Goal: Task Accomplishment & Management: Use online tool/utility

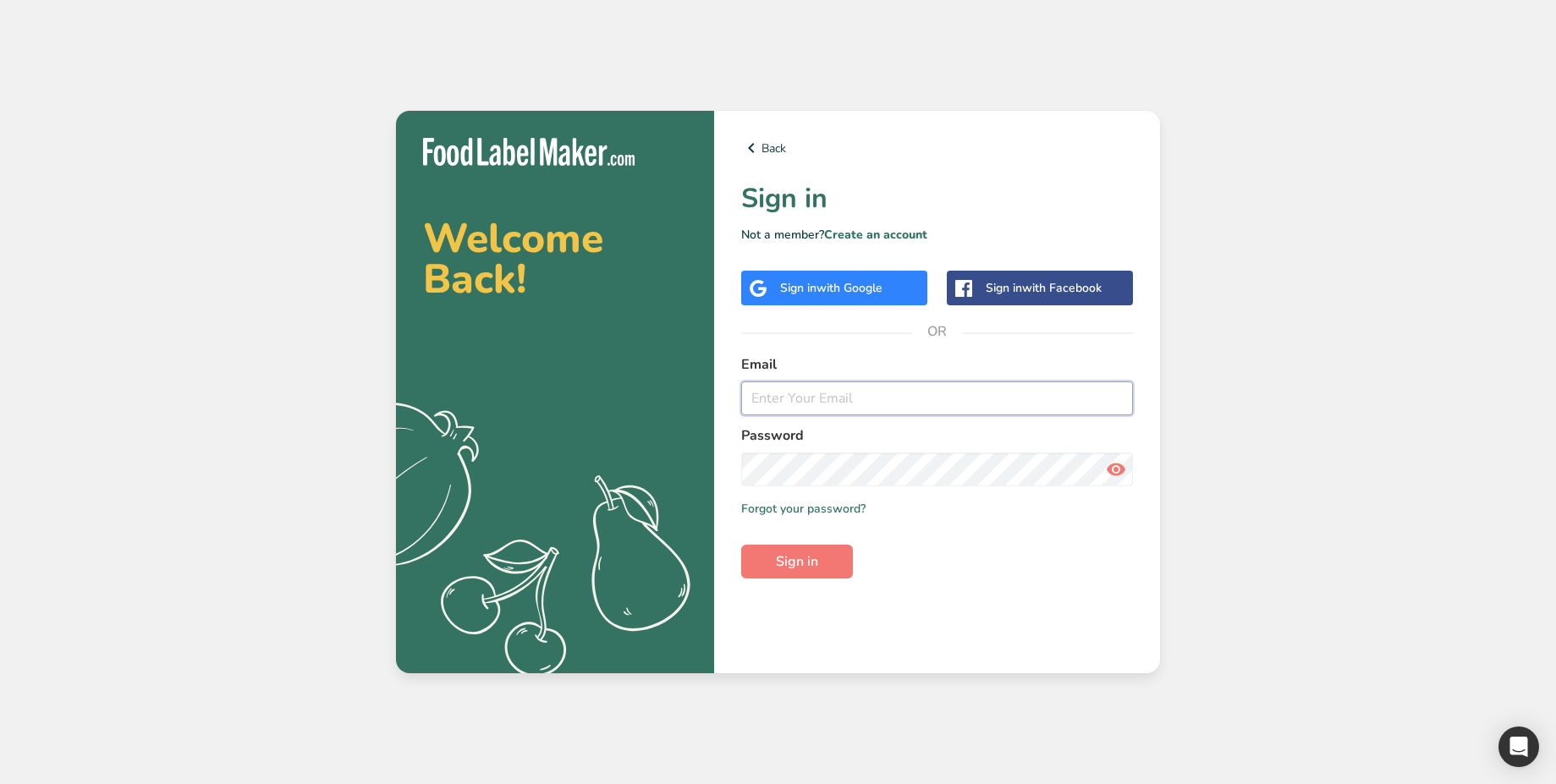
type input "ahmed@foodlabelmaker.com"
click at [834, 286] on span "with Google" at bounding box center [849, 287] width 66 height 16
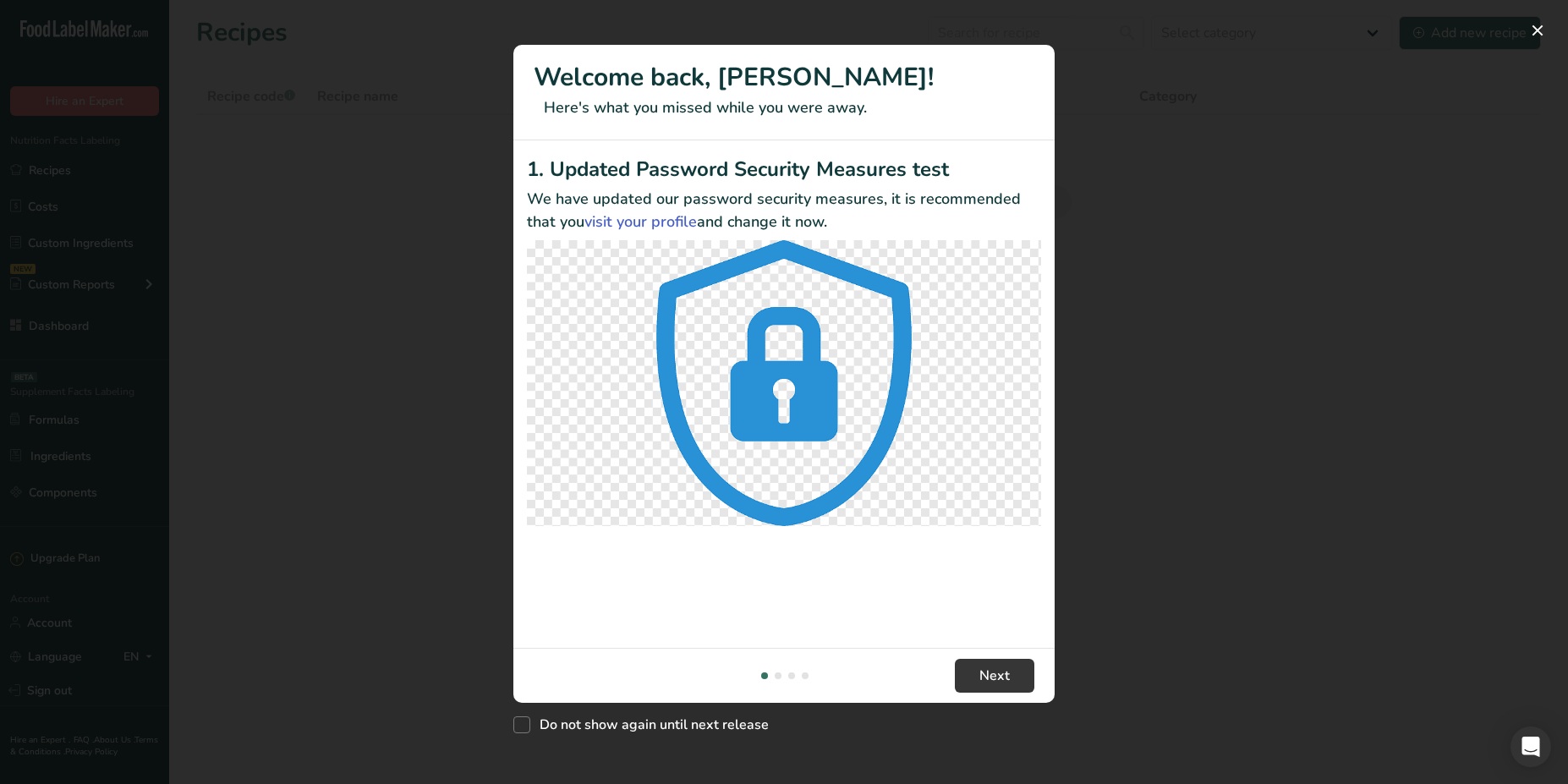
click at [483, 307] on div "New Features" at bounding box center [784, 392] width 1568 height 784
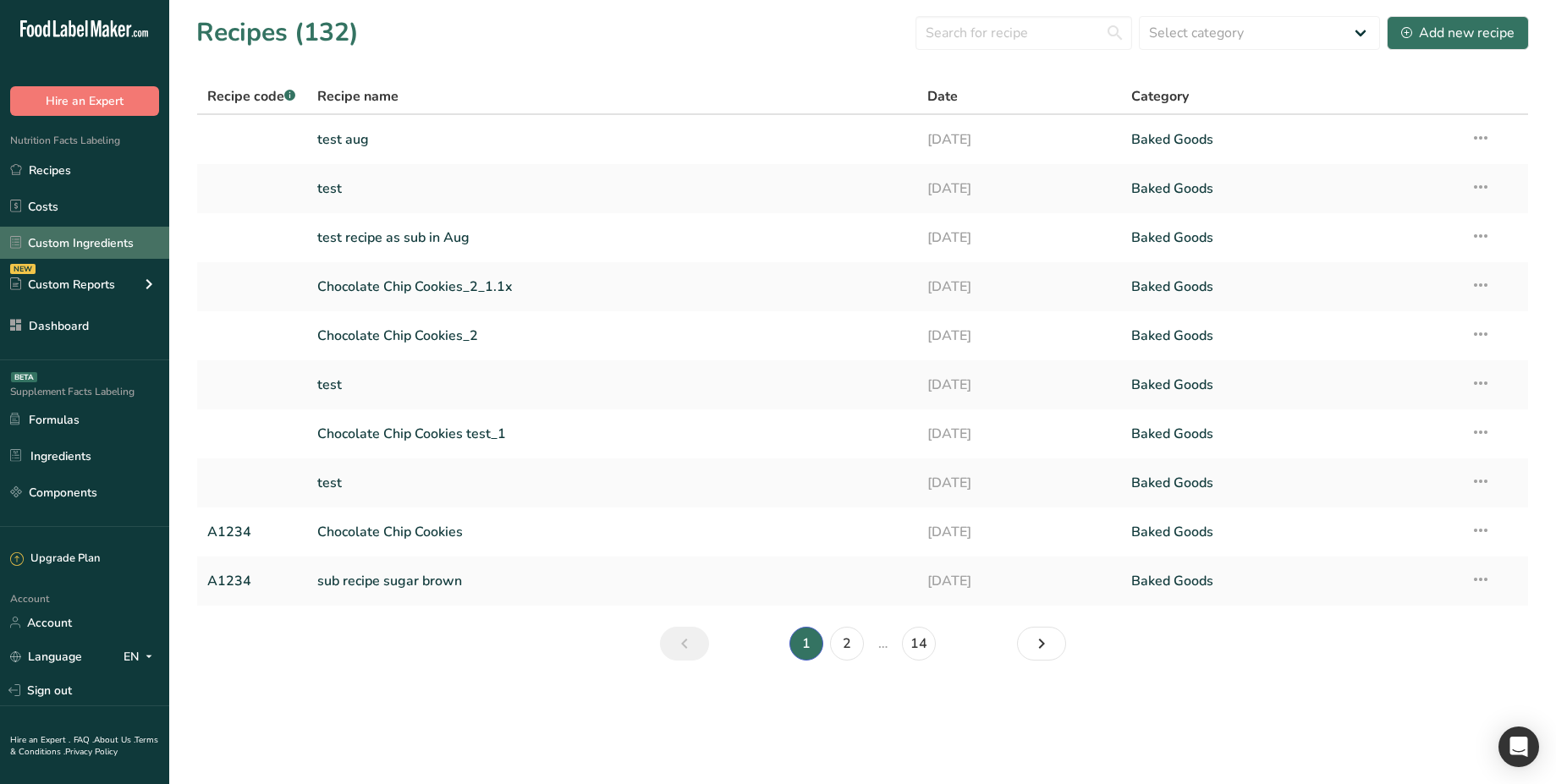
click at [117, 246] on link "Custom Ingredients" at bounding box center [85, 243] width 169 height 32
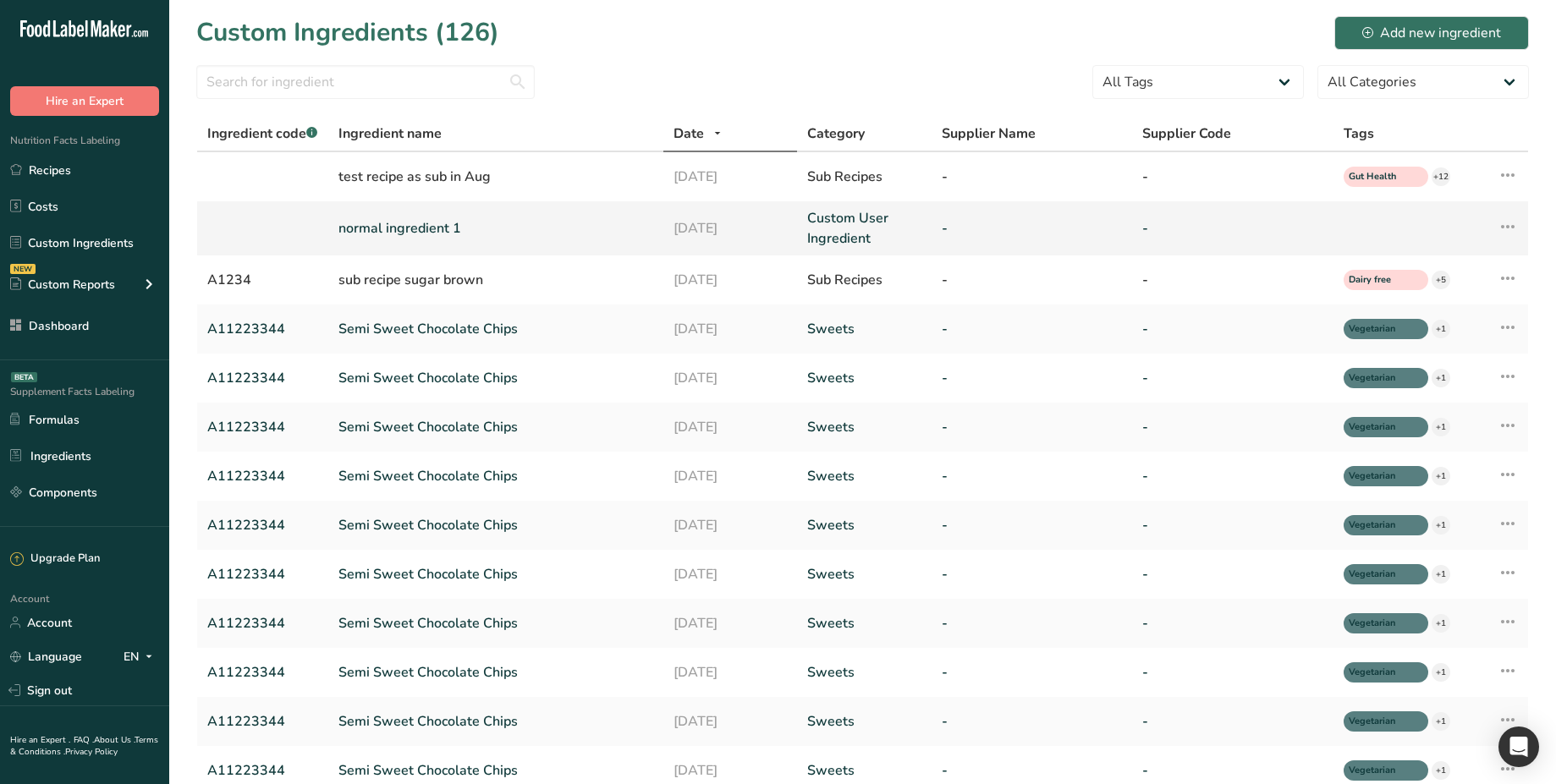
click at [403, 226] on link "normal ingredient 1" at bounding box center [496, 228] width 315 height 21
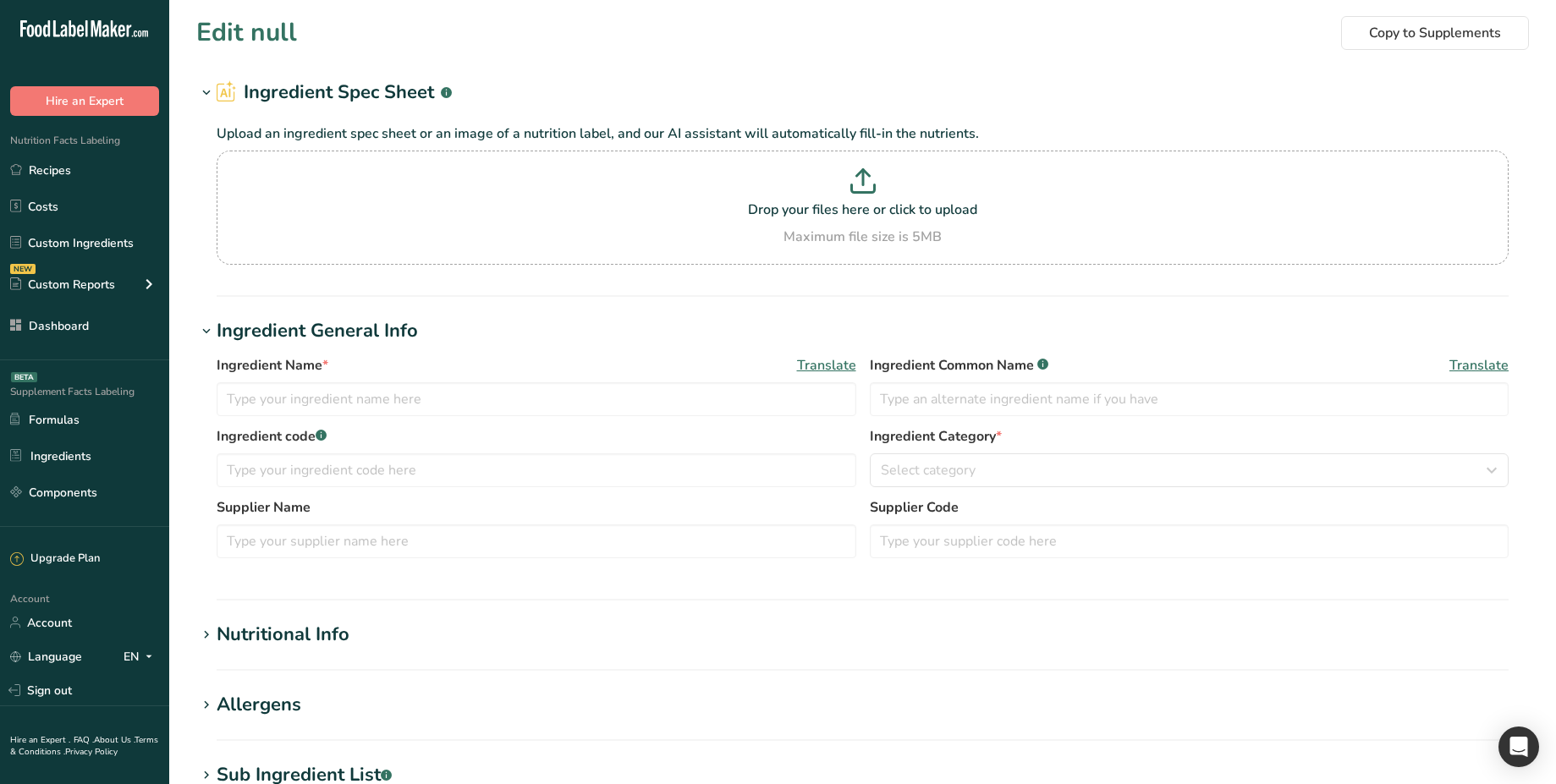
type input "normal ingredient 1"
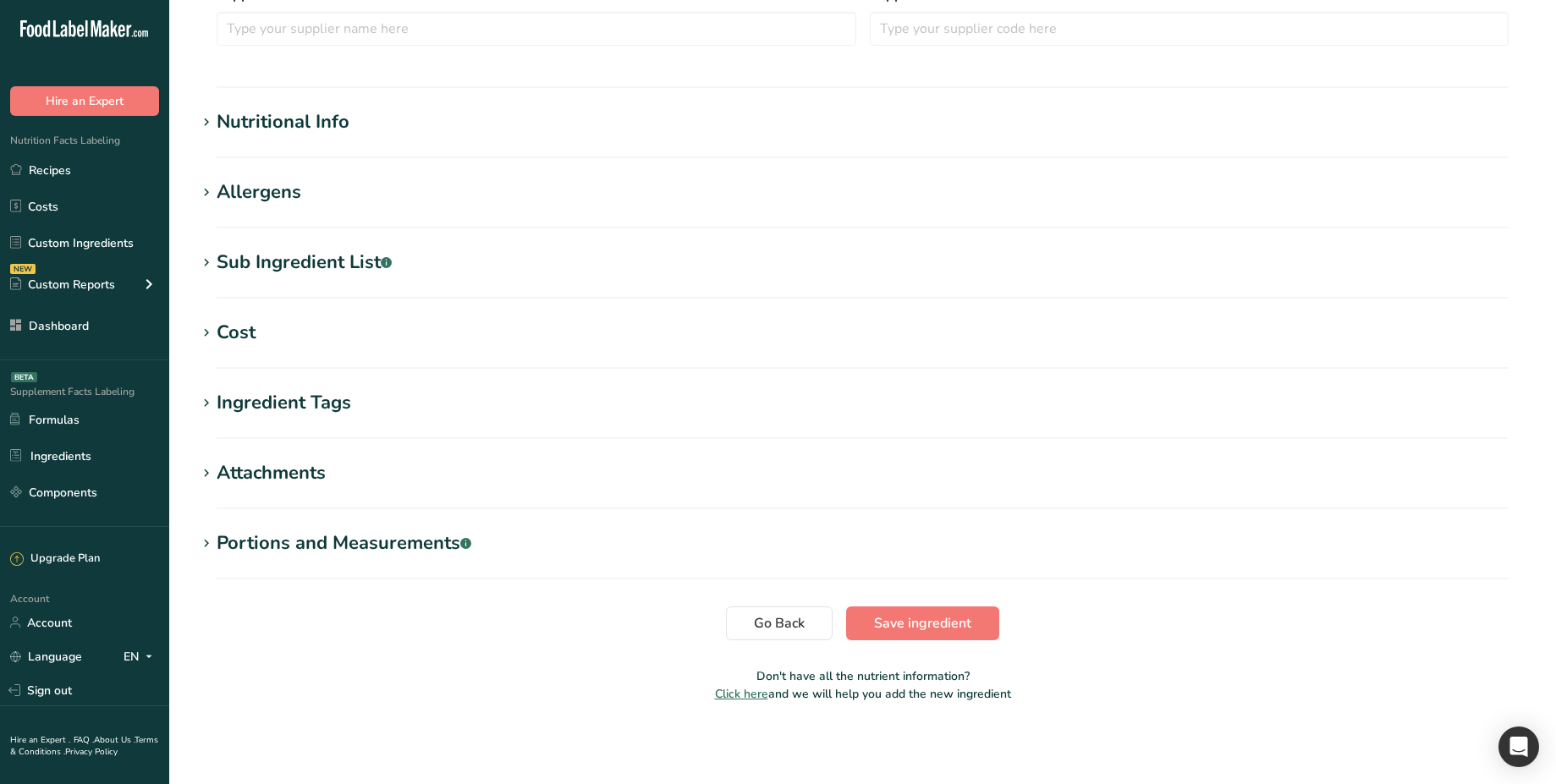
click at [341, 536] on div "Portions and Measurements .a-a{fill:#347362;}.b-a{fill:#fff;}" at bounding box center [344, 543] width 255 height 28
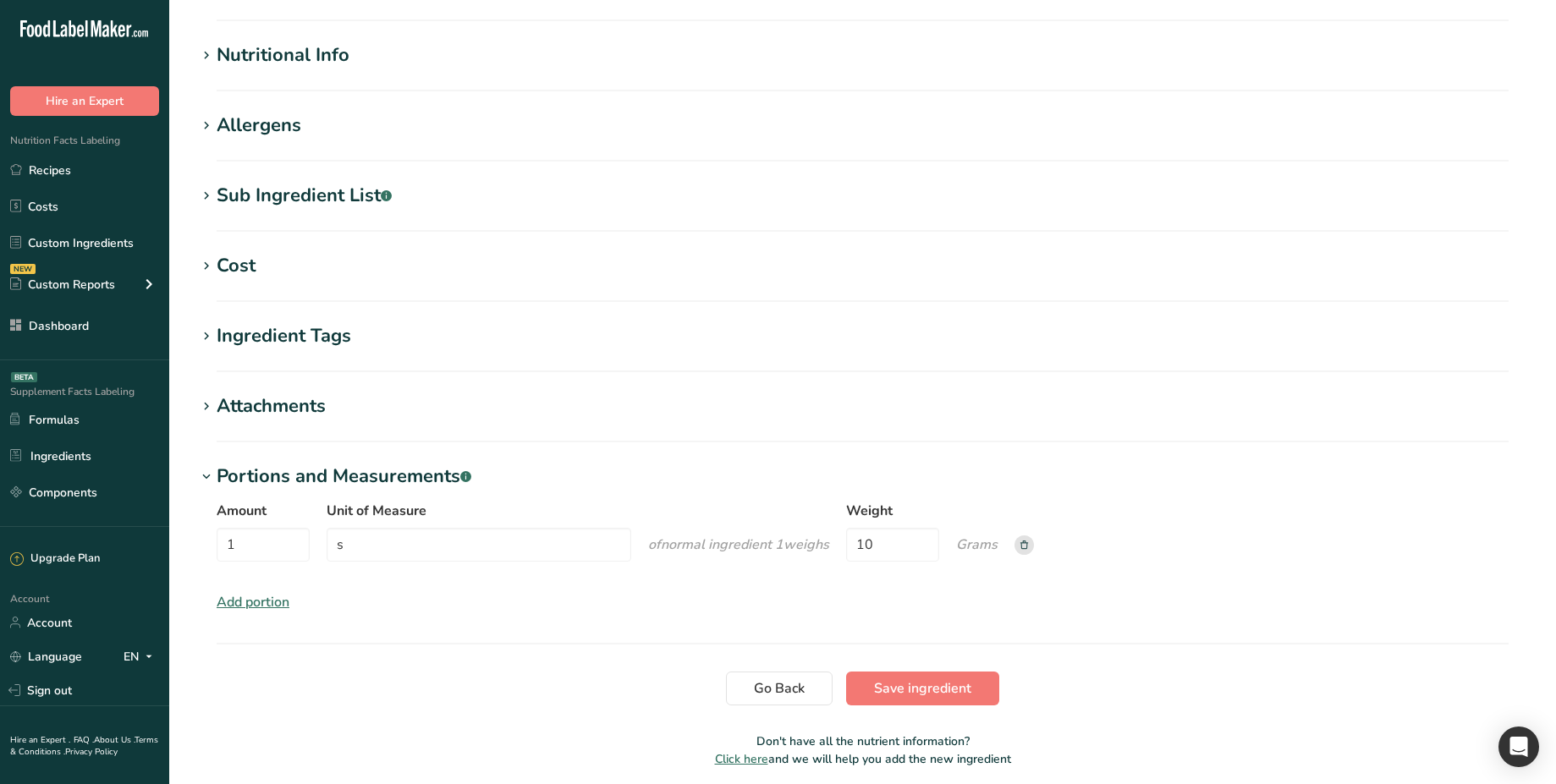
scroll to position [645, 0]
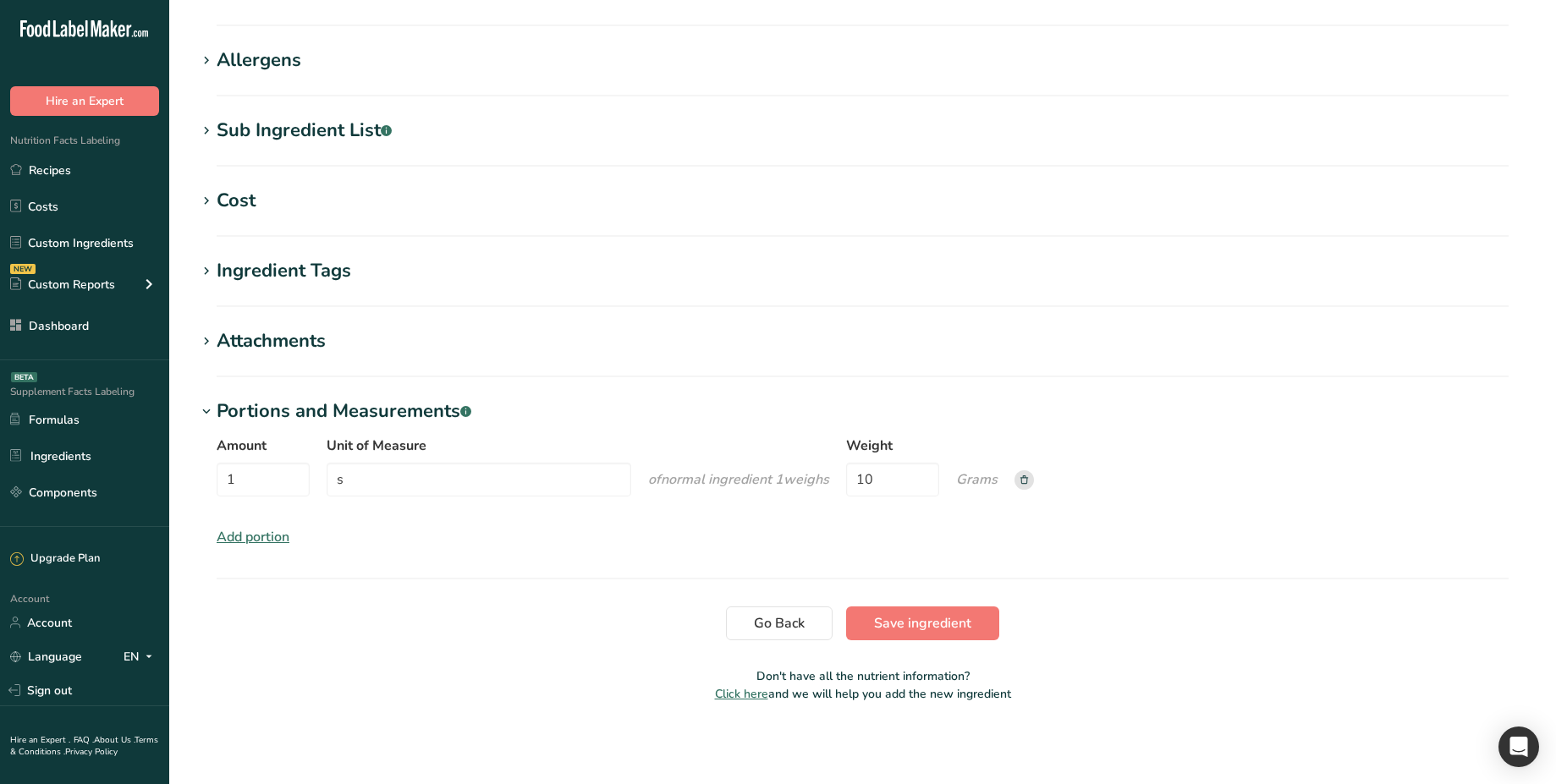
click at [283, 535] on div "Add portion" at bounding box center [252, 537] width 73 height 21
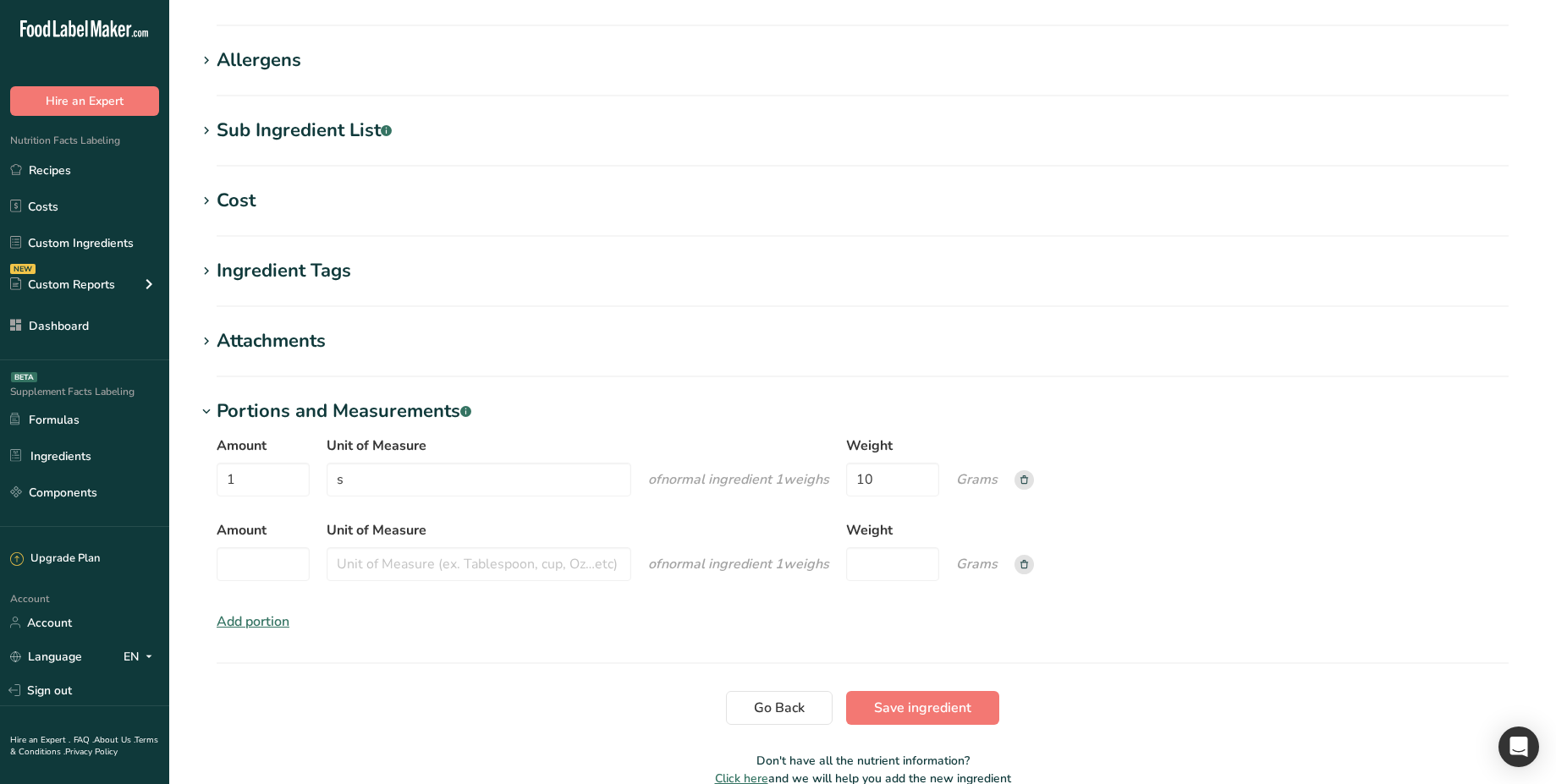
click at [1029, 563] on rect at bounding box center [1024, 564] width 20 height 20
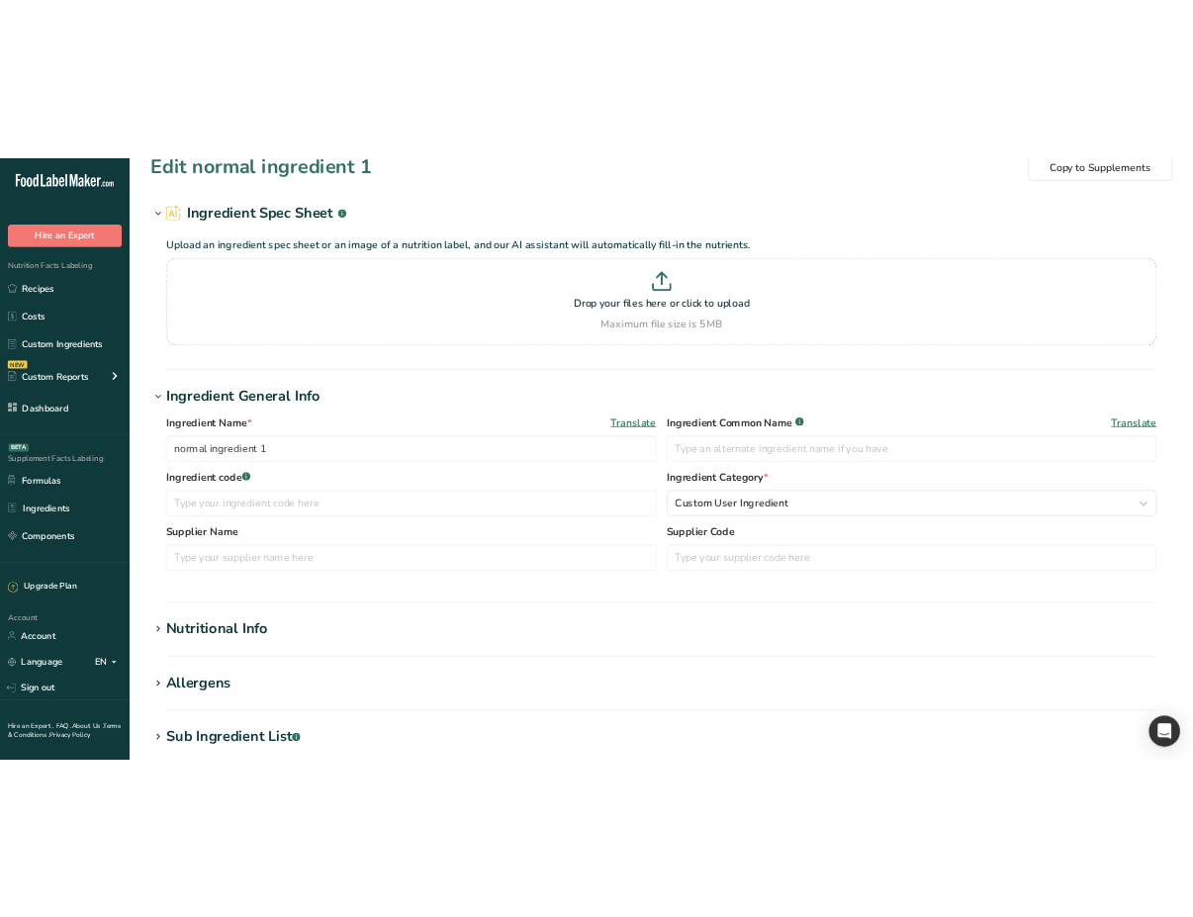
scroll to position [0, 0]
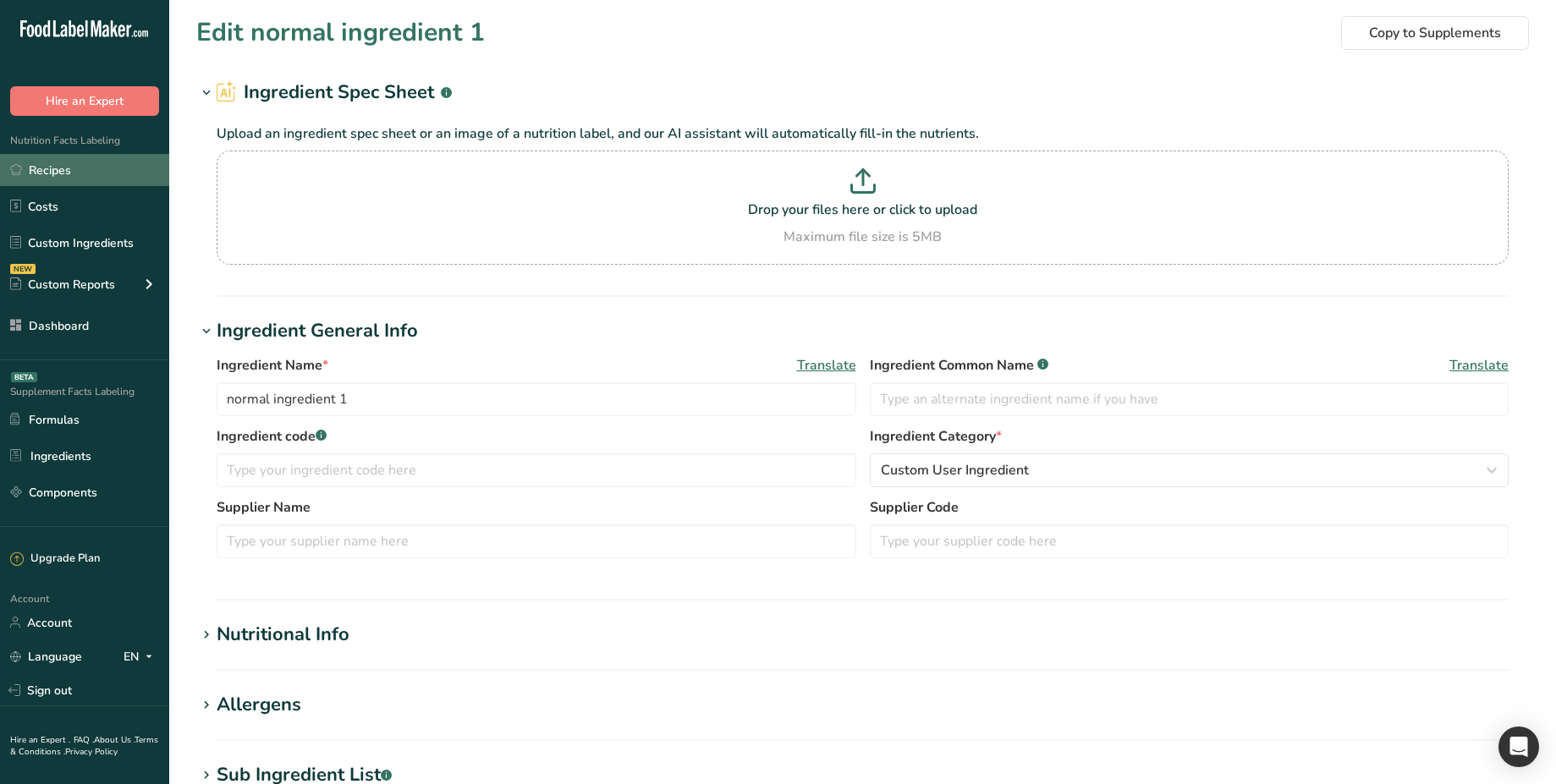
click at [95, 171] on link "Recipes" at bounding box center [85, 170] width 169 height 32
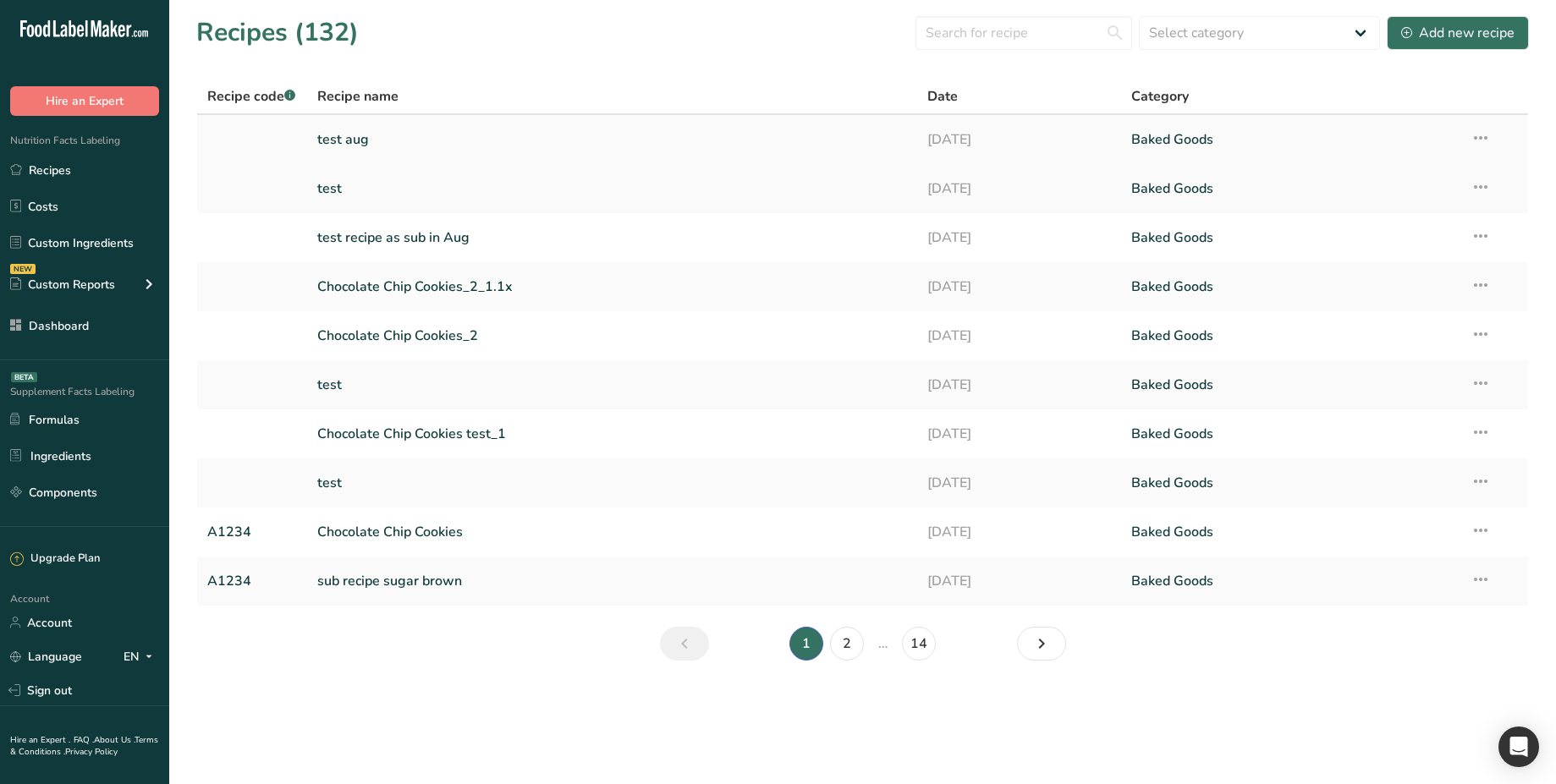
click at [377, 150] on link "test aug" at bounding box center [612, 139] width 590 height 36
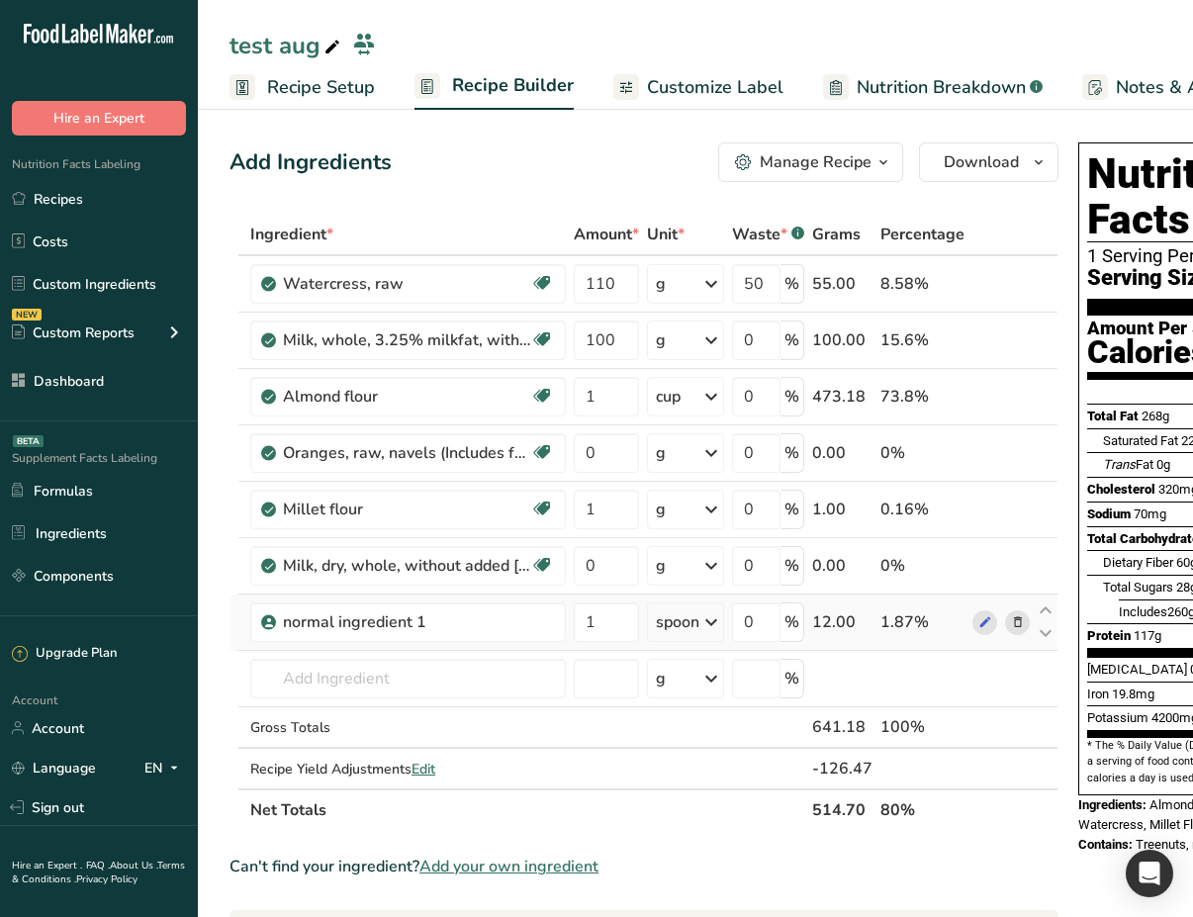
click at [695, 628] on div "spoon" at bounding box center [678, 622] width 44 height 24
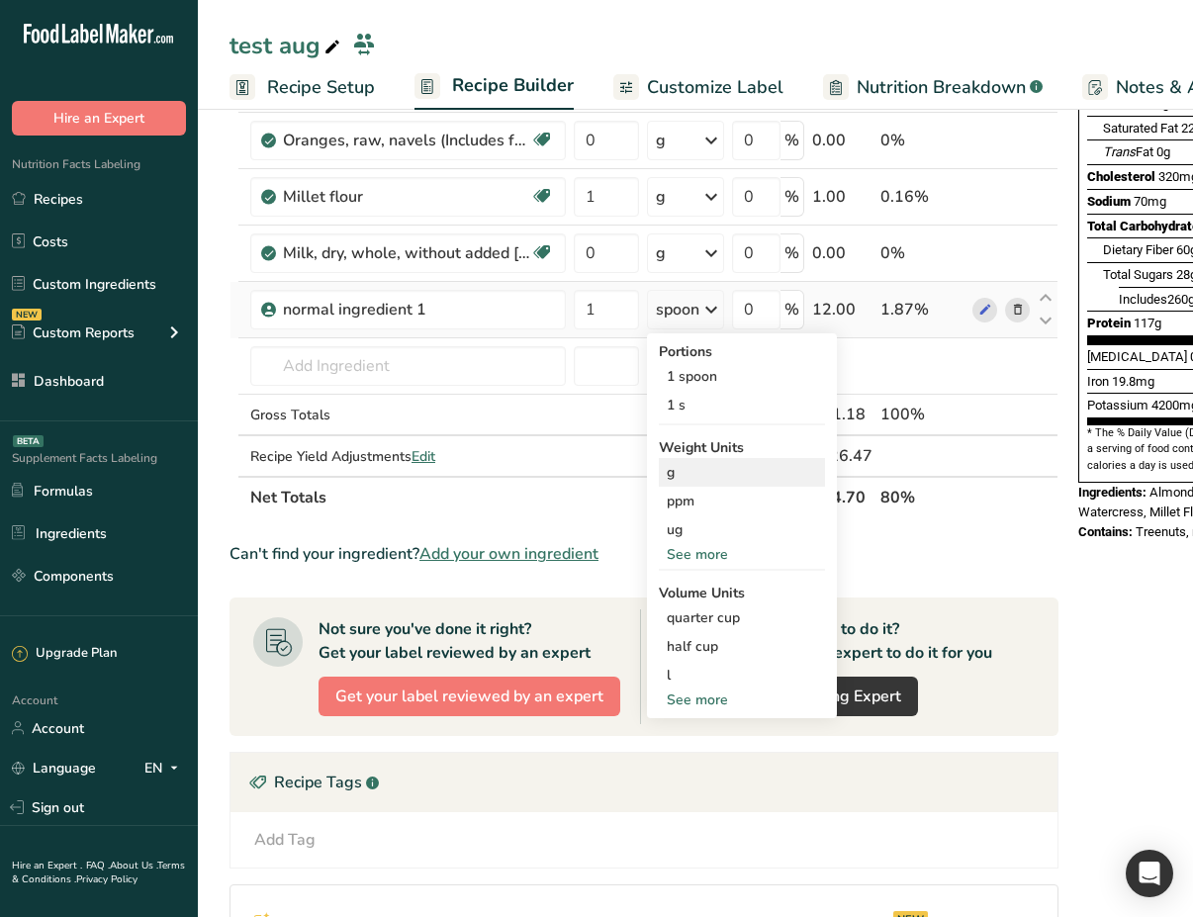
scroll to position [317, 0]
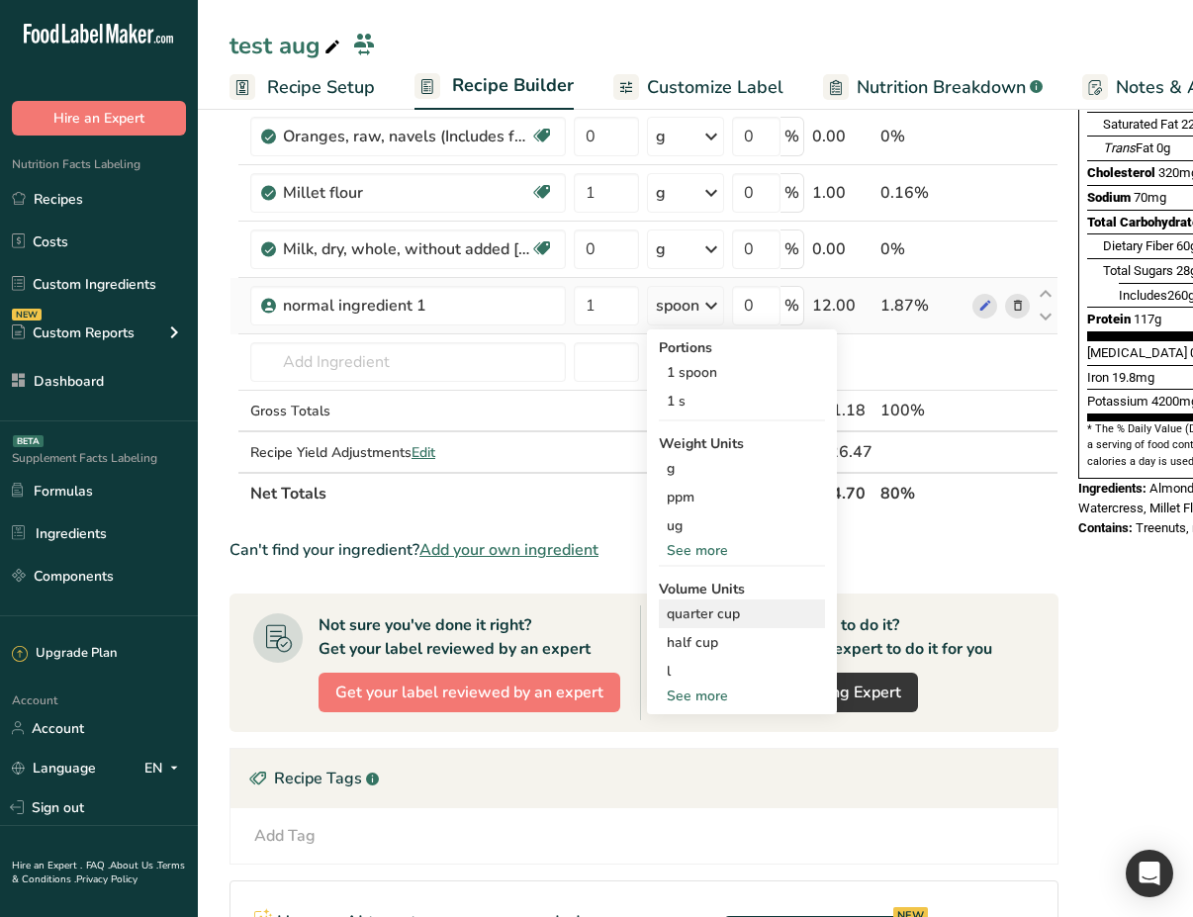
click at [714, 625] on div "quarter cup Volume units require a density conversion. If you know your ingredi…" at bounding box center [742, 613] width 166 height 29
click at [717, 699] on div "See more" at bounding box center [742, 696] width 166 height 21
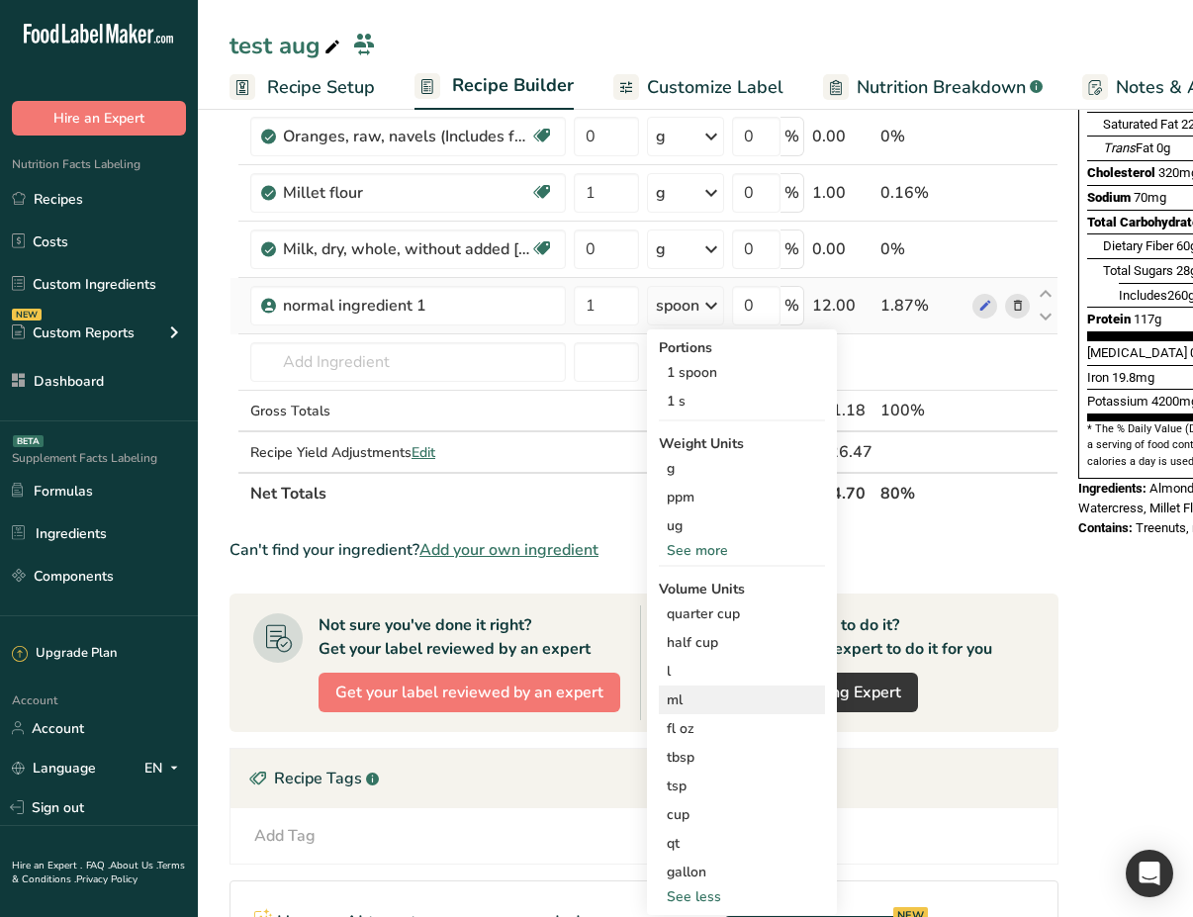
click at [708, 712] on div "ml Volume units require a density conversion. If you know your ingredient's den…" at bounding box center [742, 700] width 166 height 29
click at [696, 696] on div "ml" at bounding box center [742, 699] width 150 height 21
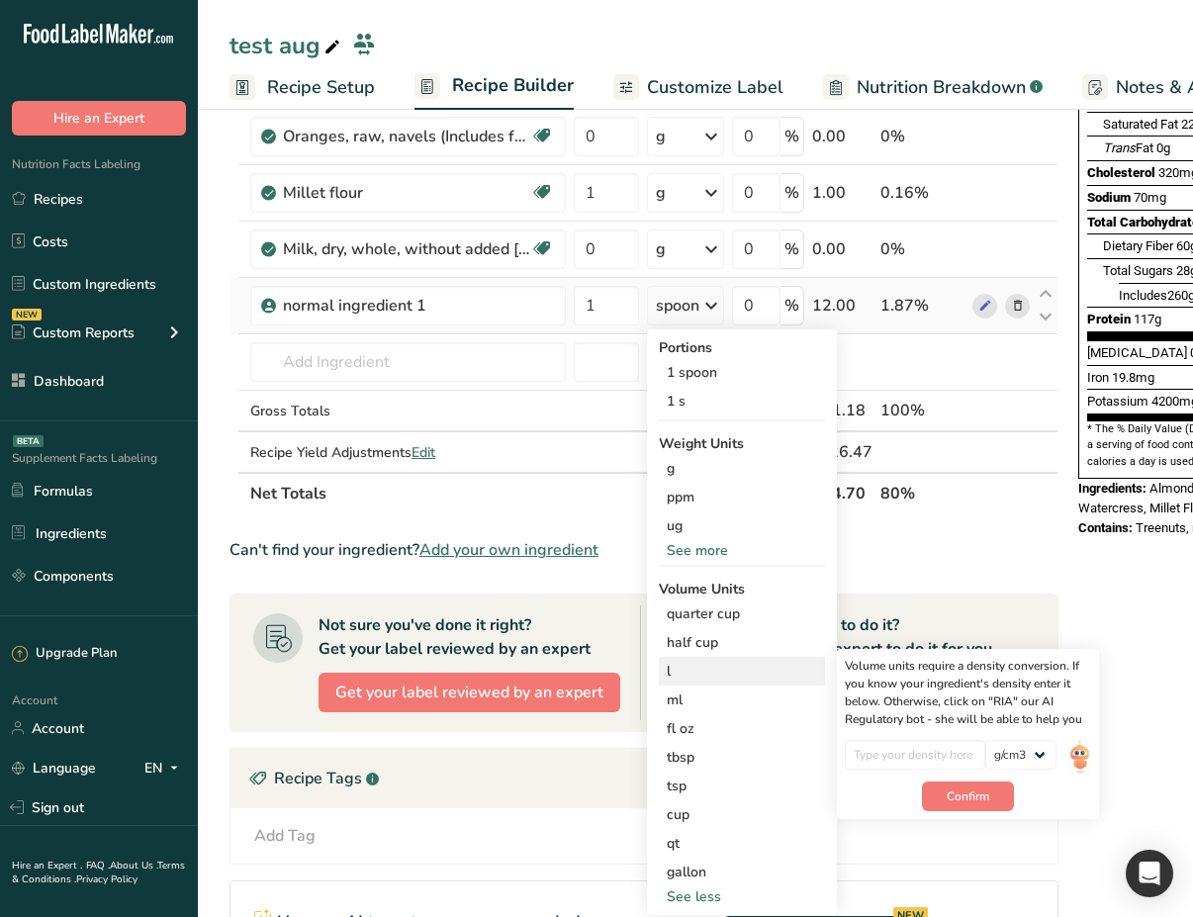
click at [698, 662] on div "l" at bounding box center [742, 671] width 150 height 21
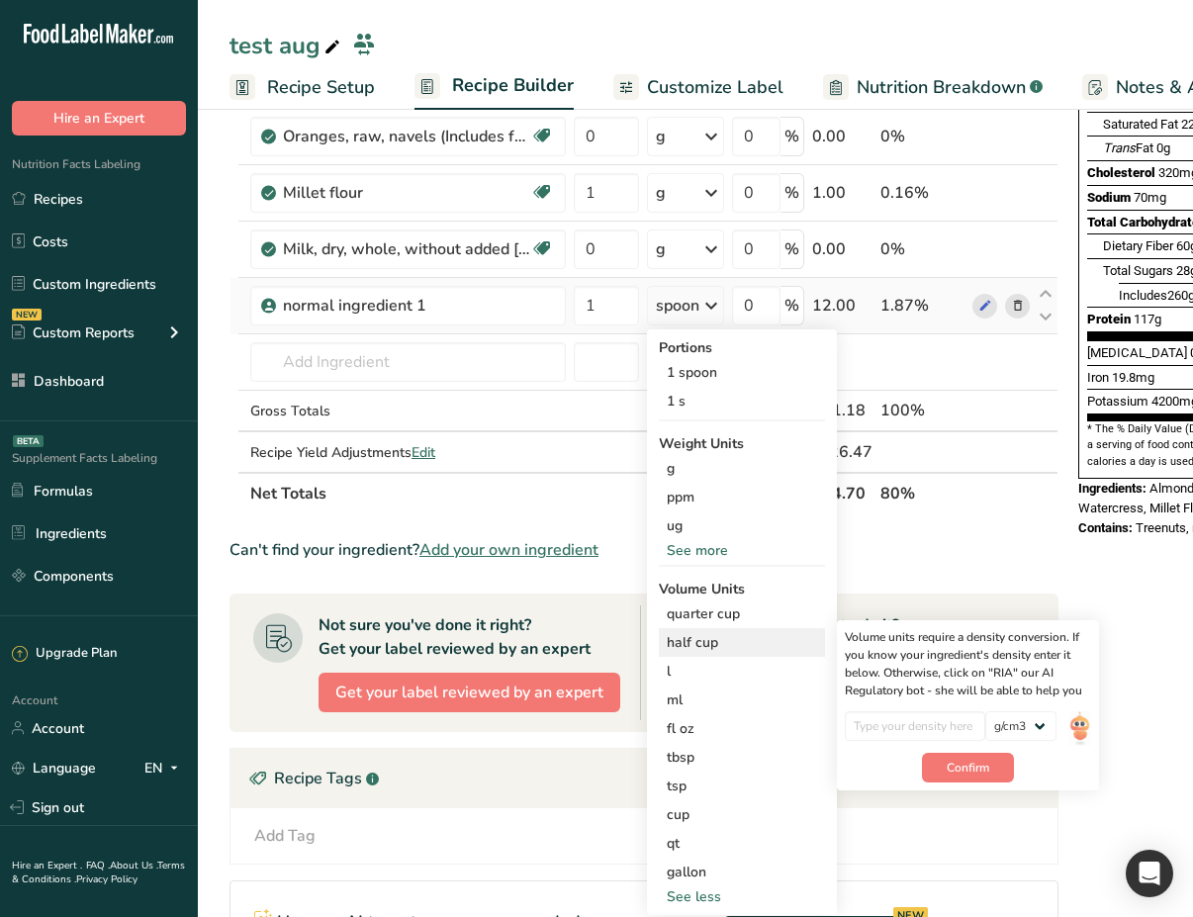
click at [719, 645] on div "half cup" at bounding box center [742, 642] width 150 height 21
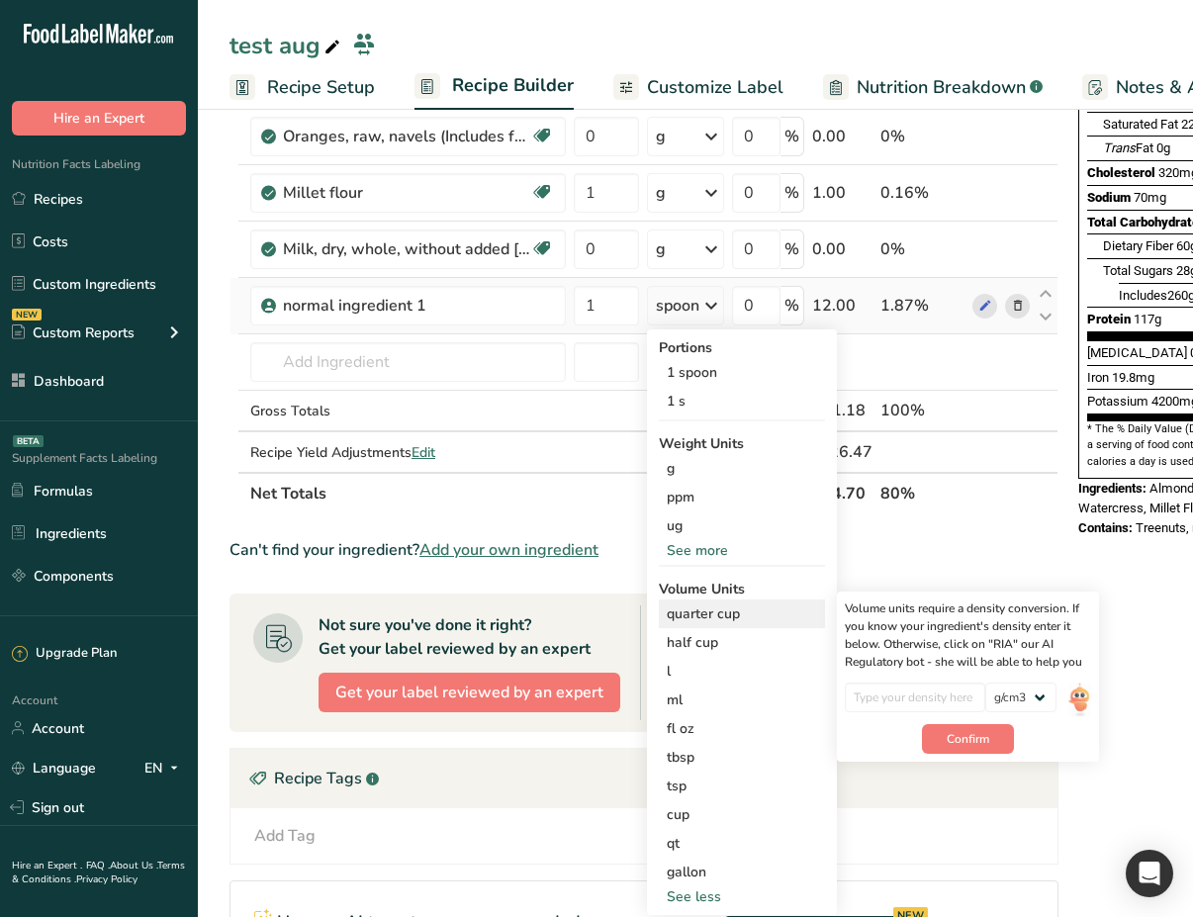
click at [736, 625] on div "quarter cup Volume units require a density conversion. If you know your ingredi…" at bounding box center [742, 613] width 166 height 29
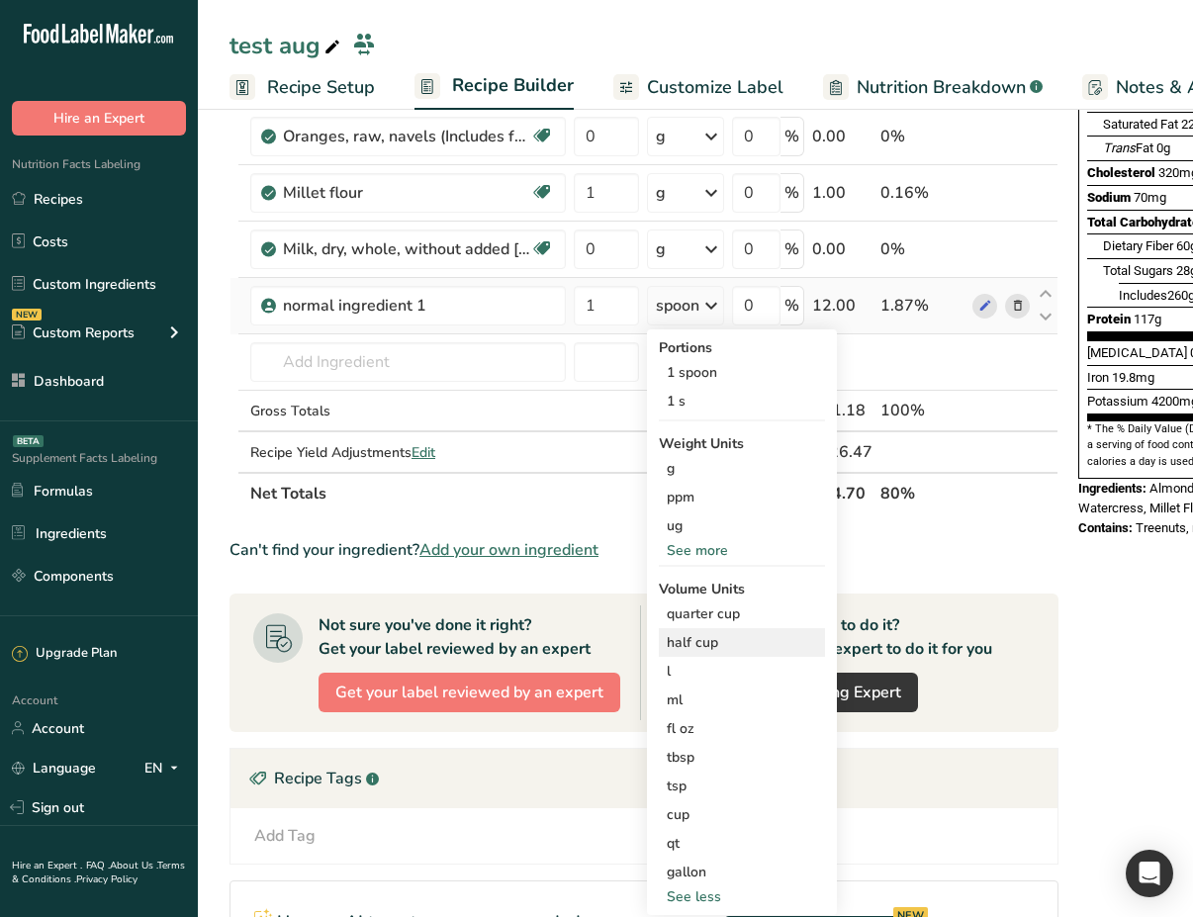
click at [715, 642] on div "half cup" at bounding box center [742, 642] width 150 height 21
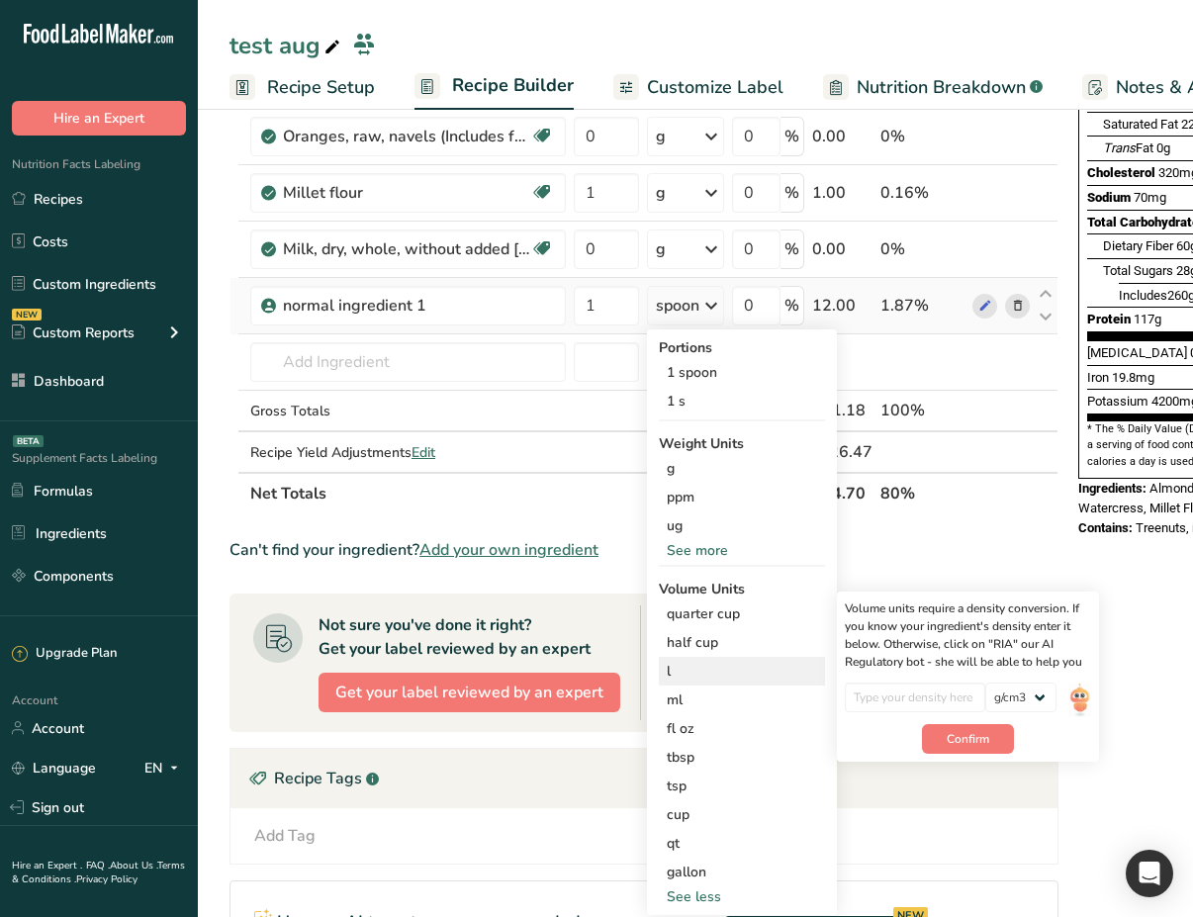
click at [711, 671] on div "l" at bounding box center [742, 671] width 150 height 21
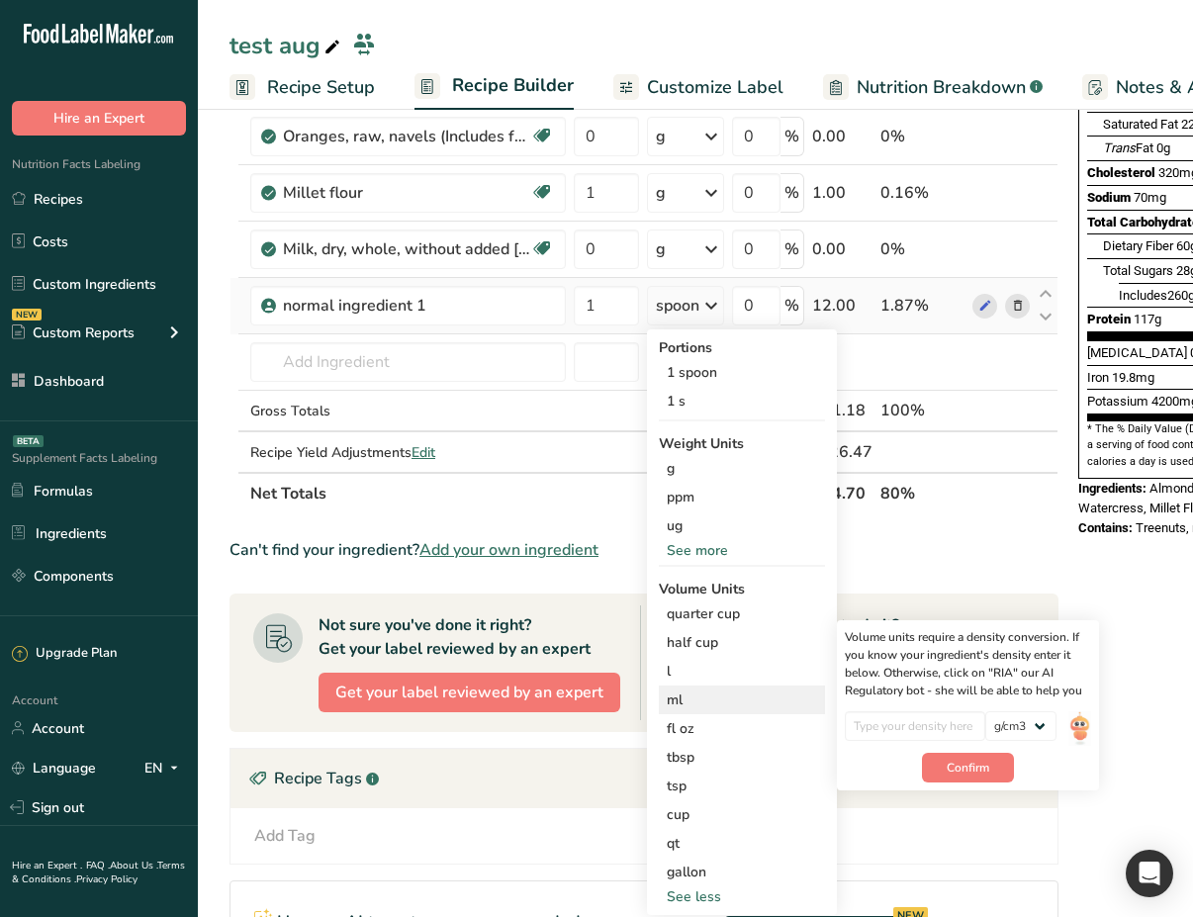
click at [709, 704] on div "ml" at bounding box center [742, 699] width 150 height 21
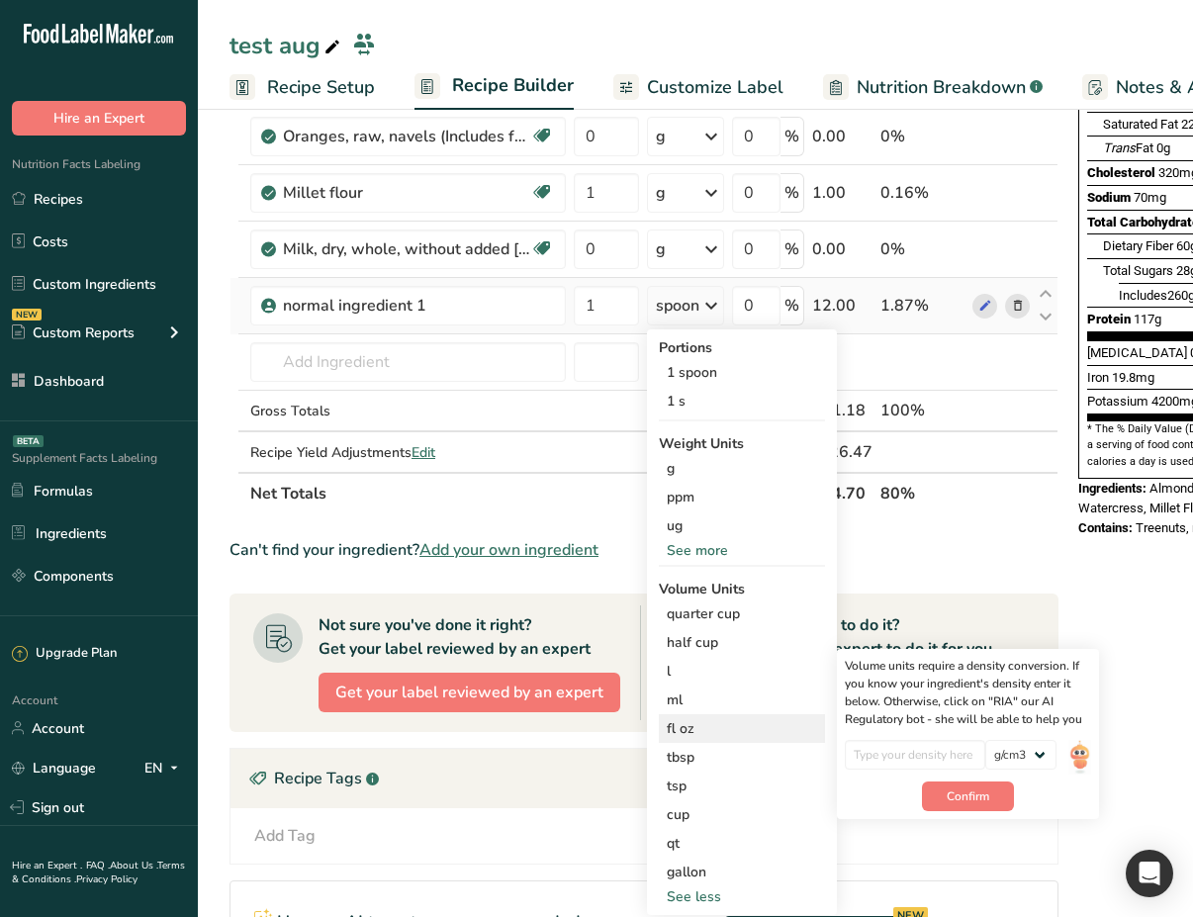
click at [710, 729] on div "fl oz" at bounding box center [742, 728] width 150 height 21
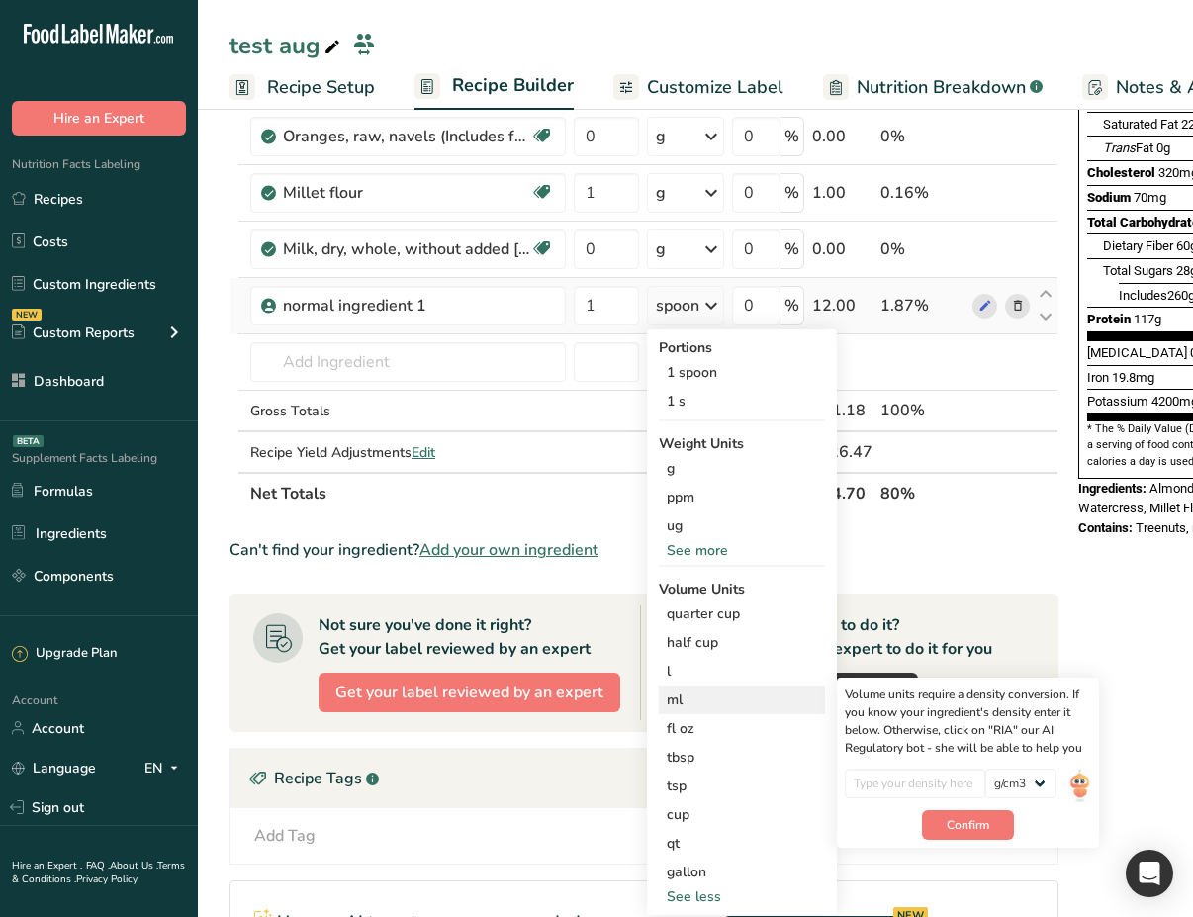
click at [720, 704] on div "ml" at bounding box center [742, 699] width 150 height 21
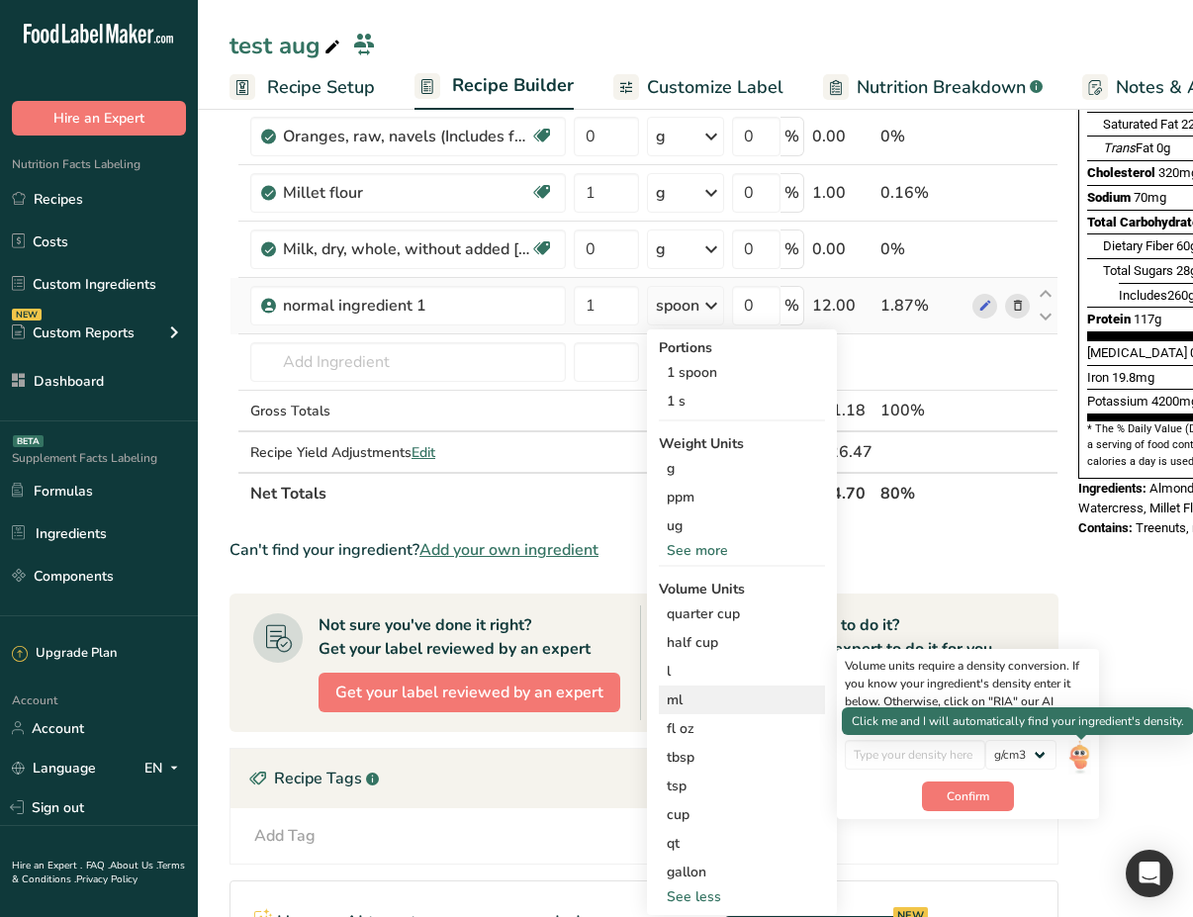
click at [1078, 749] on img at bounding box center [1079, 757] width 22 height 35
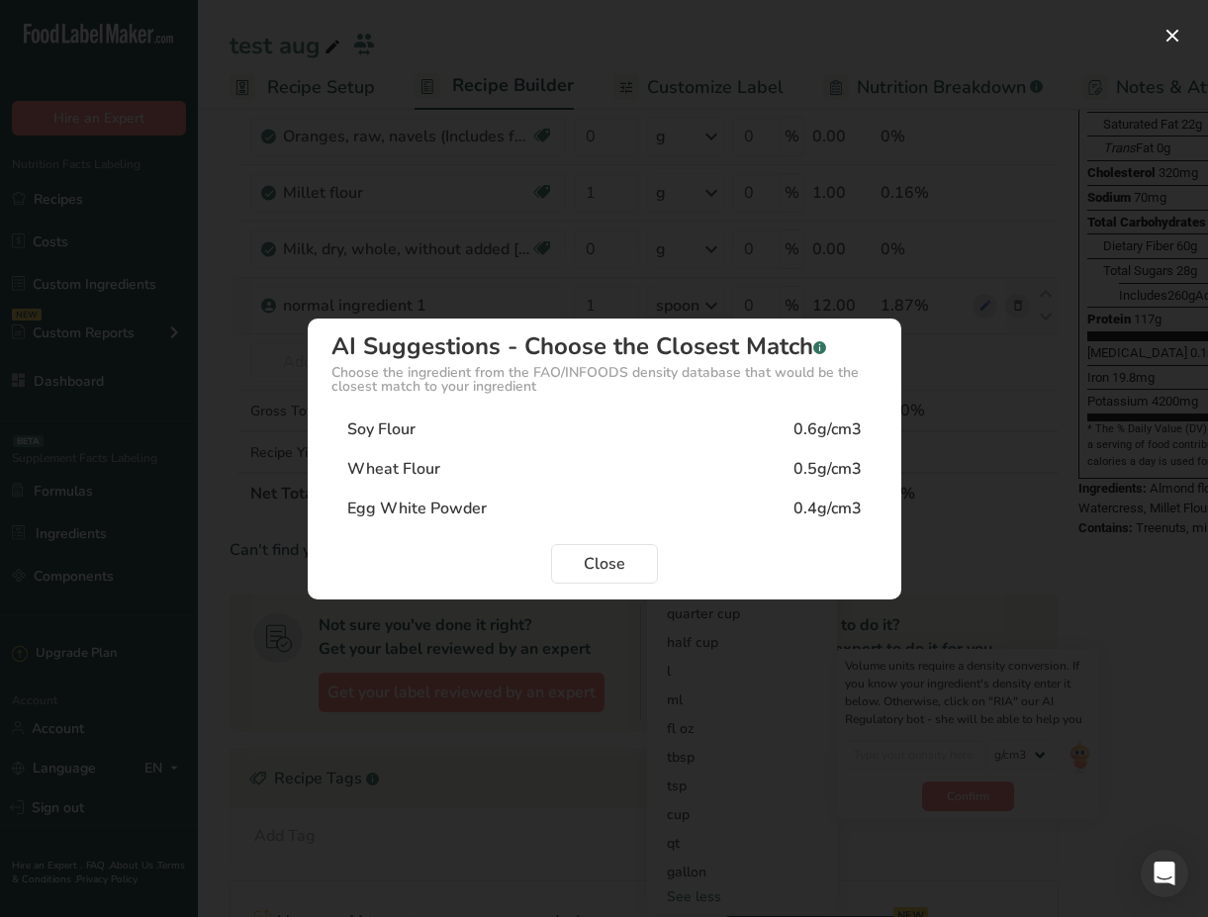
click at [722, 428] on div "Soy Flour 0.6g/cm3" at bounding box center [604, 430] width 546 height 40
type input "0.6"
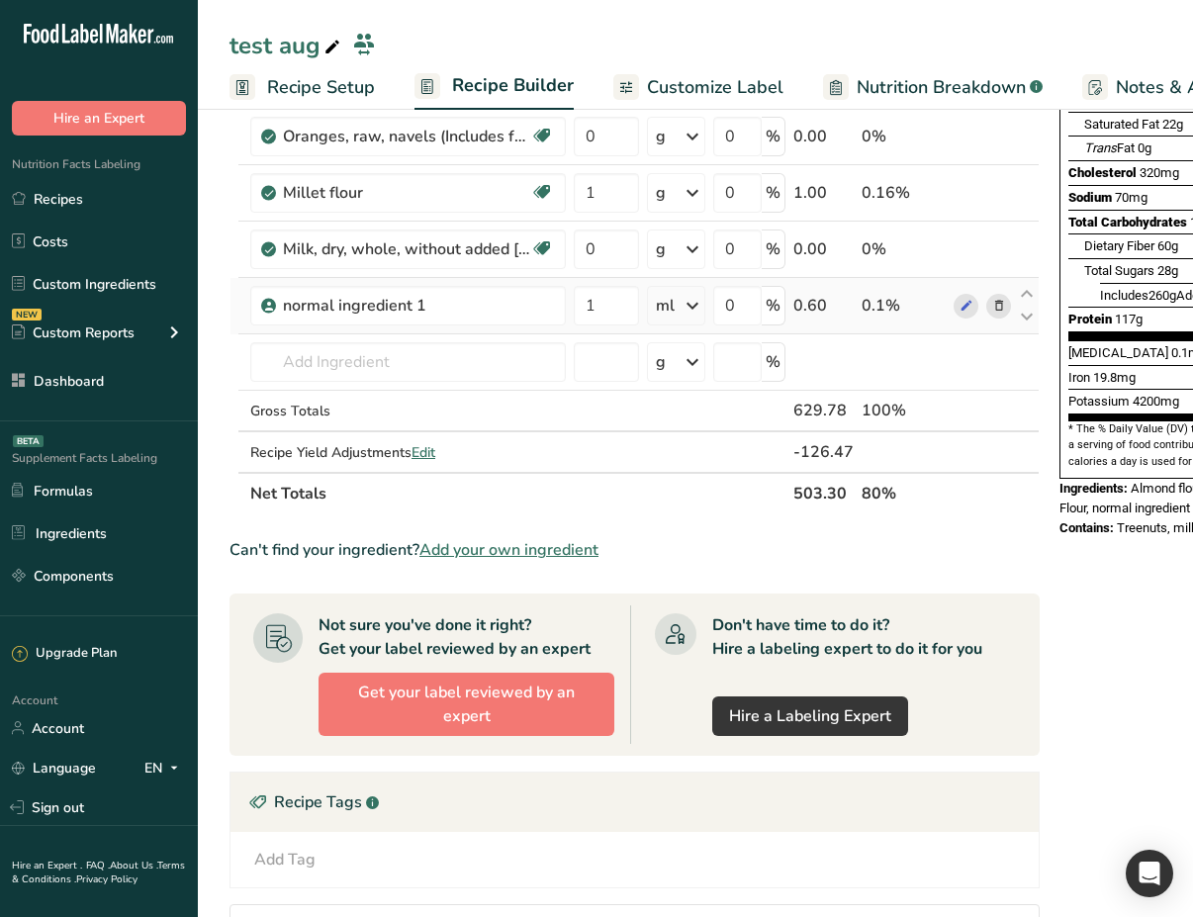
click at [688, 310] on icon at bounding box center [693, 306] width 24 height 36
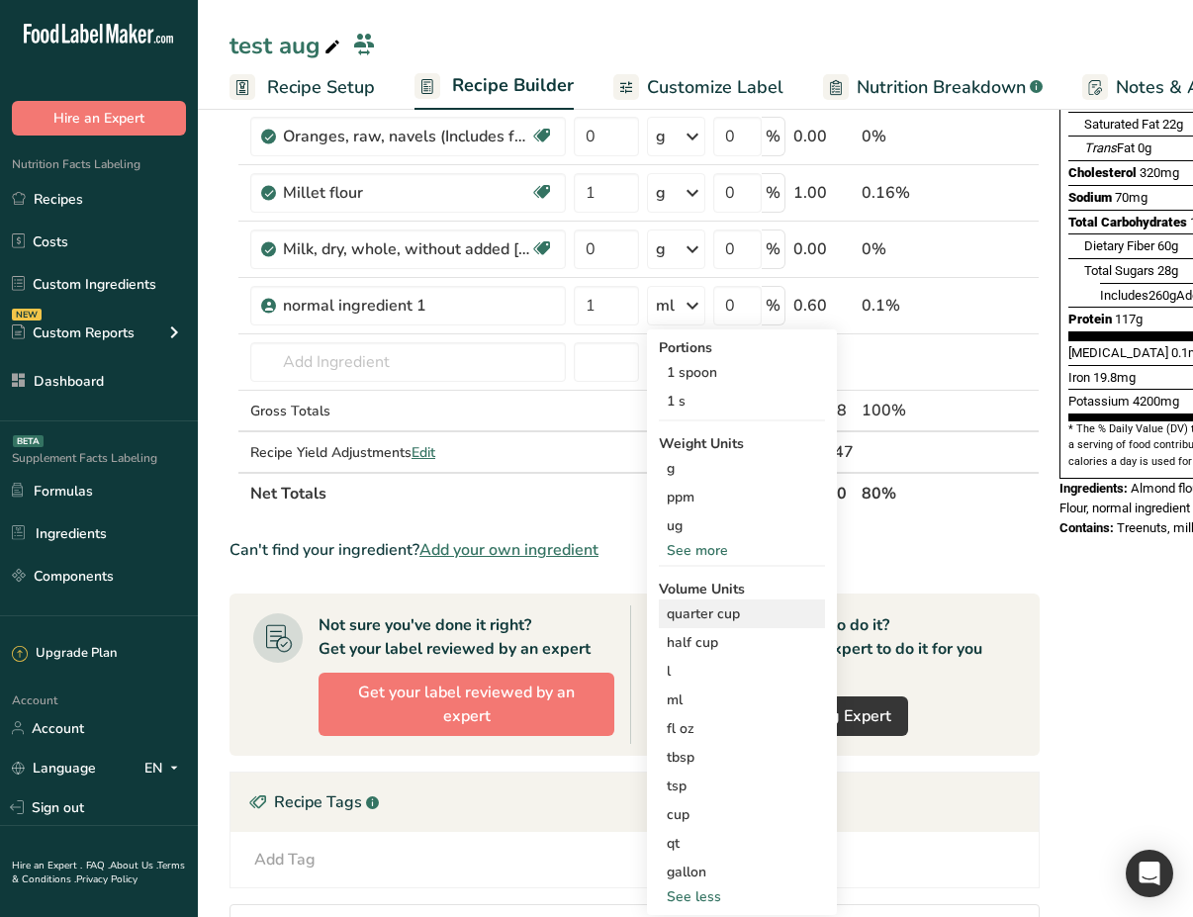
click at [702, 614] on div "quarter cup" at bounding box center [742, 613] width 150 height 21
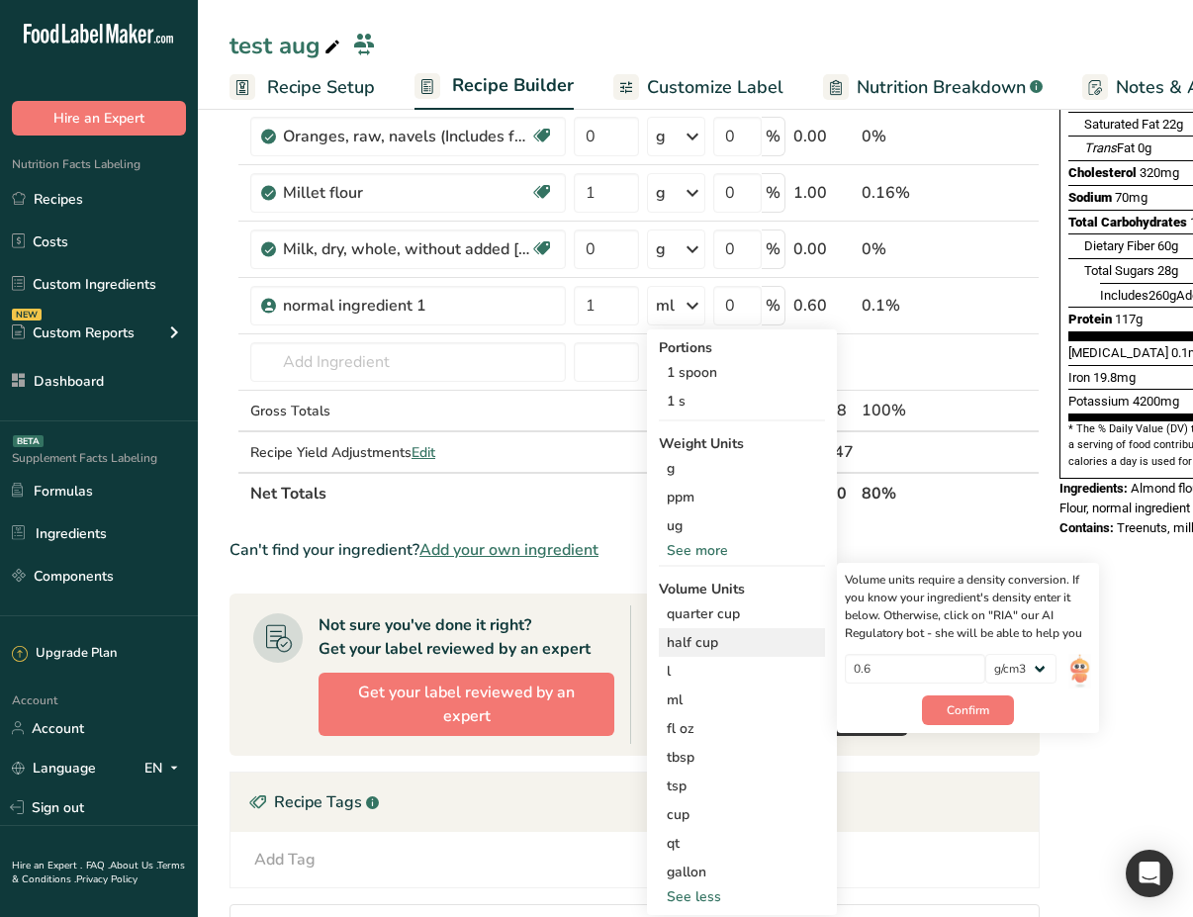
click at [706, 646] on div "half cup" at bounding box center [742, 642] width 150 height 21
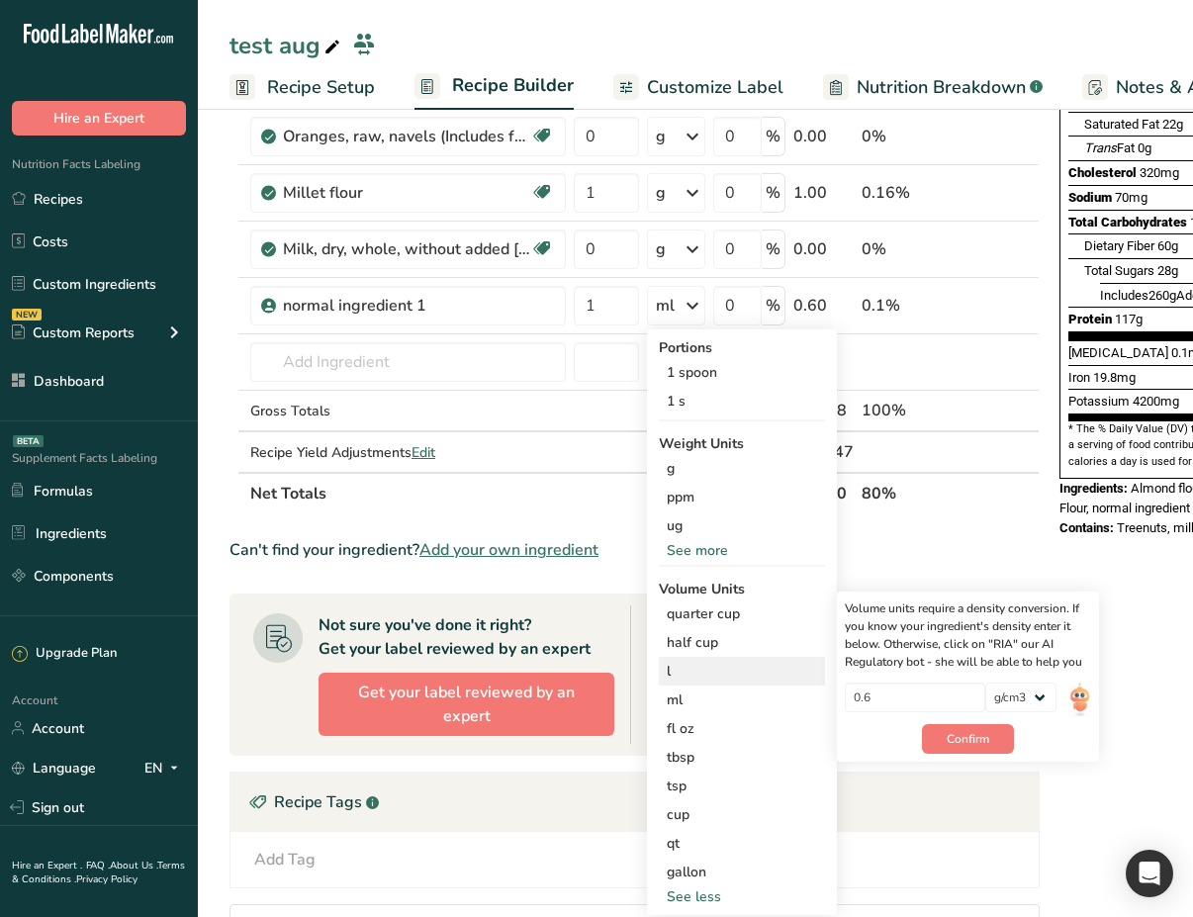
click at [710, 675] on div "l" at bounding box center [742, 671] width 150 height 21
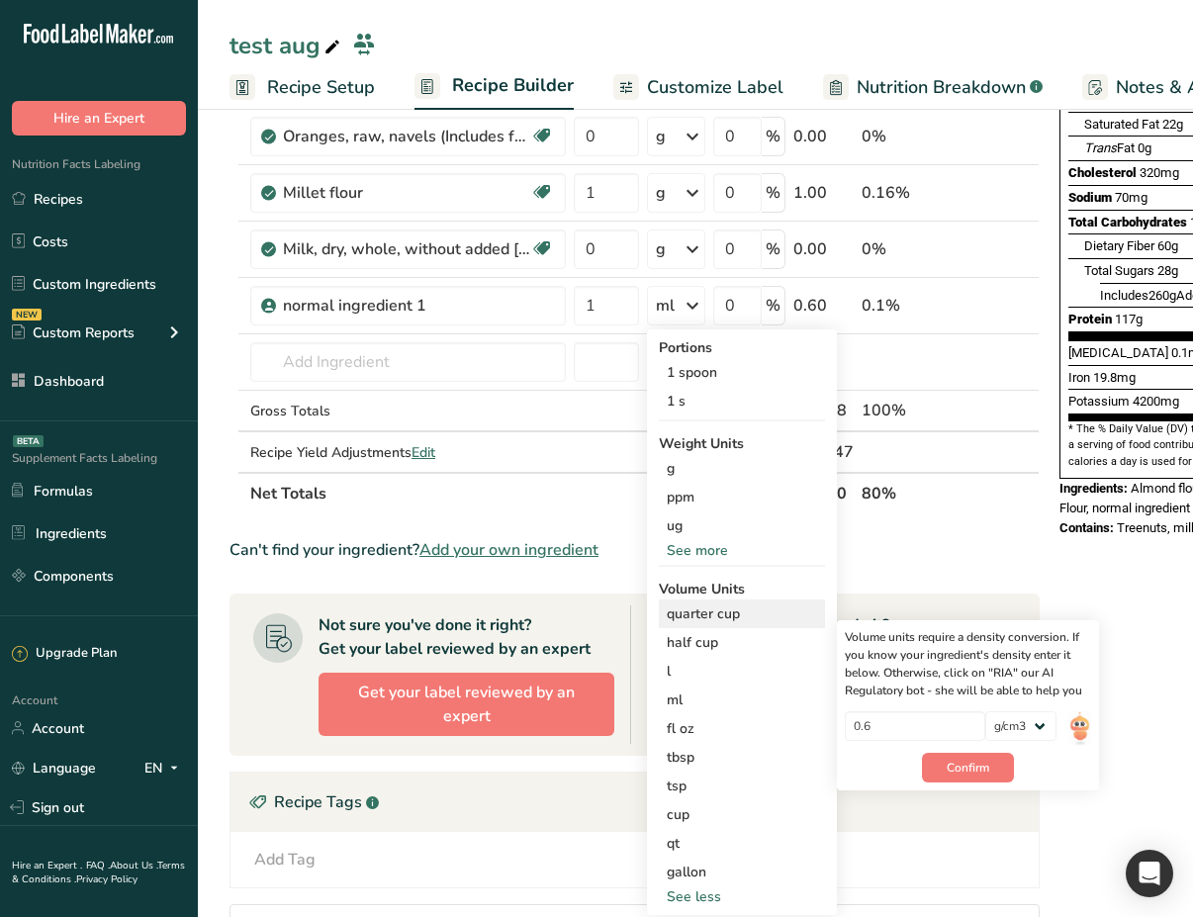
click at [725, 620] on div "quarter cup" at bounding box center [742, 613] width 150 height 21
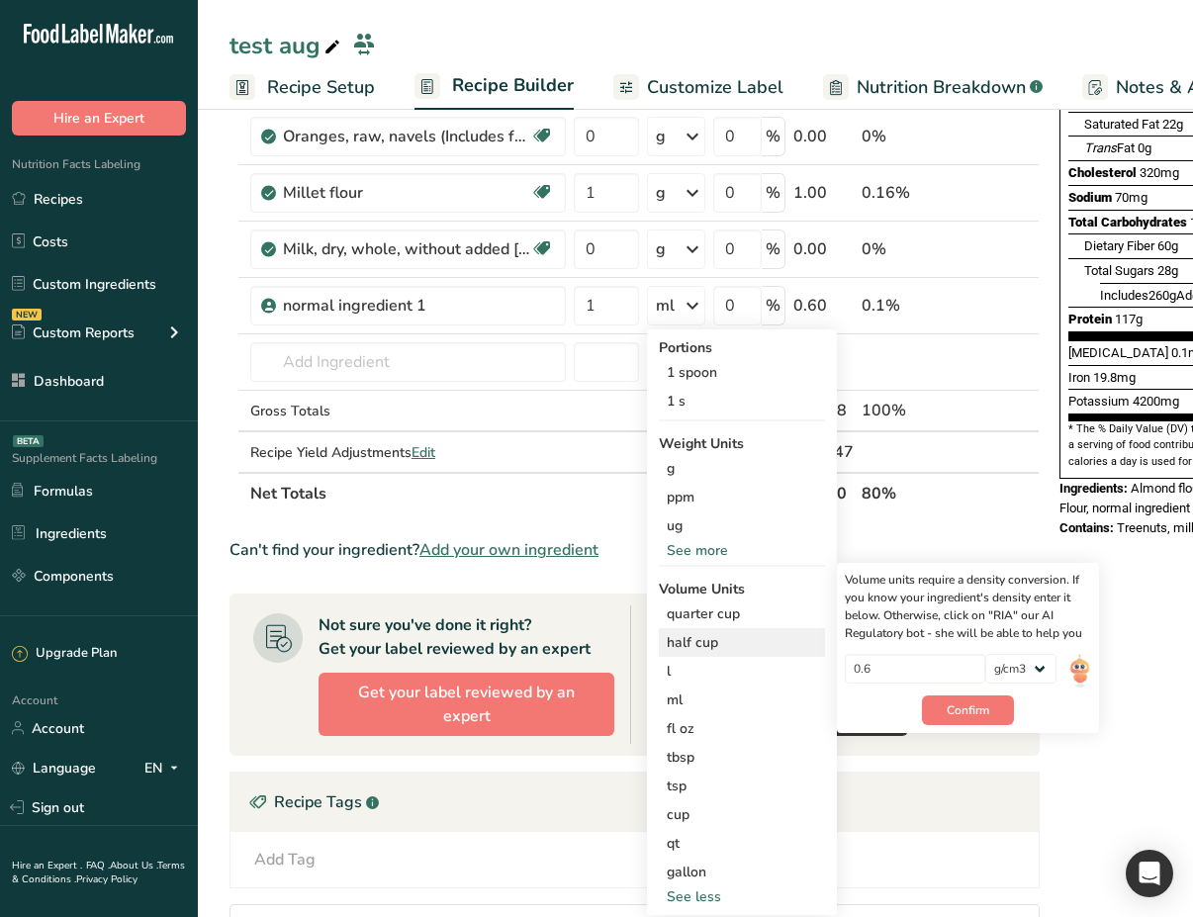
click at [730, 637] on div "half cup" at bounding box center [742, 642] width 150 height 21
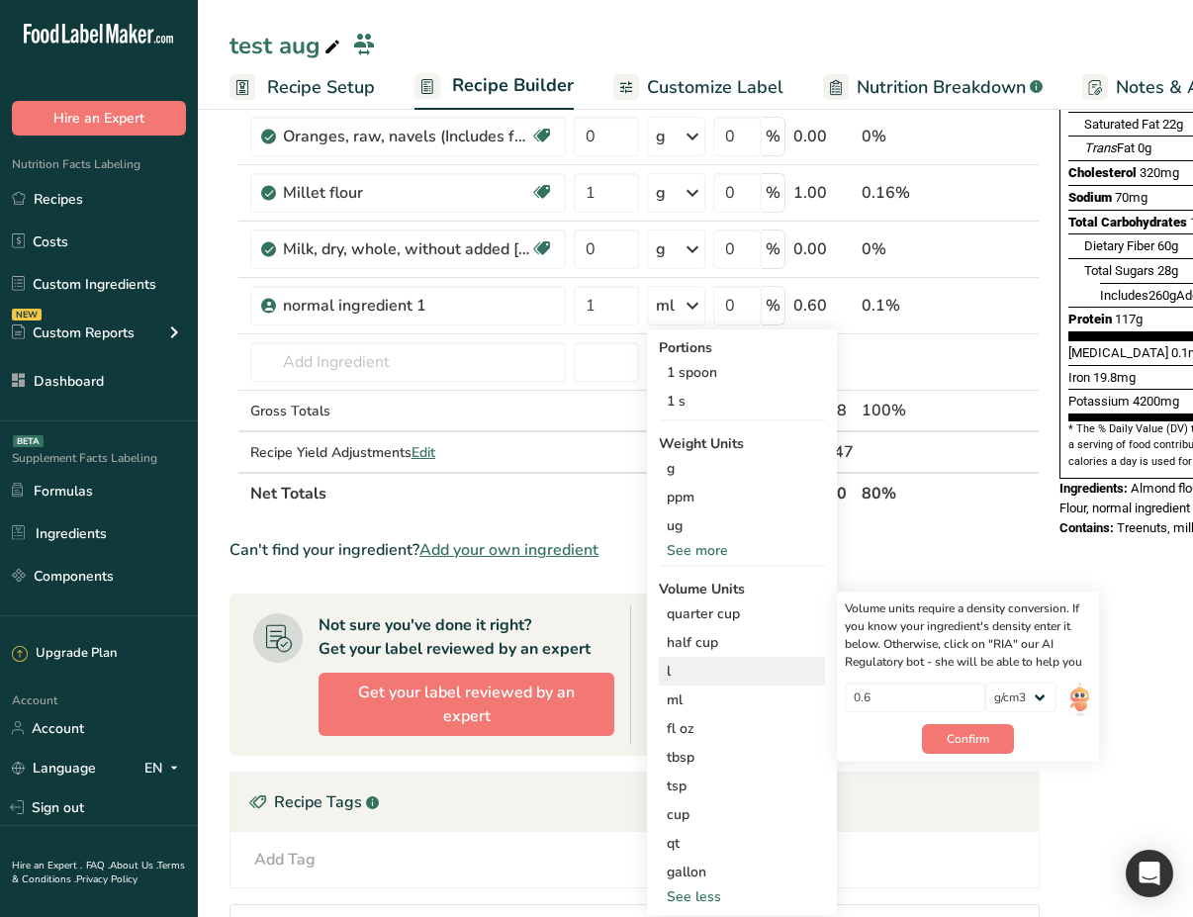
click at [719, 669] on div "l" at bounding box center [742, 671] width 150 height 21
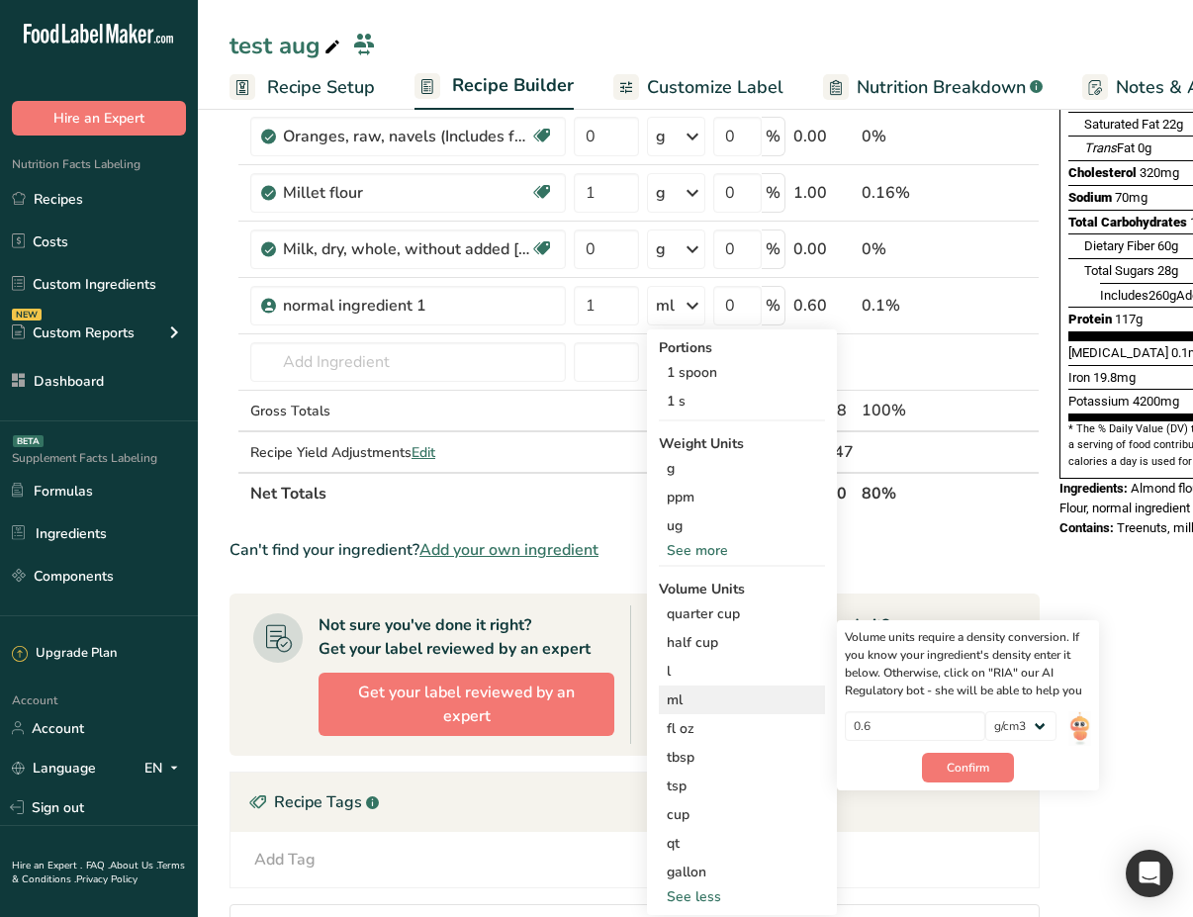
click at [716, 699] on div "ml" at bounding box center [742, 699] width 150 height 21
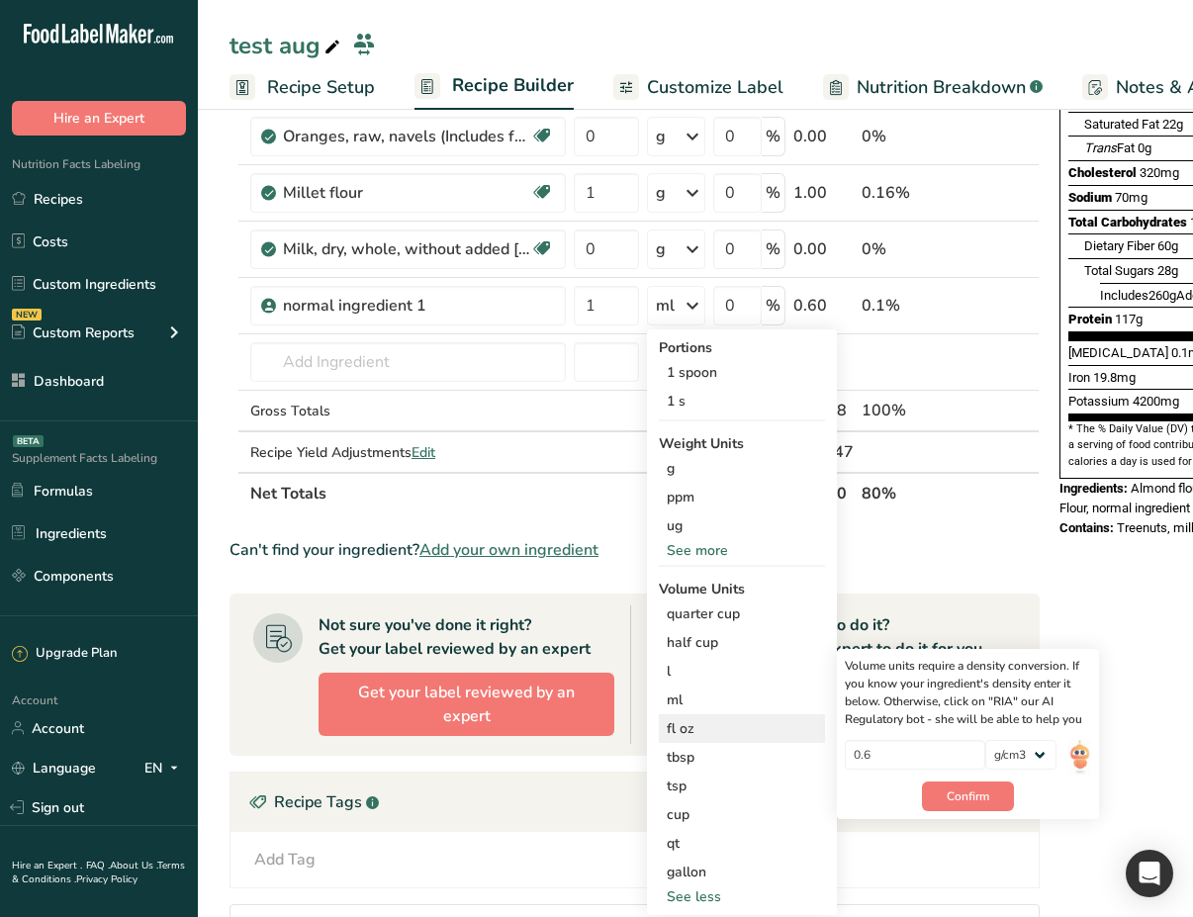
click at [714, 723] on div "fl oz" at bounding box center [742, 728] width 150 height 21
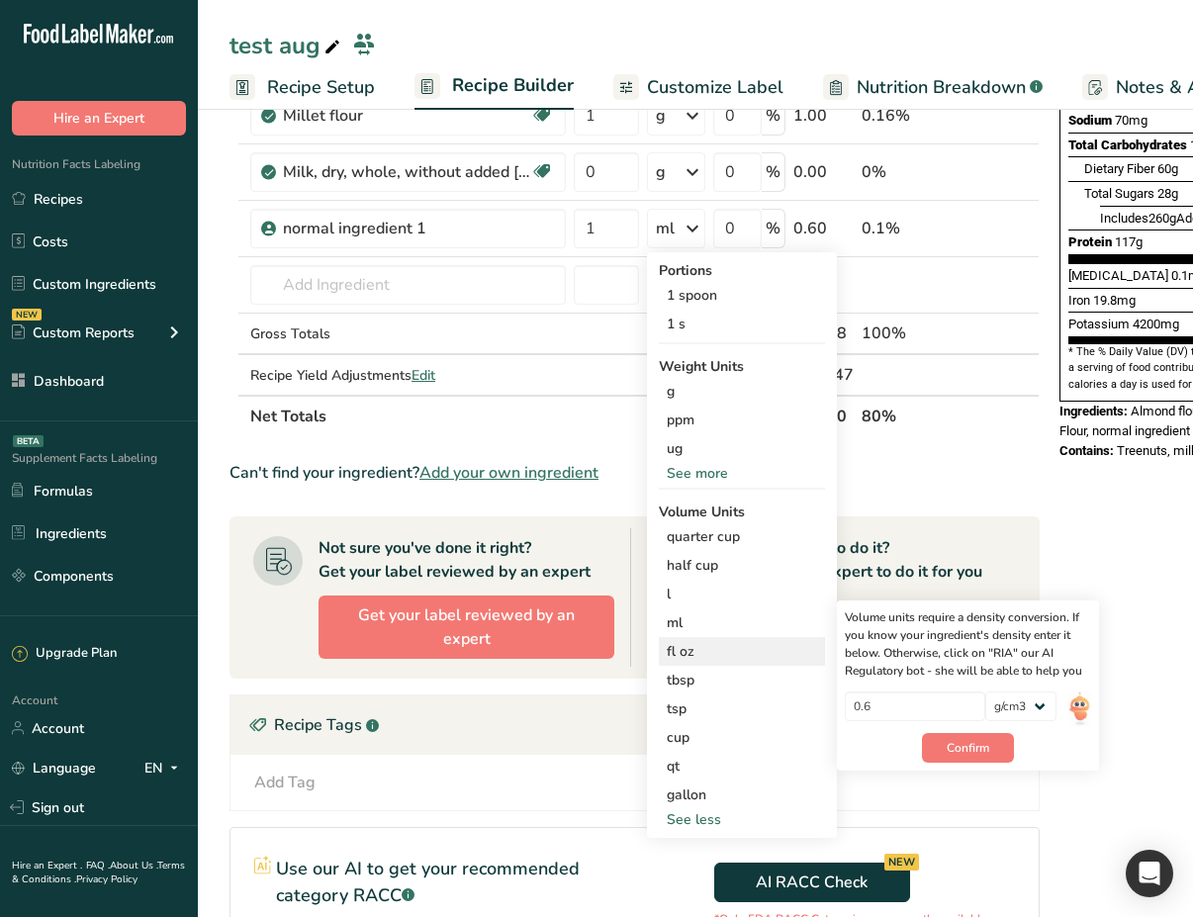
scroll to position [445, 0]
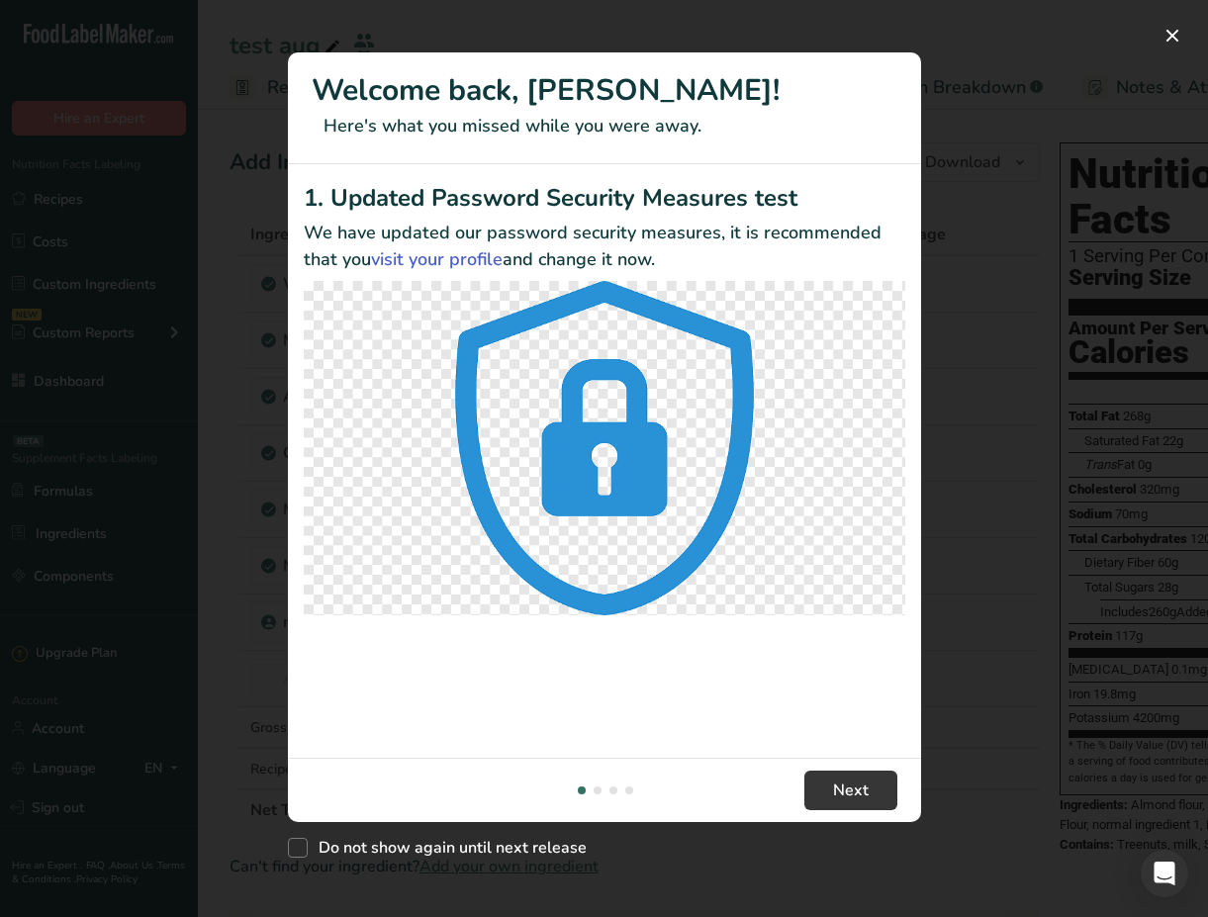
click at [1029, 227] on div "New Features" at bounding box center [604, 458] width 1208 height 917
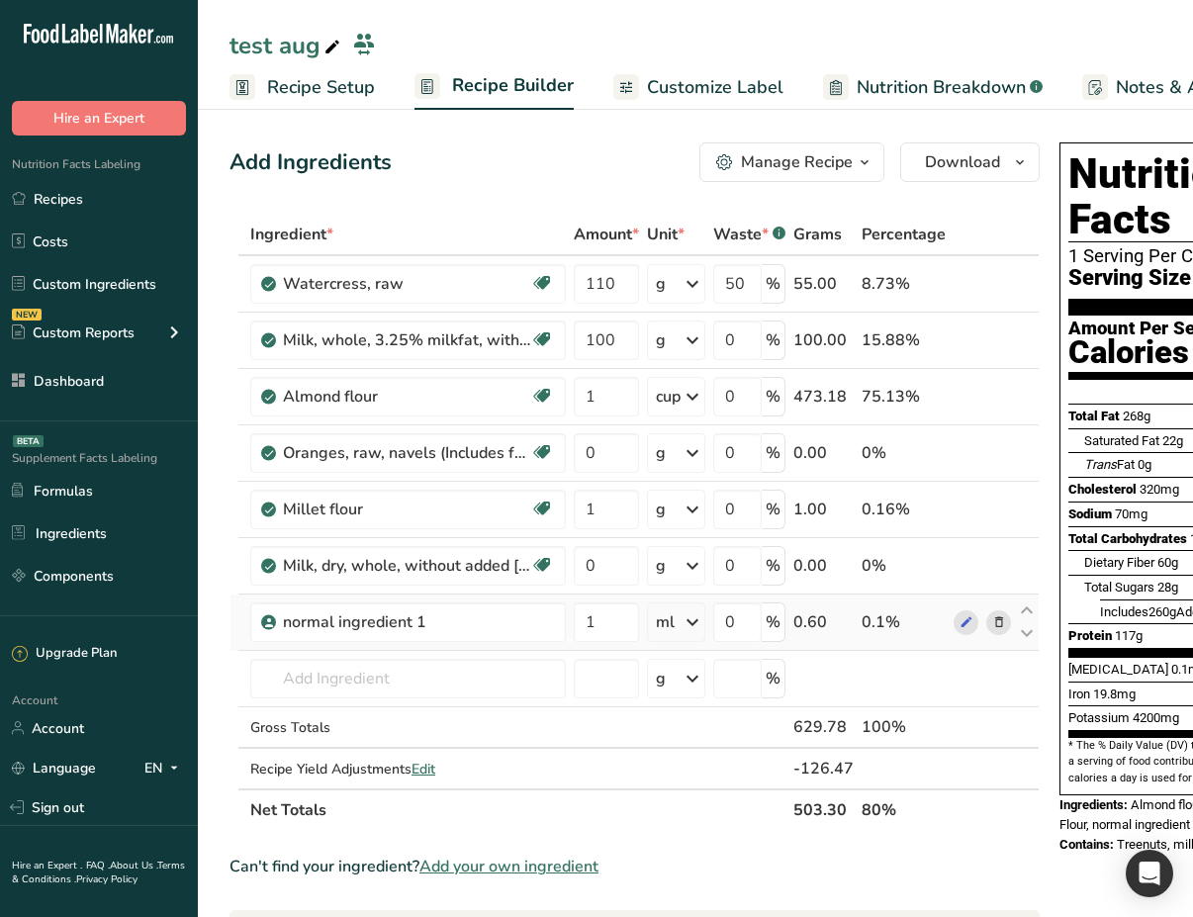
click at [679, 623] on div "ml" at bounding box center [676, 622] width 58 height 40
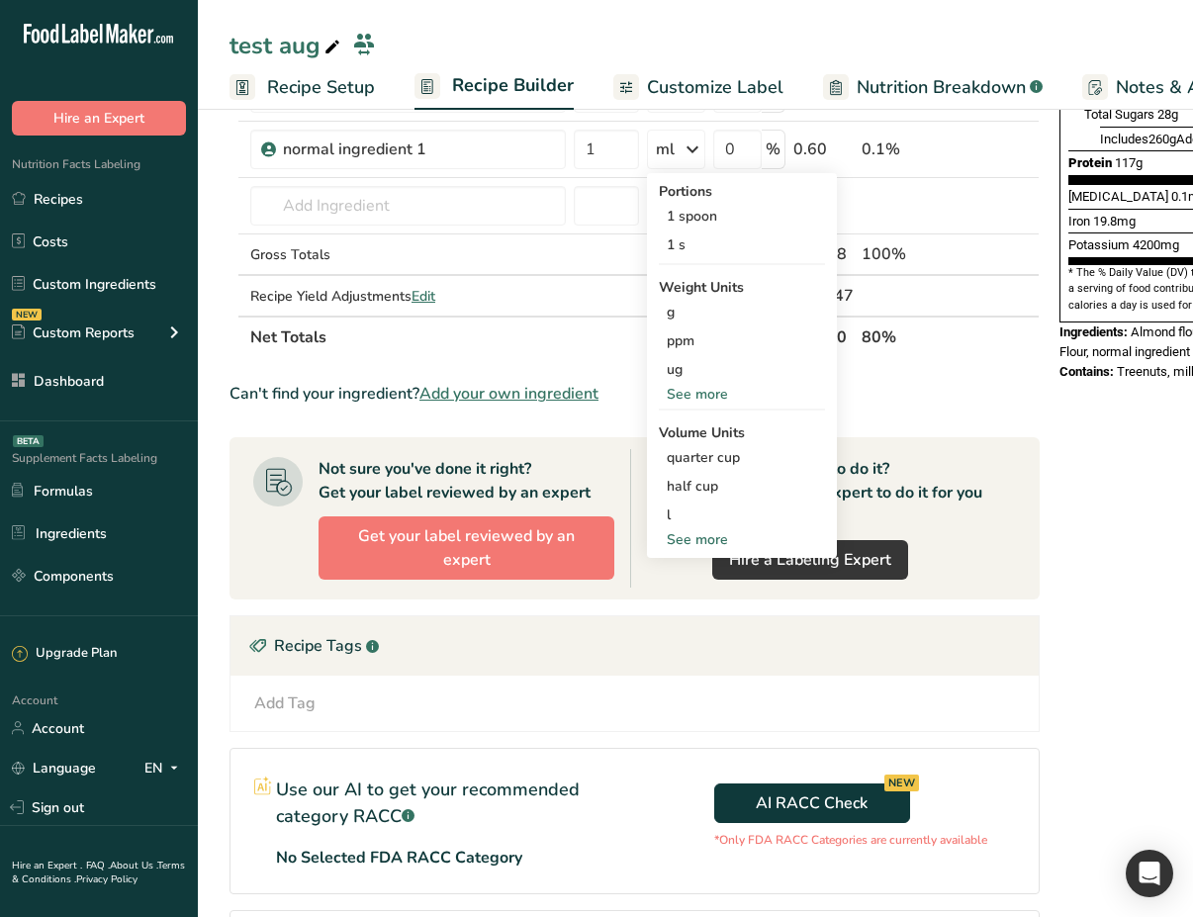
scroll to position [457, 0]
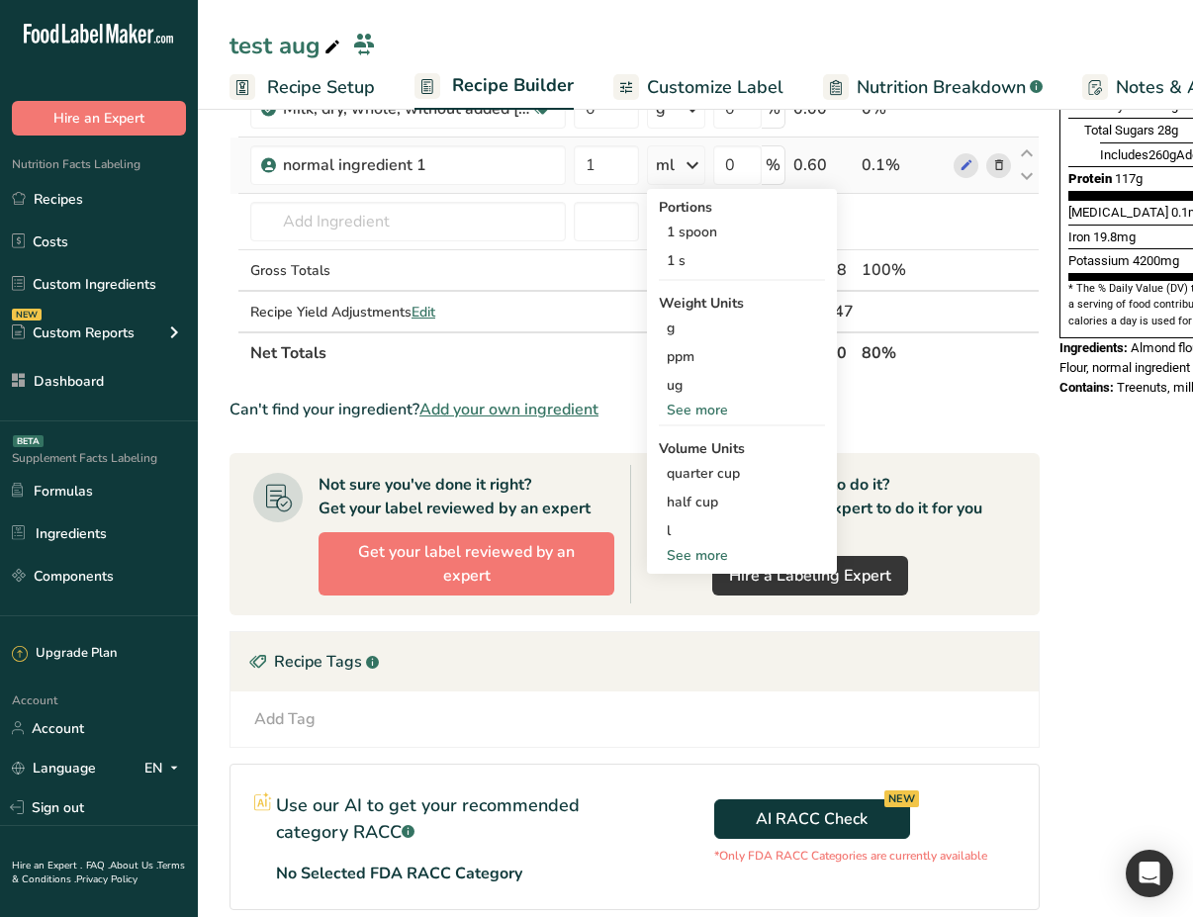
click at [716, 551] on div "See more" at bounding box center [742, 555] width 166 height 21
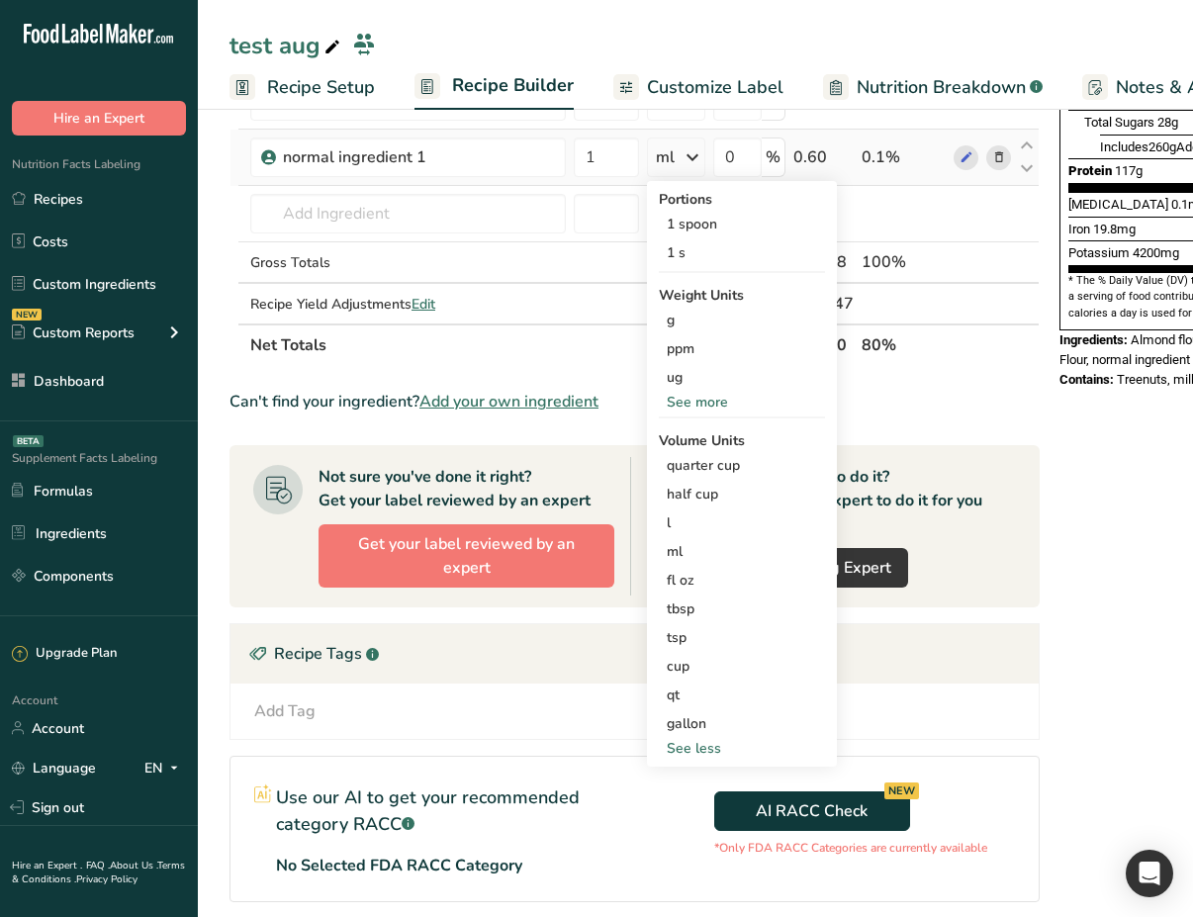
scroll to position [422, 0]
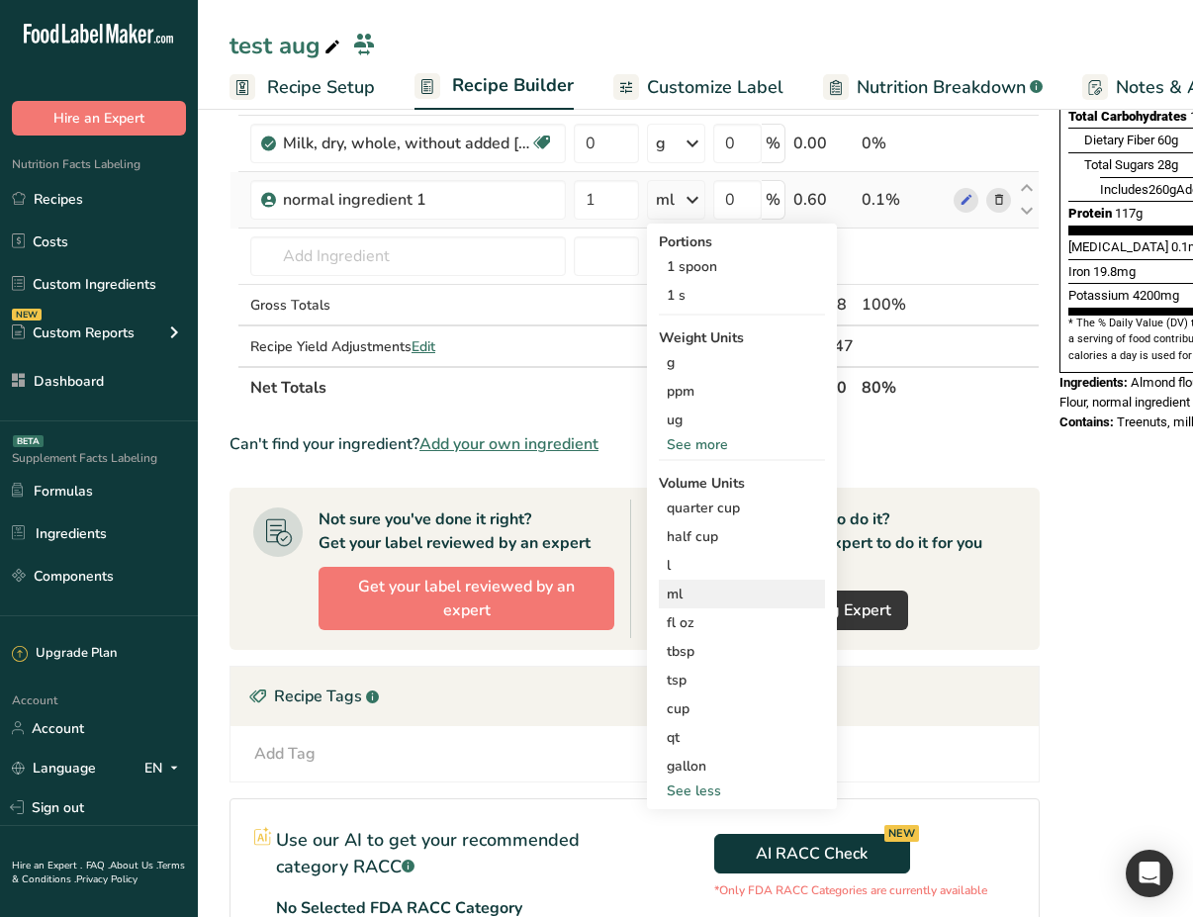
click at [703, 595] on div "ml" at bounding box center [742, 594] width 150 height 21
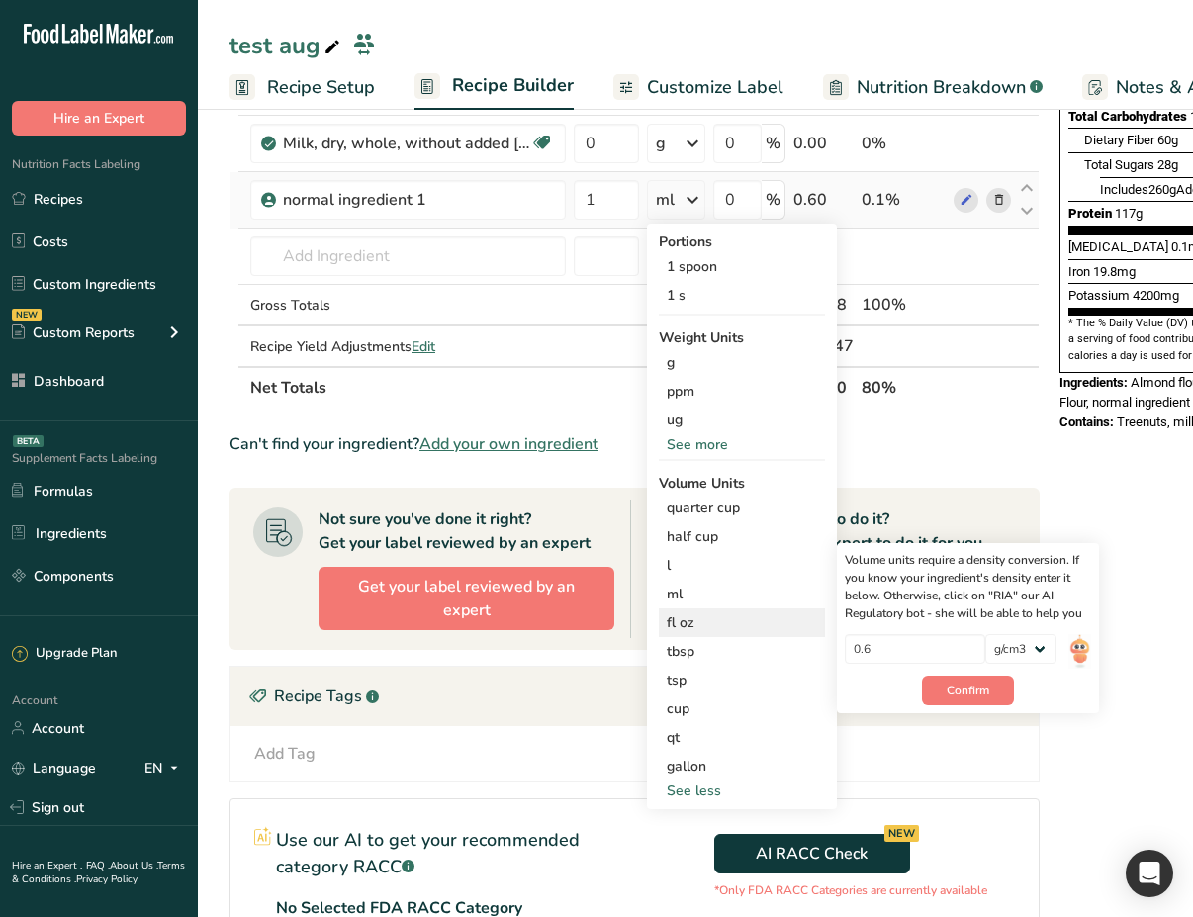
click at [715, 620] on div "fl oz" at bounding box center [742, 622] width 150 height 21
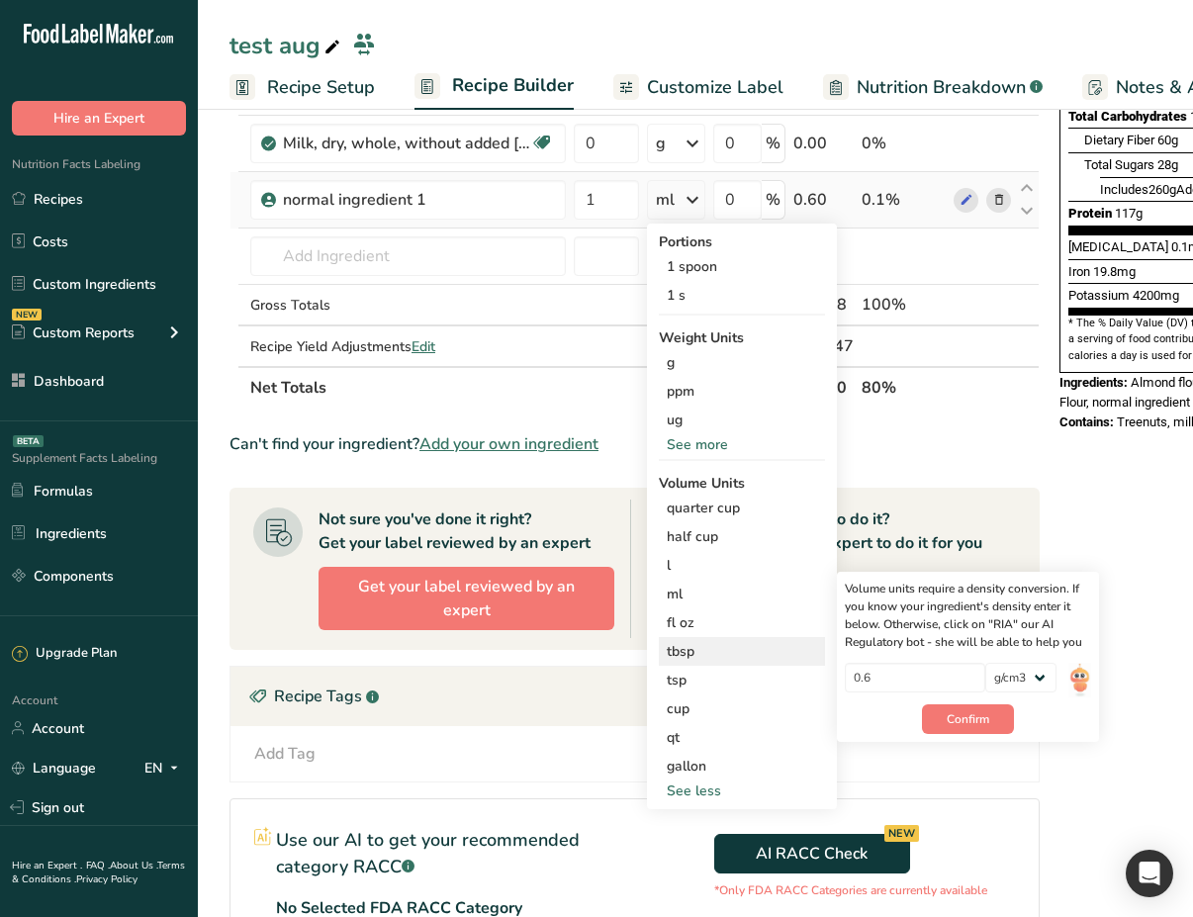
click at [732, 650] on div "tbsp" at bounding box center [742, 651] width 150 height 21
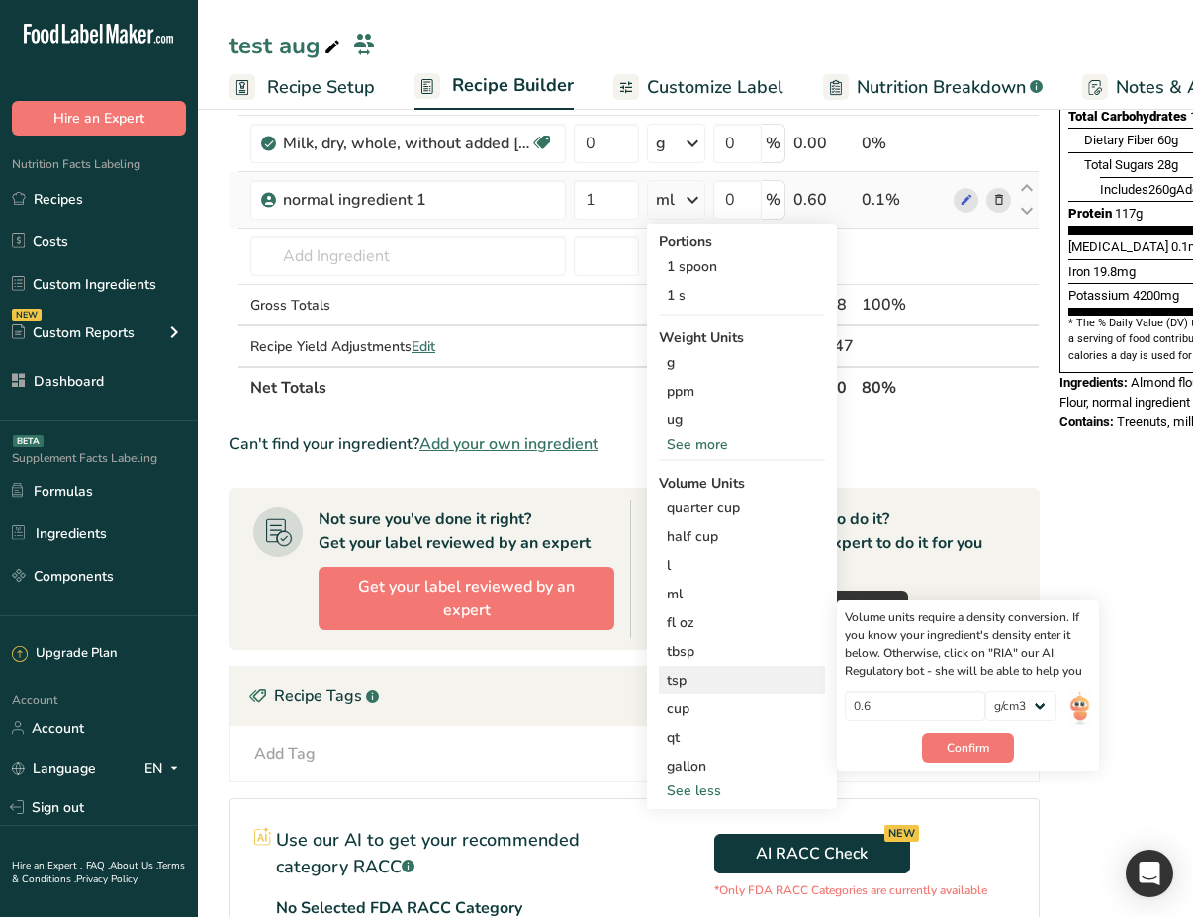
click at [740, 683] on div "tsp" at bounding box center [742, 680] width 150 height 21
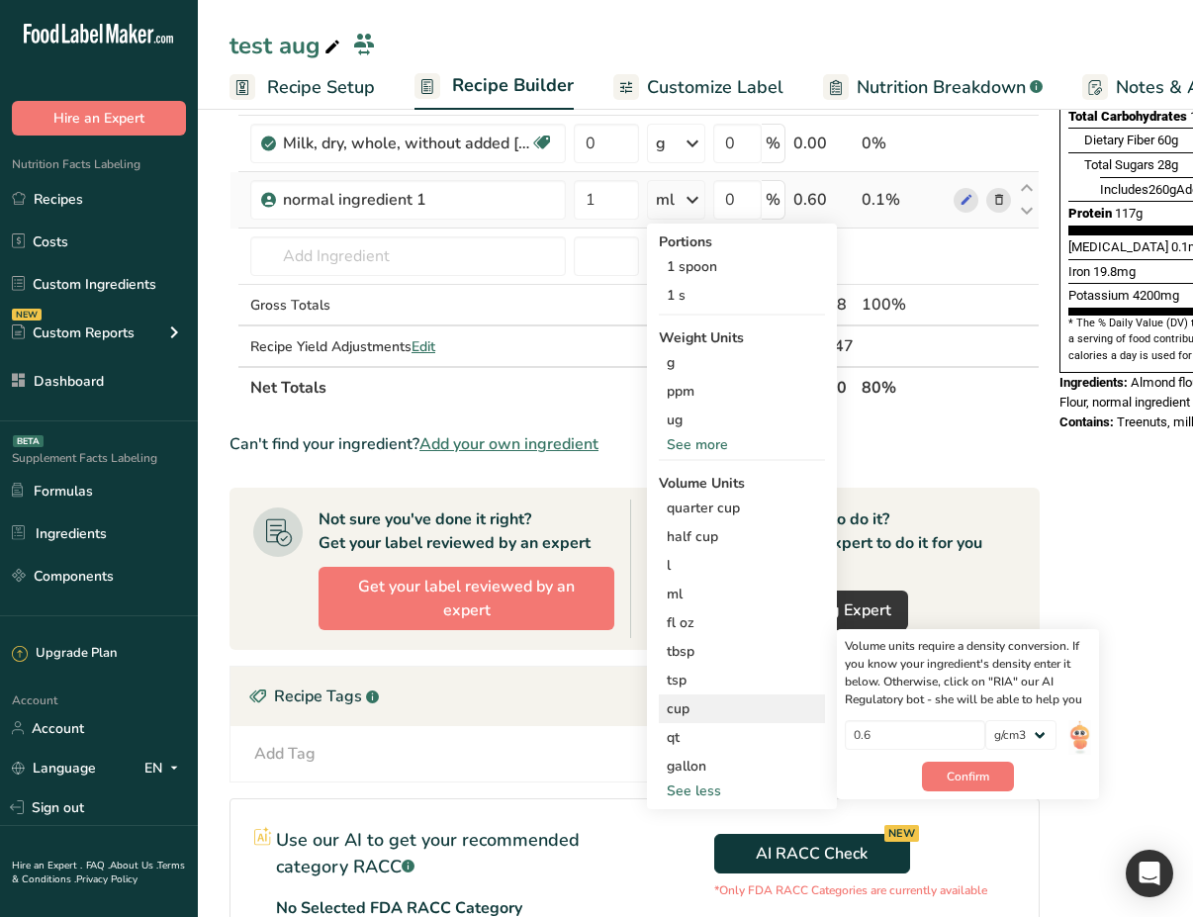
click at [749, 718] on div "cup" at bounding box center [742, 708] width 150 height 21
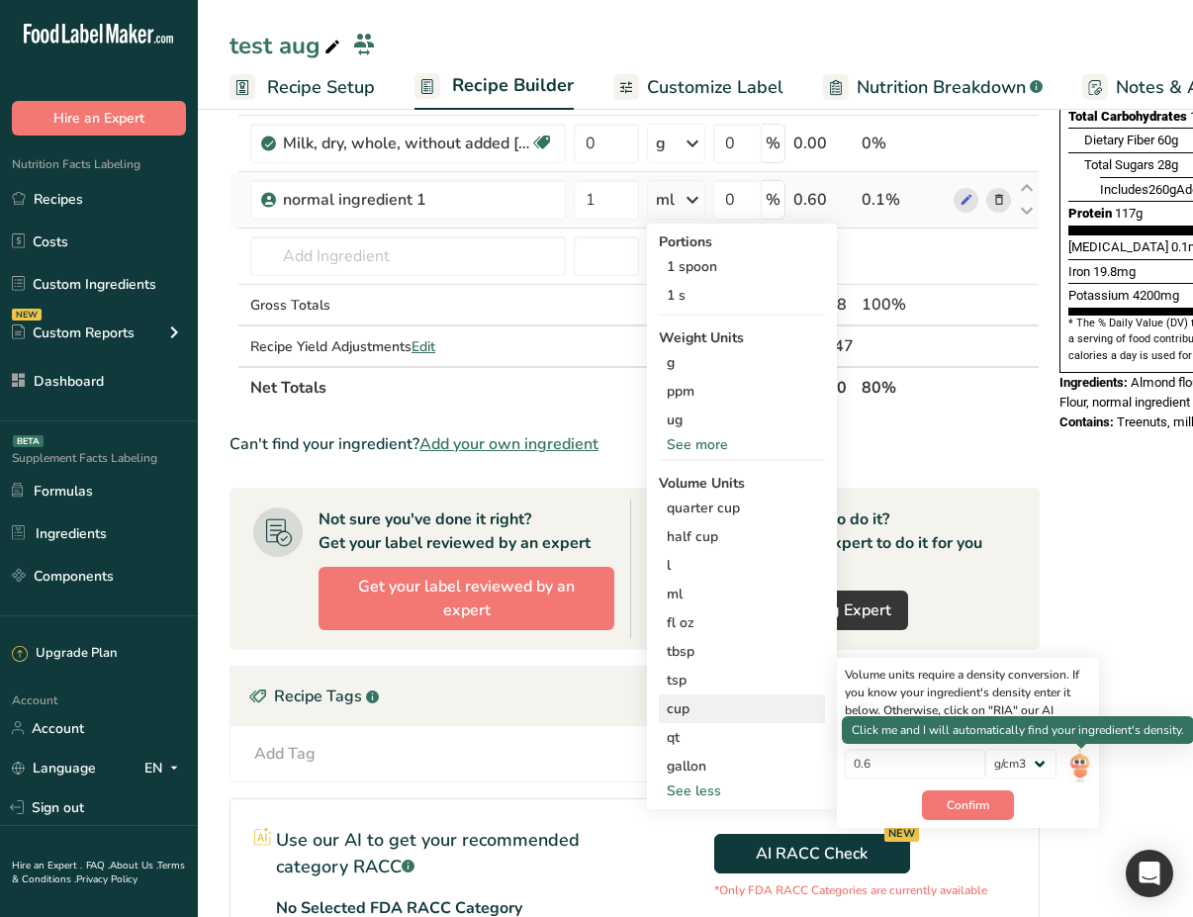
click at [1082, 763] on img at bounding box center [1079, 766] width 22 height 35
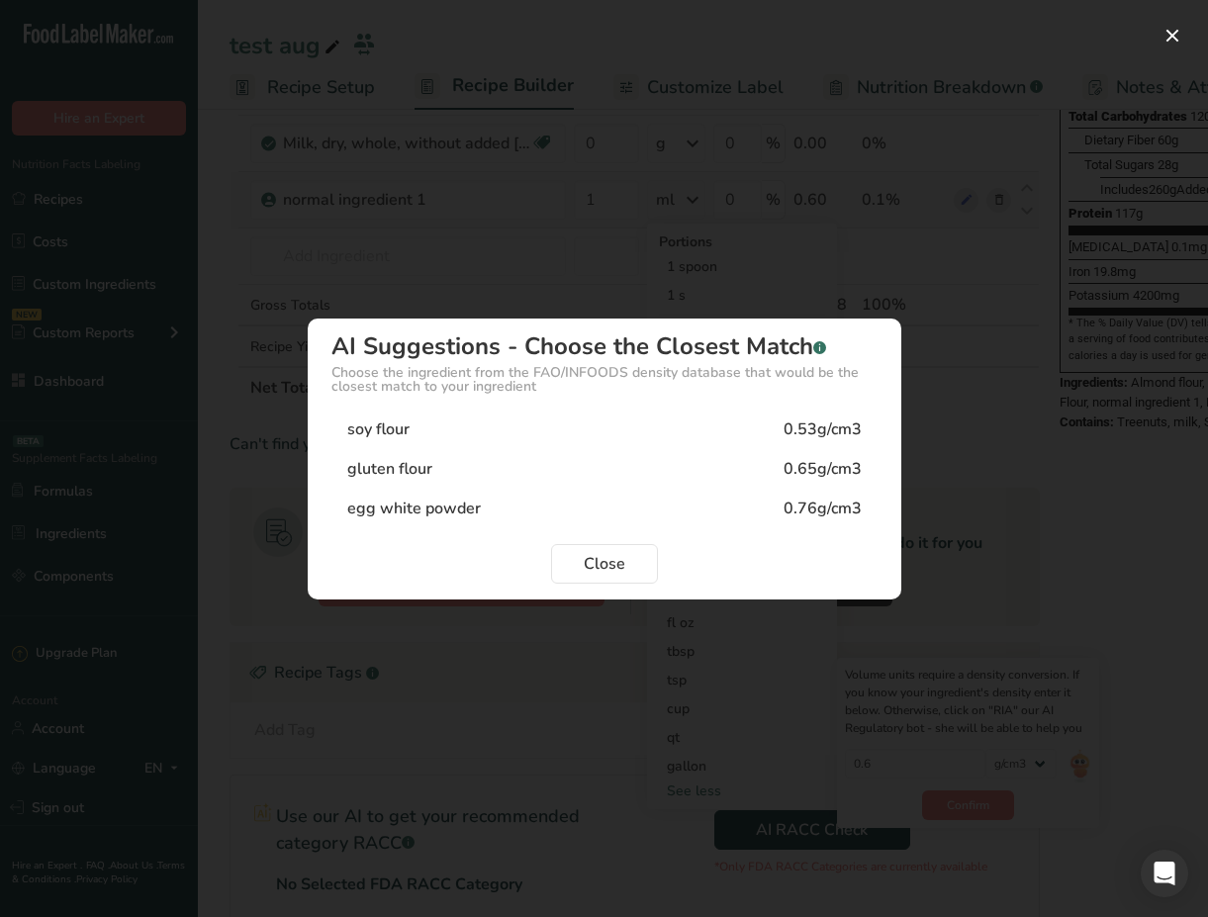
click at [738, 508] on div "egg white powder 0.76g/cm3" at bounding box center [604, 509] width 546 height 40
type input "0.76"
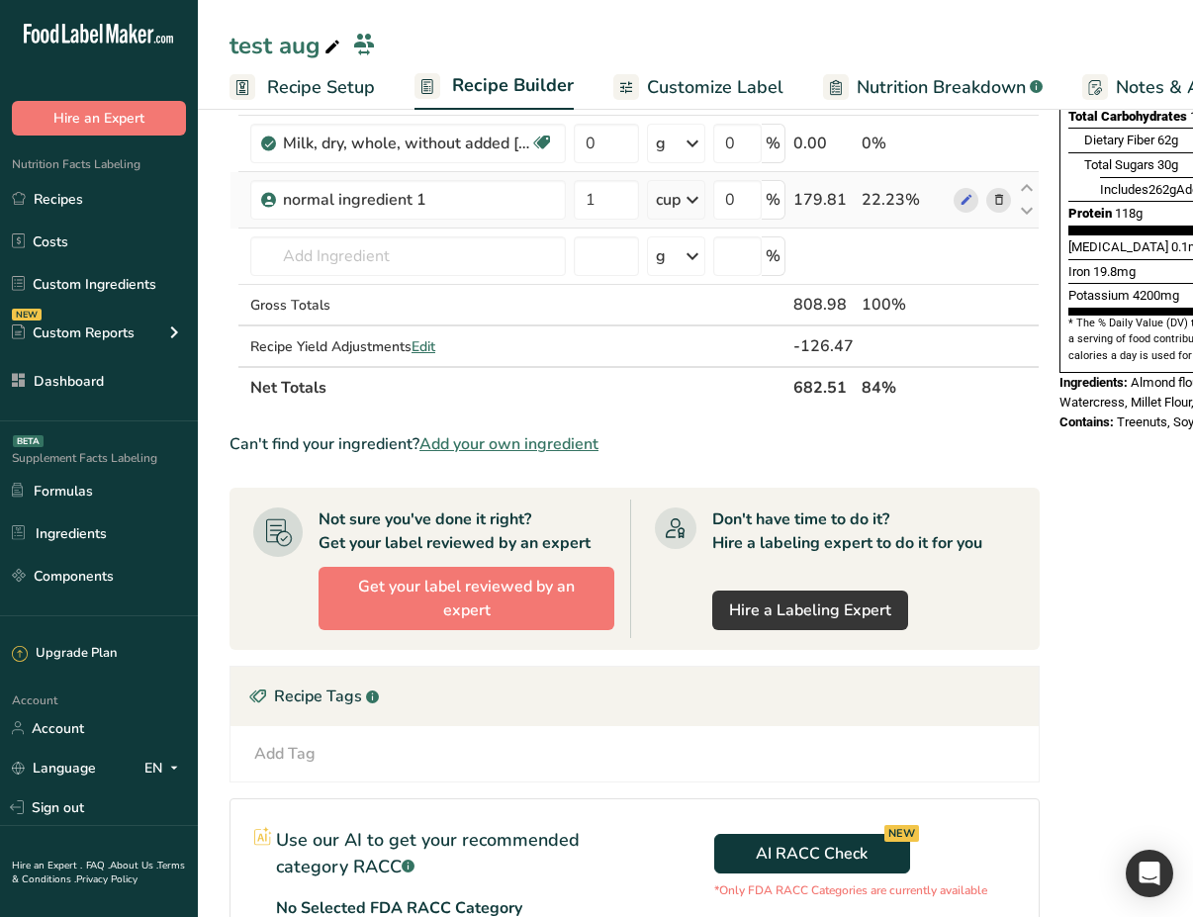
click at [699, 203] on icon at bounding box center [693, 200] width 24 height 36
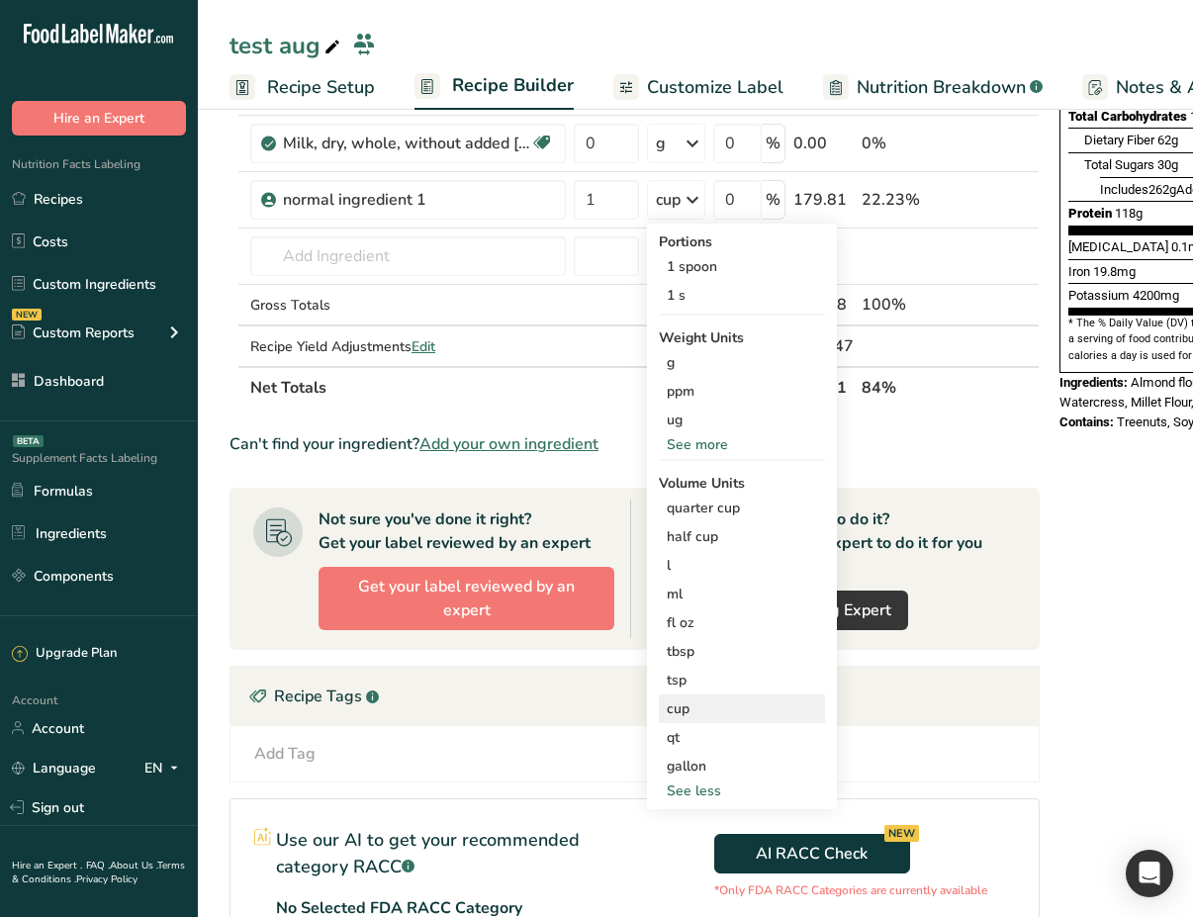
click at [723, 709] on div "cup" at bounding box center [742, 708] width 150 height 21
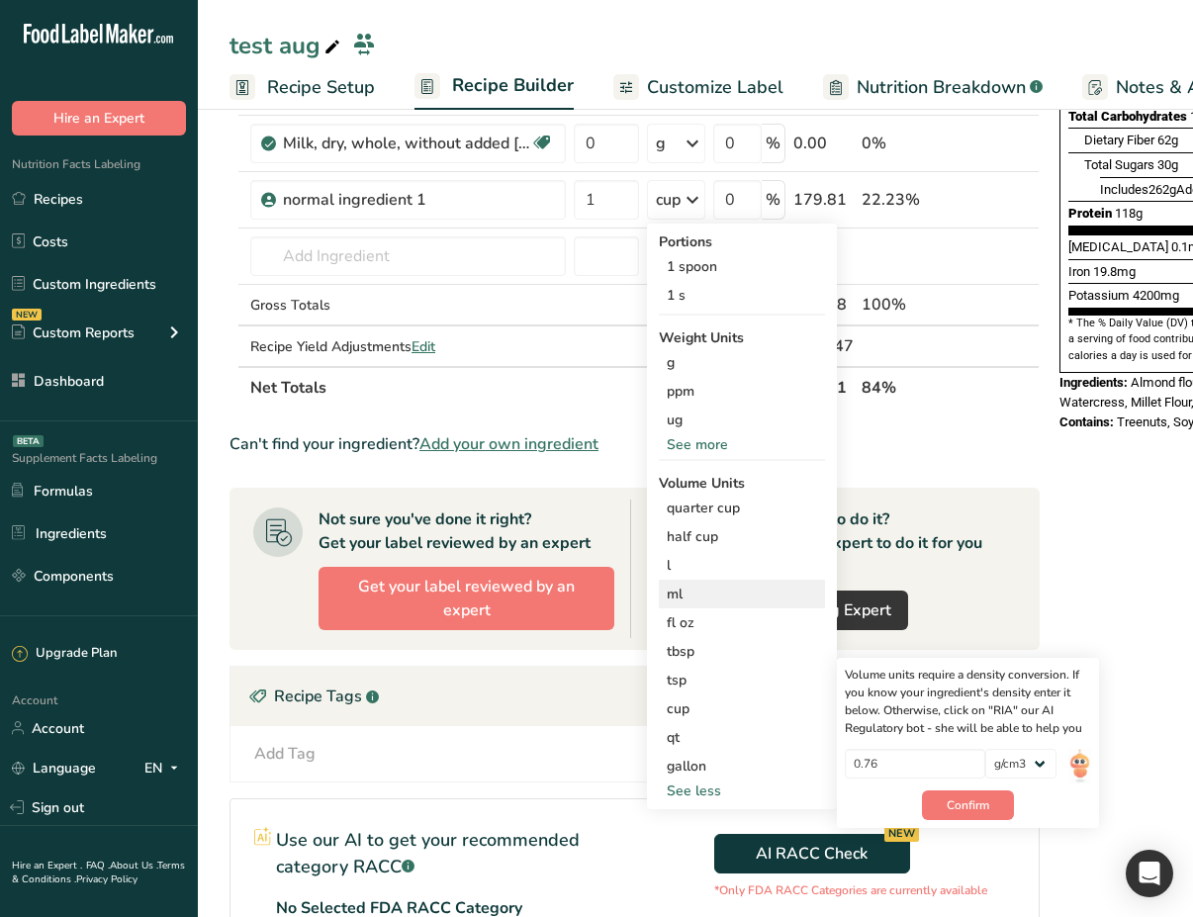
click at [696, 595] on div "ml" at bounding box center [742, 594] width 150 height 21
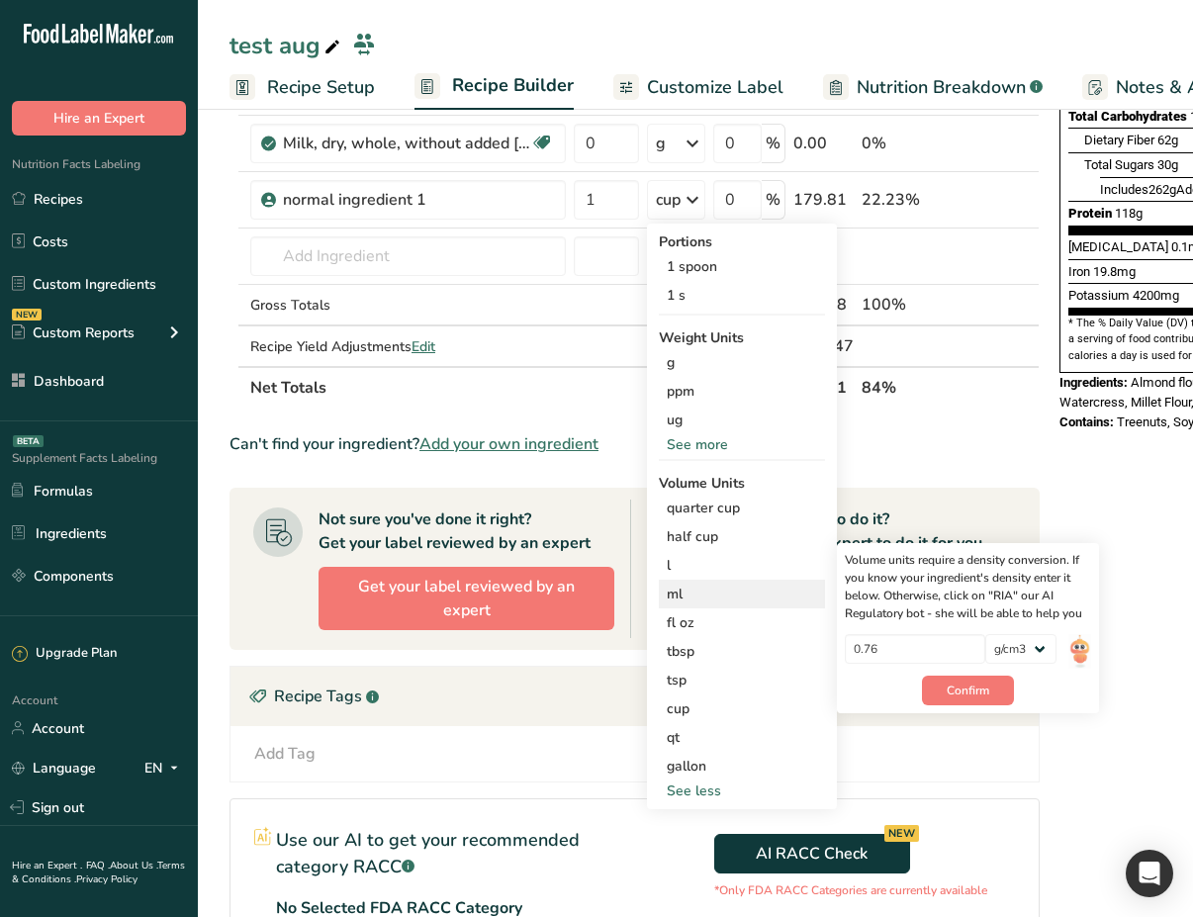
click at [692, 597] on div "ml" at bounding box center [742, 594] width 150 height 21
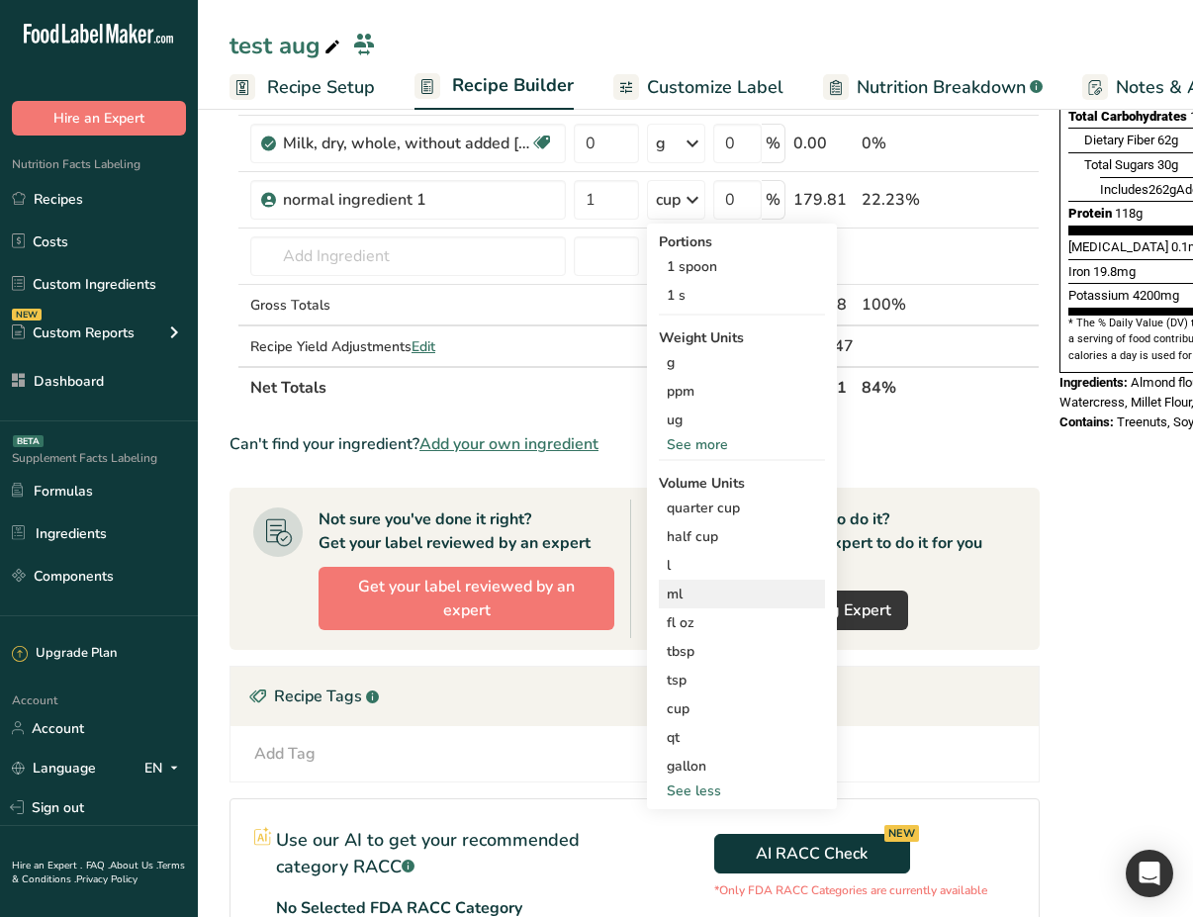
click at [770, 594] on div "ml" at bounding box center [742, 594] width 150 height 21
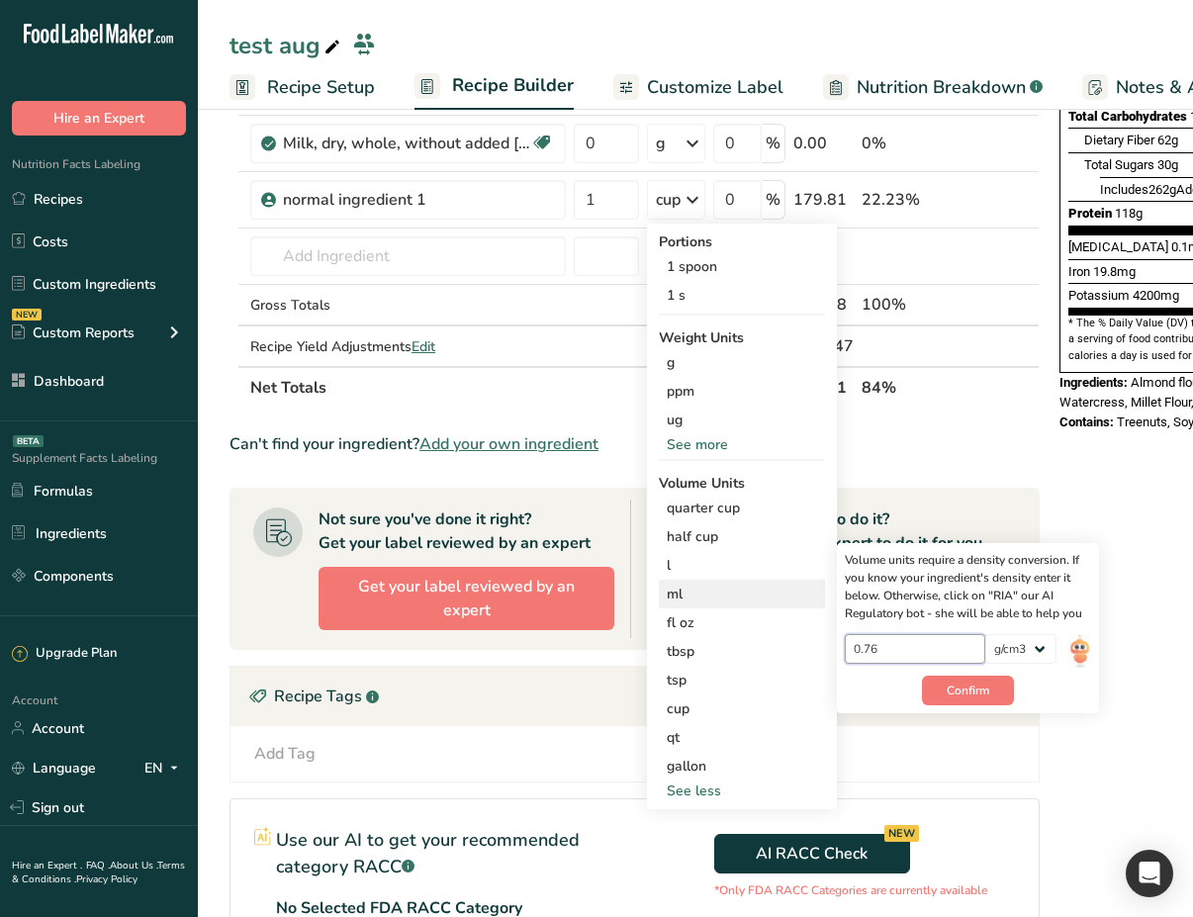
click at [889, 642] on input "0.76" at bounding box center [915, 649] width 141 height 30
click at [962, 694] on span "Confirm" at bounding box center [968, 691] width 43 height 18
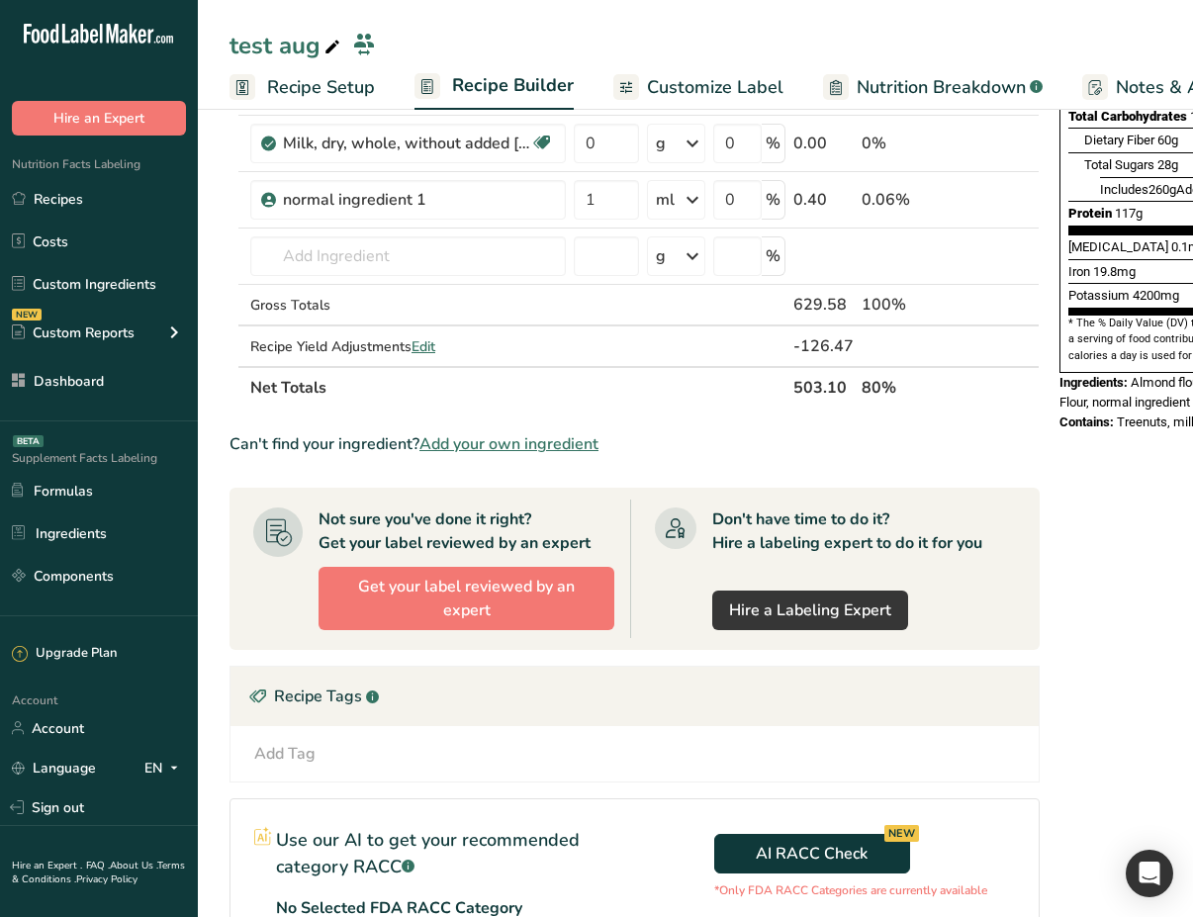
click at [691, 202] on icon at bounding box center [693, 200] width 24 height 36
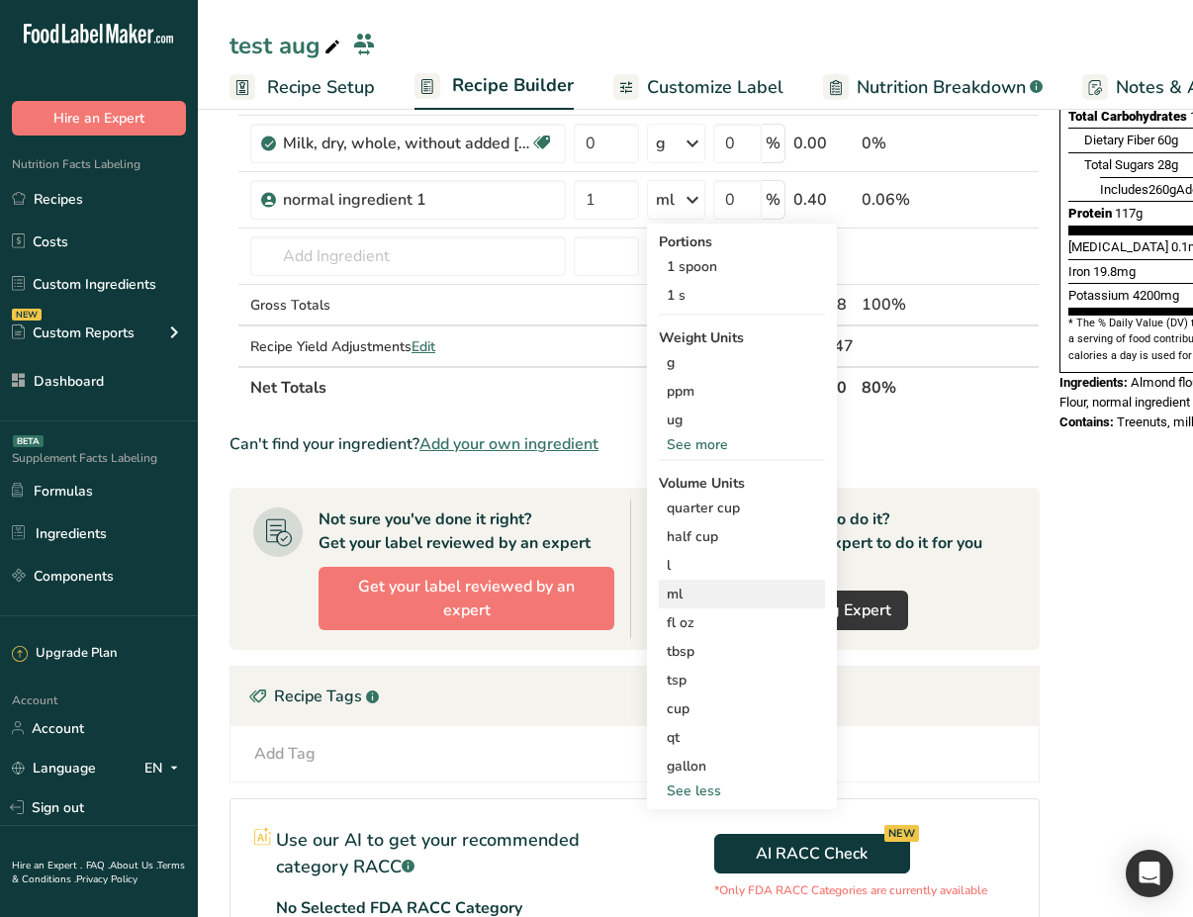
click at [717, 601] on div "ml" at bounding box center [742, 594] width 150 height 21
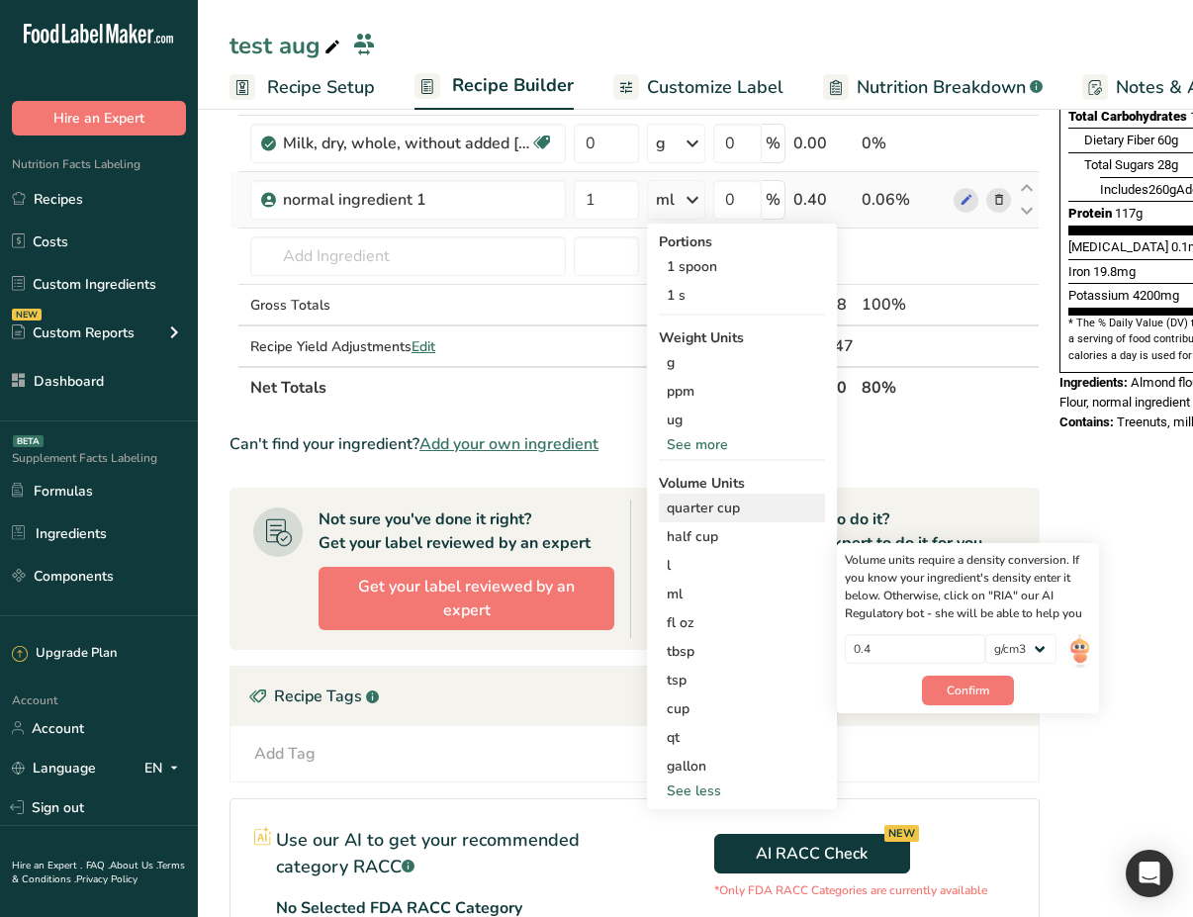
click at [725, 500] on div "quarter cup" at bounding box center [742, 508] width 150 height 21
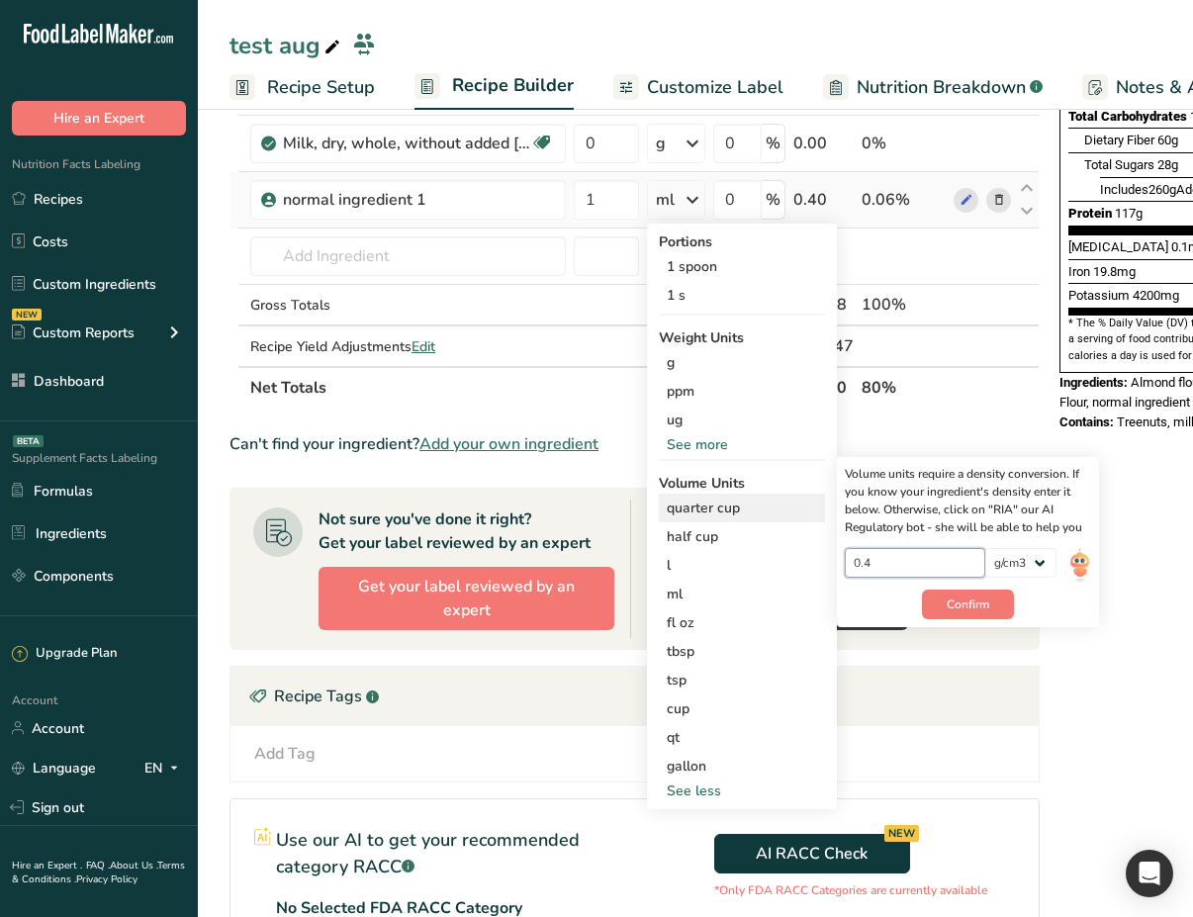
click at [874, 566] on input "0.4" at bounding box center [915, 563] width 141 height 30
click at [700, 536] on div "half cup" at bounding box center [742, 536] width 150 height 21
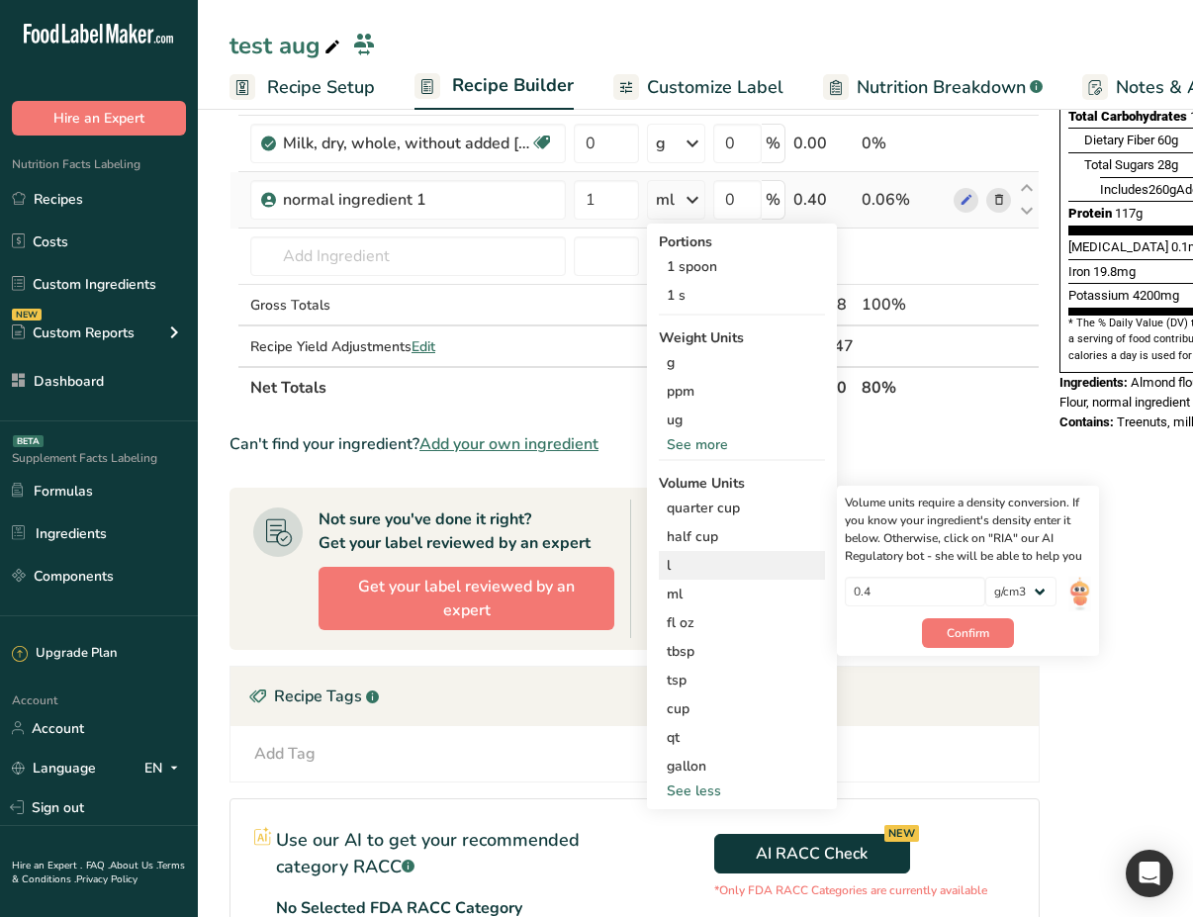
click at [721, 562] on div "l" at bounding box center [742, 565] width 150 height 21
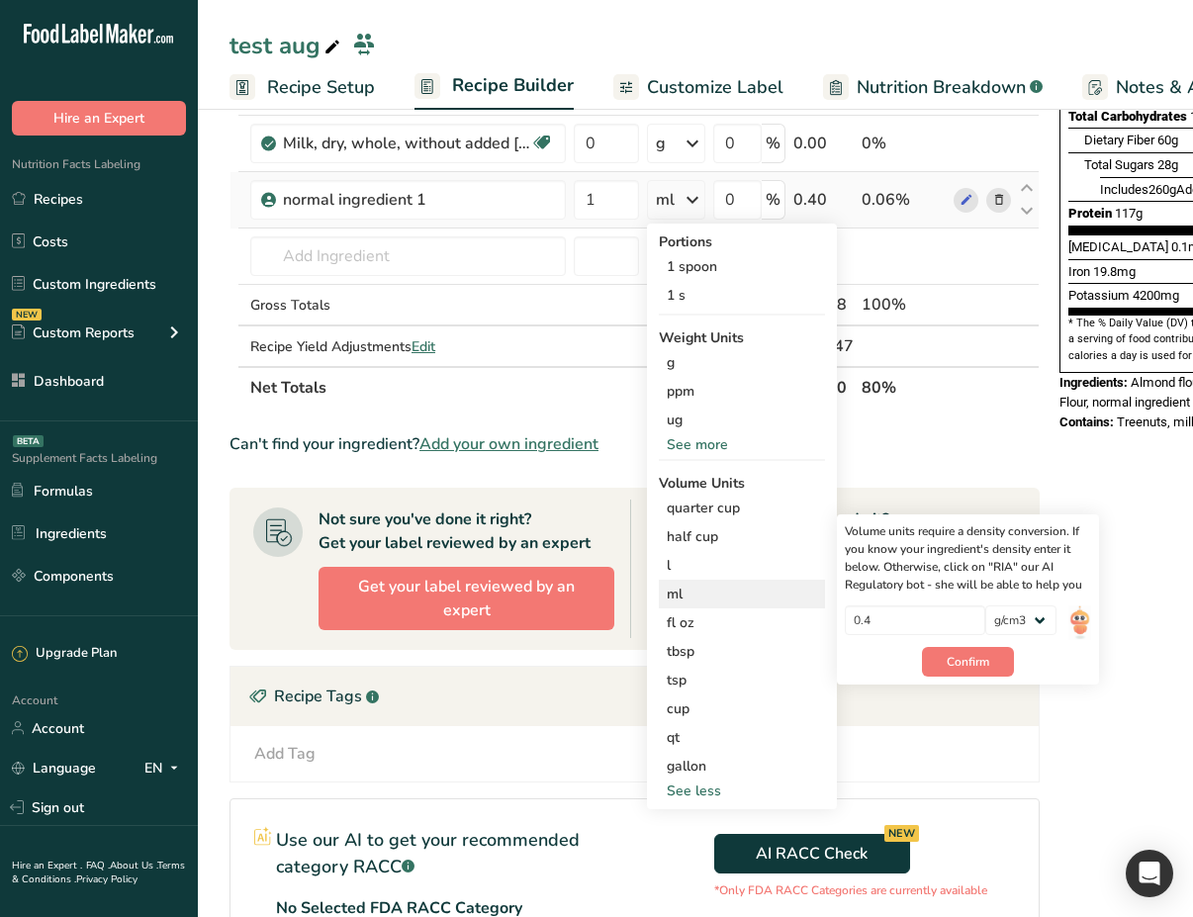
click at [743, 594] on div "ml" at bounding box center [742, 594] width 150 height 21
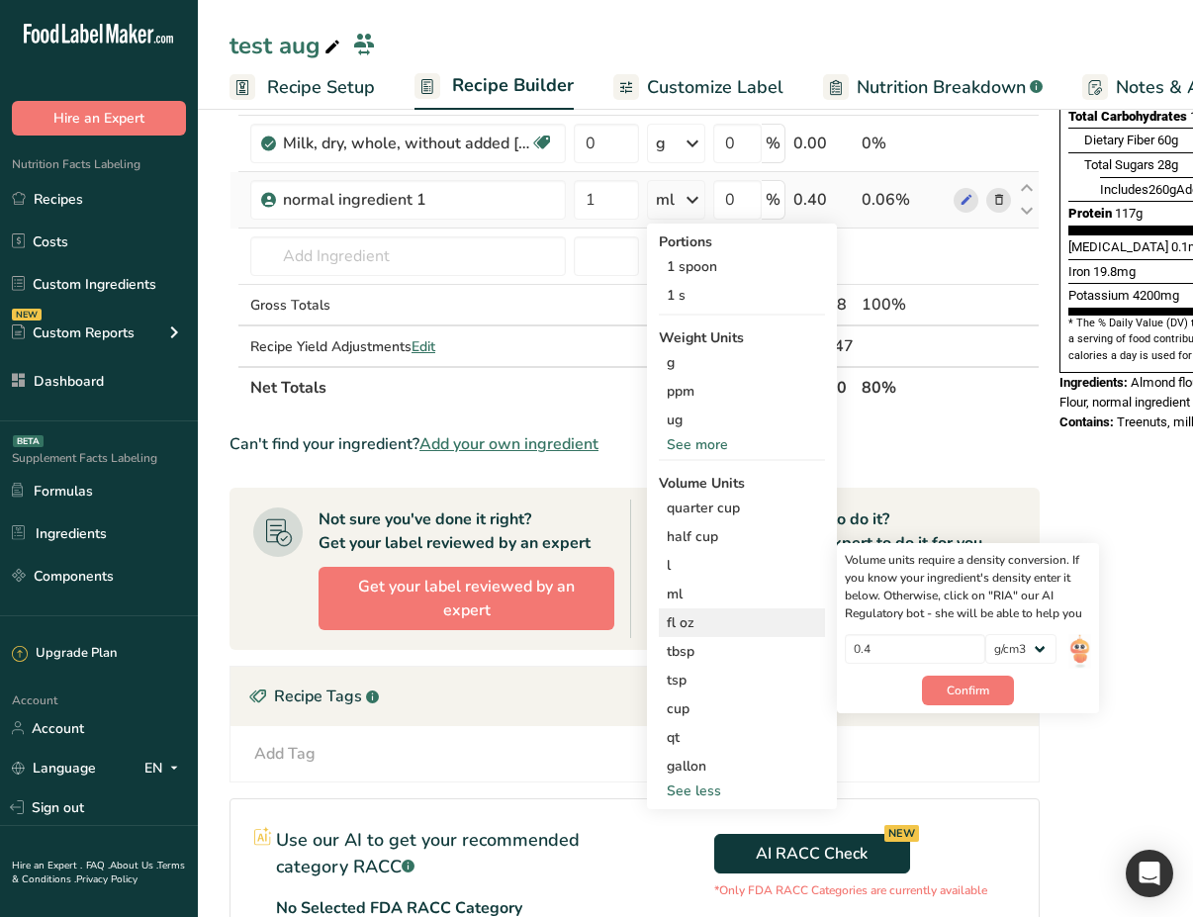
click at [768, 625] on div "fl oz" at bounding box center [742, 622] width 150 height 21
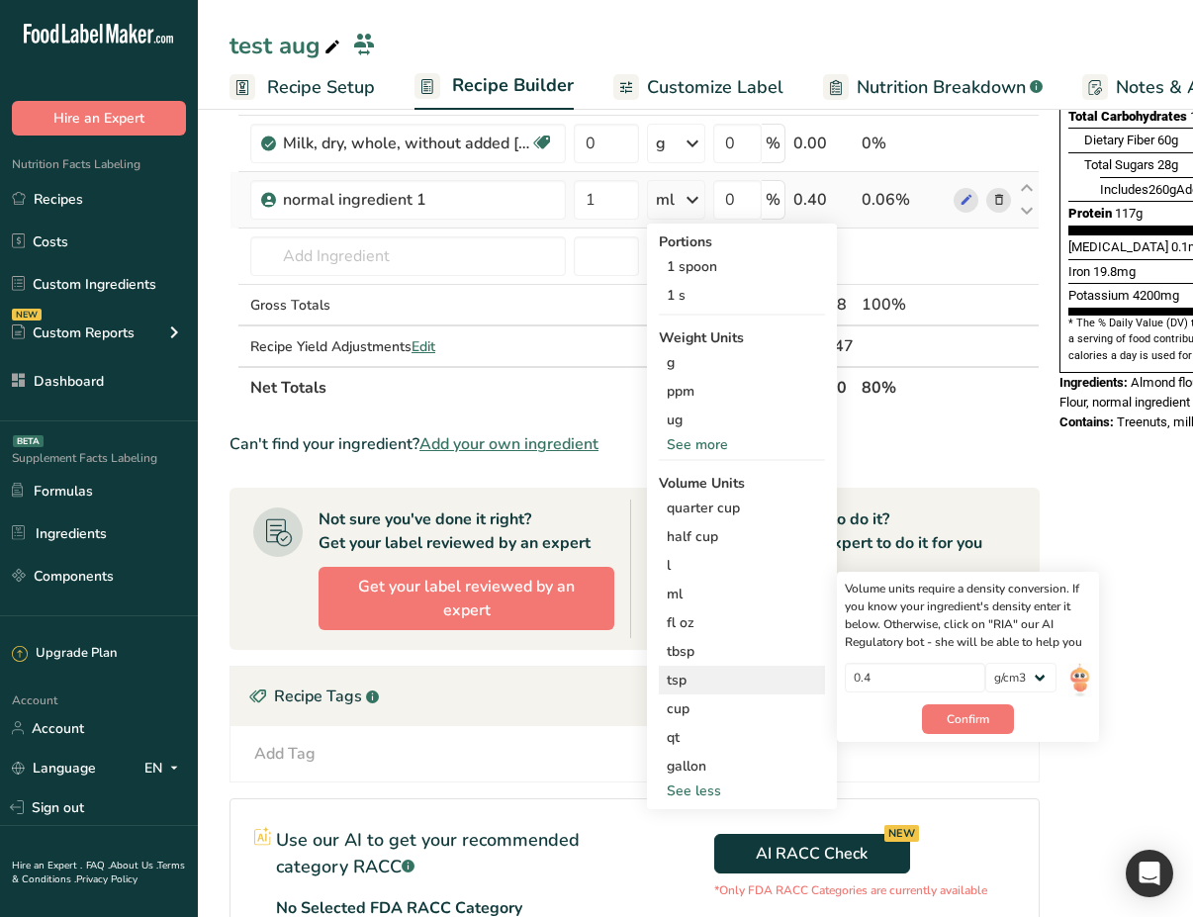
click at [750, 680] on div "tsp" at bounding box center [742, 680] width 150 height 21
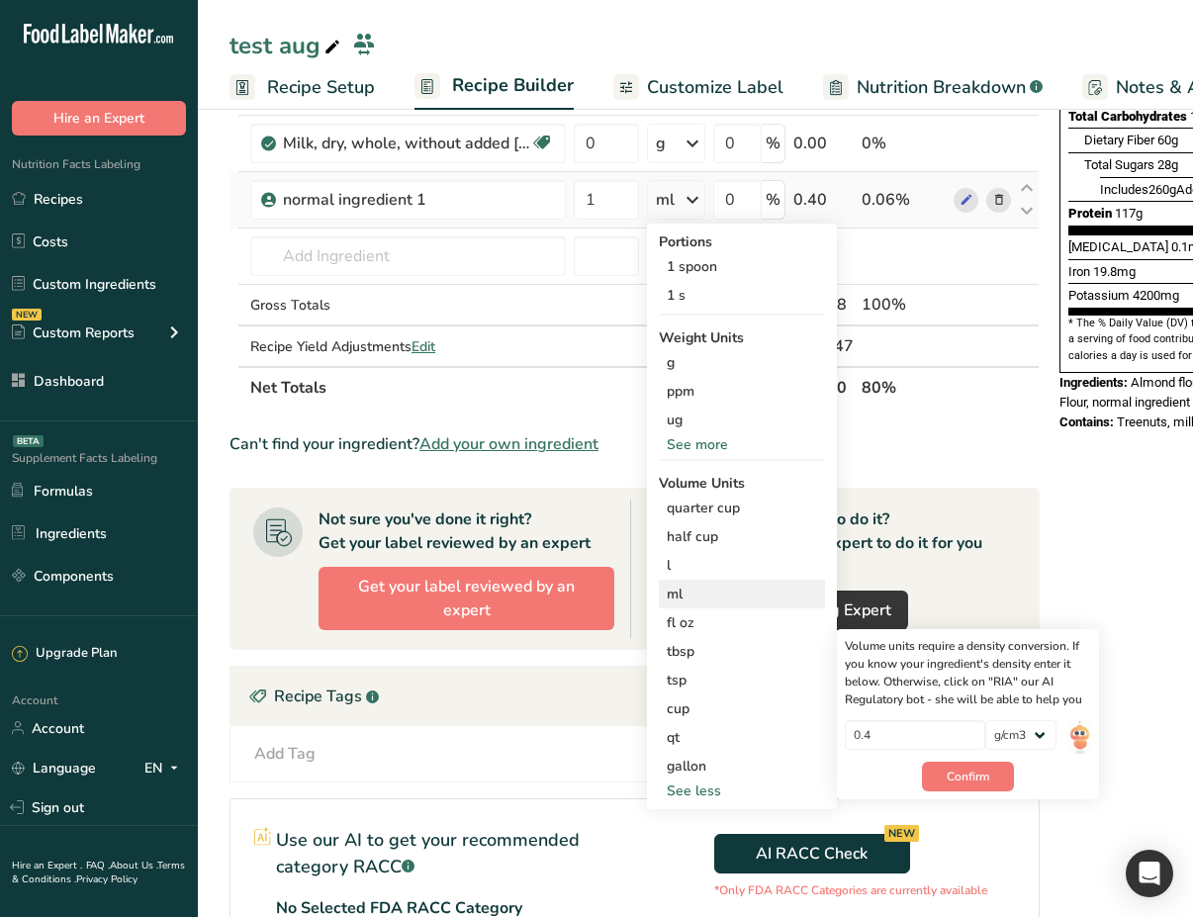
click at [743, 598] on div "ml" at bounding box center [742, 594] width 150 height 21
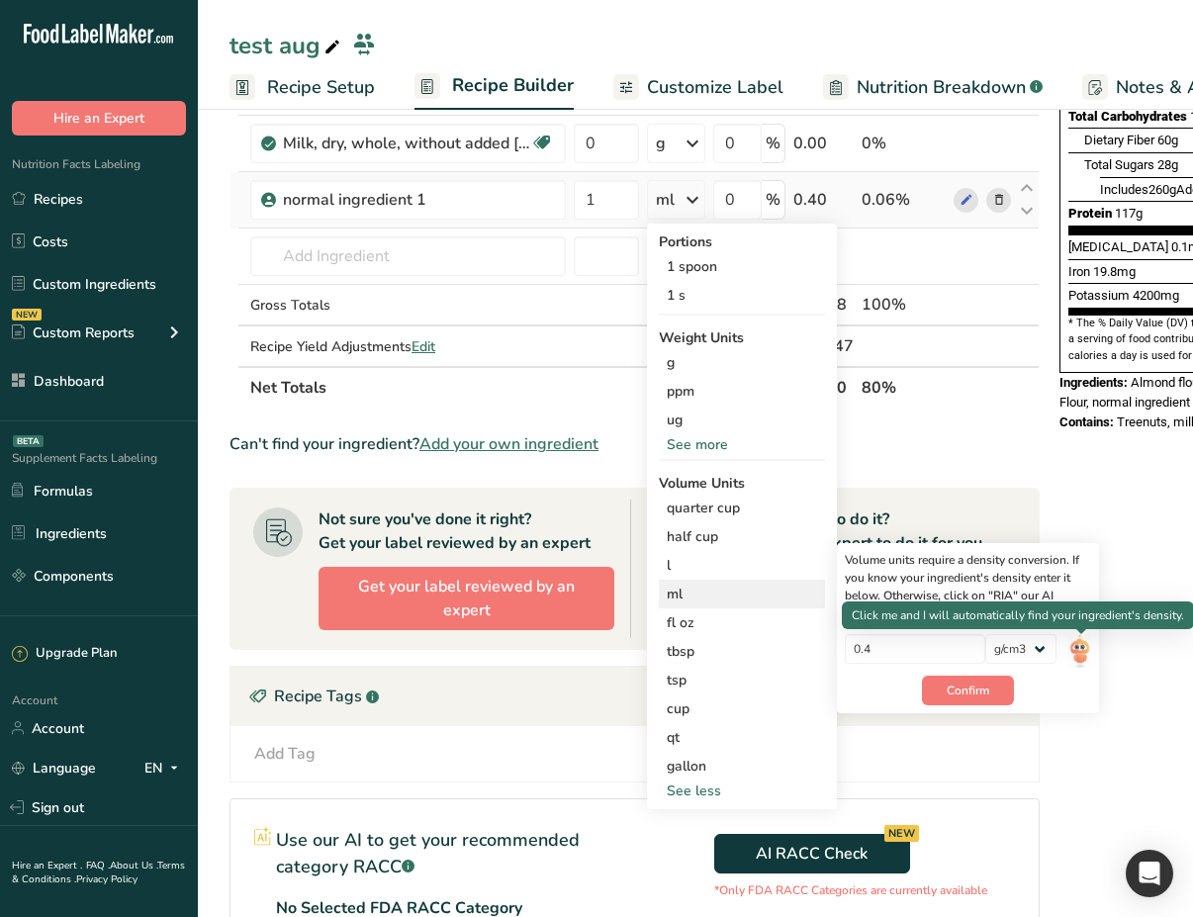
click at [1075, 647] on img at bounding box center [1079, 651] width 22 height 35
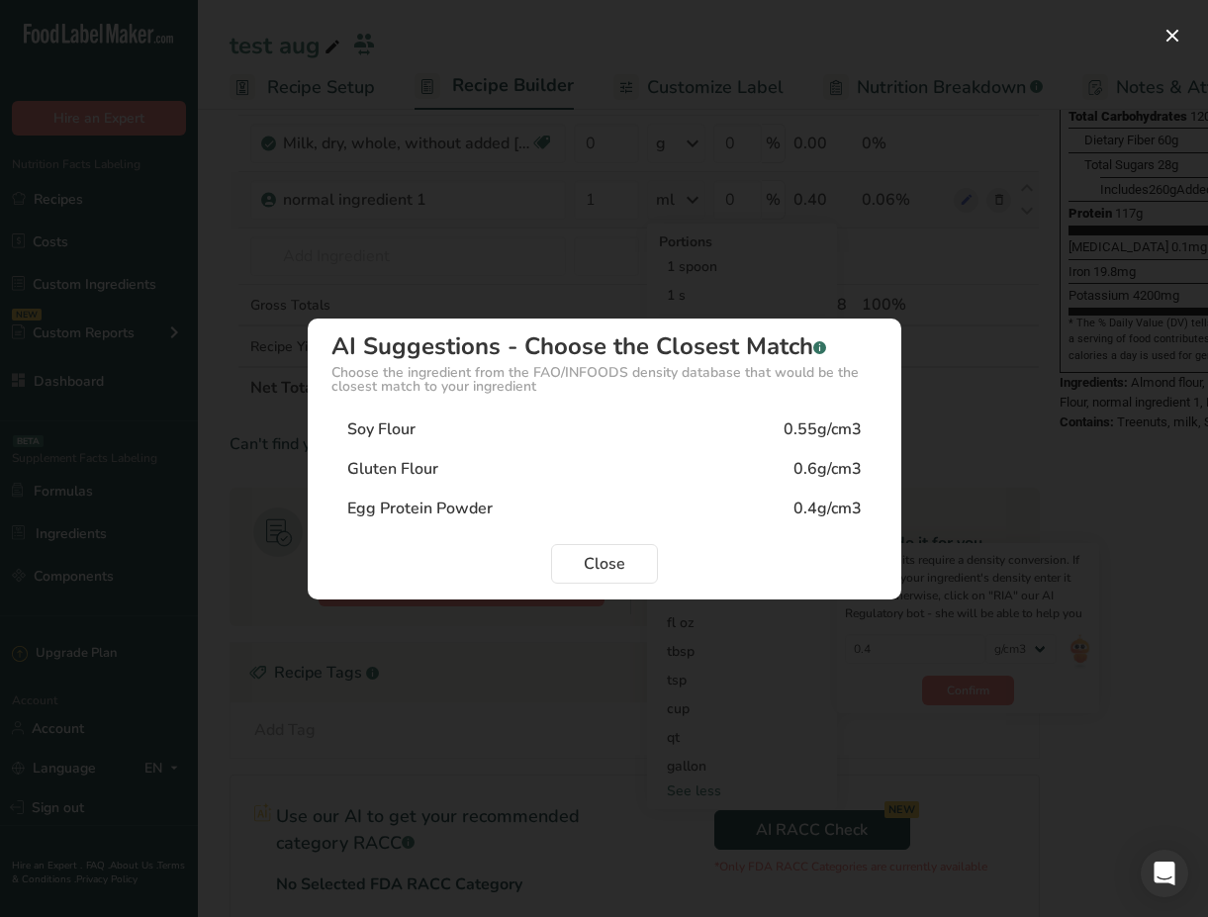
click at [563, 433] on div "Soy Flour 0.55g/cm3" at bounding box center [604, 430] width 546 height 40
type input "0.55"
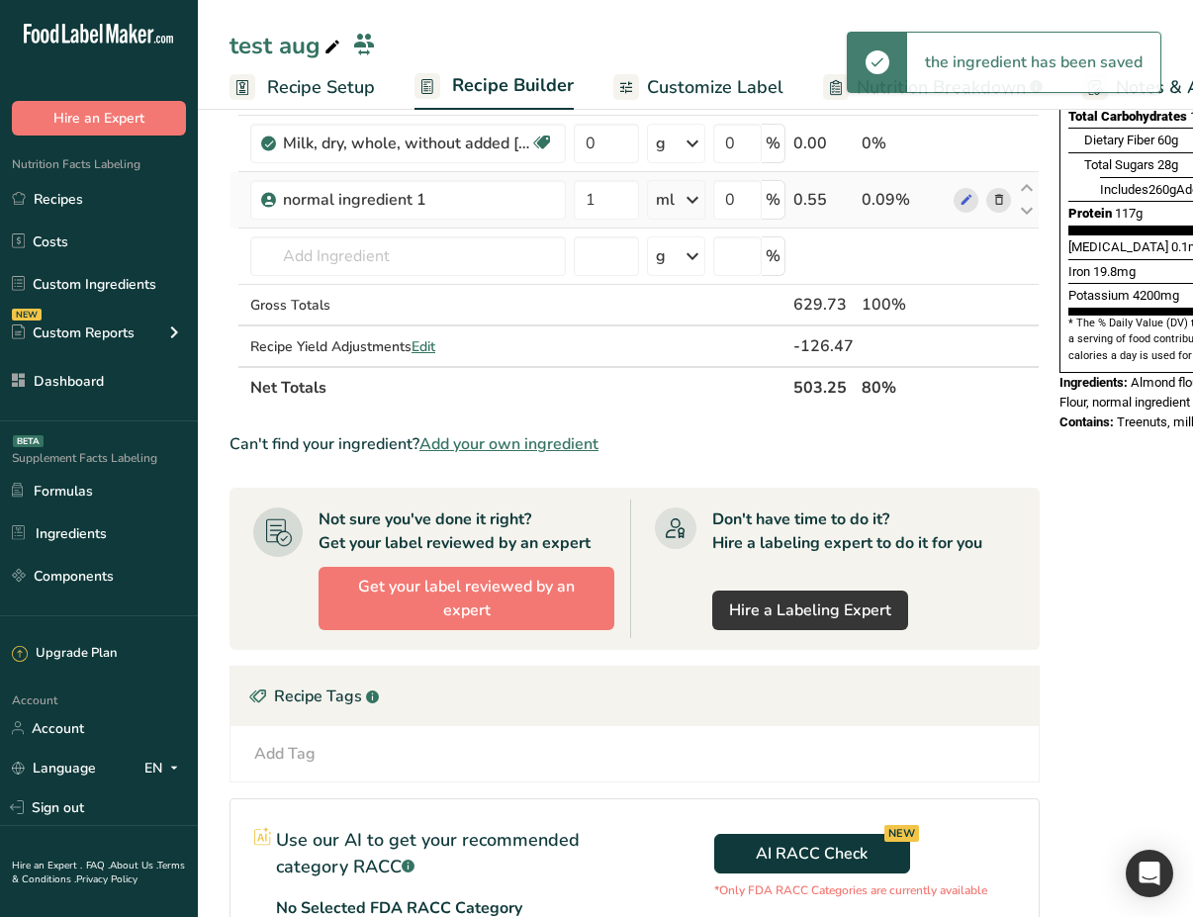
click at [675, 205] on div "ml" at bounding box center [665, 200] width 19 height 24
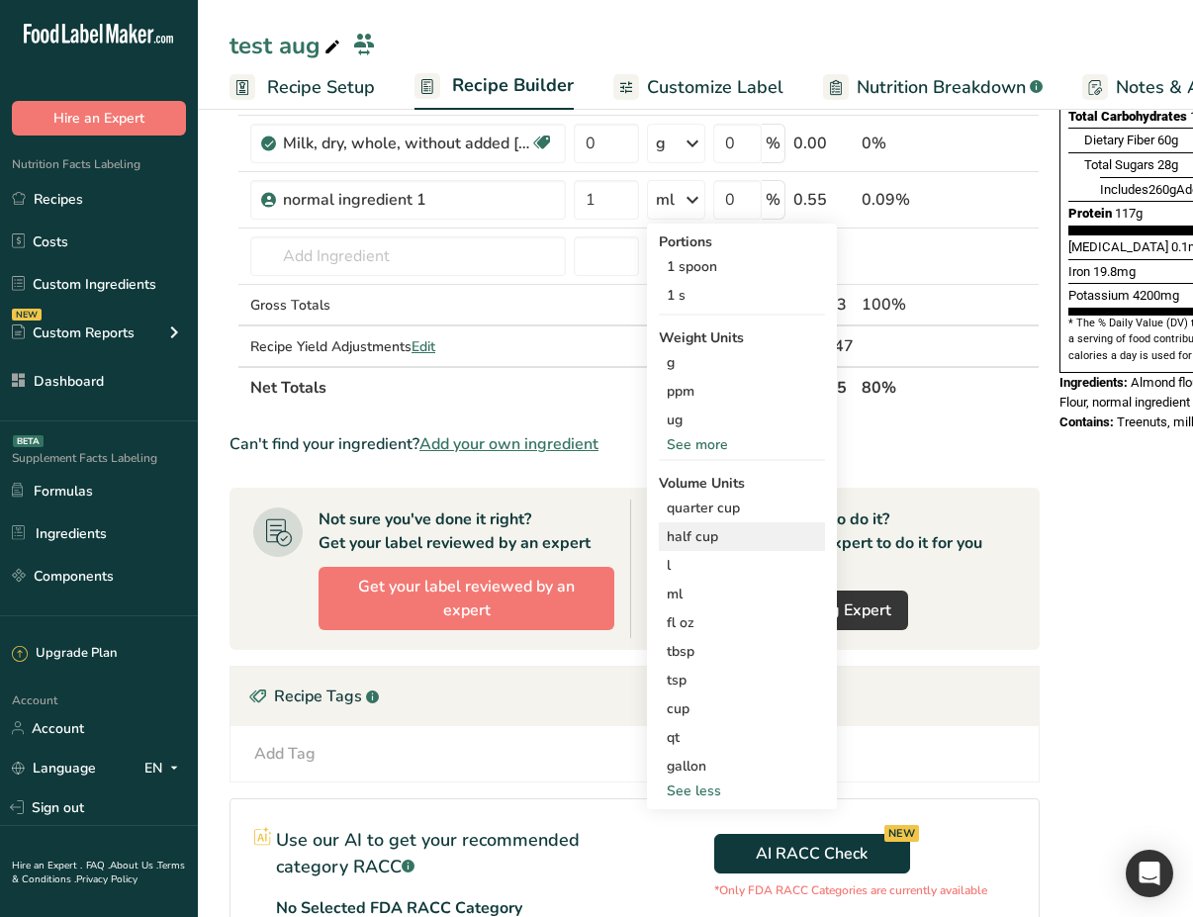
click at [721, 531] on div "half cup" at bounding box center [742, 536] width 150 height 21
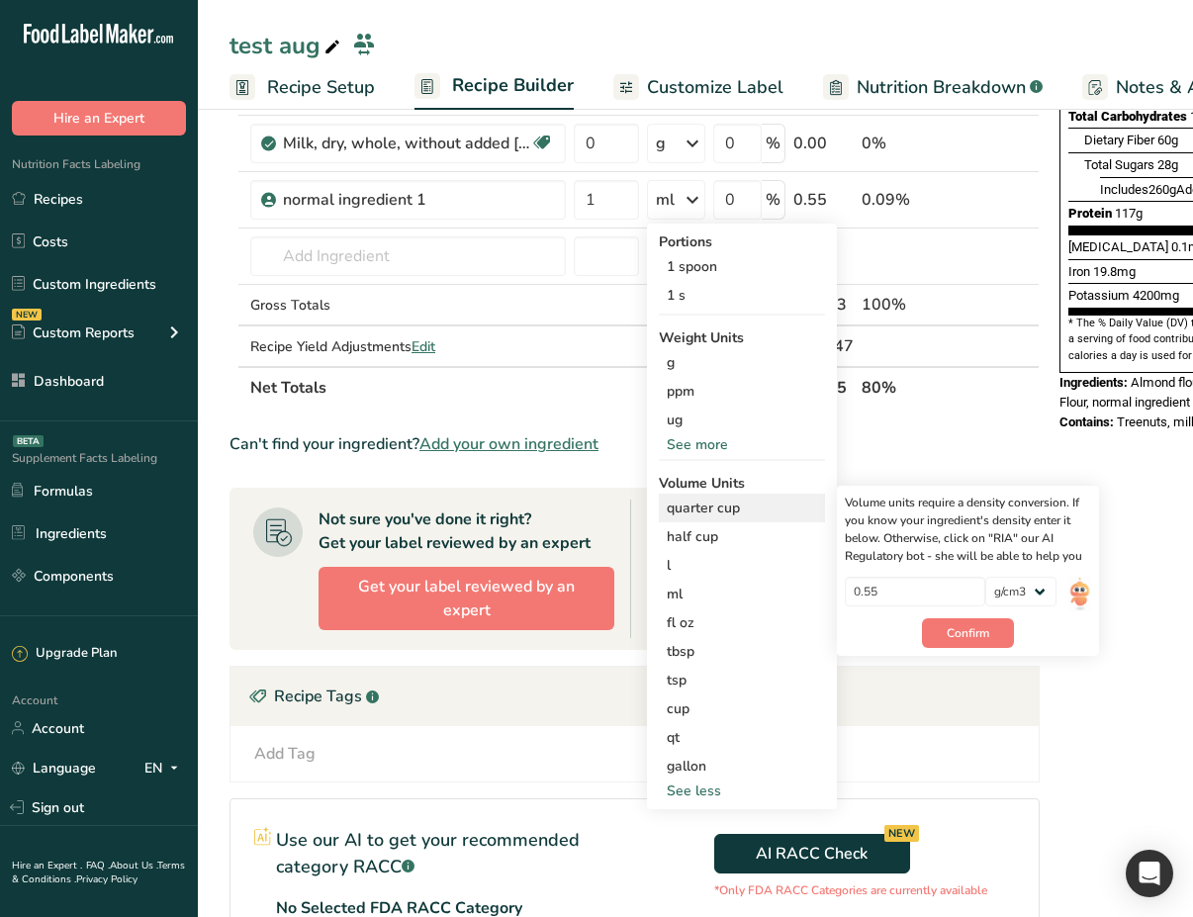
click at [699, 502] on div "quarter cup" at bounding box center [742, 508] width 150 height 21
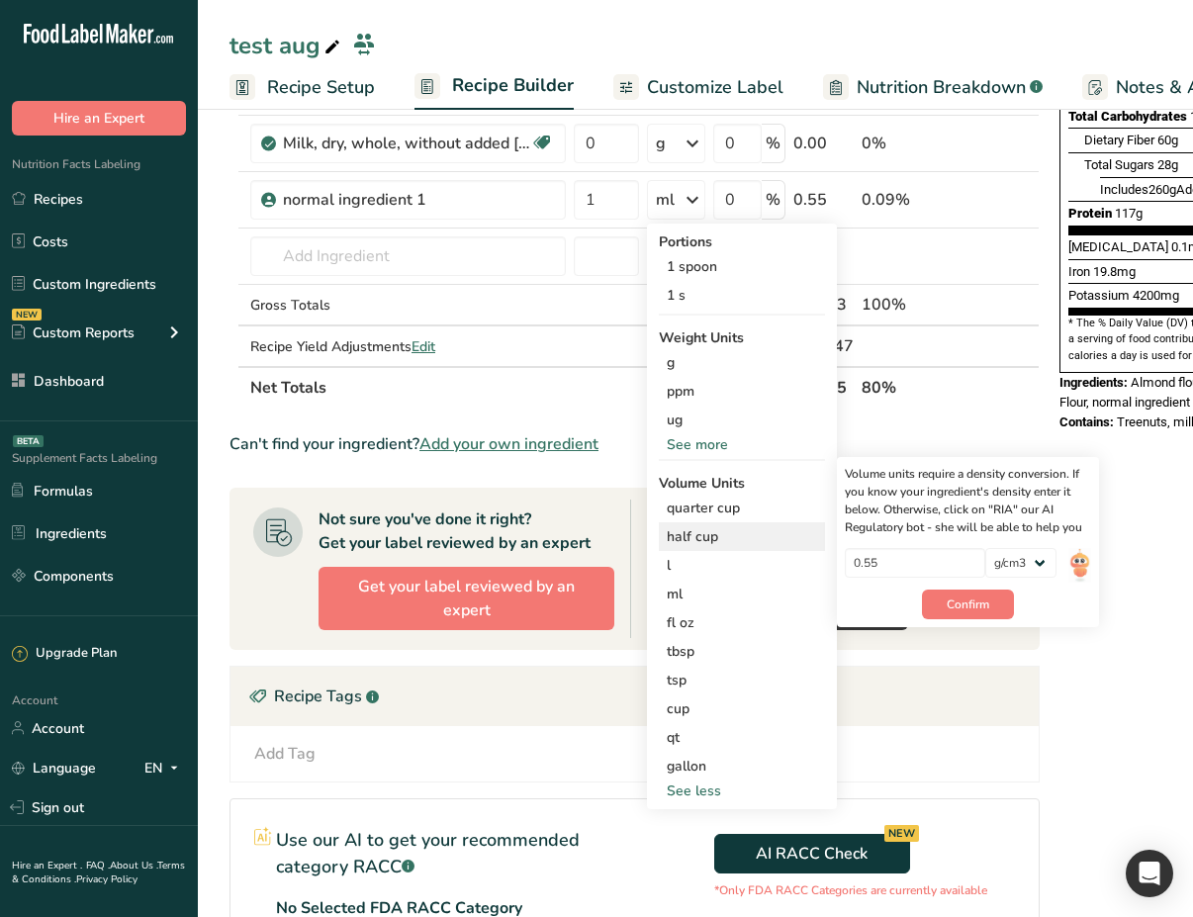
click at [721, 541] on div "half cup" at bounding box center [742, 536] width 150 height 21
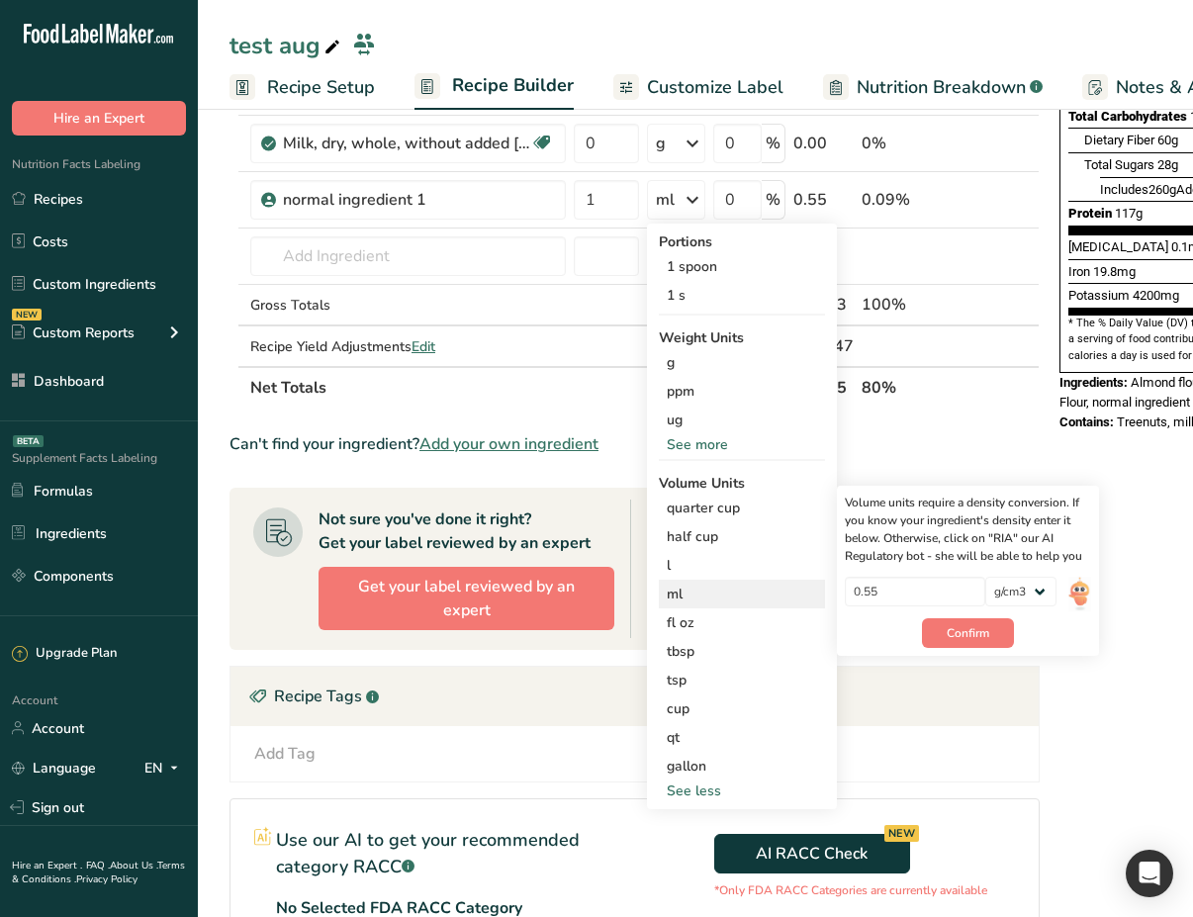
click at [726, 586] on div "ml" at bounding box center [742, 594] width 150 height 21
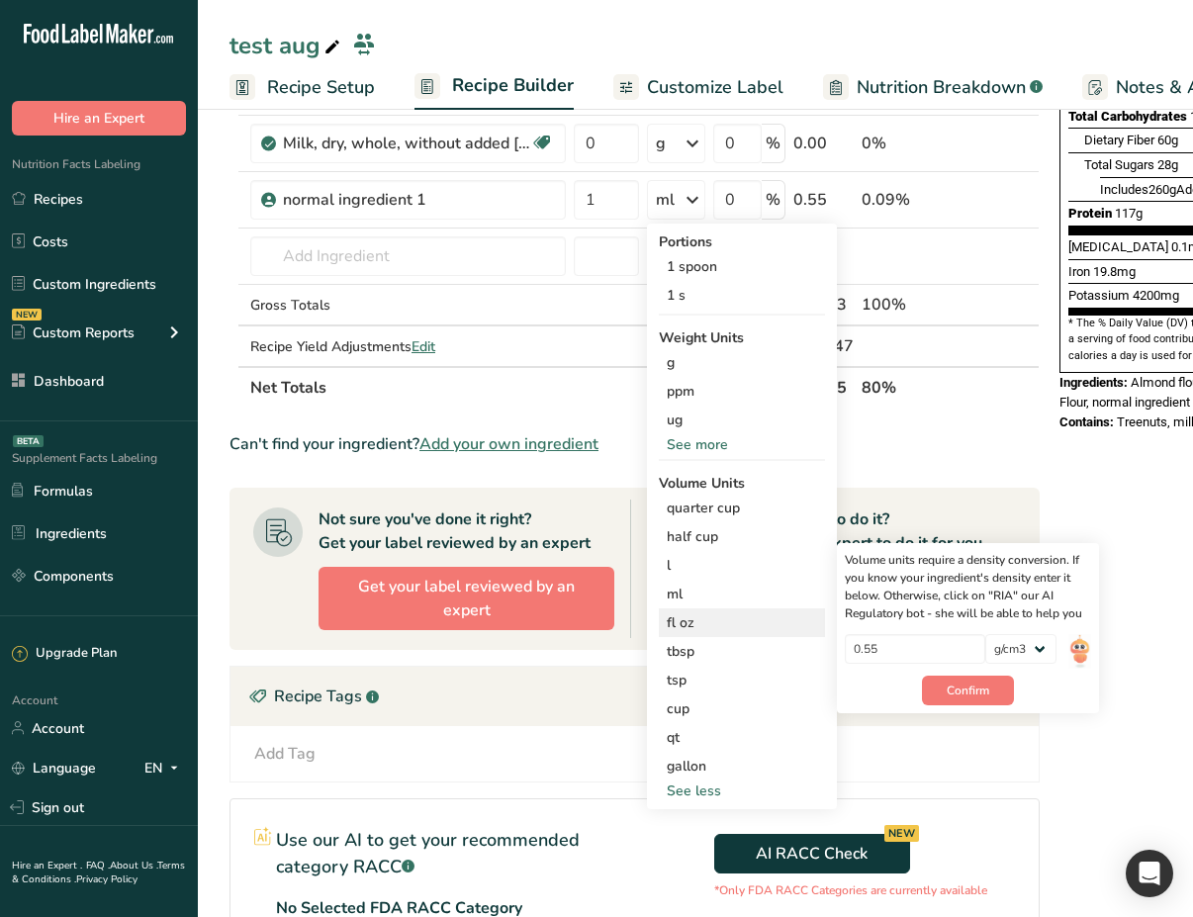
click at [733, 612] on div "fl oz" at bounding box center [742, 622] width 150 height 21
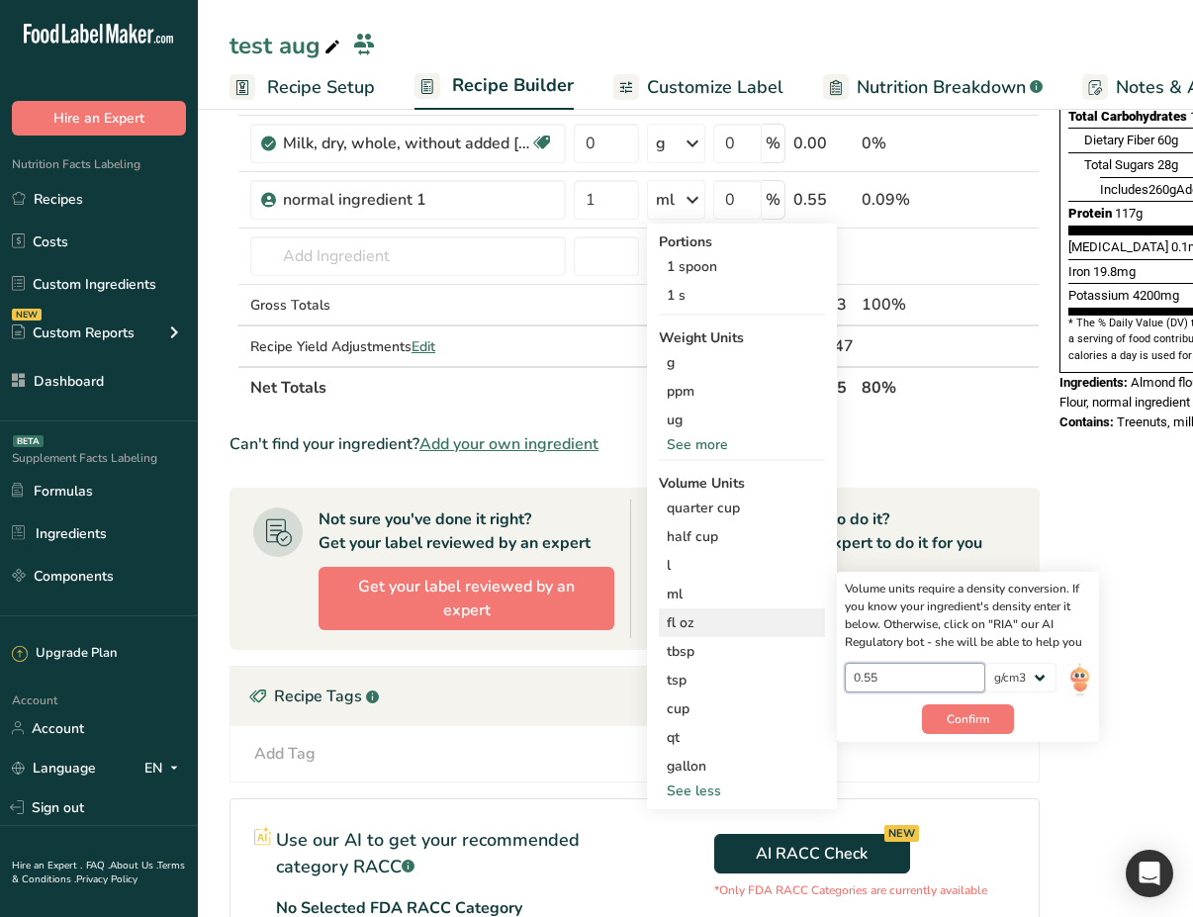
drag, startPoint x: 888, startPoint y: 673, endPoint x: 851, endPoint y: 674, distance: 37.6
click at [851, 674] on input "0.55" at bounding box center [915, 678] width 141 height 30
click at [911, 683] on input "0.55" at bounding box center [915, 678] width 141 height 30
click at [770, 685] on div "tsp" at bounding box center [742, 680] width 150 height 21
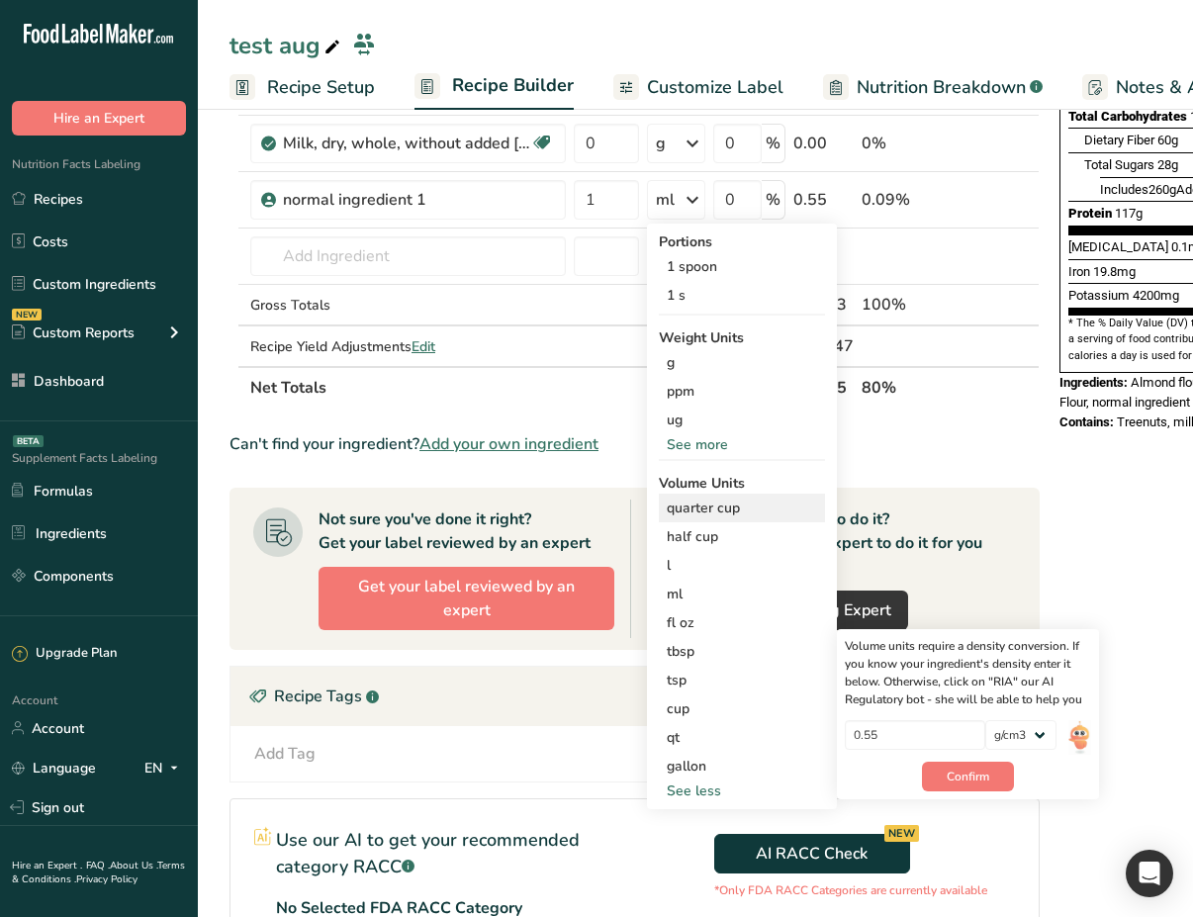
click at [734, 498] on div "quarter cup" at bounding box center [742, 508] width 150 height 21
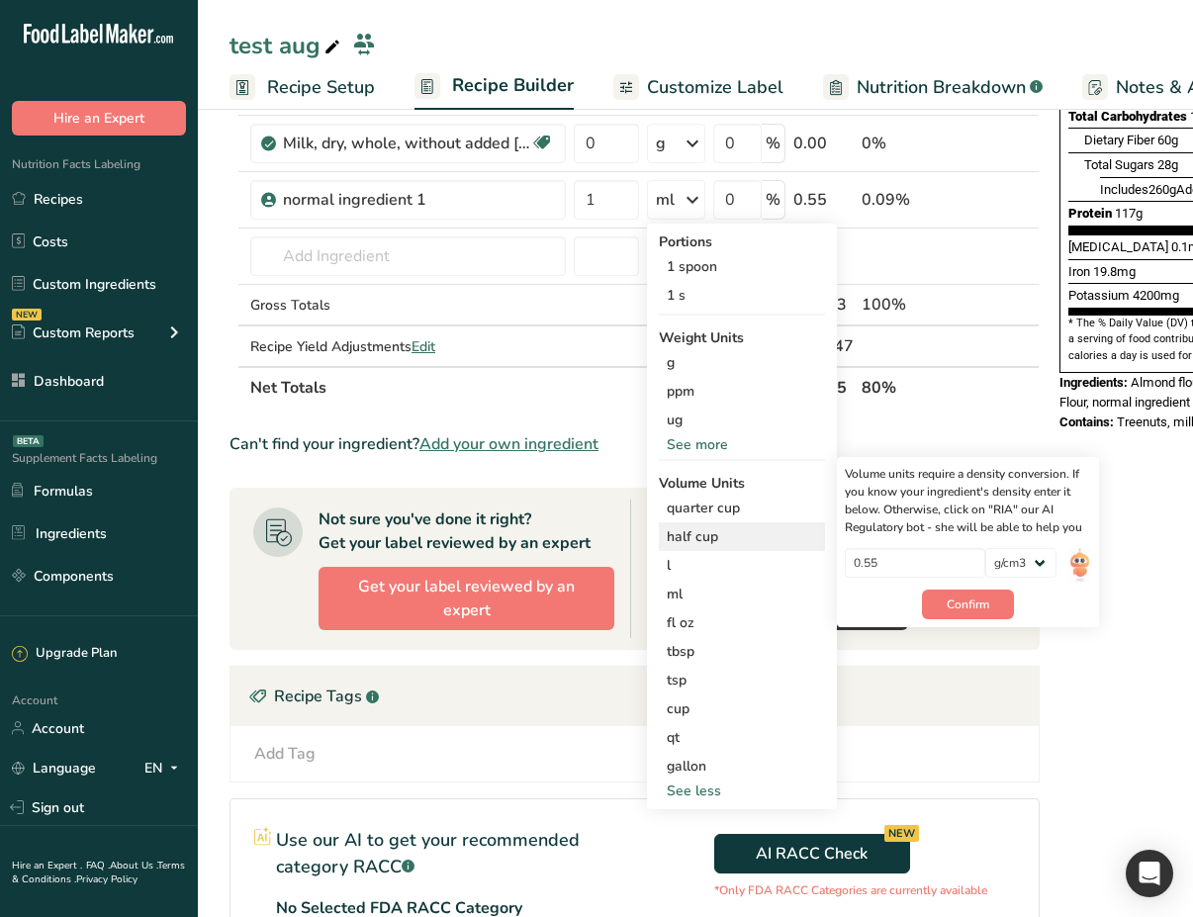
click at [747, 527] on div "half cup" at bounding box center [742, 536] width 150 height 21
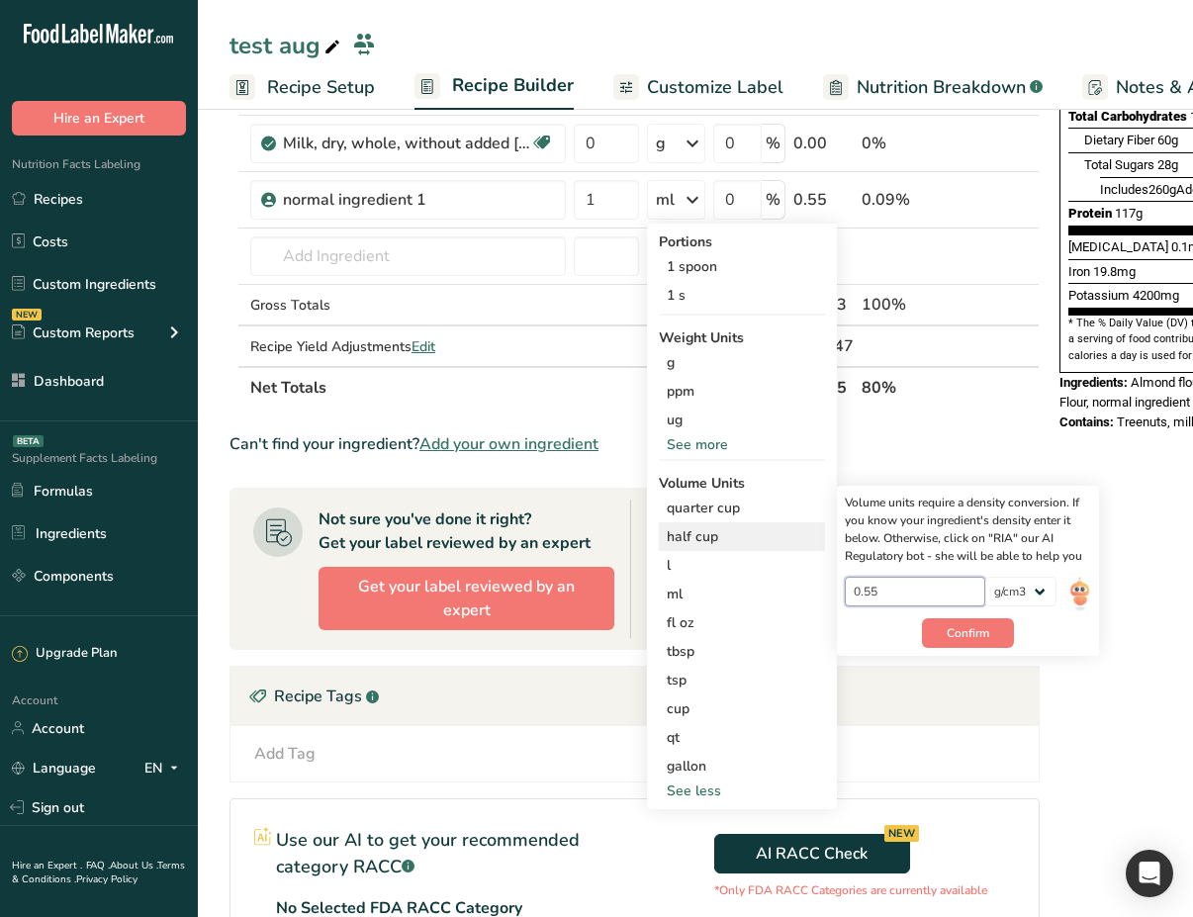
click at [944, 594] on input "0.55" at bounding box center [915, 592] width 141 height 30
click at [704, 685] on div "tsp" at bounding box center [742, 680] width 150 height 21
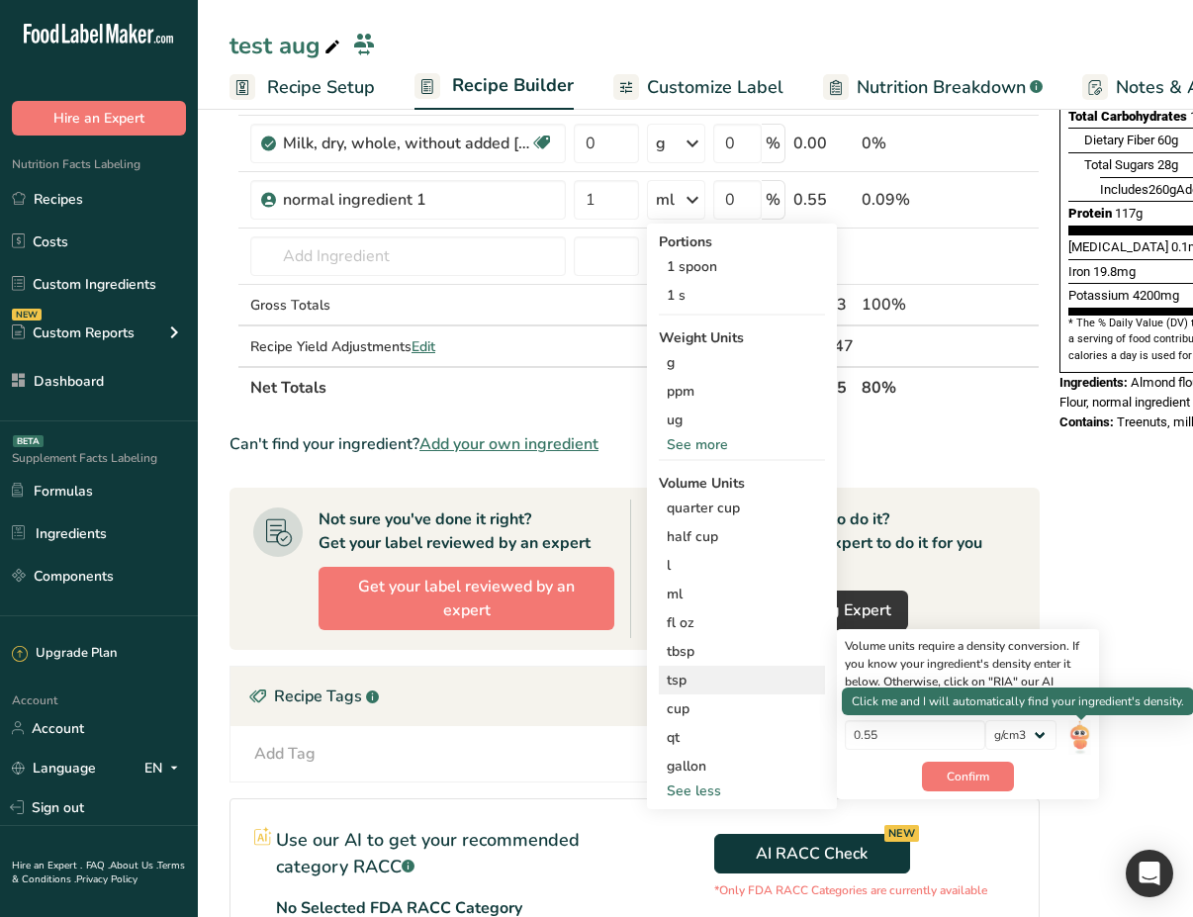
click at [1076, 735] on img at bounding box center [1079, 737] width 22 height 35
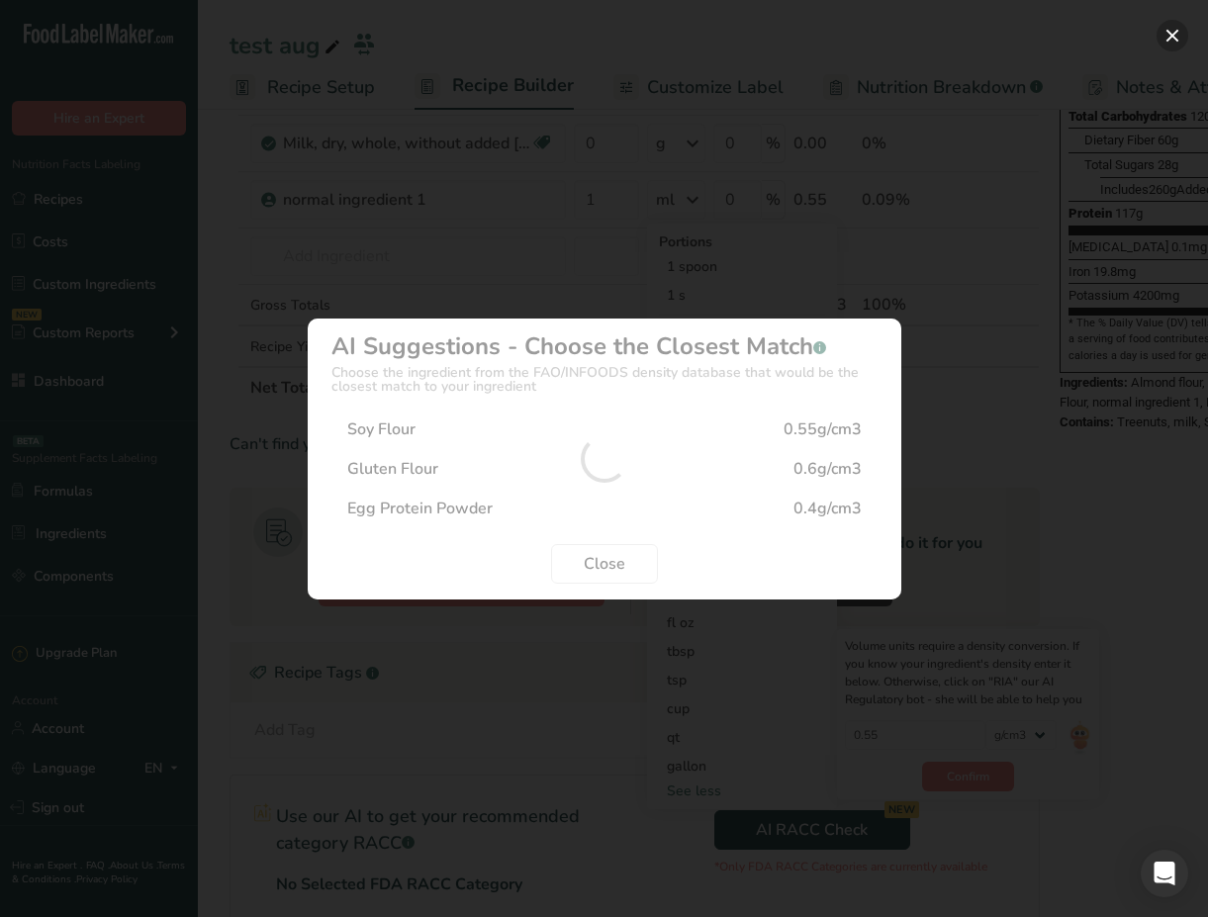
click at [1176, 40] on button "Density Selection Modal" at bounding box center [1172, 36] width 32 height 32
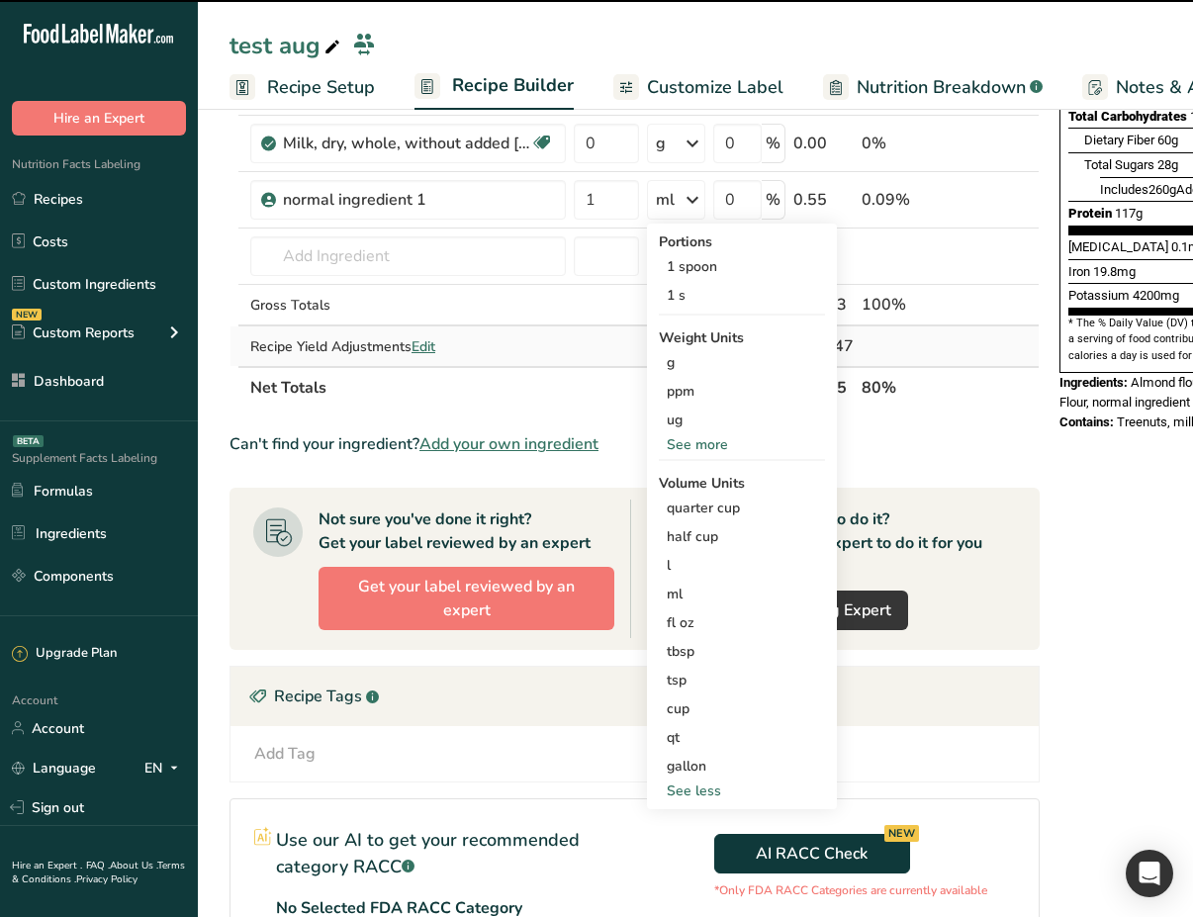
click at [502, 338] on div "Recipe Yield Adjustments Edit" at bounding box center [408, 346] width 316 height 21
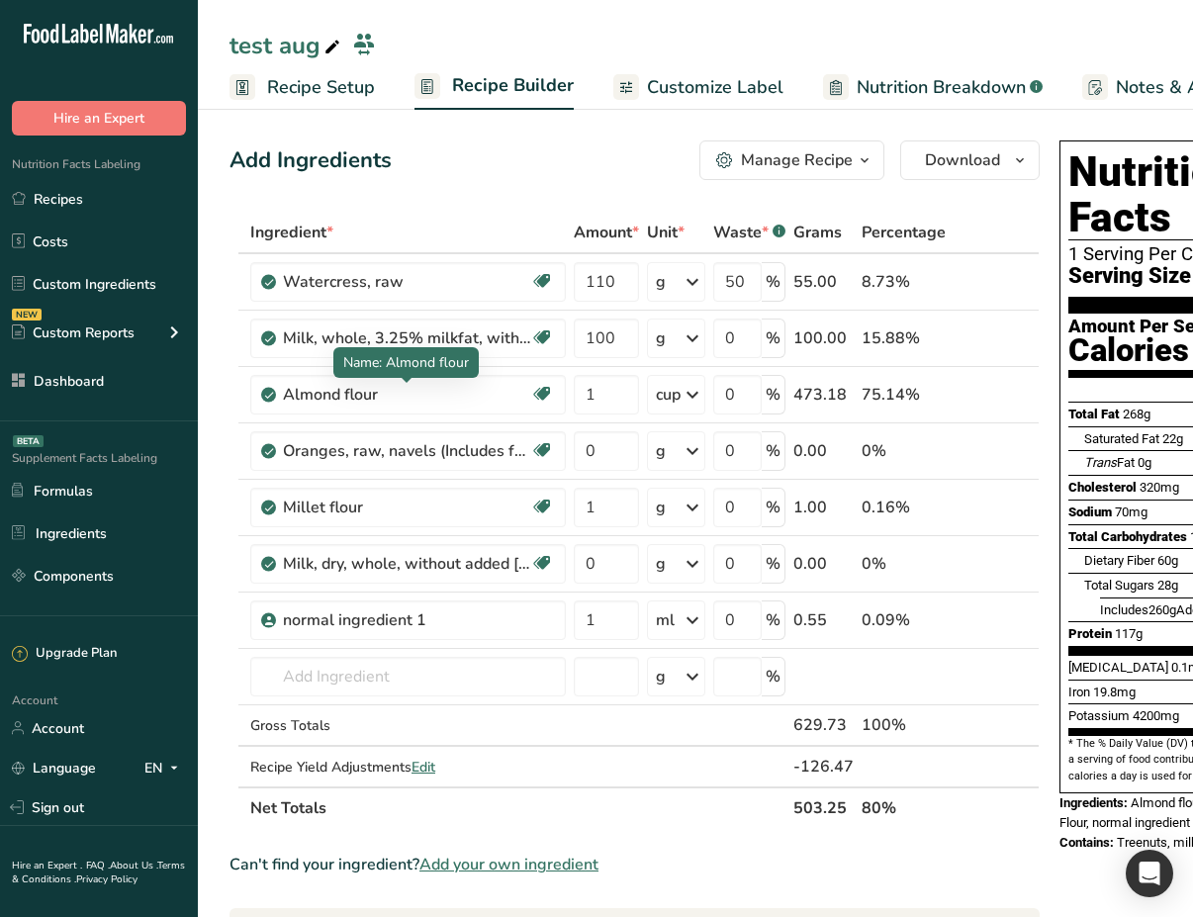
scroll to position [0, 0]
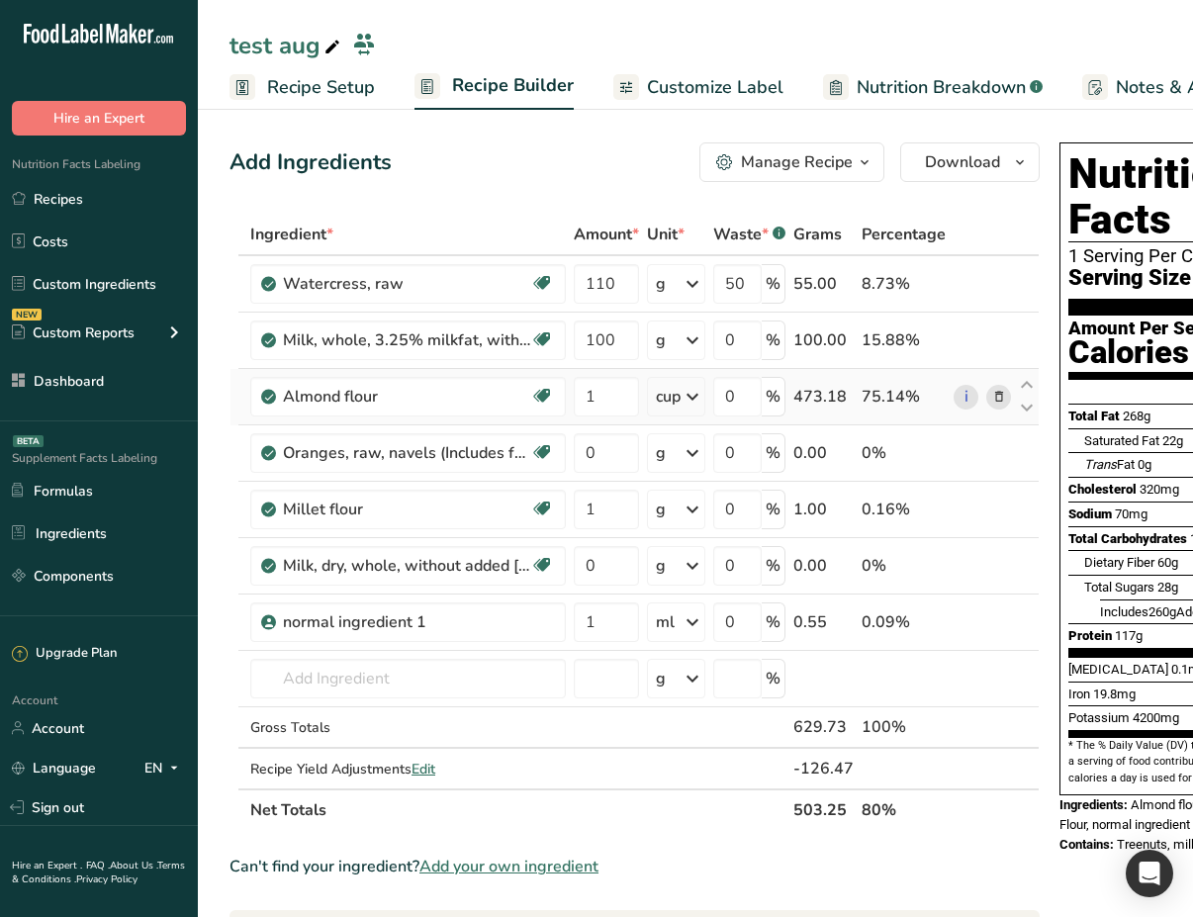
click at [689, 398] on icon at bounding box center [693, 397] width 24 height 36
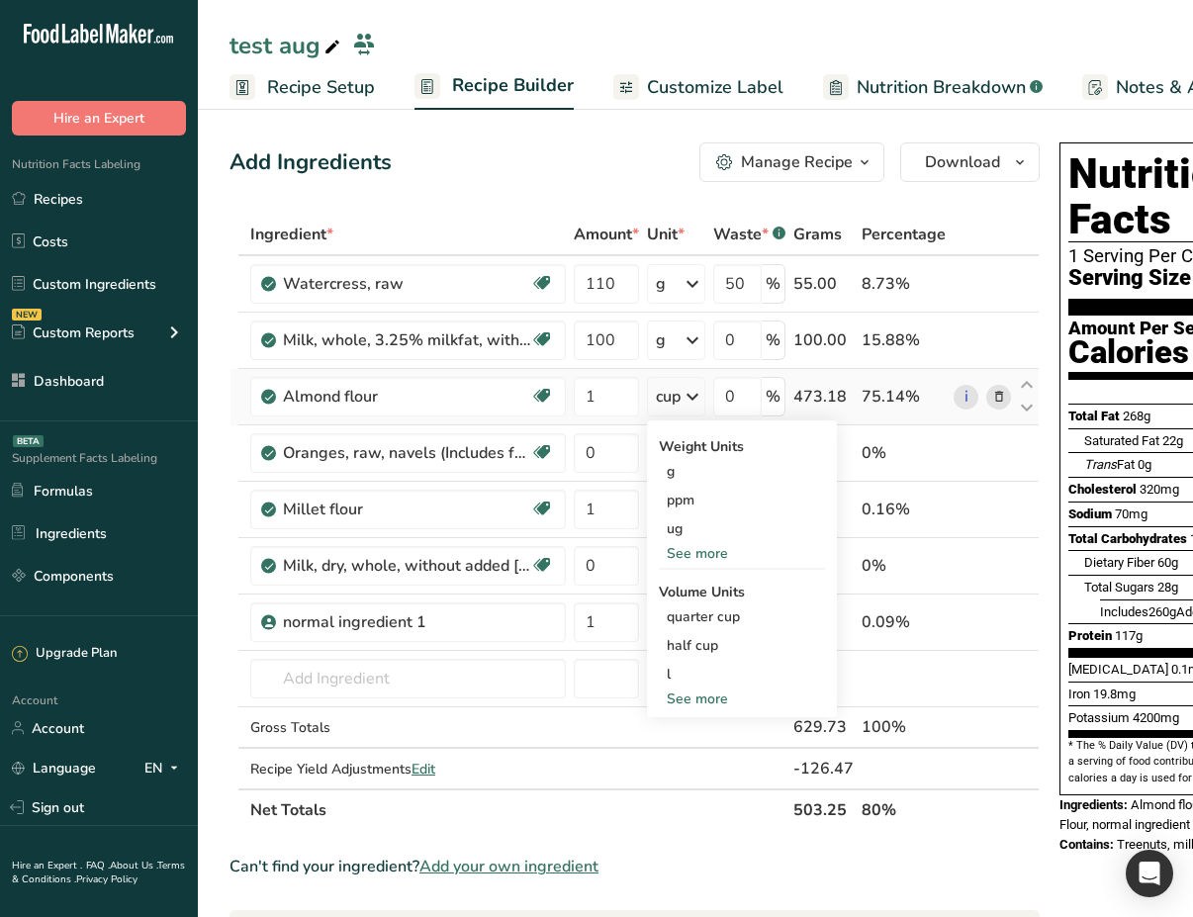
click at [708, 710] on div "Weight Units g ppm ug See more Volume Units quarter cup Volume units require a …" at bounding box center [742, 568] width 190 height 297
click at [725, 699] on div "See more" at bounding box center [742, 698] width 166 height 21
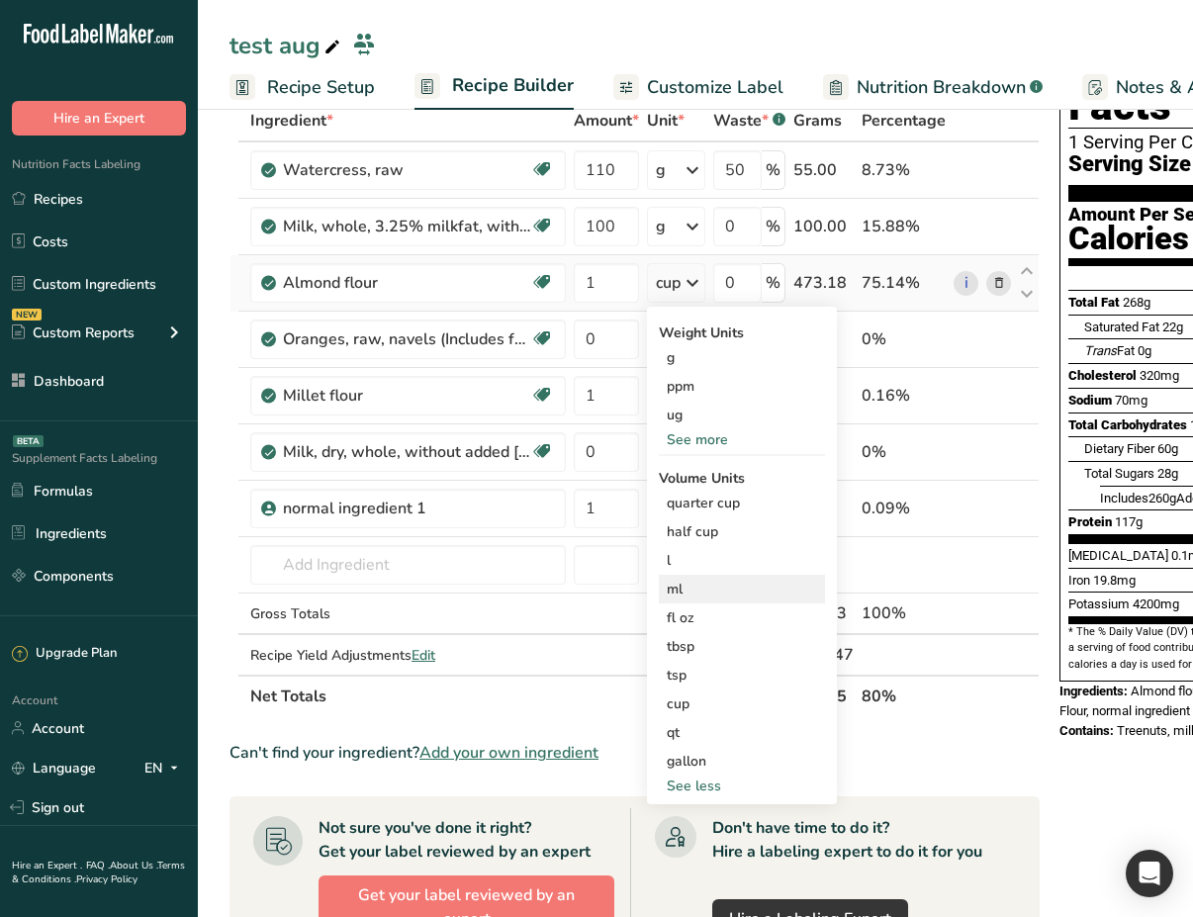
scroll to position [196, 0]
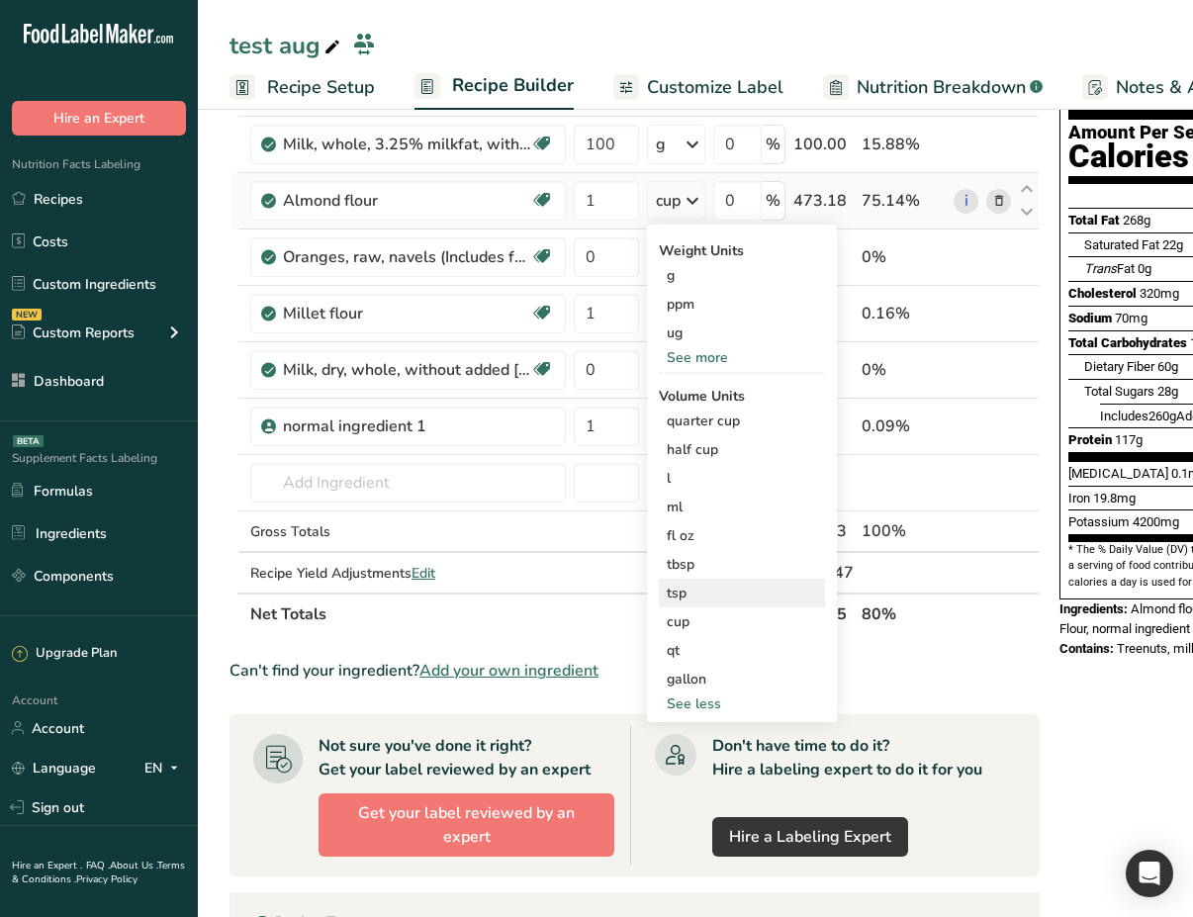
click at [711, 587] on div "tsp" at bounding box center [742, 593] width 150 height 21
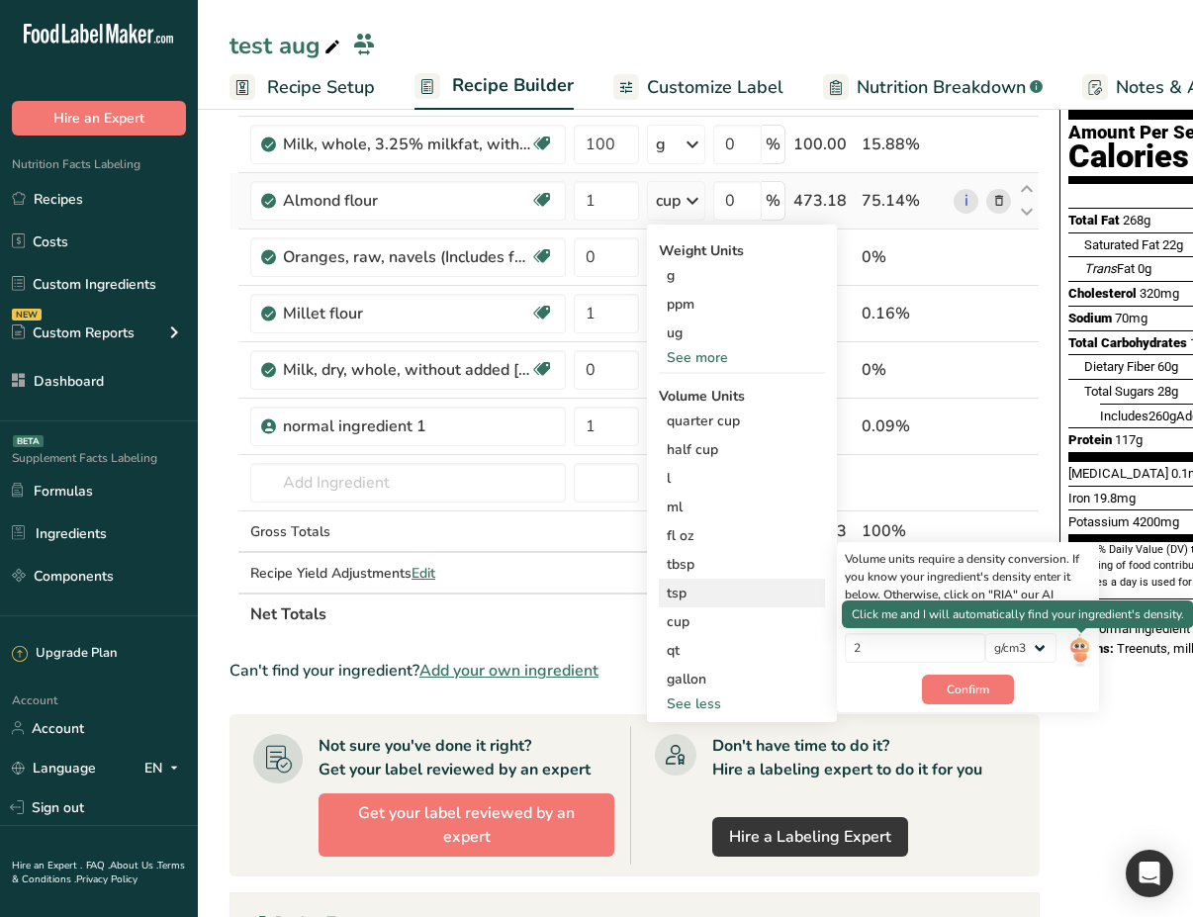
click at [1080, 647] on img at bounding box center [1079, 650] width 22 height 35
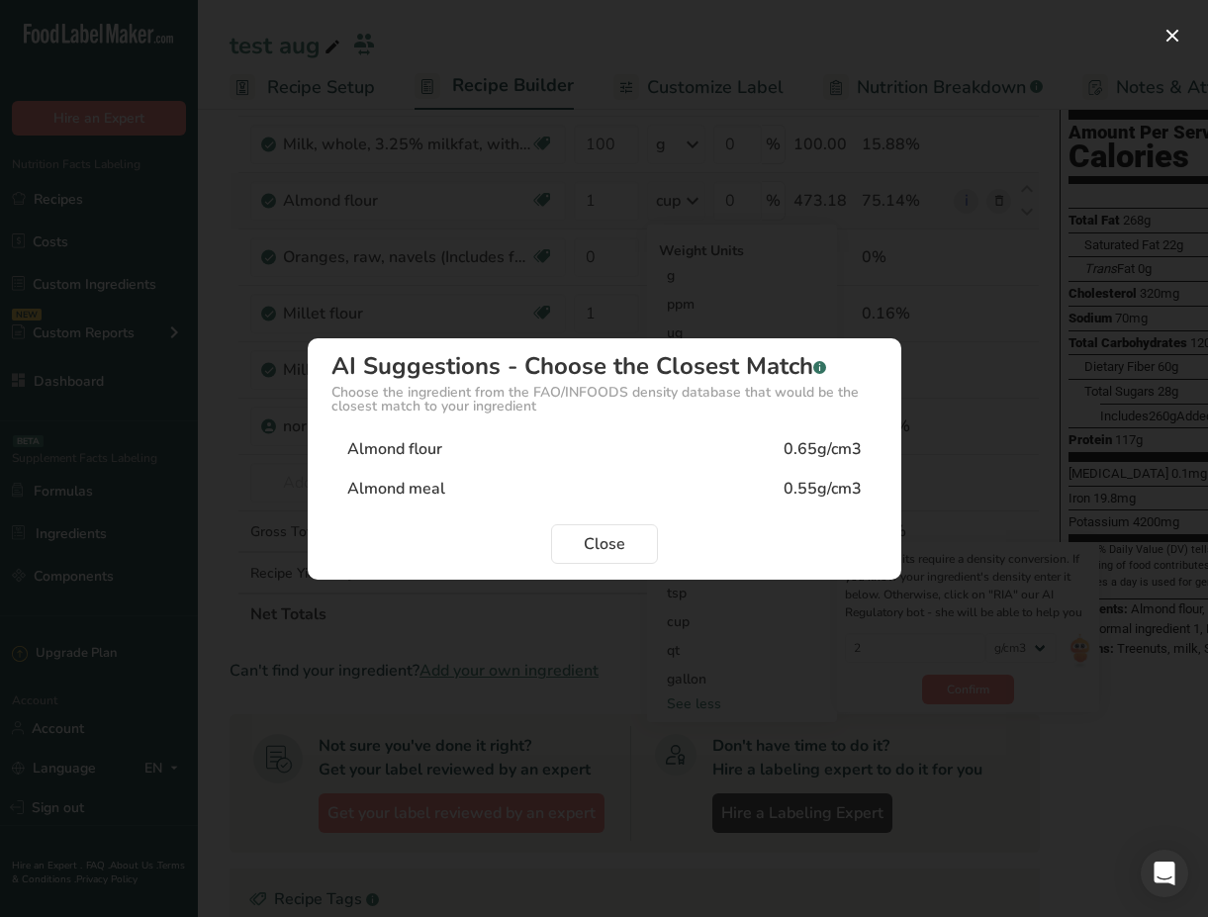
click at [793, 445] on div "0.65g/cm3" at bounding box center [822, 449] width 78 height 24
type input "0.65"
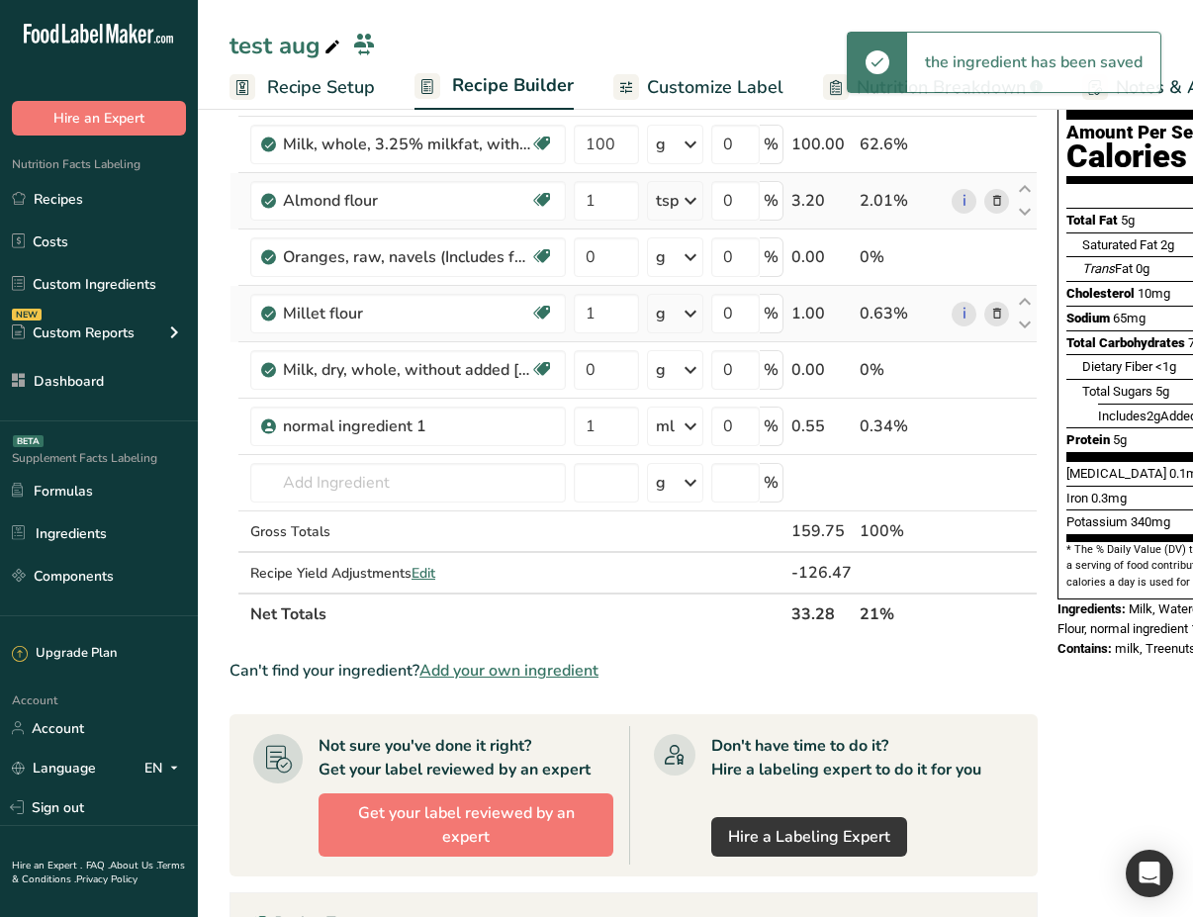
click at [688, 317] on icon at bounding box center [691, 314] width 24 height 36
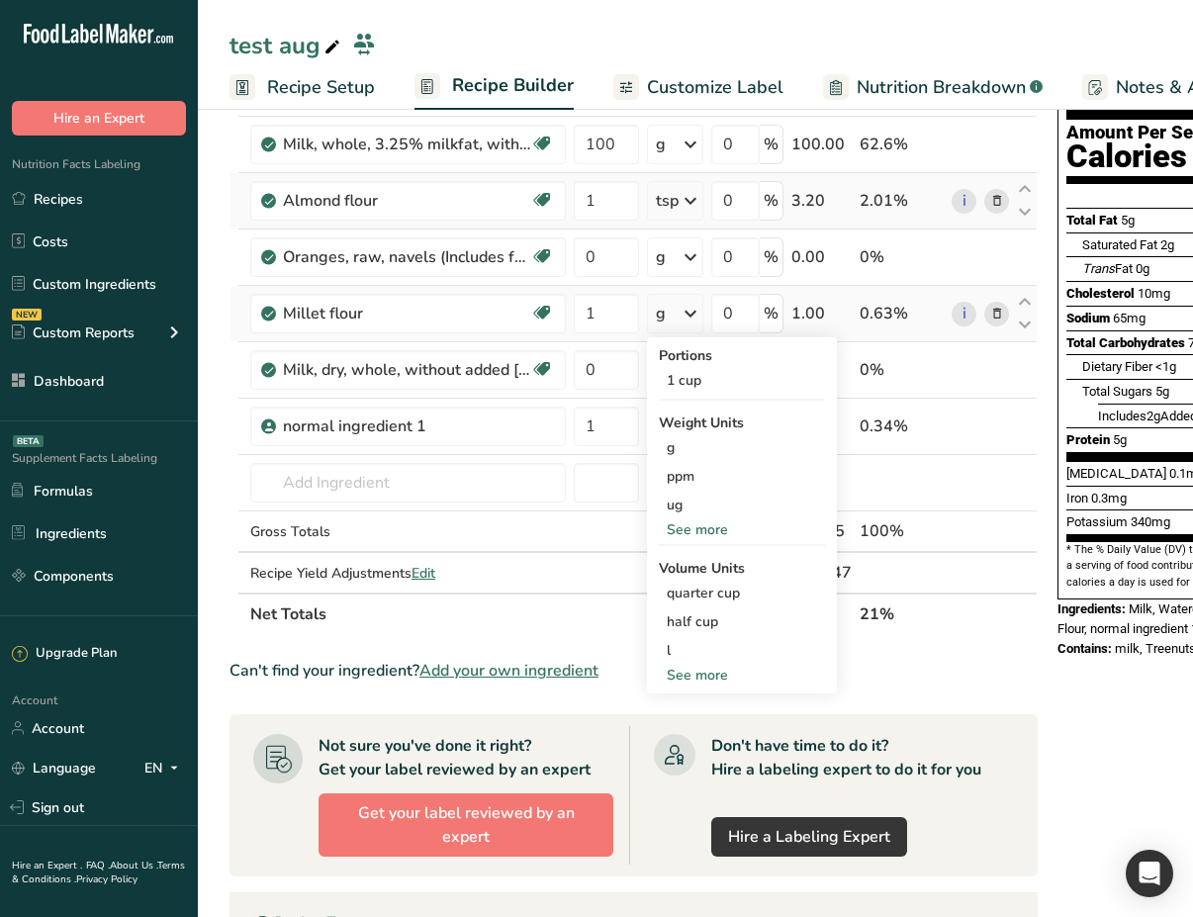
click at [720, 676] on div "See more" at bounding box center [742, 675] width 166 height 21
select select "29"
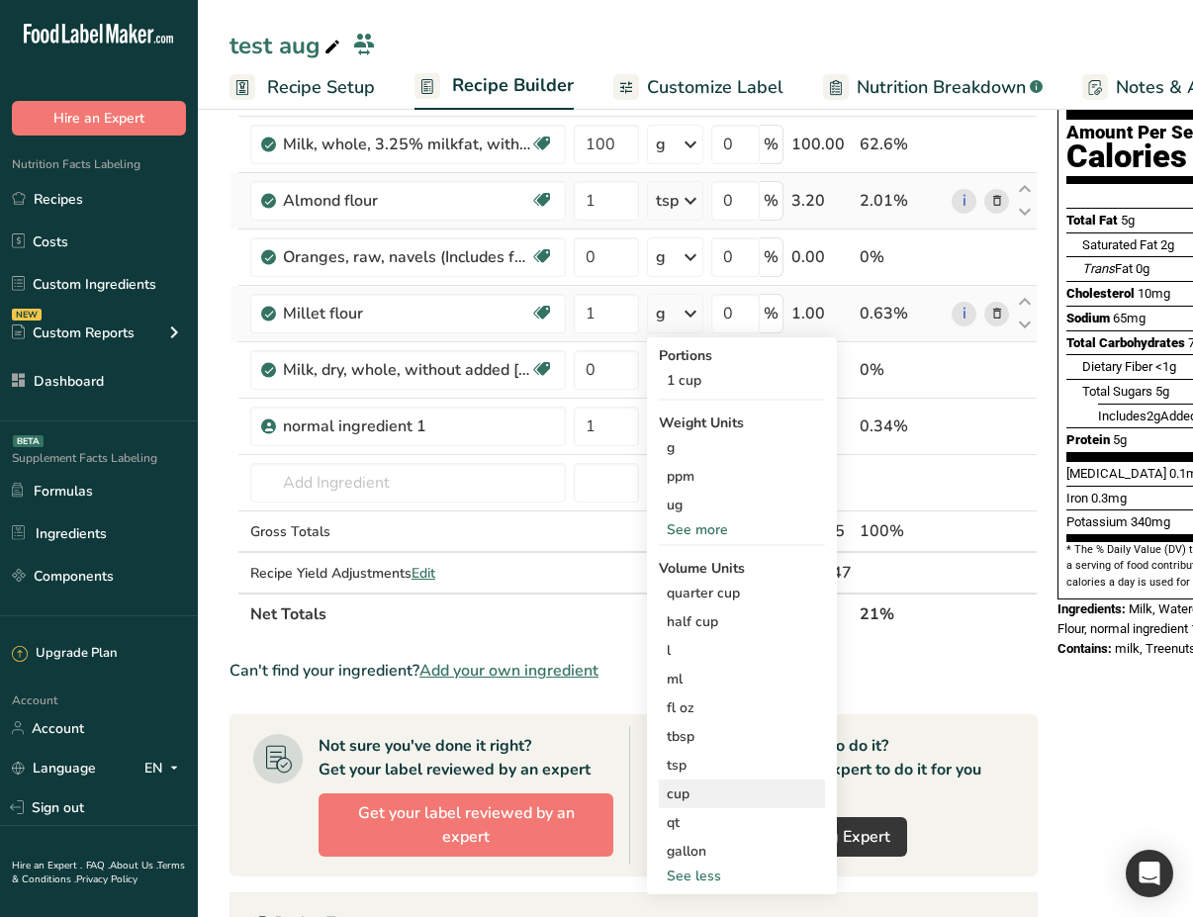
click at [728, 796] on div "cup" at bounding box center [742, 793] width 150 height 21
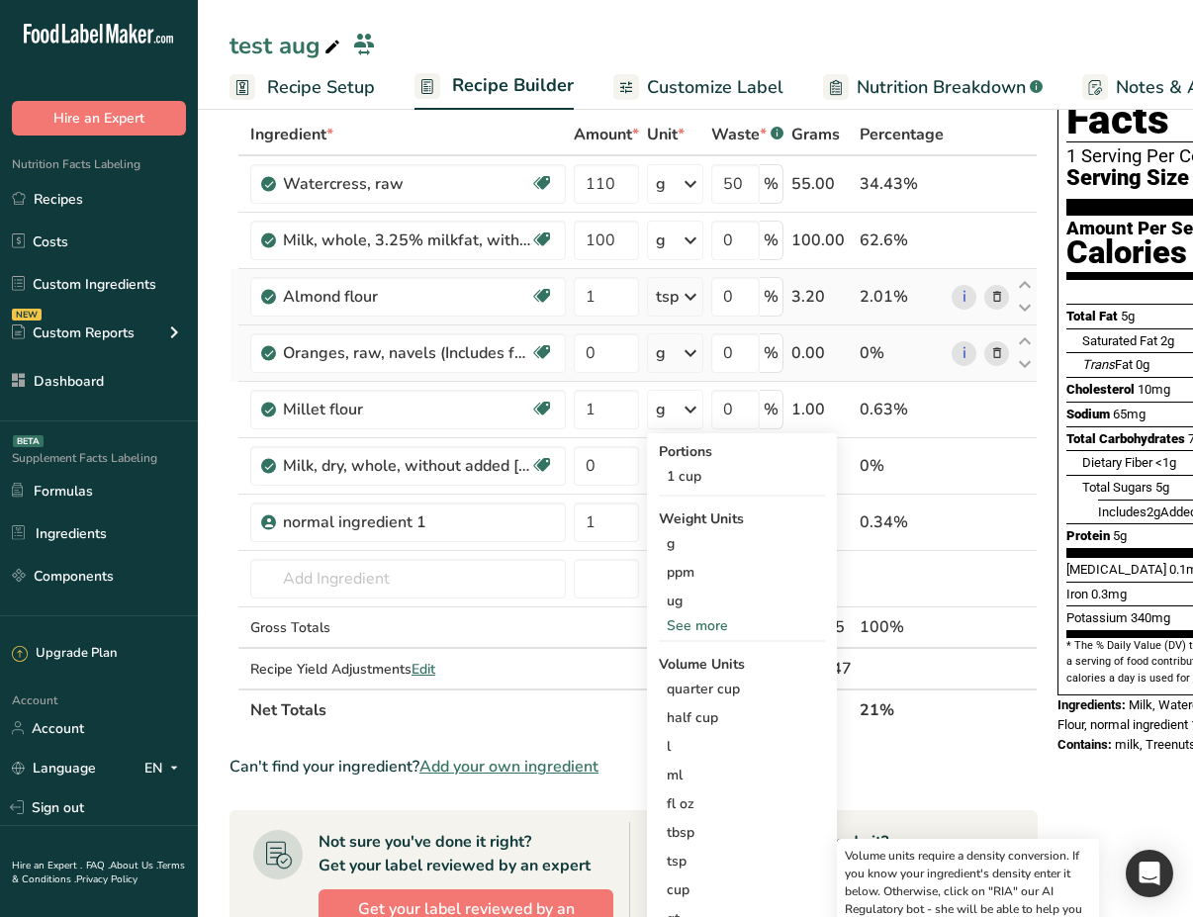
scroll to position [89, 0]
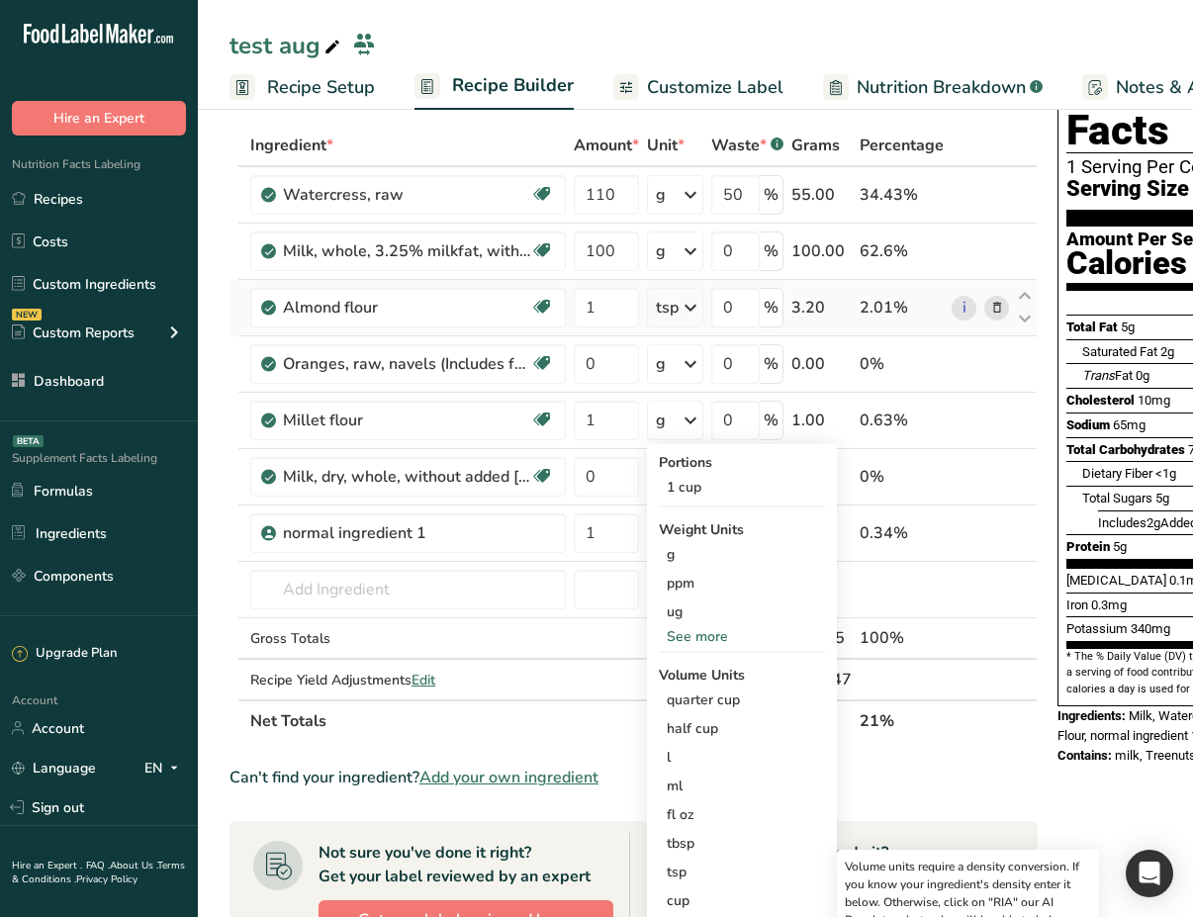
click at [692, 321] on icon at bounding box center [691, 308] width 24 height 36
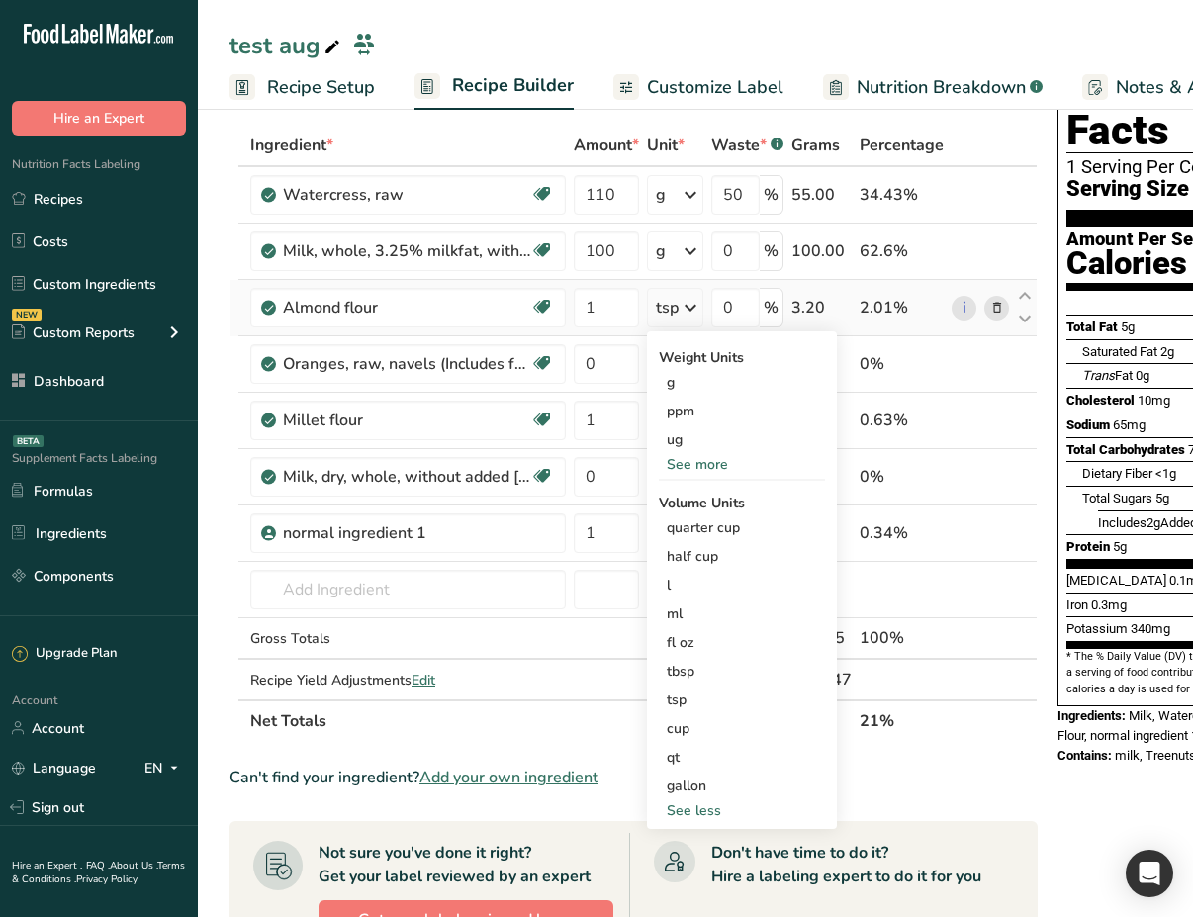
click at [692, 321] on icon at bounding box center [691, 308] width 24 height 36
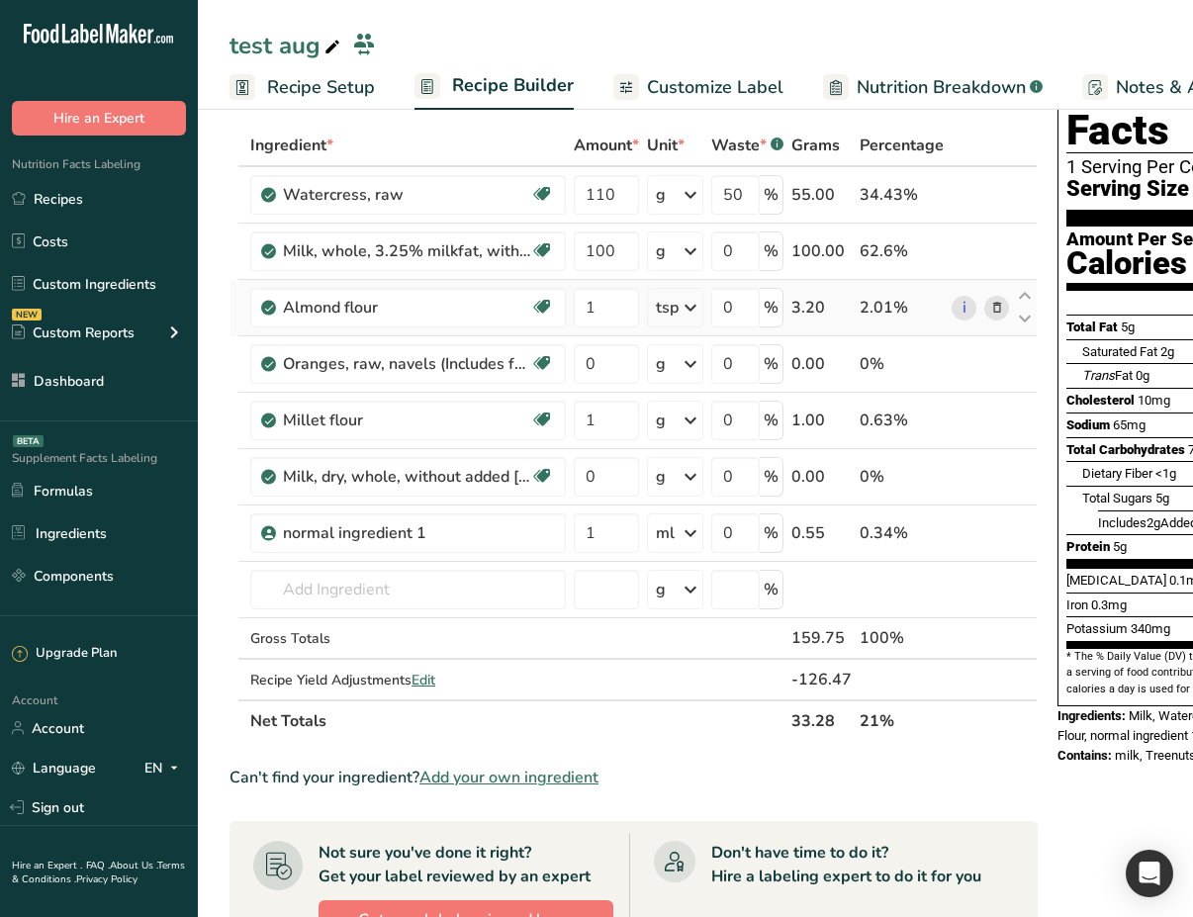
click at [692, 321] on icon at bounding box center [691, 308] width 24 height 36
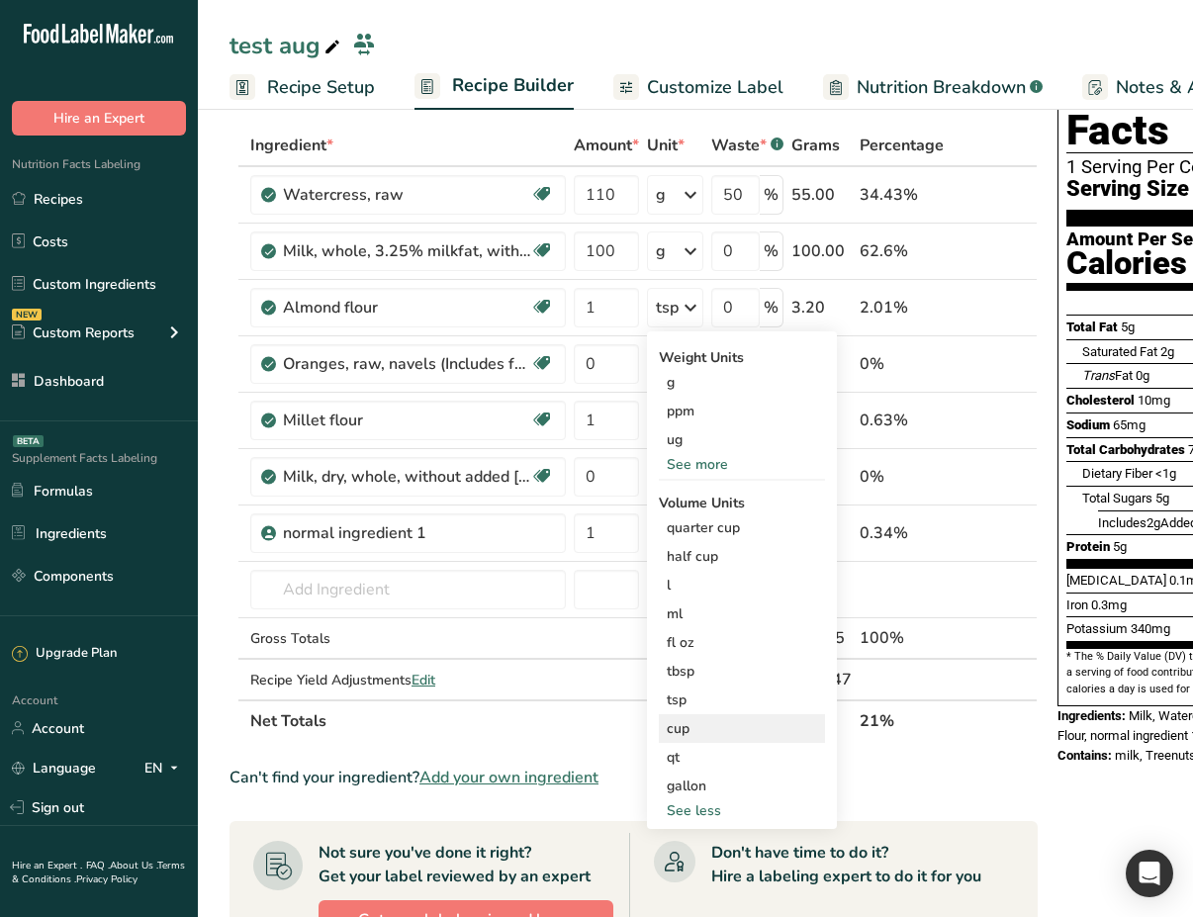
click at [737, 719] on div "cup" at bounding box center [742, 728] width 150 height 21
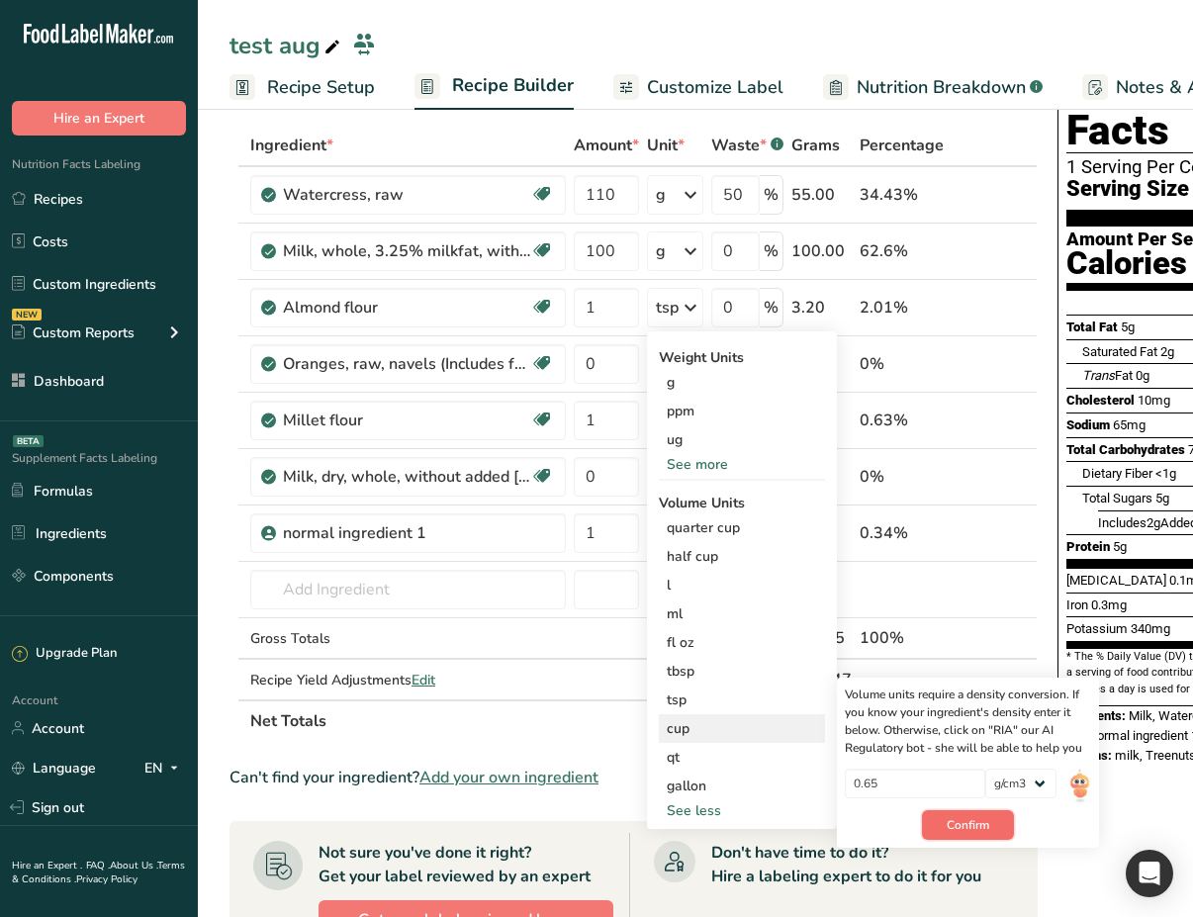
click at [975, 824] on span "Confirm" at bounding box center [968, 825] width 43 height 18
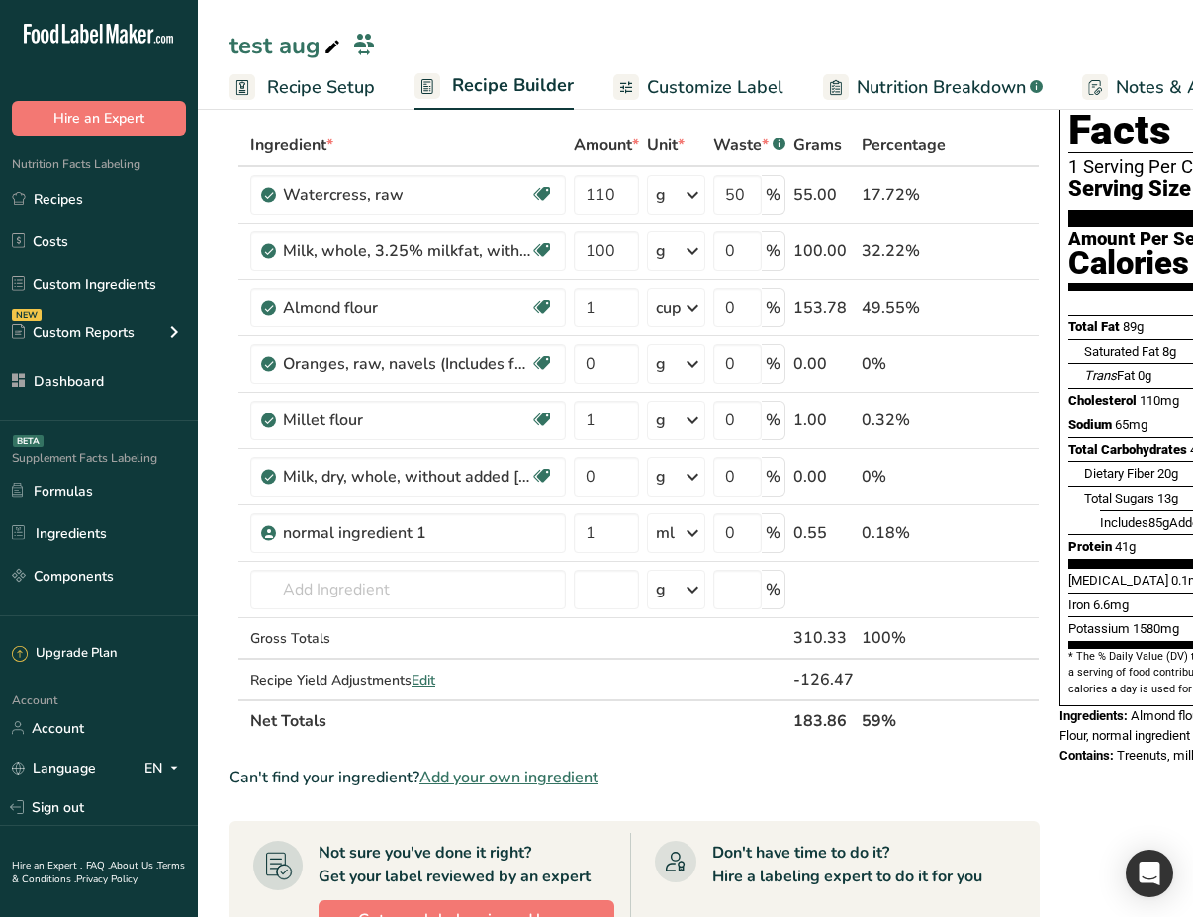
click at [691, 307] on icon at bounding box center [693, 308] width 24 height 36
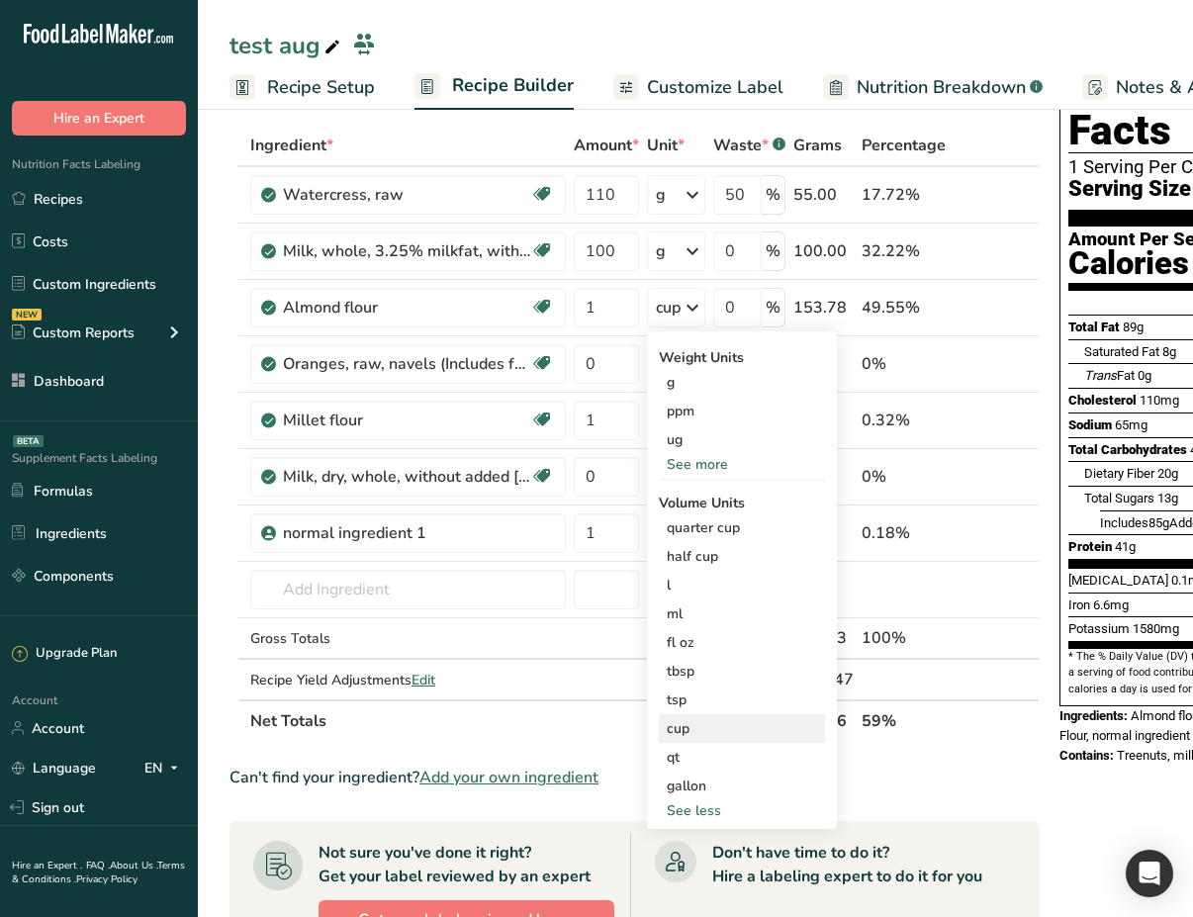
click at [713, 730] on div "cup" at bounding box center [742, 728] width 150 height 21
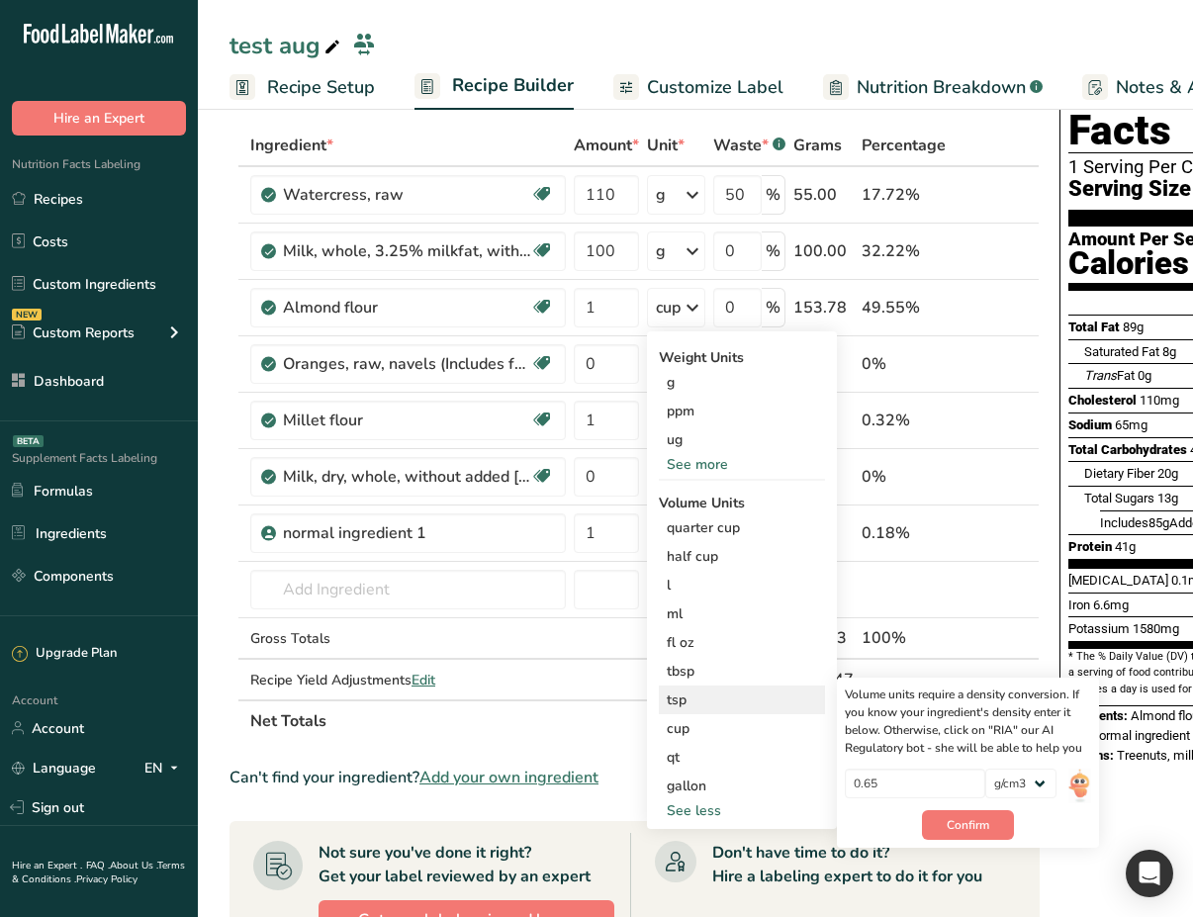
click at [729, 699] on div "tsp" at bounding box center [742, 699] width 150 height 21
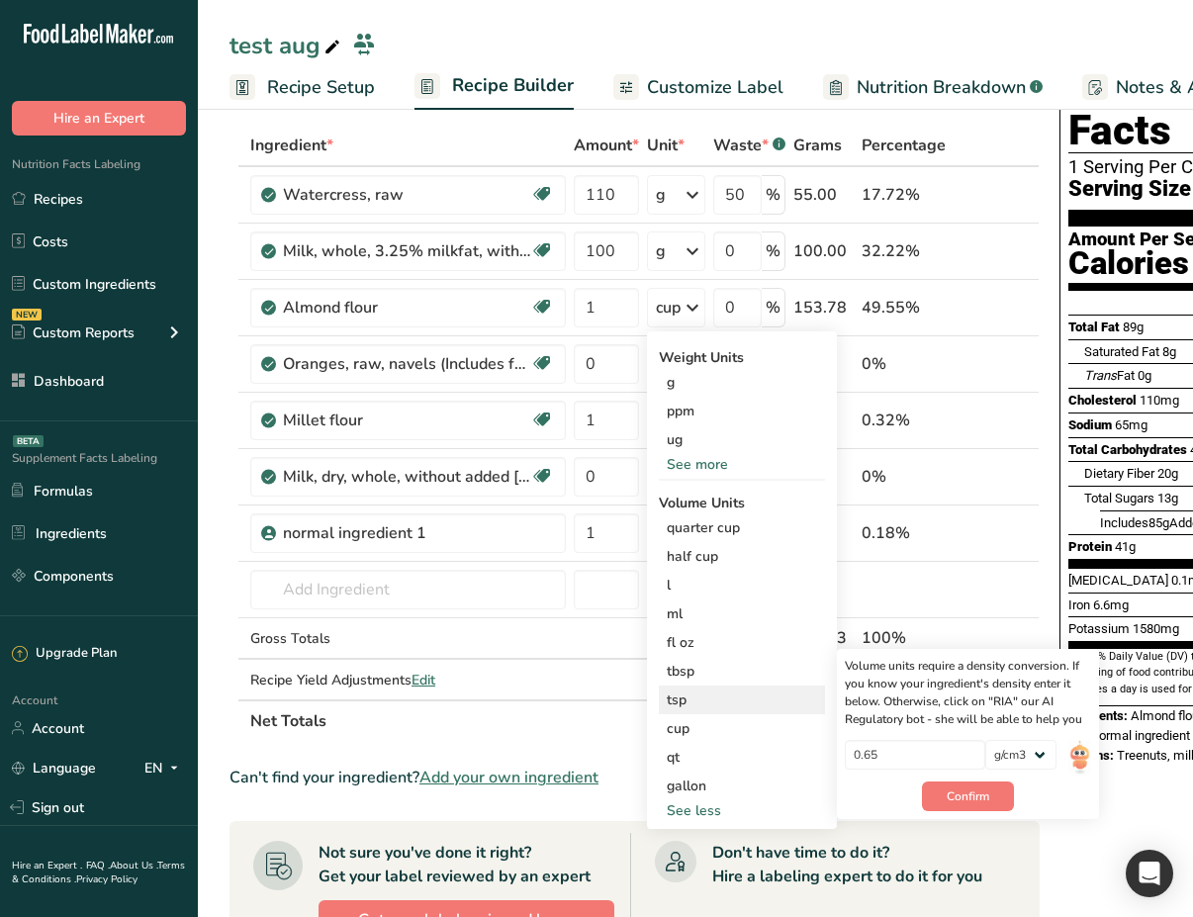
click at [706, 703] on div "tsp" at bounding box center [742, 699] width 150 height 21
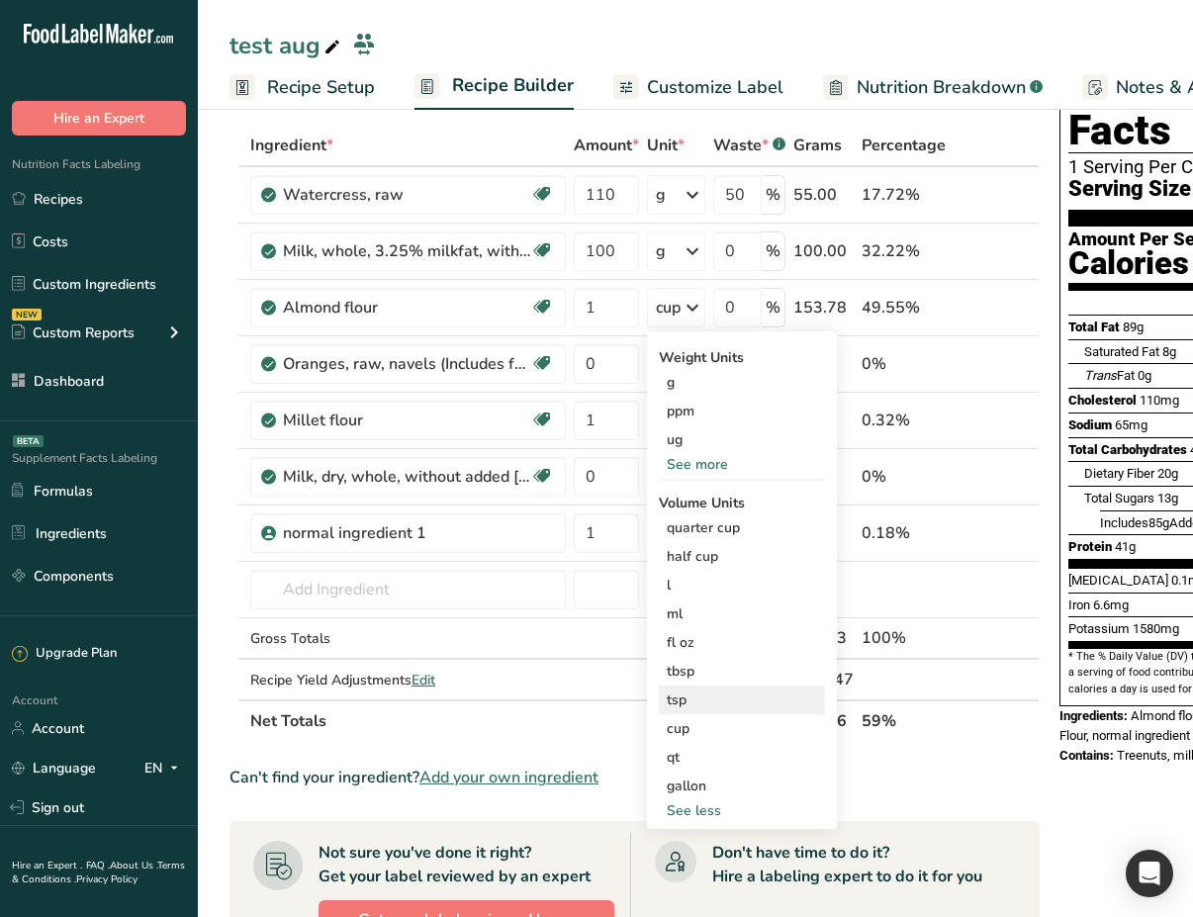
click at [703, 698] on div "tsp" at bounding box center [742, 699] width 150 height 21
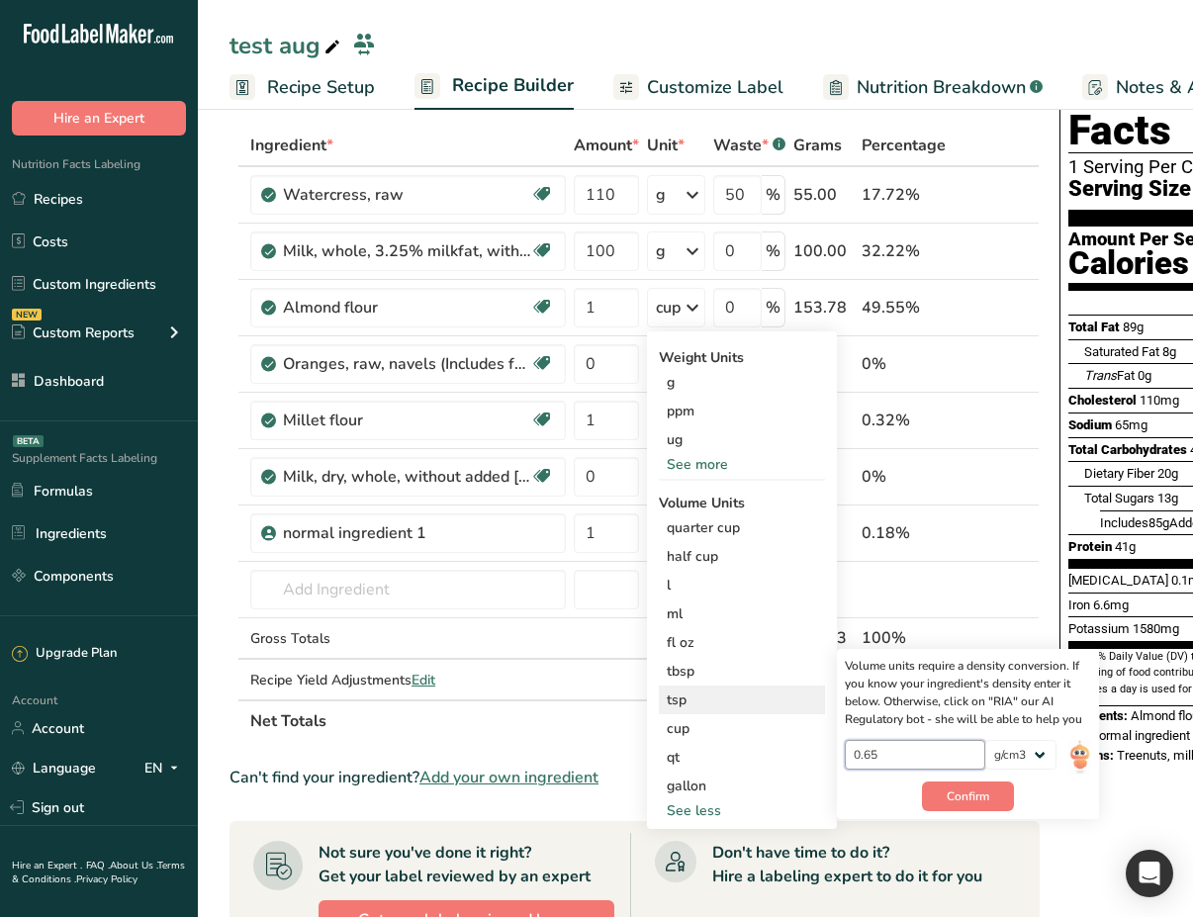
click at [904, 759] on input "0.65" at bounding box center [915, 755] width 141 height 30
click at [718, 696] on div "tsp" at bounding box center [742, 699] width 150 height 21
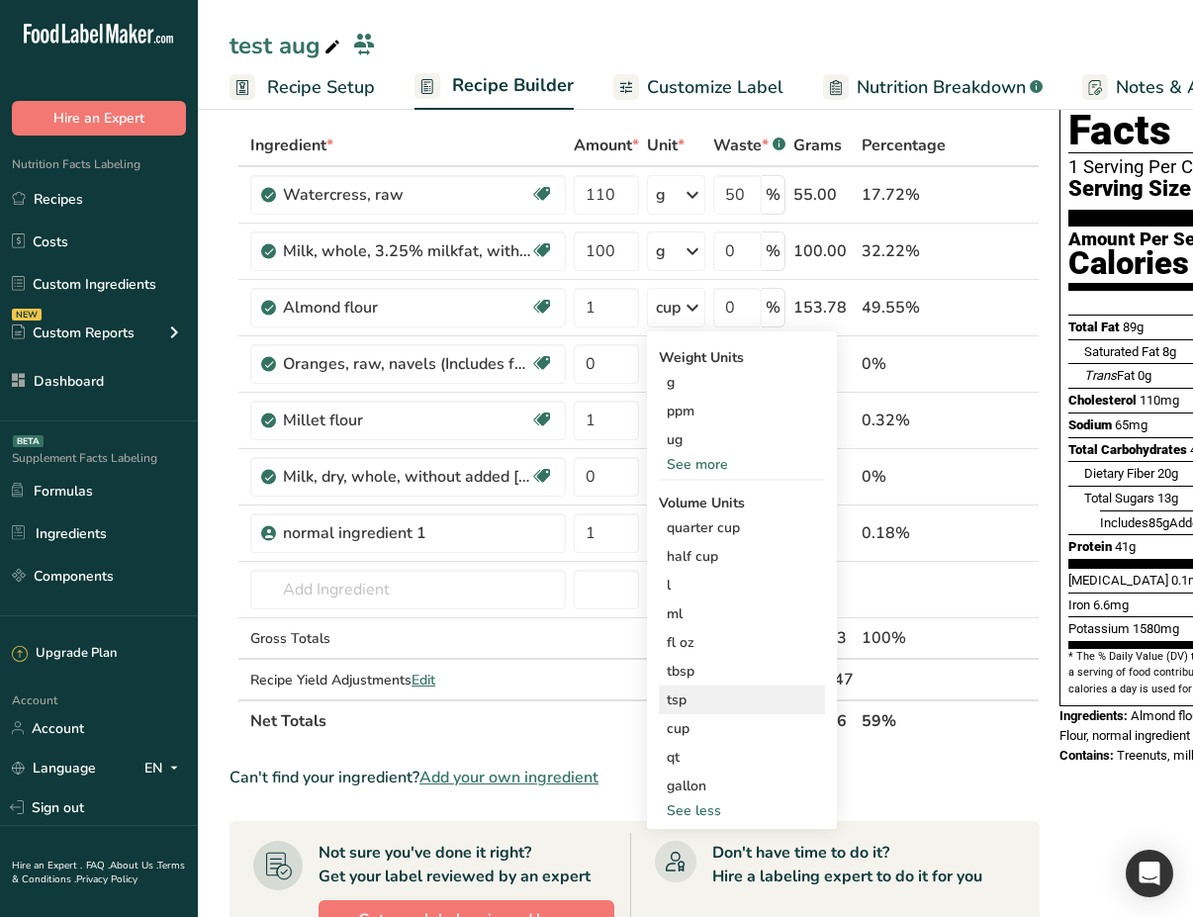
click at [718, 696] on div "tsp" at bounding box center [742, 699] width 150 height 21
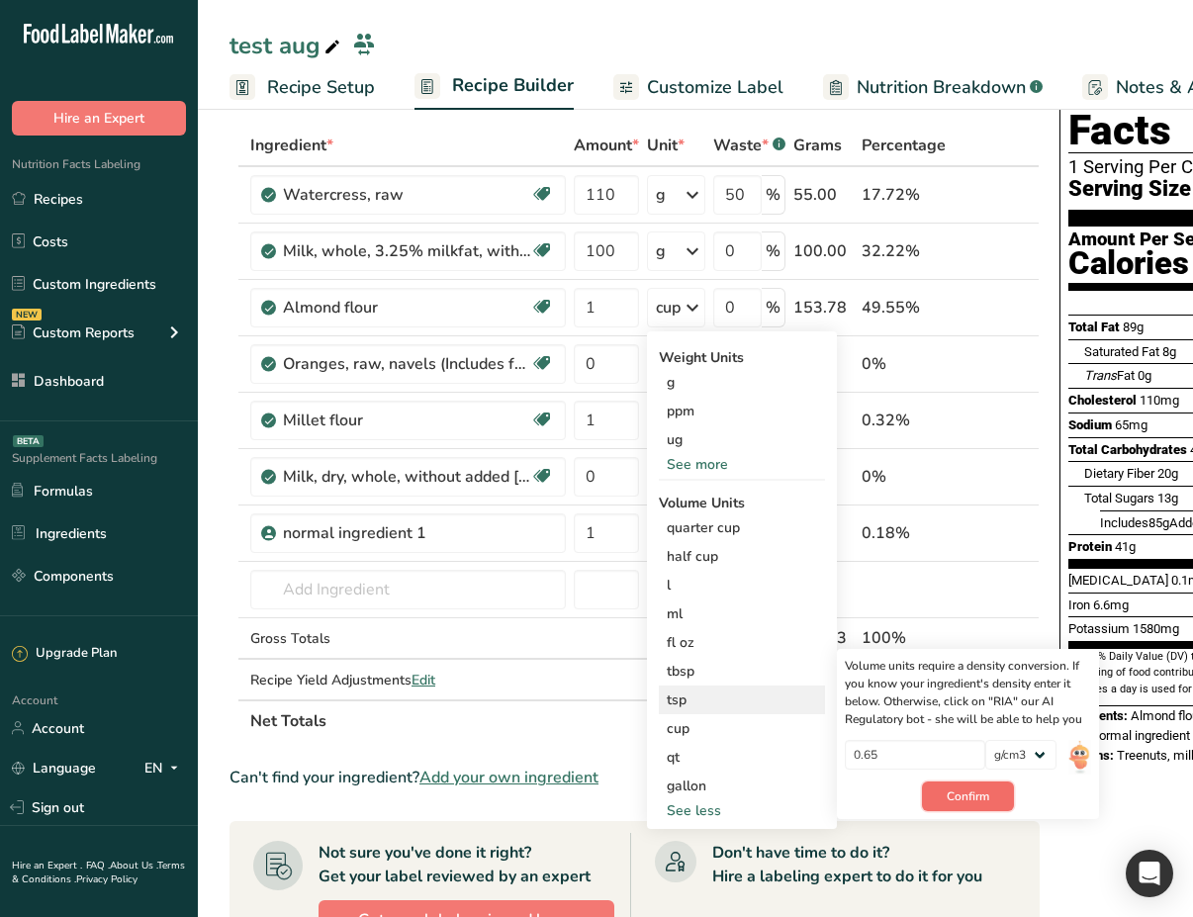
click at [973, 801] on span "Confirm" at bounding box center [968, 796] width 43 height 18
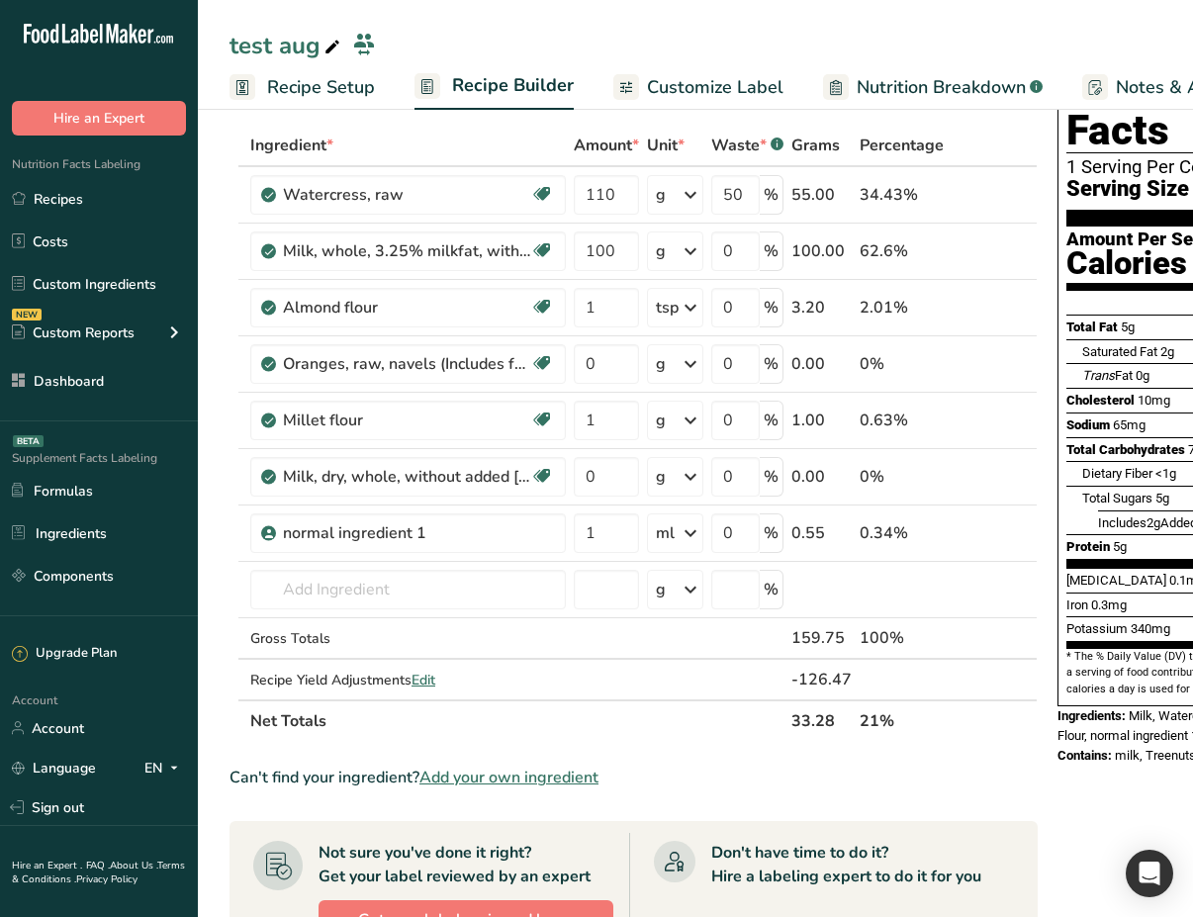
drag, startPoint x: 830, startPoint y: 301, endPoint x: 792, endPoint y: 311, distance: 38.9
click at [792, 311] on div "3.20" at bounding box center [821, 308] width 60 height 24
click at [690, 298] on icon at bounding box center [691, 308] width 24 height 36
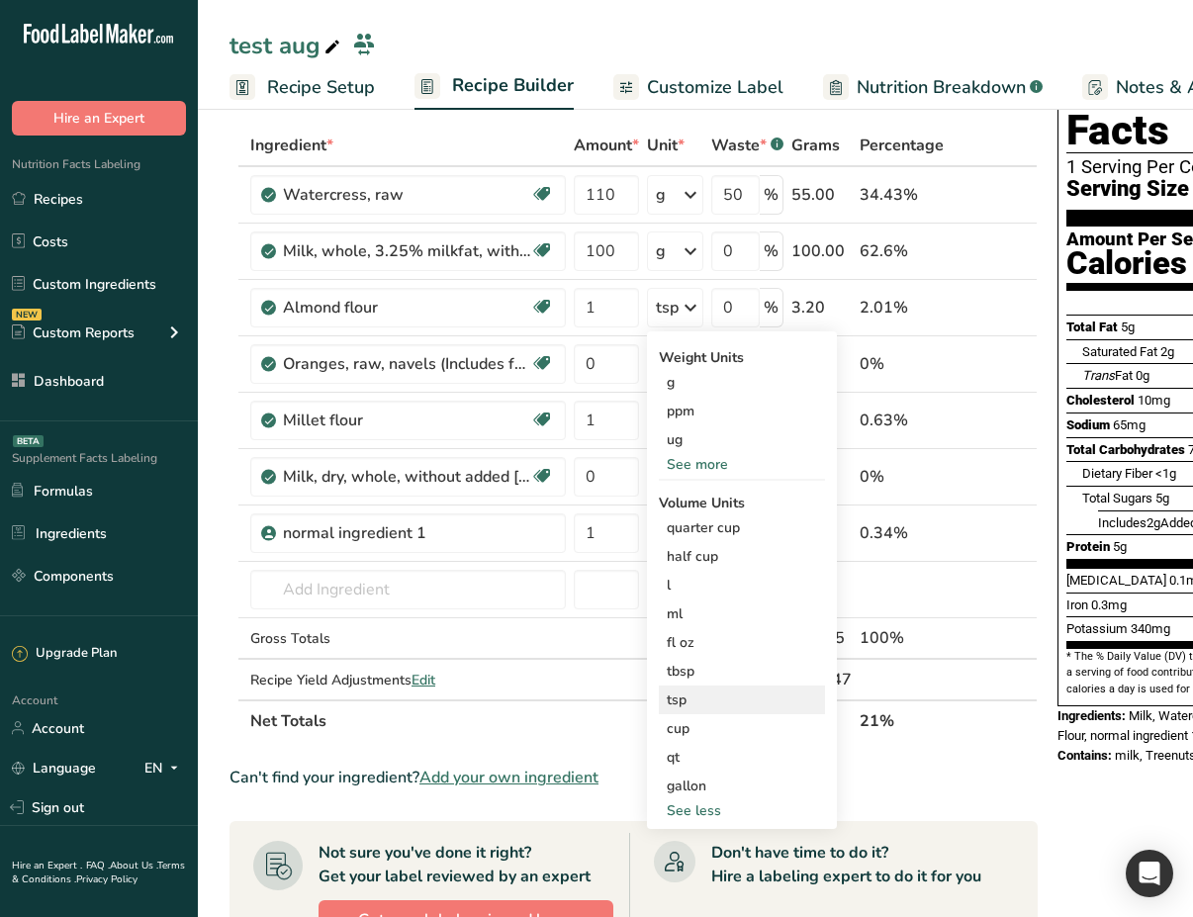
click at [723, 698] on div "tsp" at bounding box center [742, 699] width 150 height 21
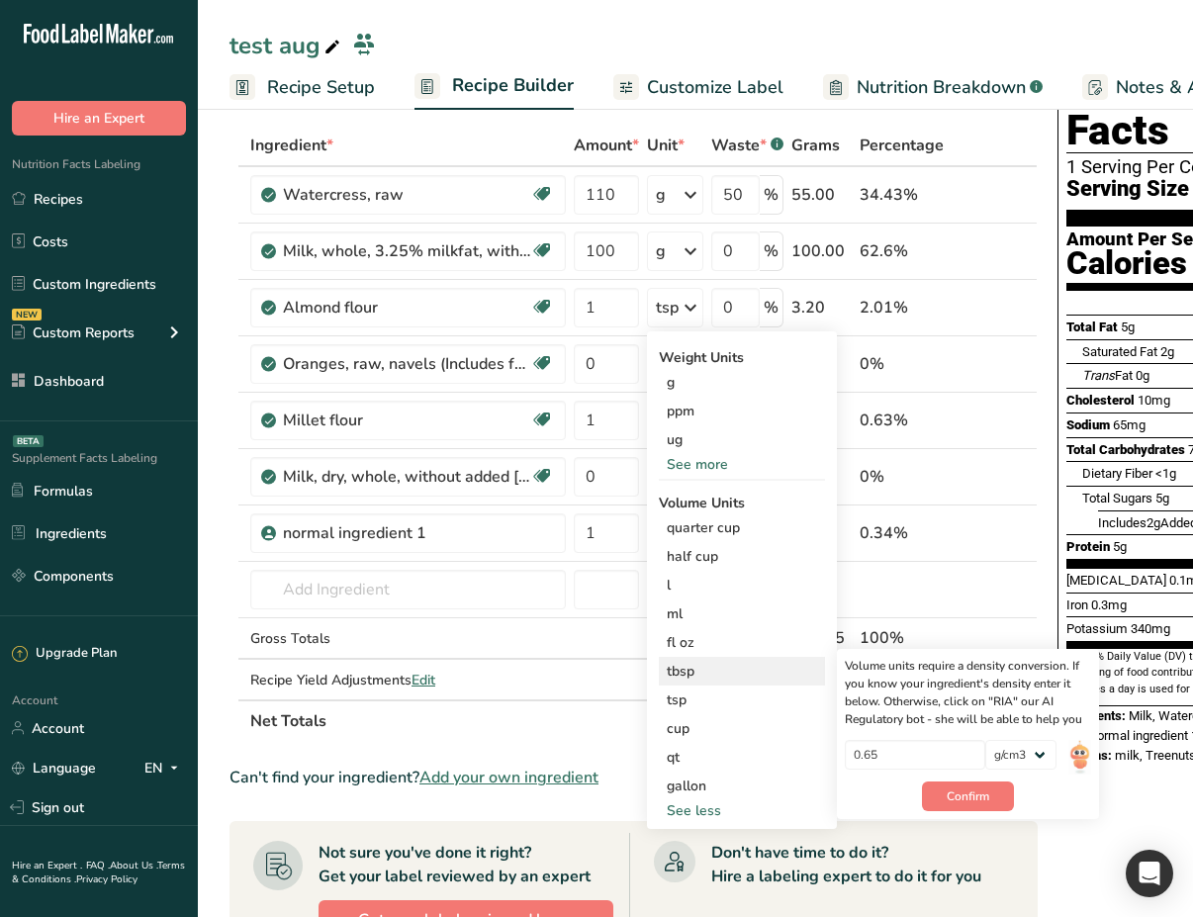
click at [733, 675] on div "tbsp" at bounding box center [742, 671] width 150 height 21
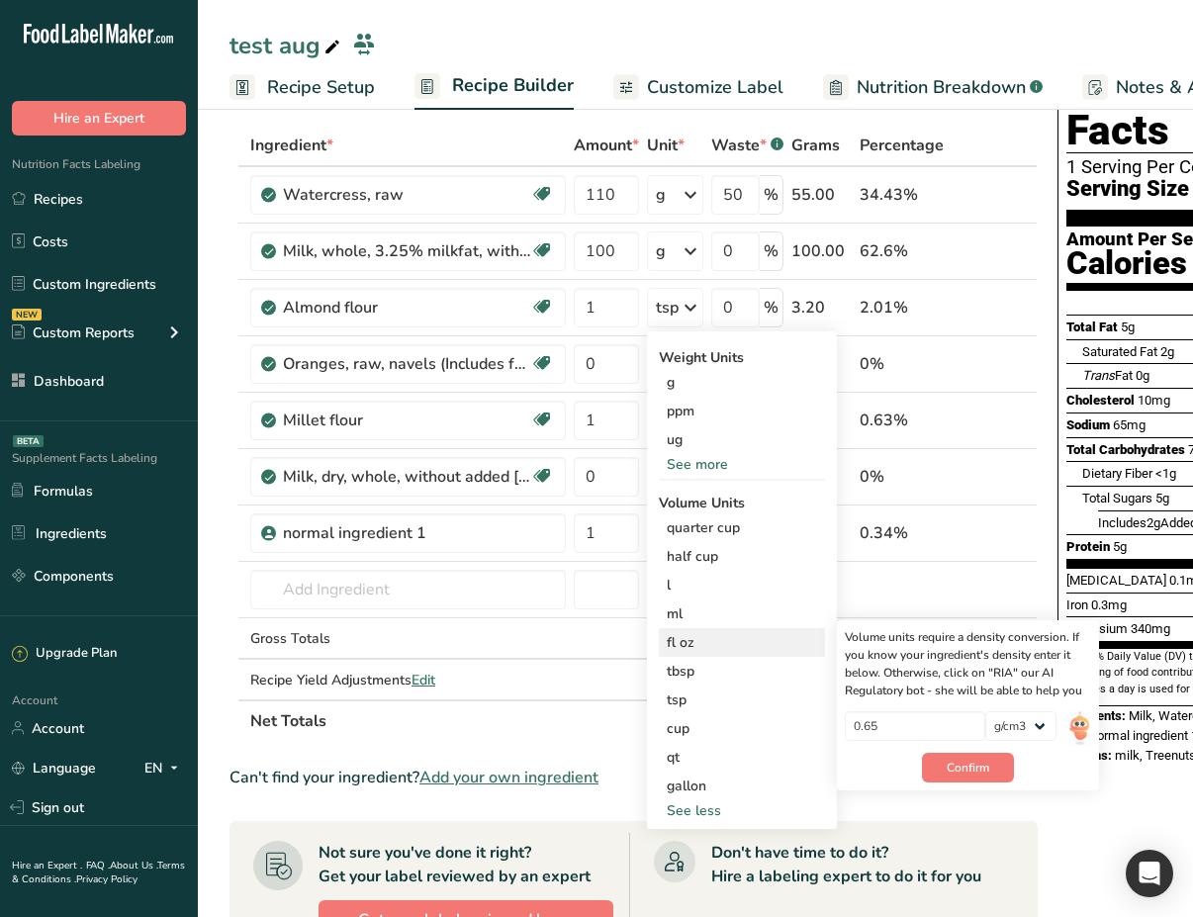
click at [765, 649] on div "fl oz" at bounding box center [742, 642] width 150 height 21
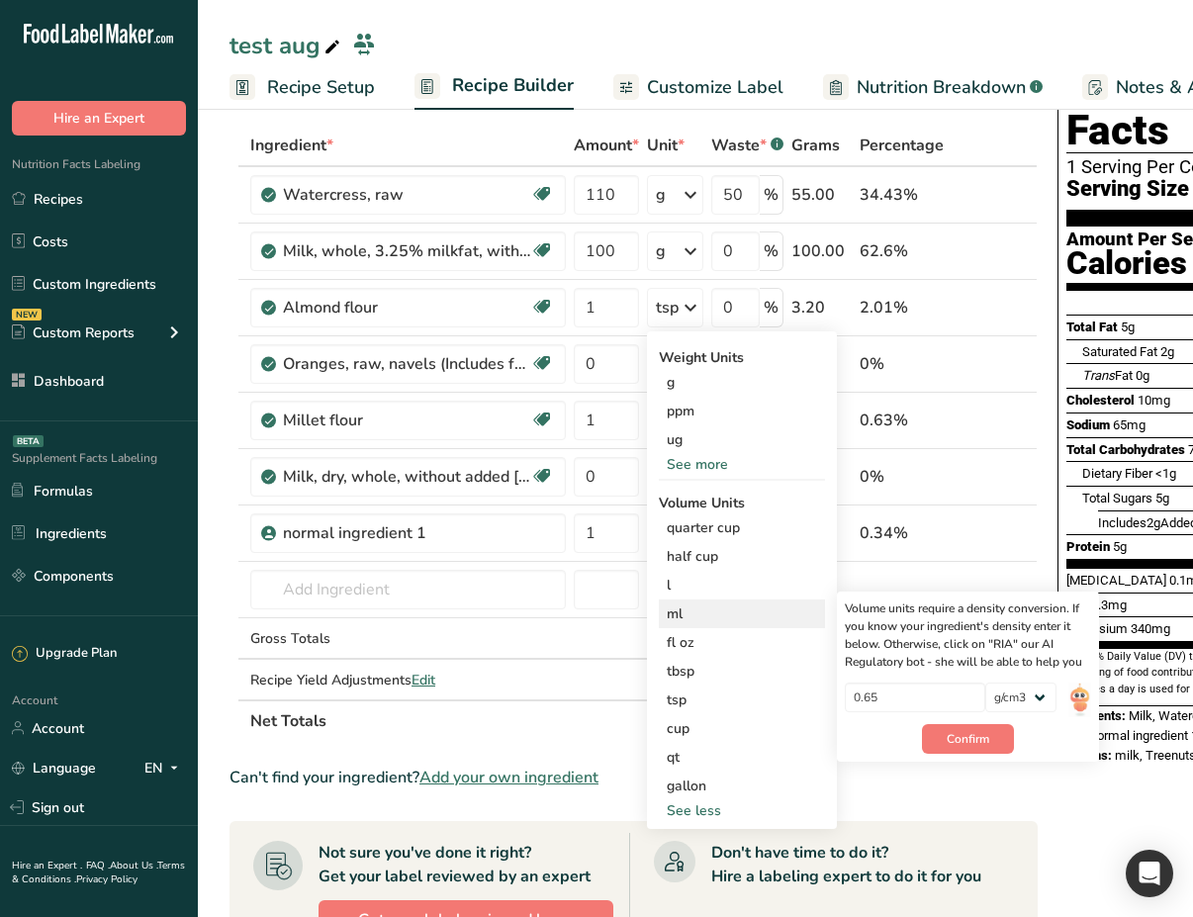
click at [693, 609] on div "ml" at bounding box center [742, 613] width 150 height 21
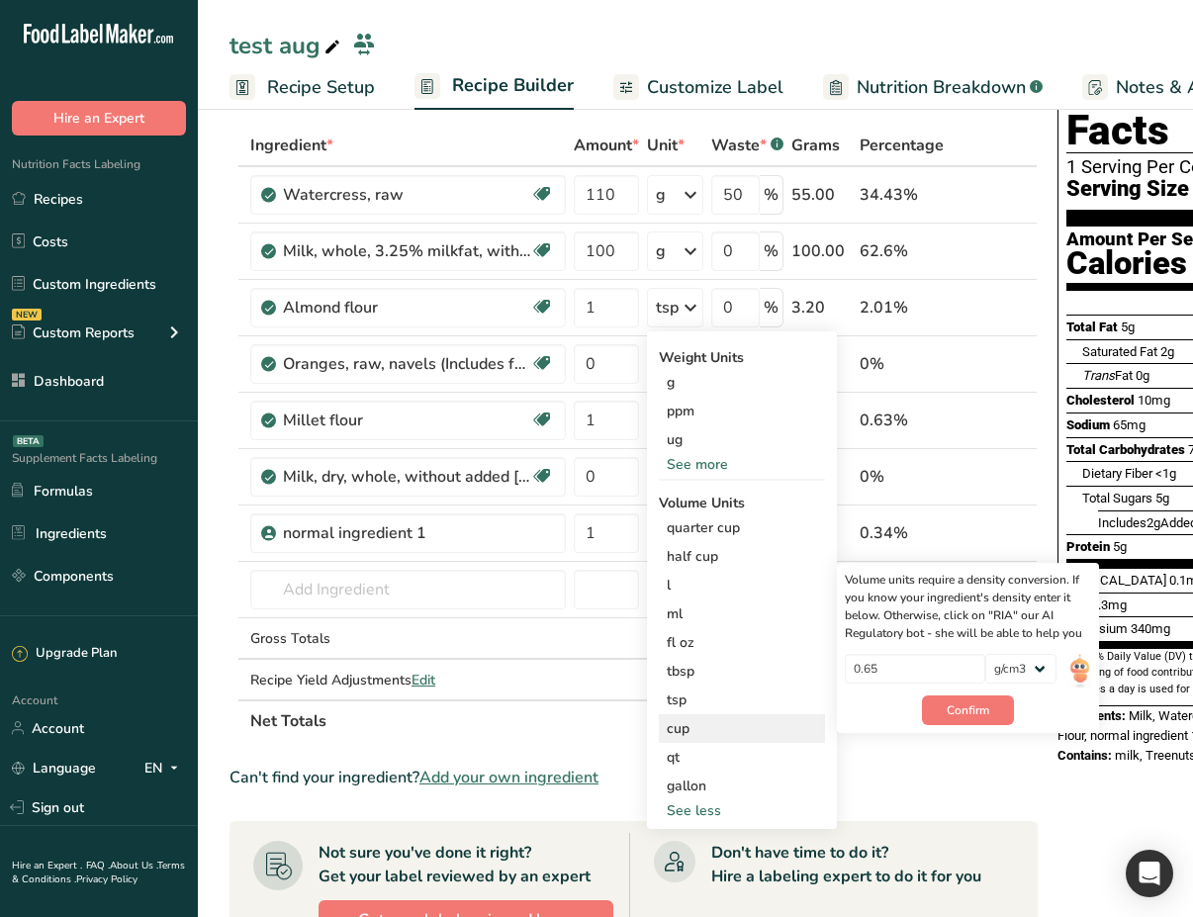
click at [705, 733] on div "cup" at bounding box center [742, 728] width 150 height 21
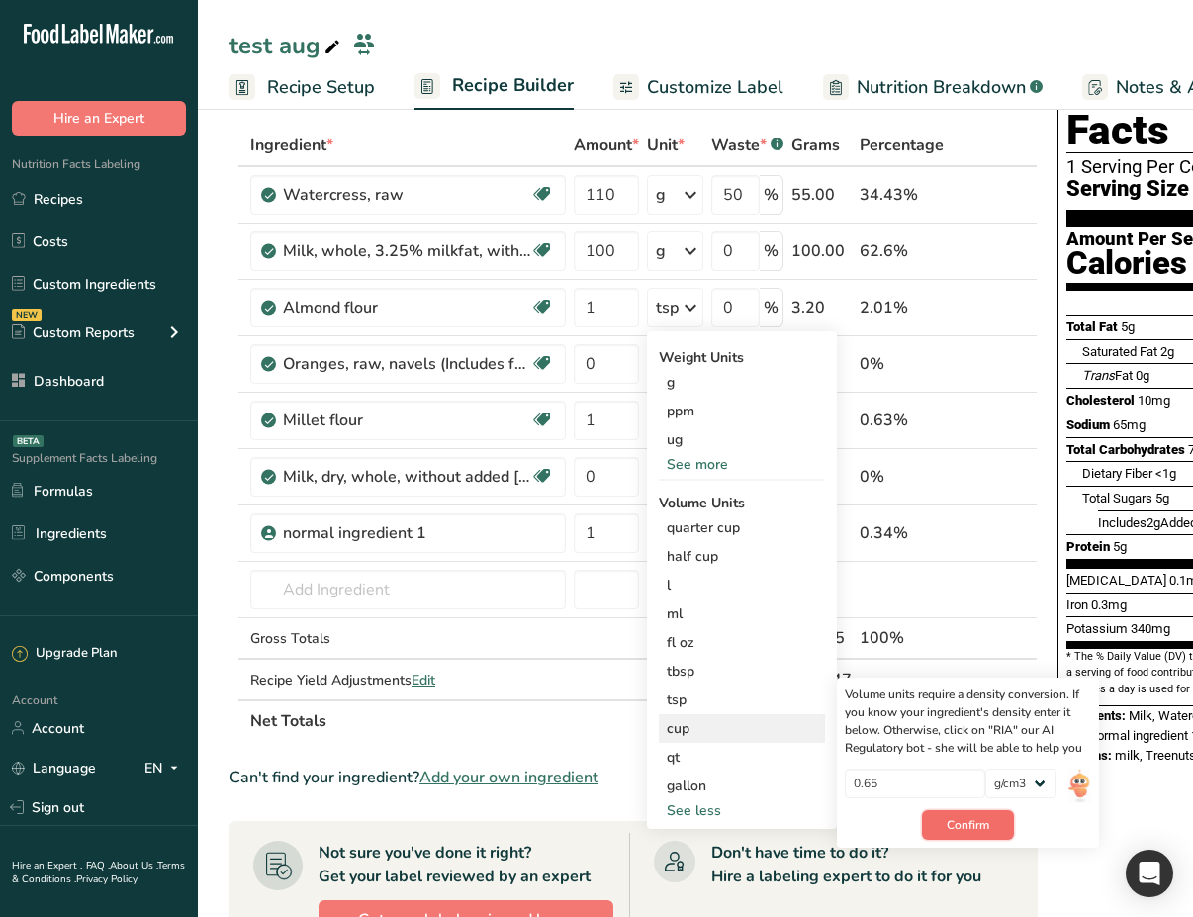
click at [963, 822] on span "Confirm" at bounding box center [968, 825] width 43 height 18
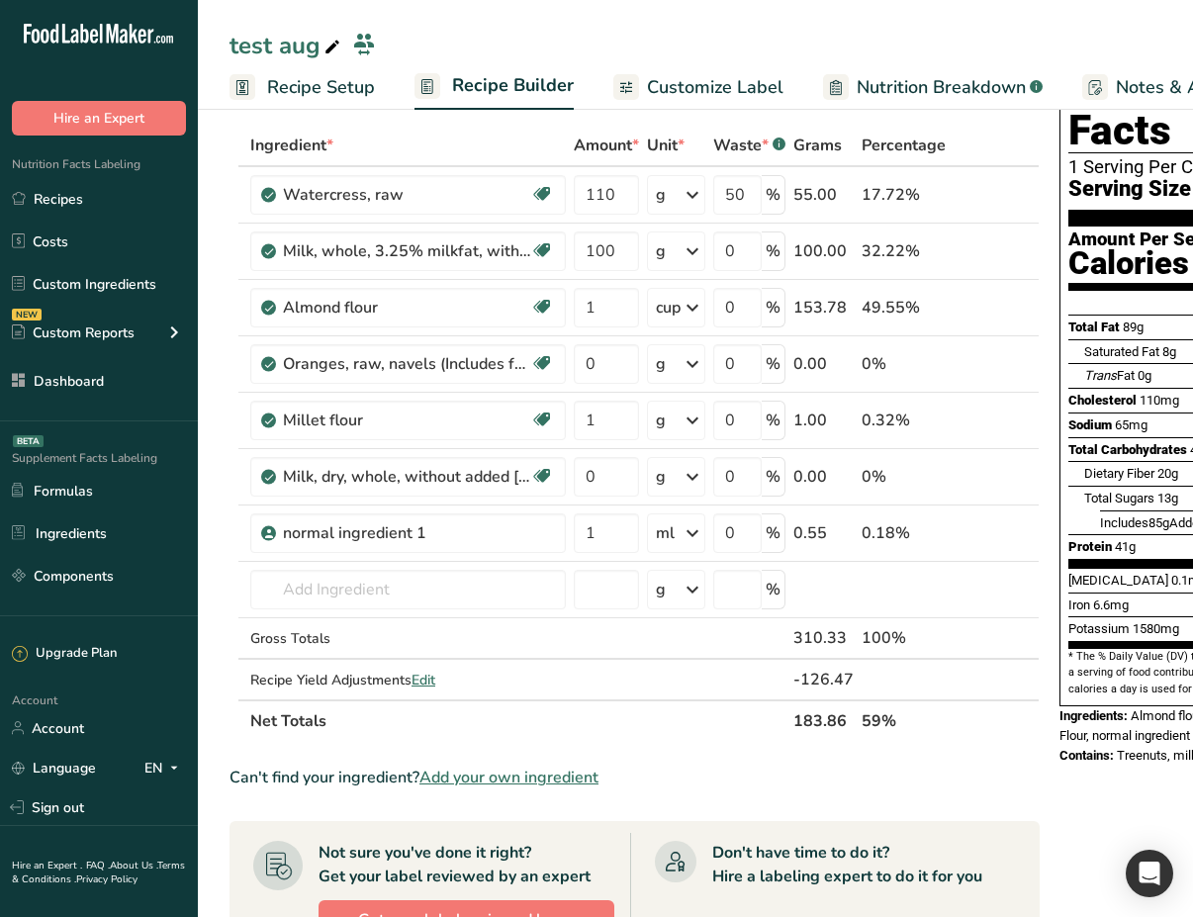
click at [675, 316] on div "cup" at bounding box center [668, 308] width 25 height 24
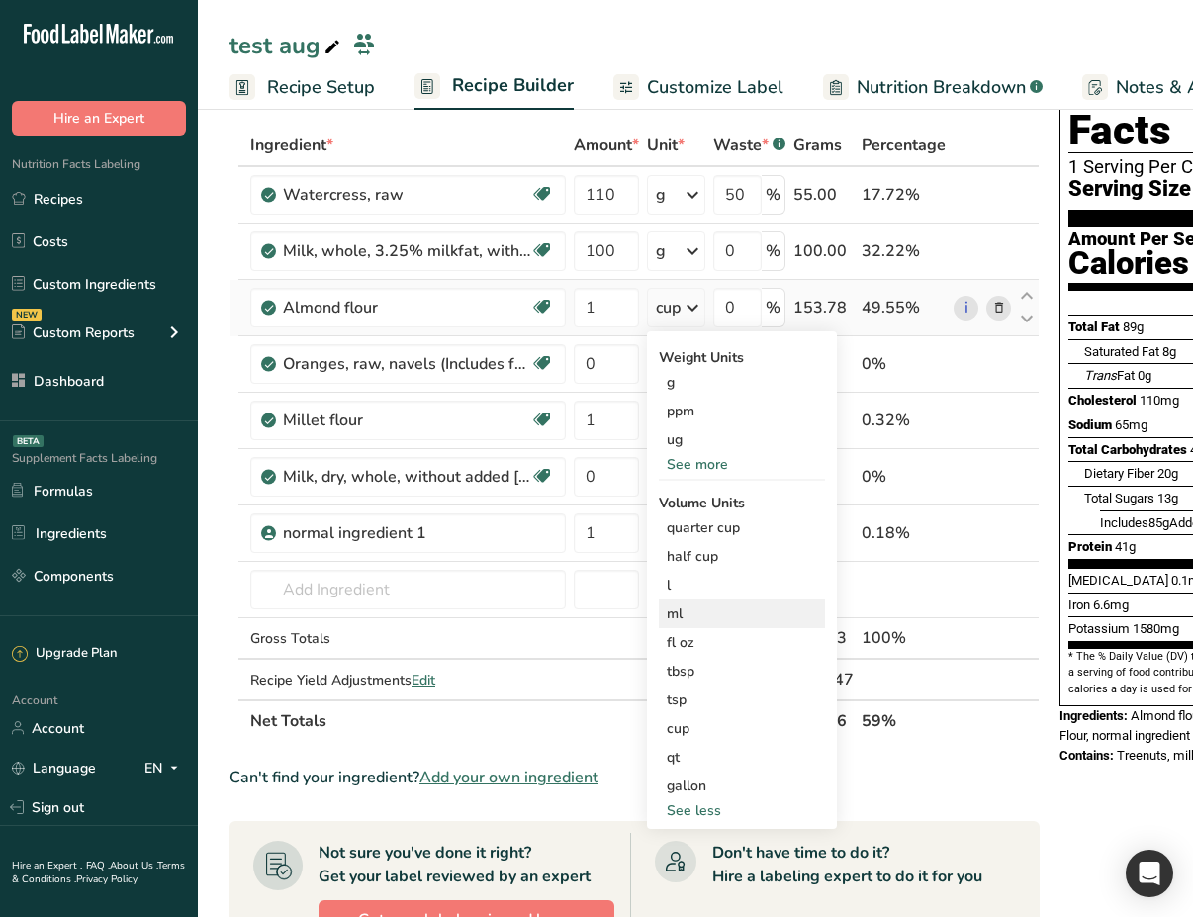
click at [712, 617] on div "ml" at bounding box center [742, 613] width 150 height 21
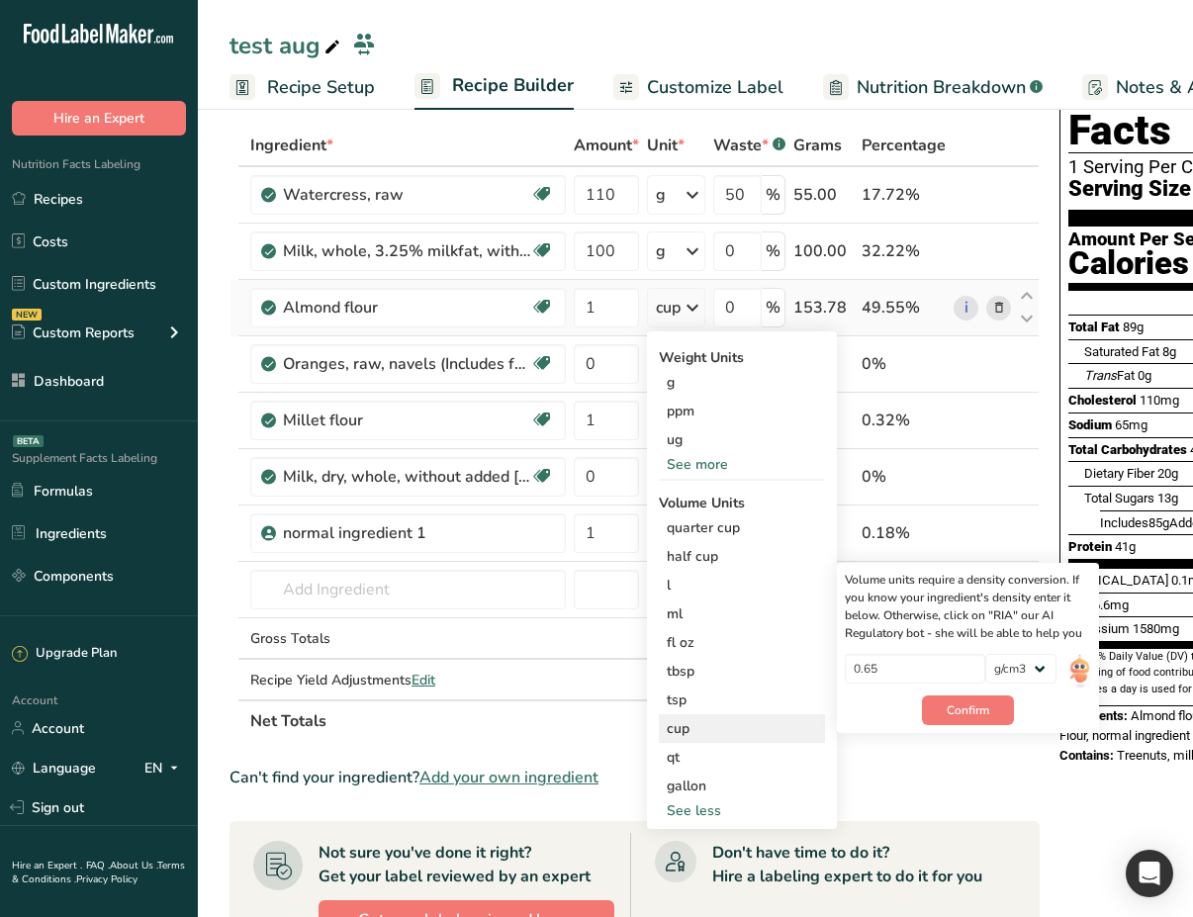
click at [730, 736] on div "cup" at bounding box center [742, 728] width 150 height 21
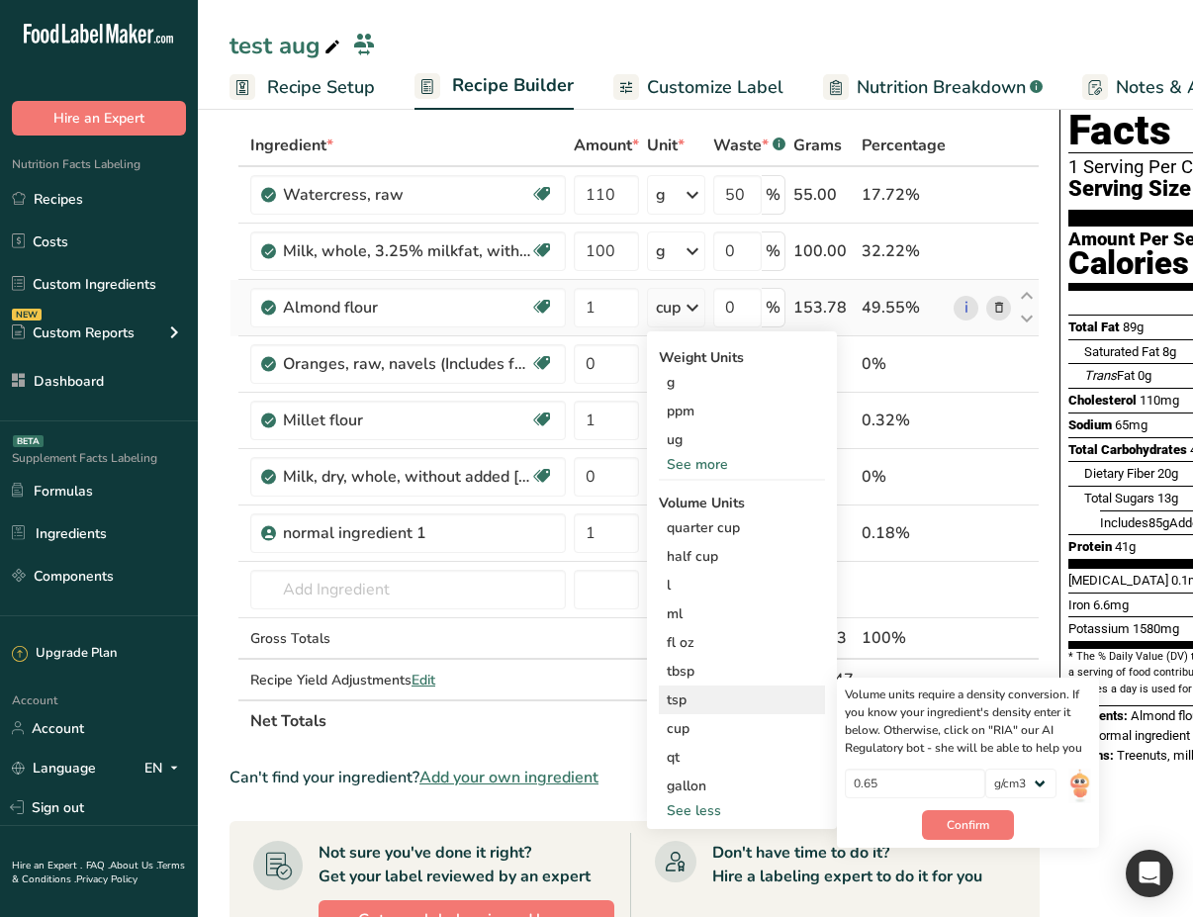
click at [744, 699] on div "tsp" at bounding box center [742, 699] width 150 height 21
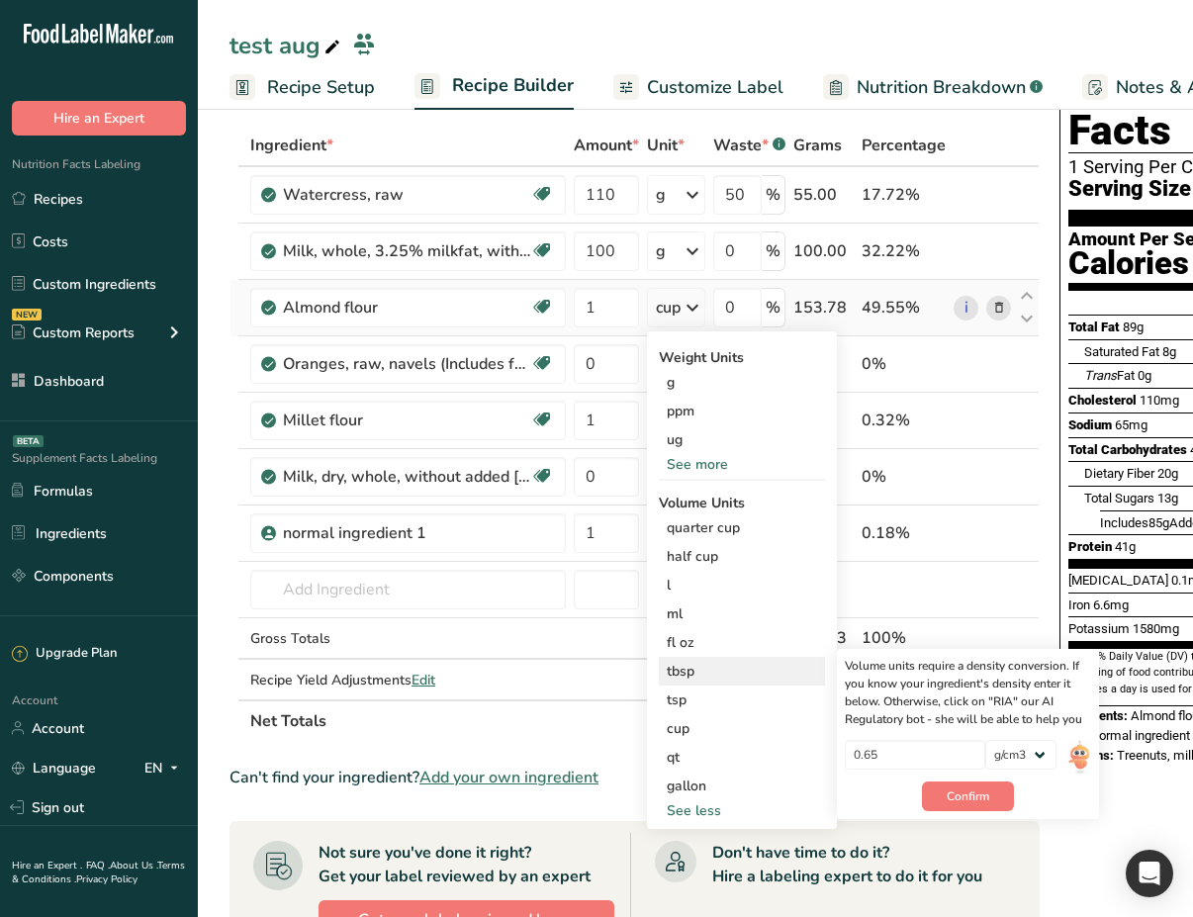
click at [748, 679] on div "tbsp" at bounding box center [742, 671] width 150 height 21
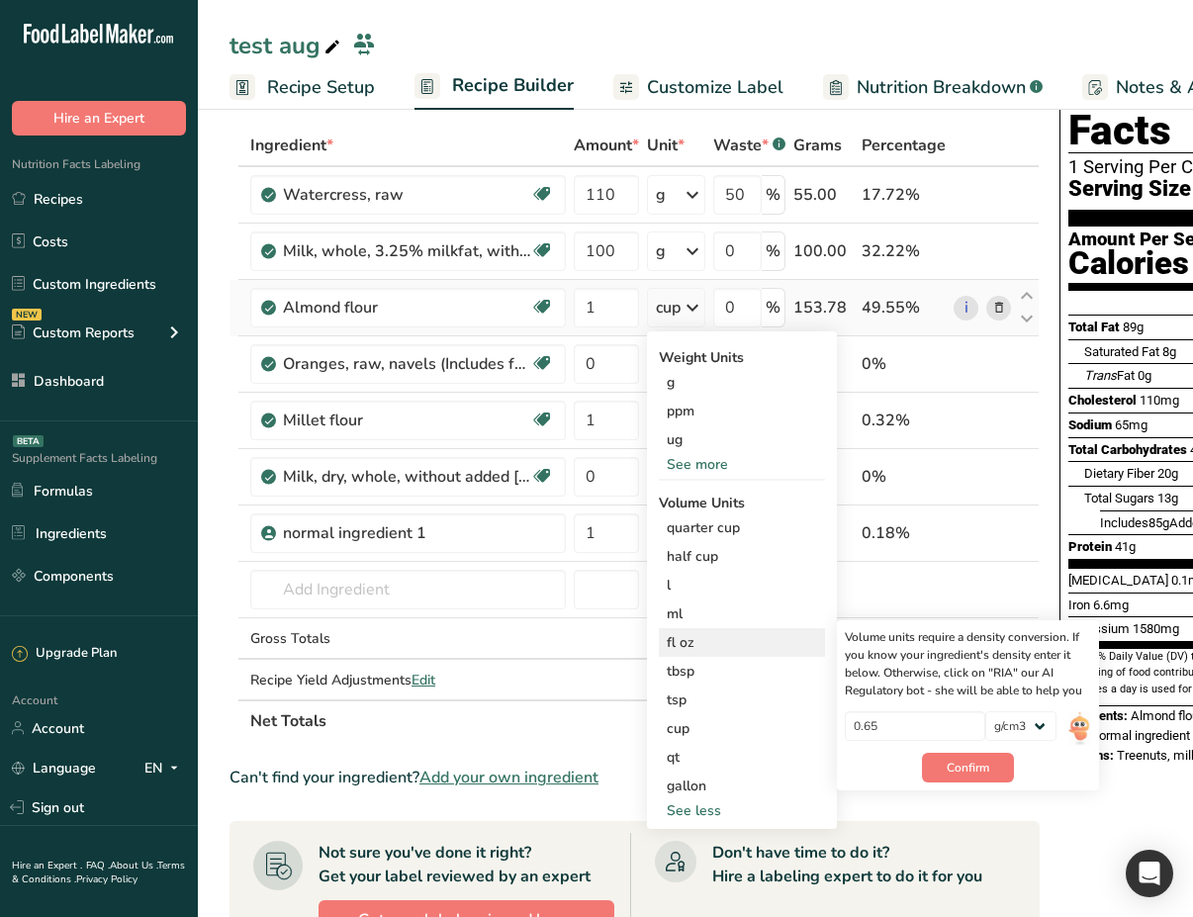
click at [751, 645] on div "fl oz" at bounding box center [742, 642] width 150 height 21
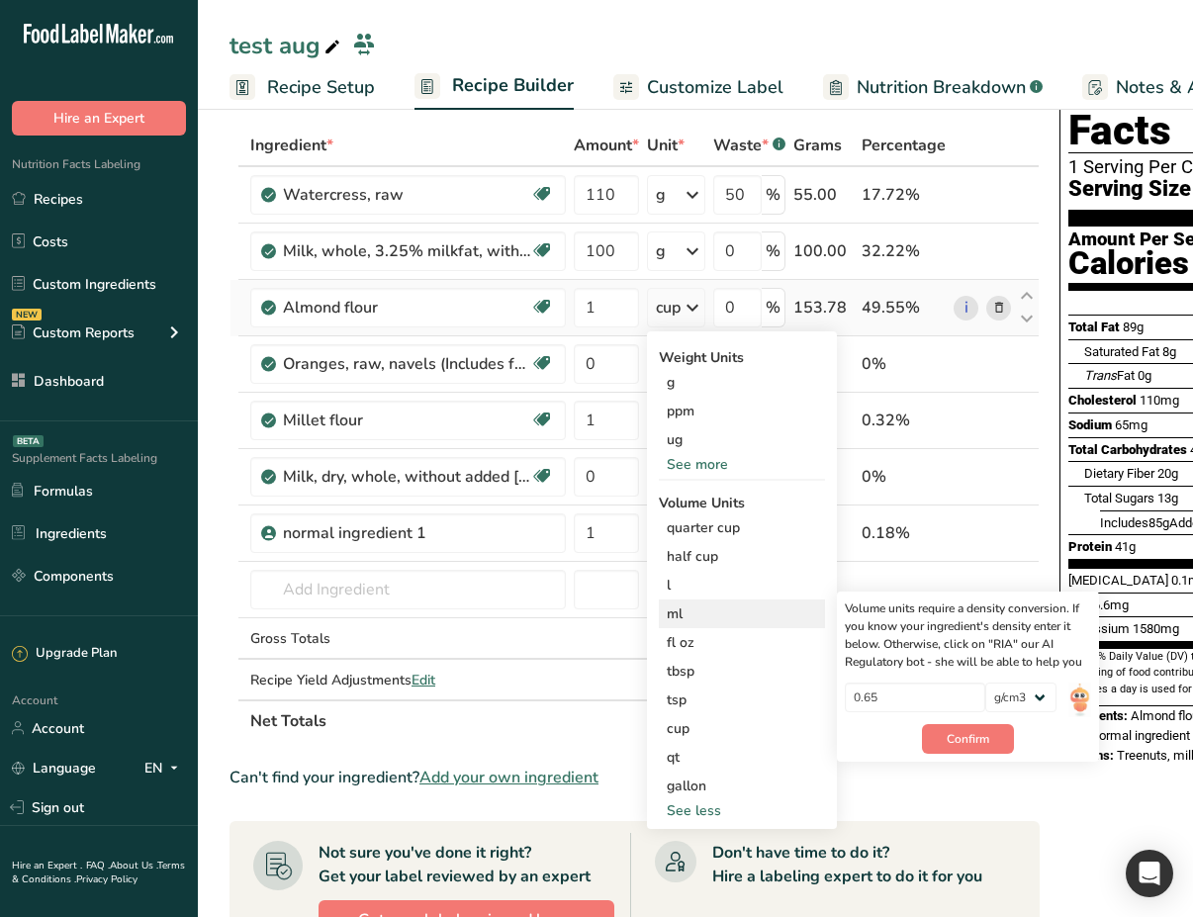
click at [721, 617] on div "ml" at bounding box center [742, 613] width 150 height 21
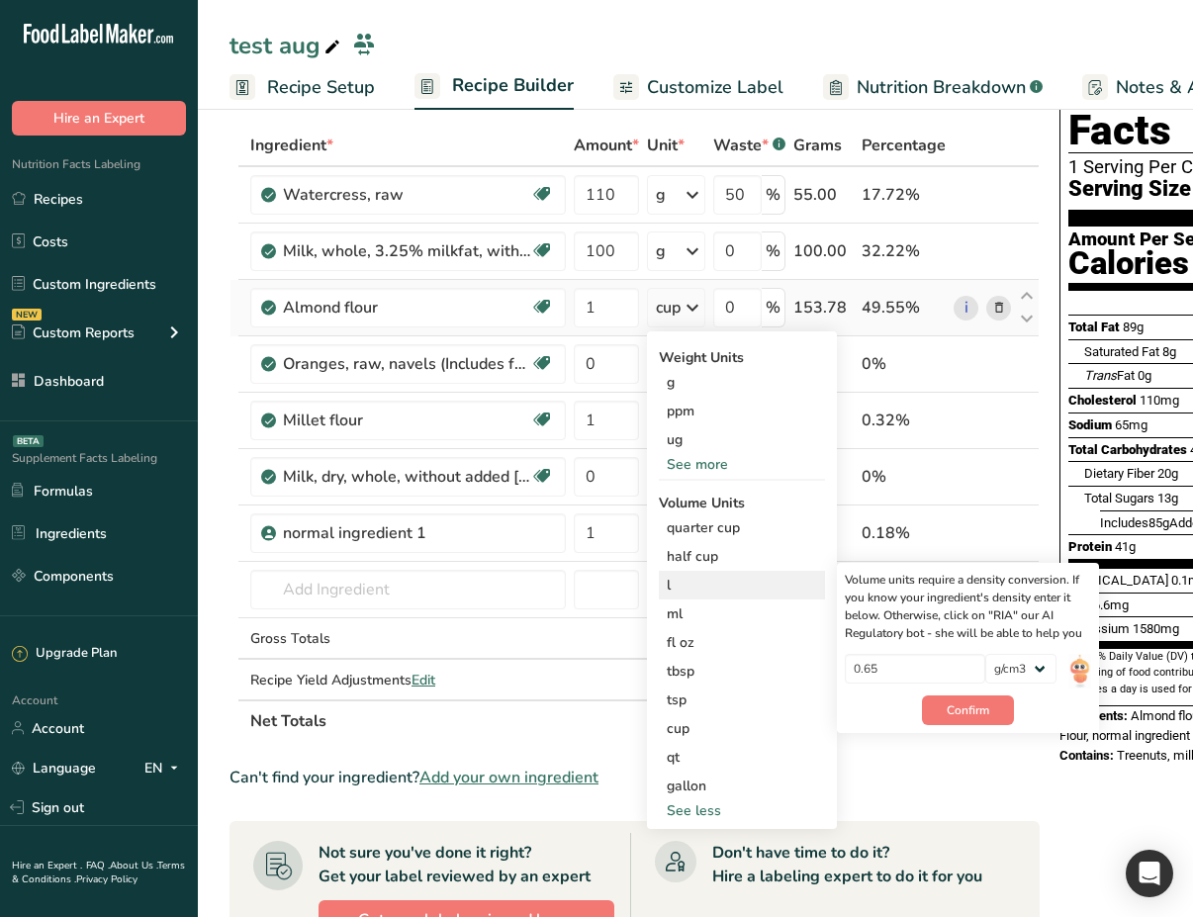
click at [748, 583] on div "l" at bounding box center [742, 585] width 150 height 21
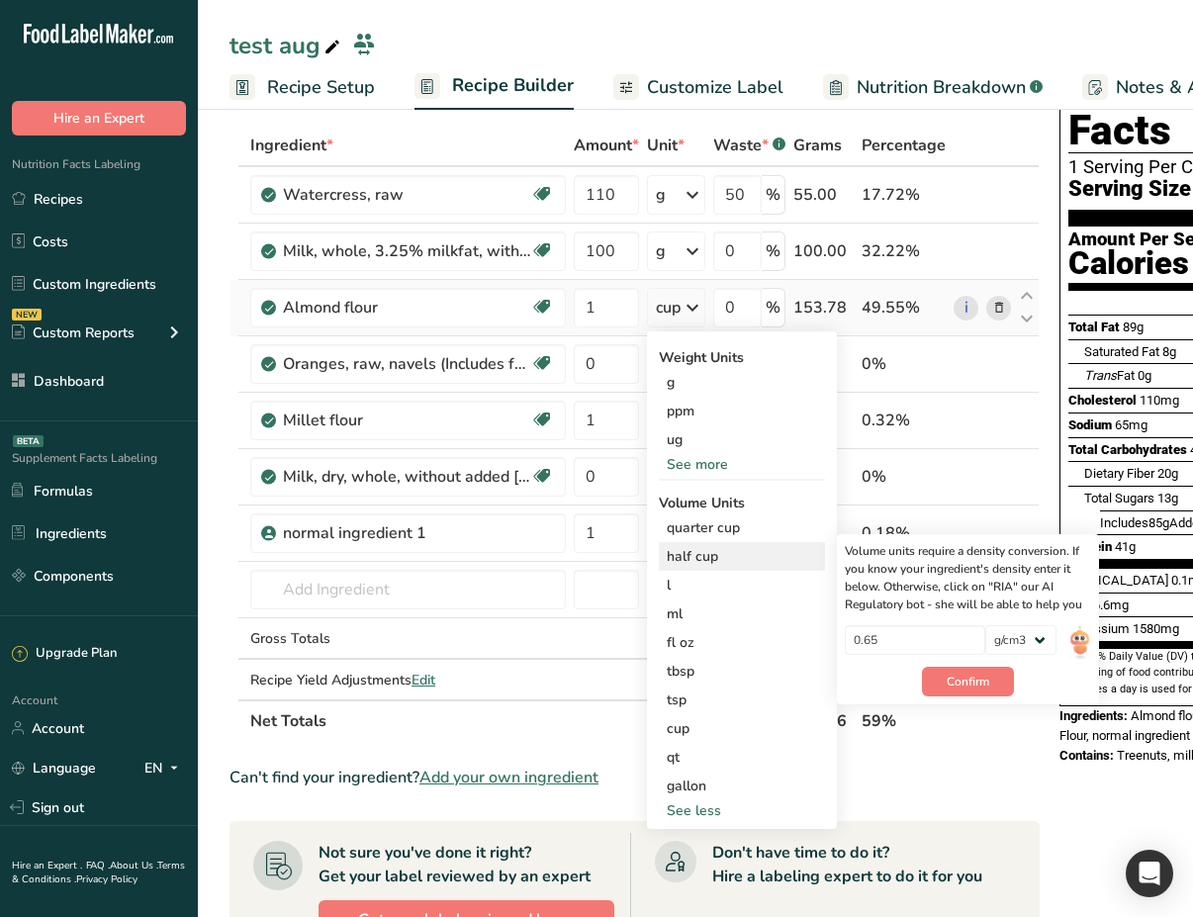
click at [762, 555] on div "half cup" at bounding box center [742, 556] width 150 height 21
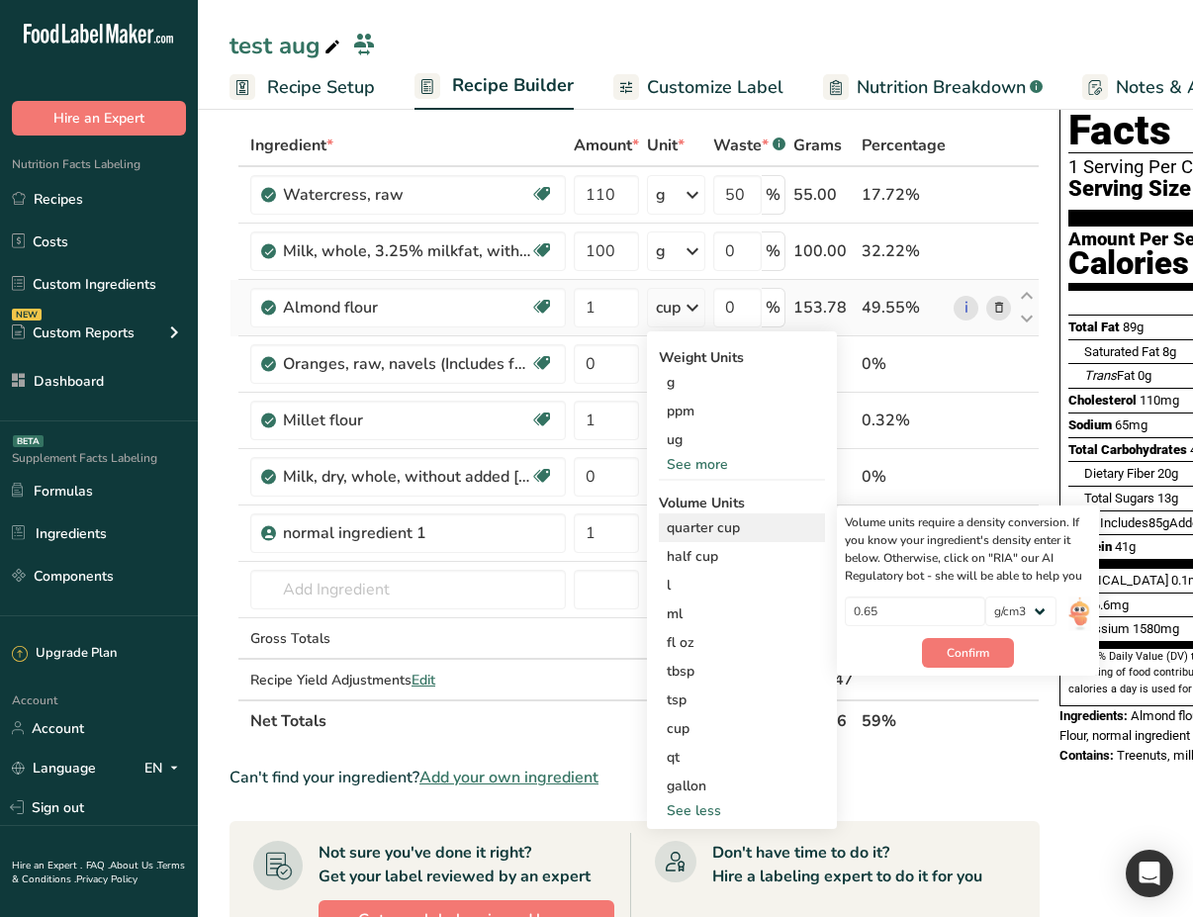
click at [779, 537] on div "quarter cup" at bounding box center [742, 527] width 150 height 21
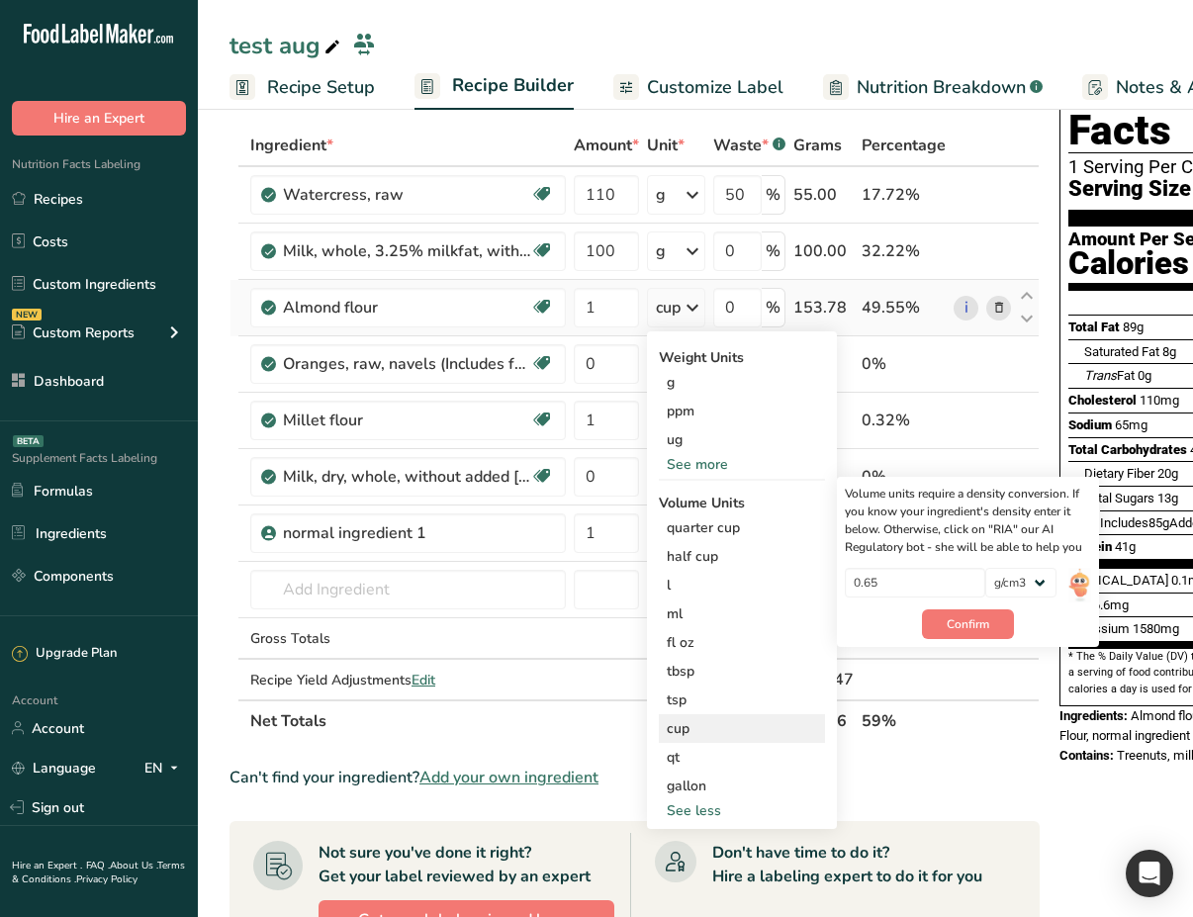
click at [746, 730] on div "cup" at bounding box center [742, 728] width 150 height 21
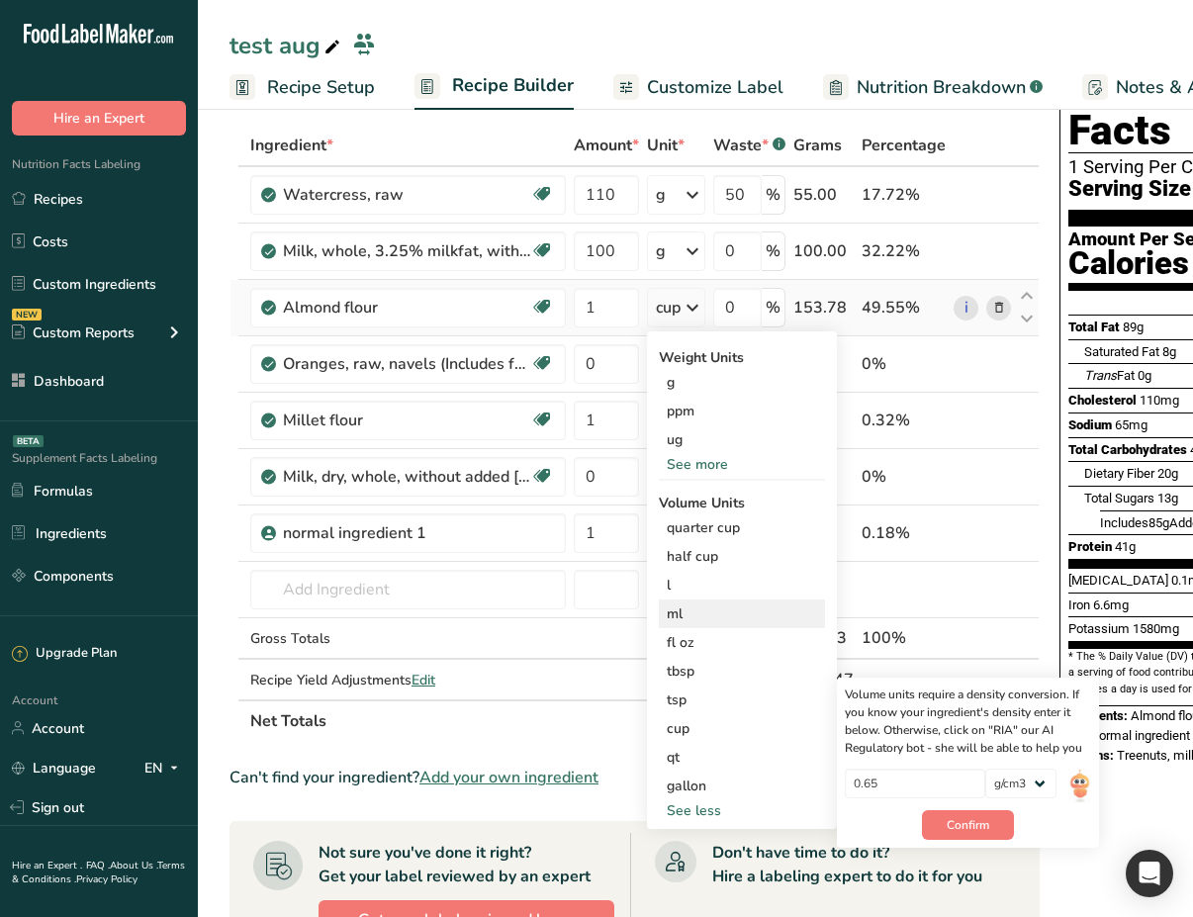
click at [714, 607] on div "ml" at bounding box center [742, 613] width 150 height 21
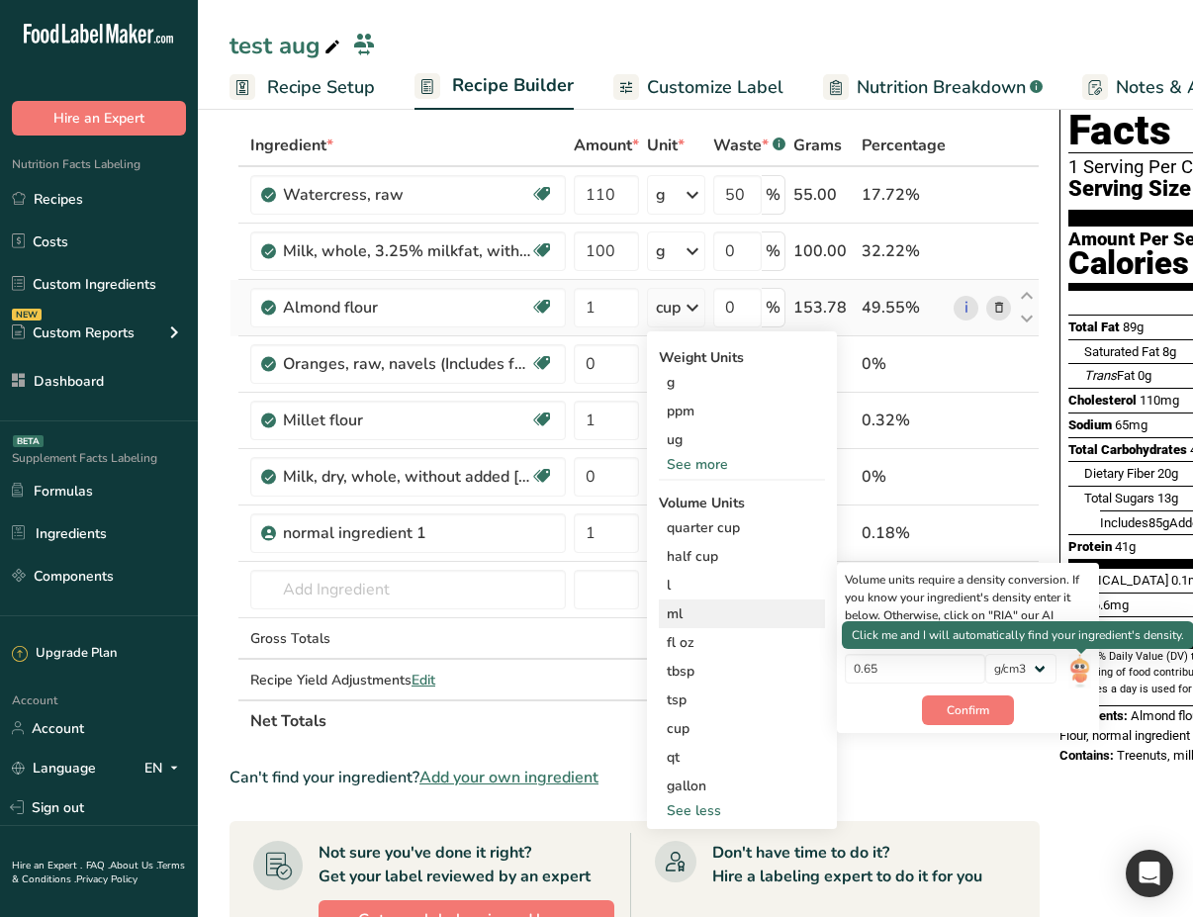
click at [1075, 664] on img at bounding box center [1079, 671] width 22 height 35
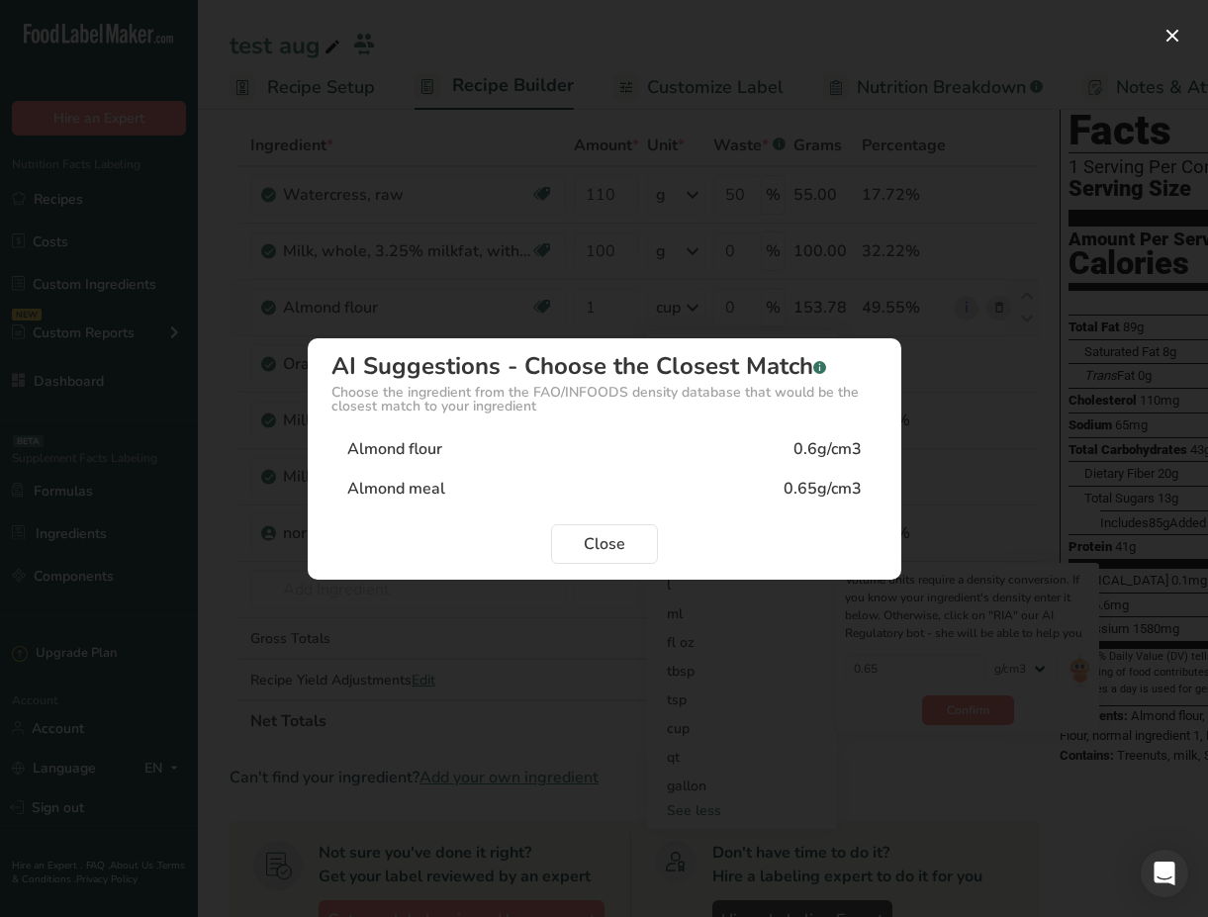
click at [690, 446] on div "Almond flour 0.6g/cm3" at bounding box center [604, 449] width 546 height 40
type input "0.6"
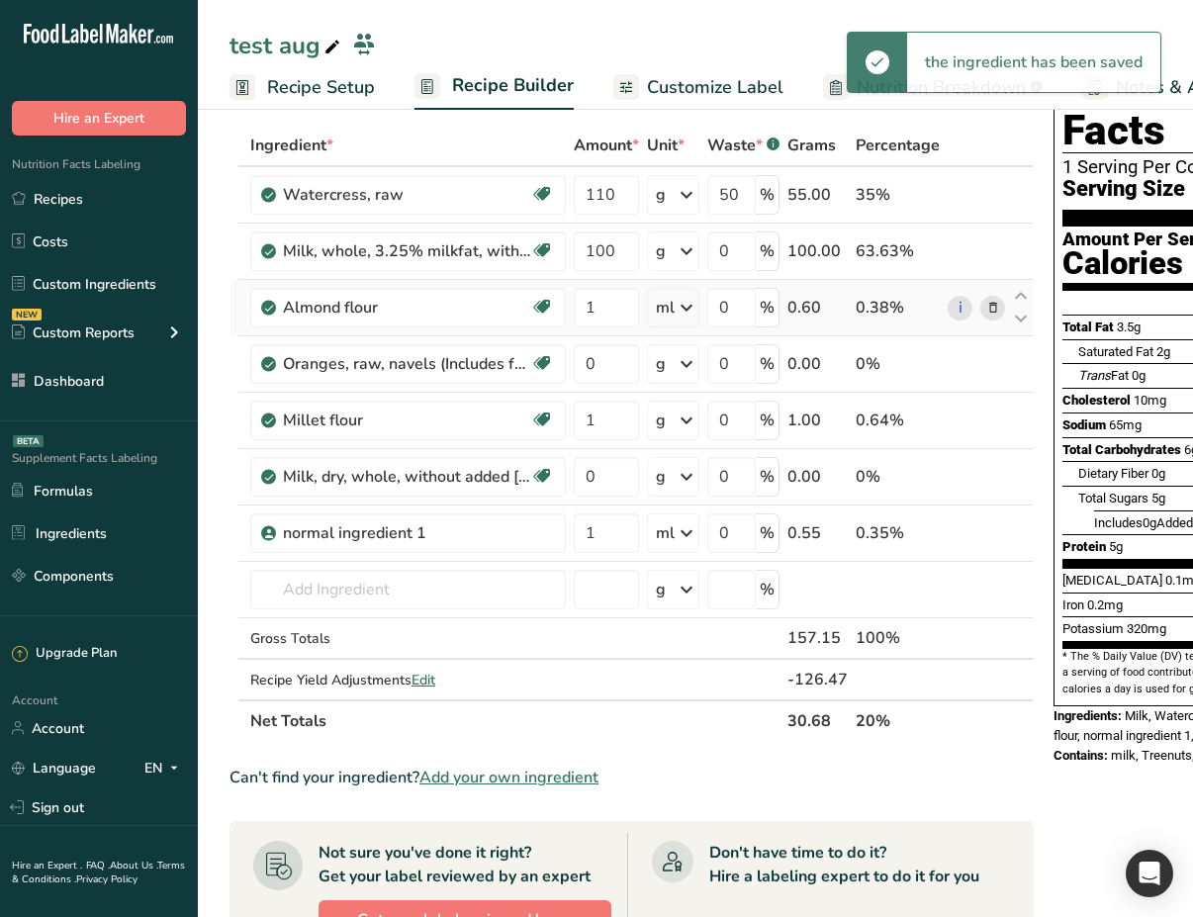
click at [680, 308] on icon at bounding box center [687, 308] width 24 height 36
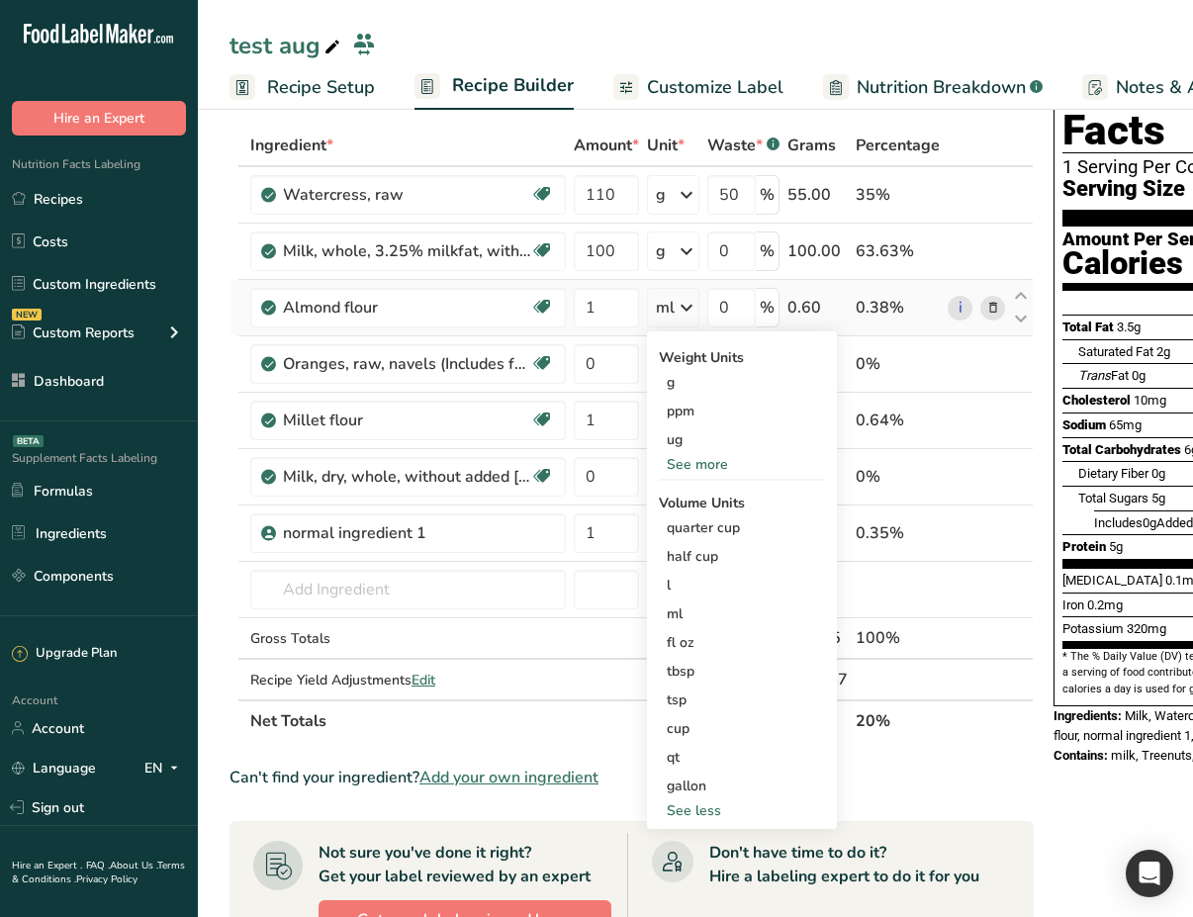
click at [820, 306] on div "0.60" at bounding box center [817, 308] width 60 height 24
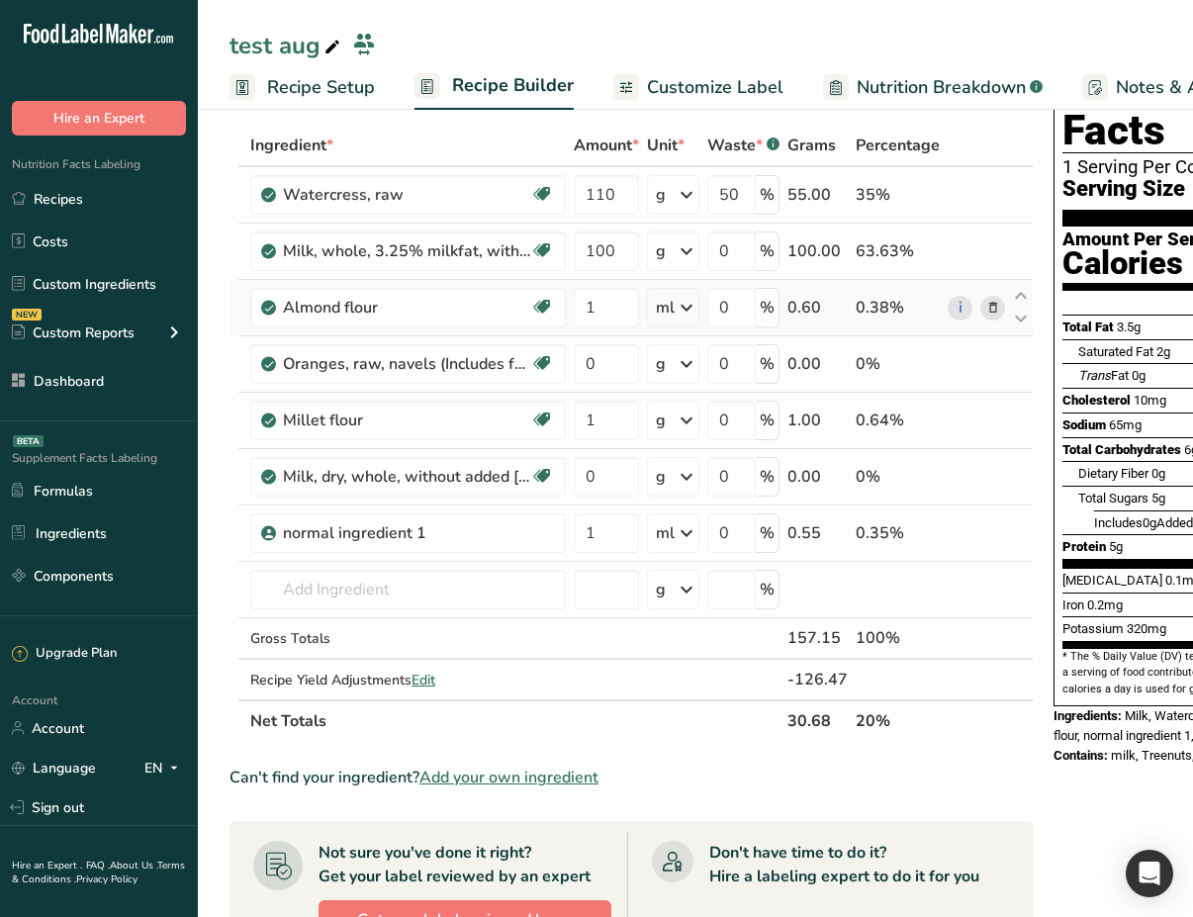
click at [820, 306] on div "0.60" at bounding box center [817, 308] width 60 height 24
click at [681, 311] on icon at bounding box center [687, 308] width 24 height 36
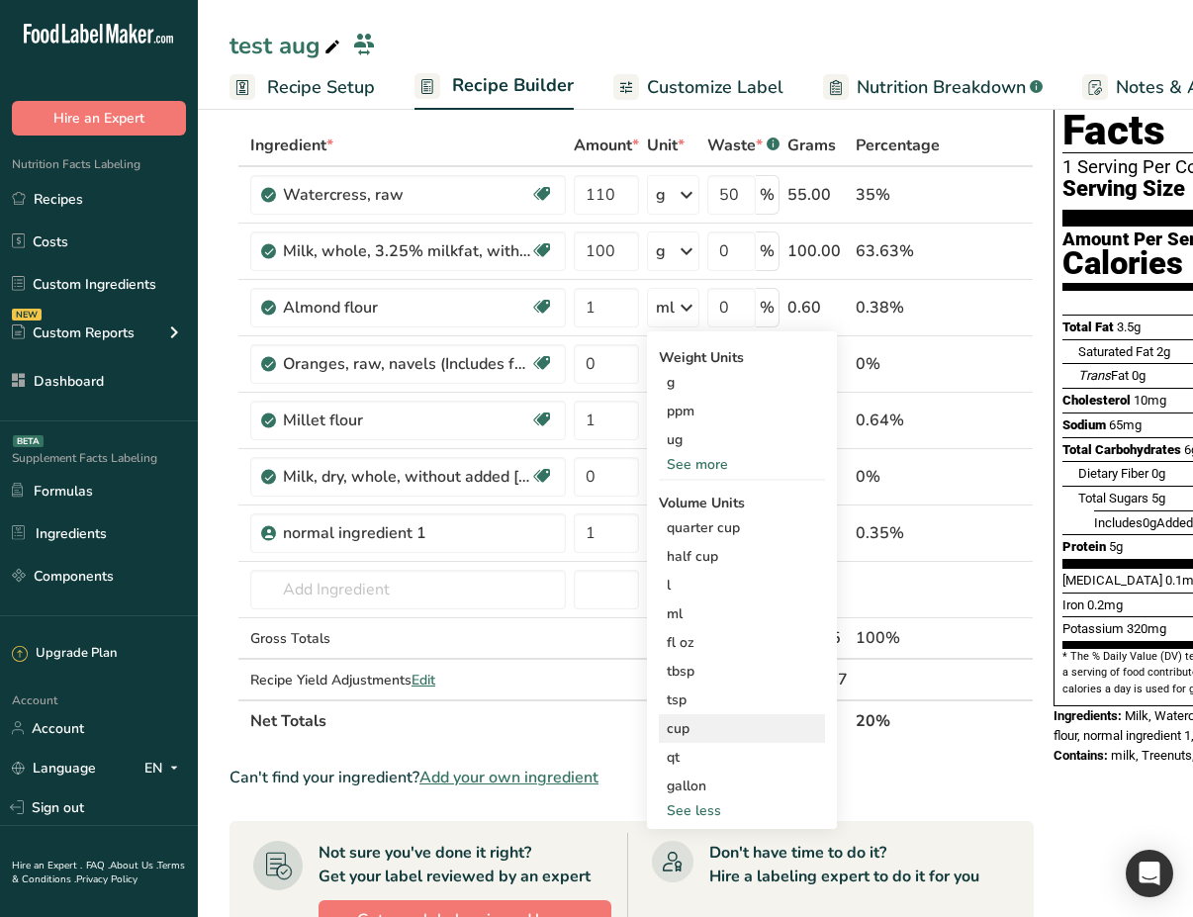
click at [741, 731] on div "cup" at bounding box center [742, 728] width 150 height 21
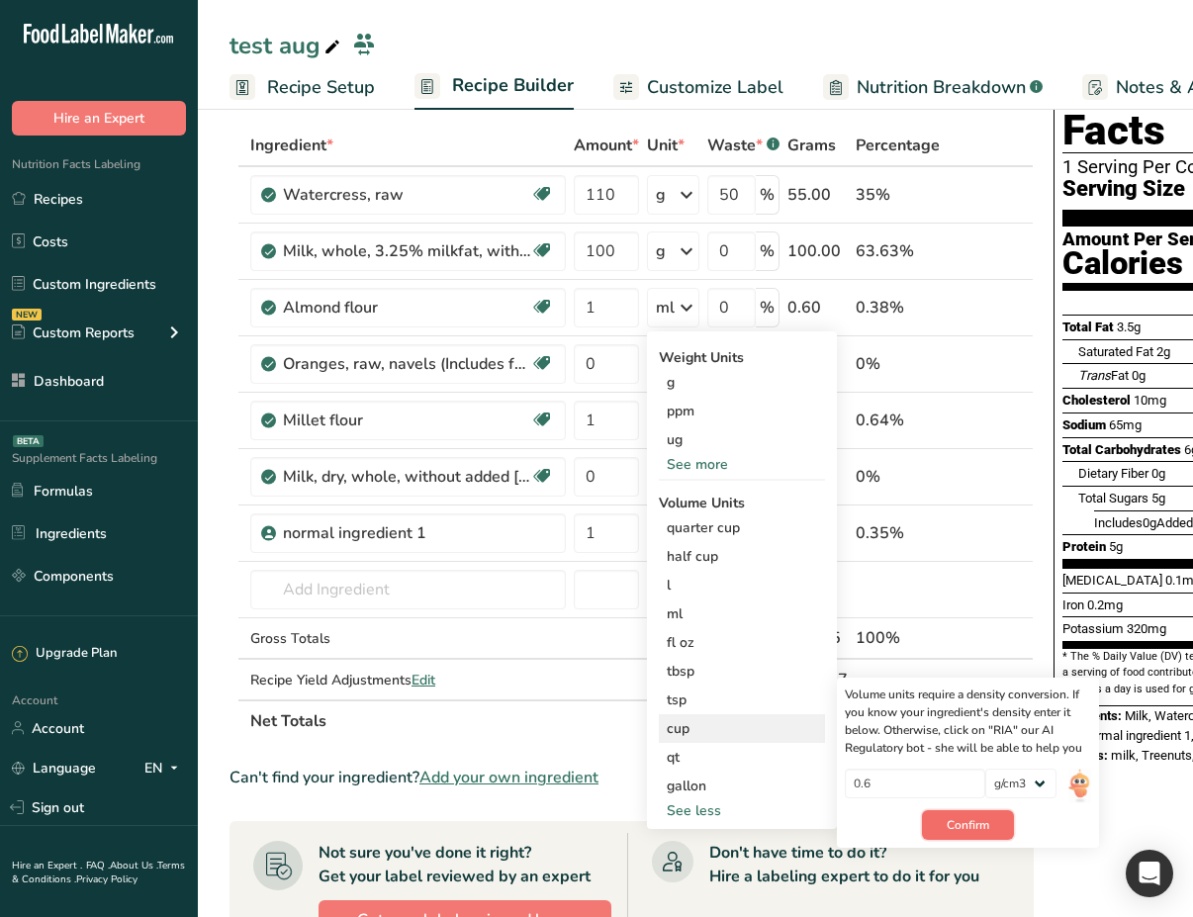
click at [964, 823] on span "Confirm" at bounding box center [968, 825] width 43 height 18
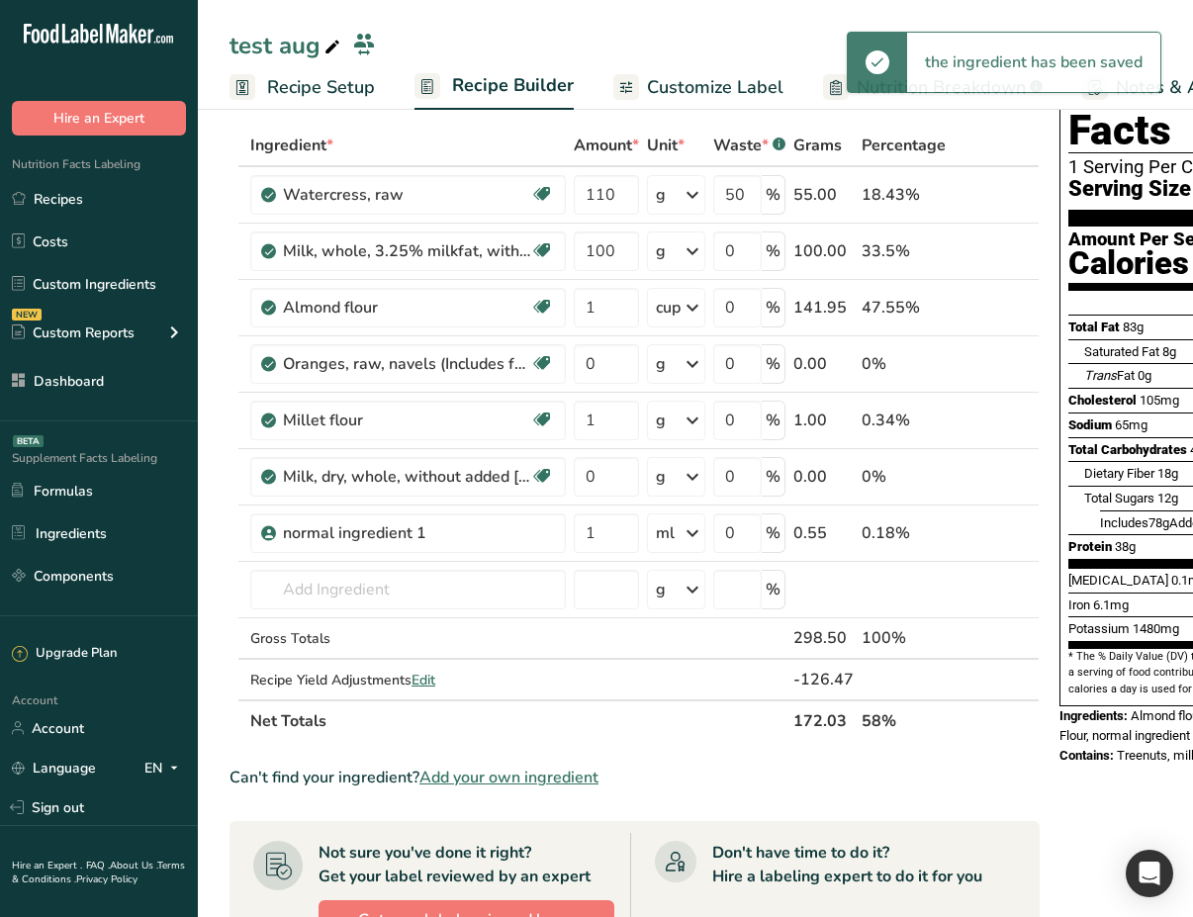
click at [688, 306] on icon at bounding box center [693, 308] width 24 height 36
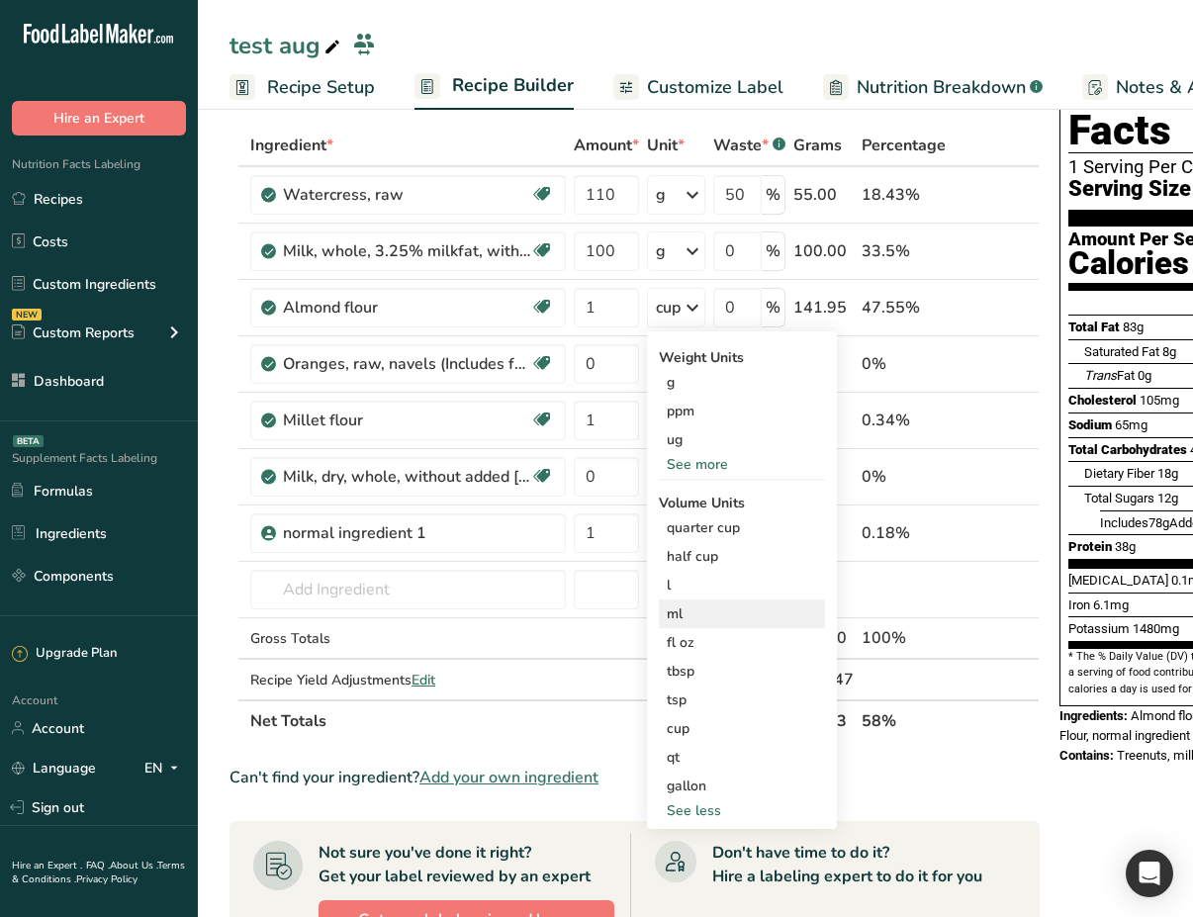
click at [719, 604] on div "ml" at bounding box center [742, 613] width 150 height 21
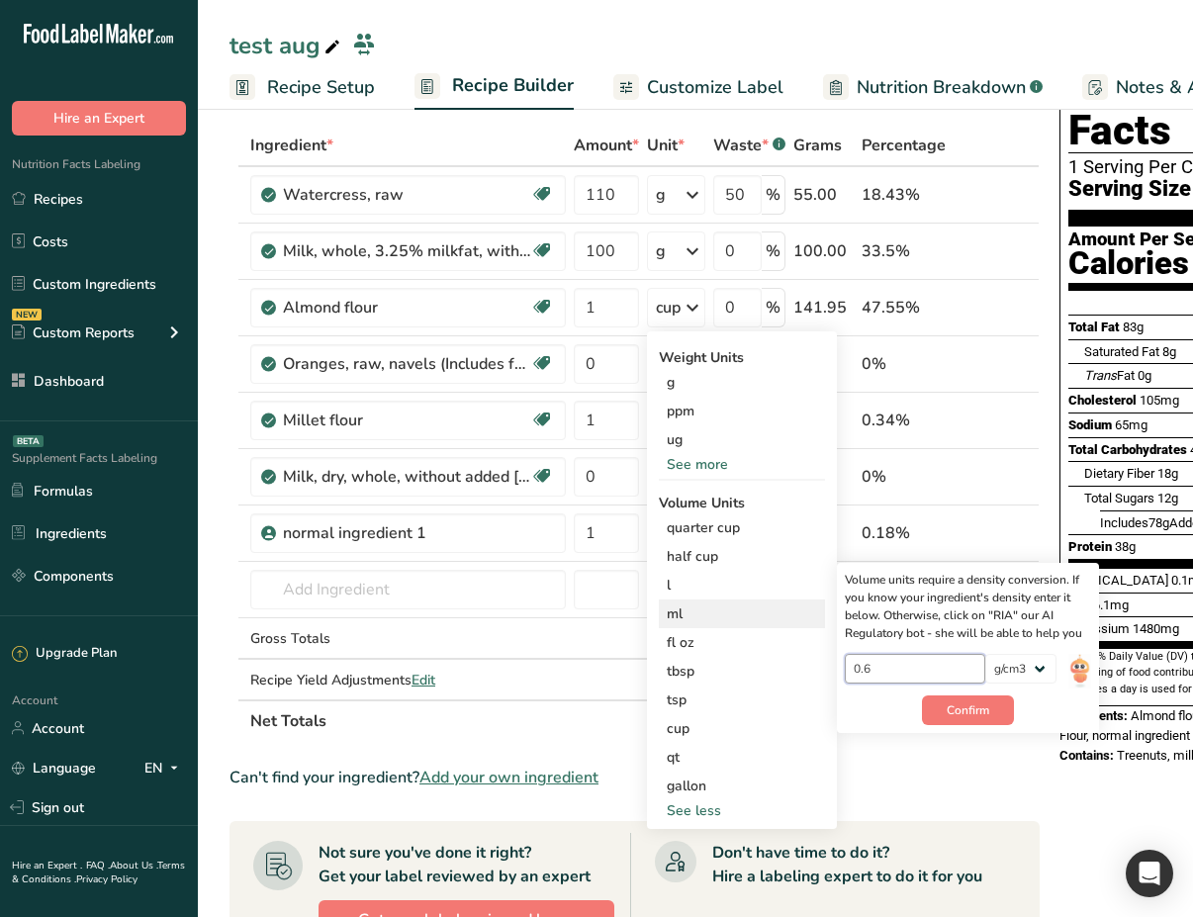
click at [897, 665] on input "0.6" at bounding box center [915, 669] width 141 height 30
click at [688, 735] on div "cup" at bounding box center [742, 728] width 150 height 21
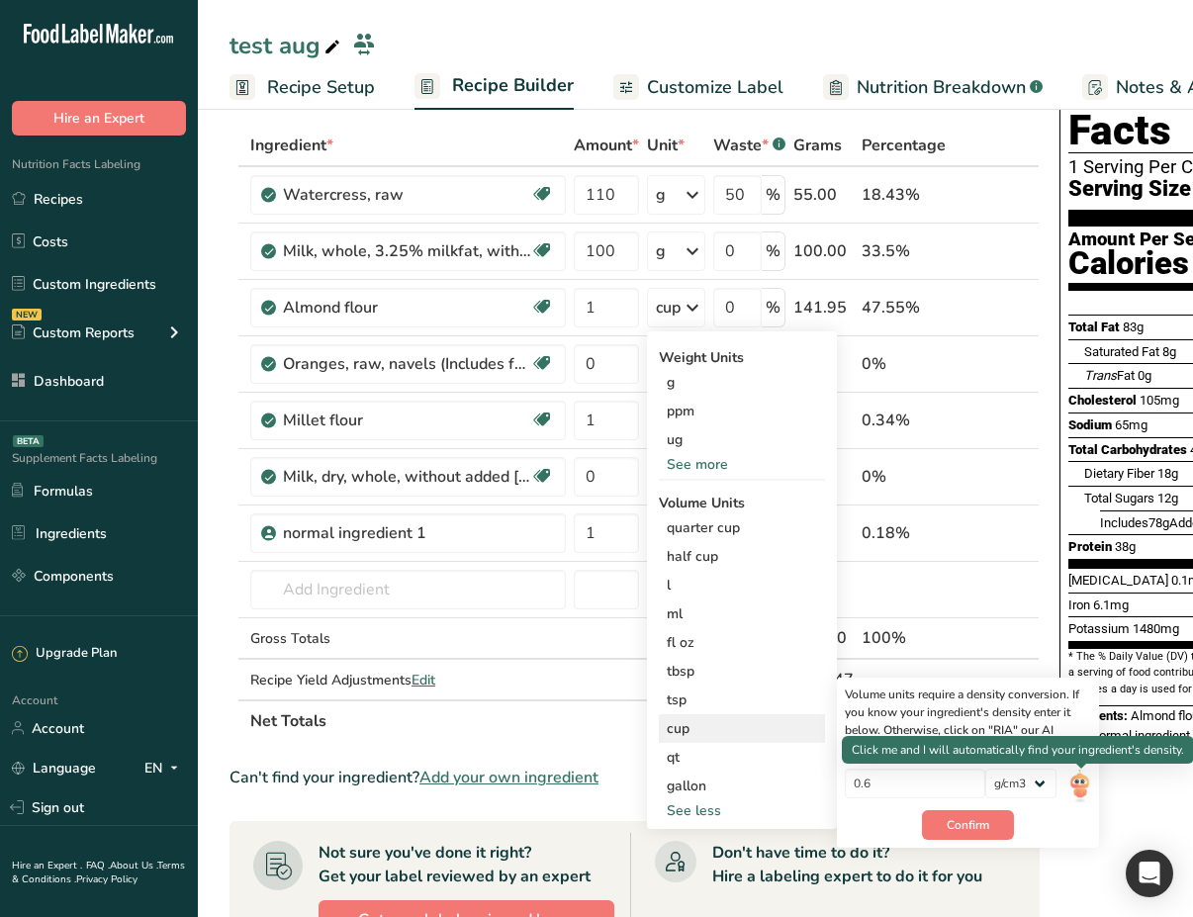
click at [1079, 794] on img at bounding box center [1079, 786] width 22 height 35
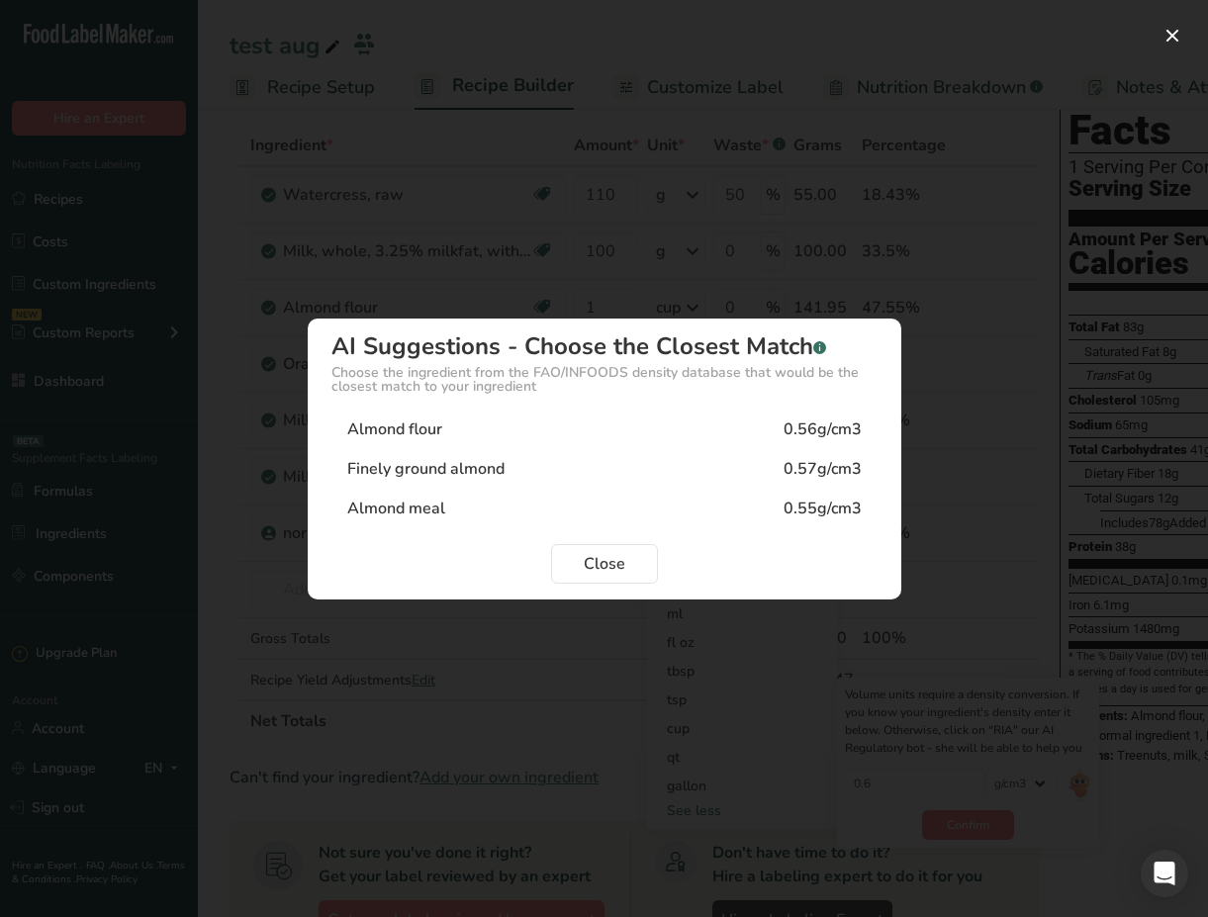
click at [756, 427] on div "Almond flour 0.56g/cm3" at bounding box center [604, 430] width 546 height 40
type input "0.56"
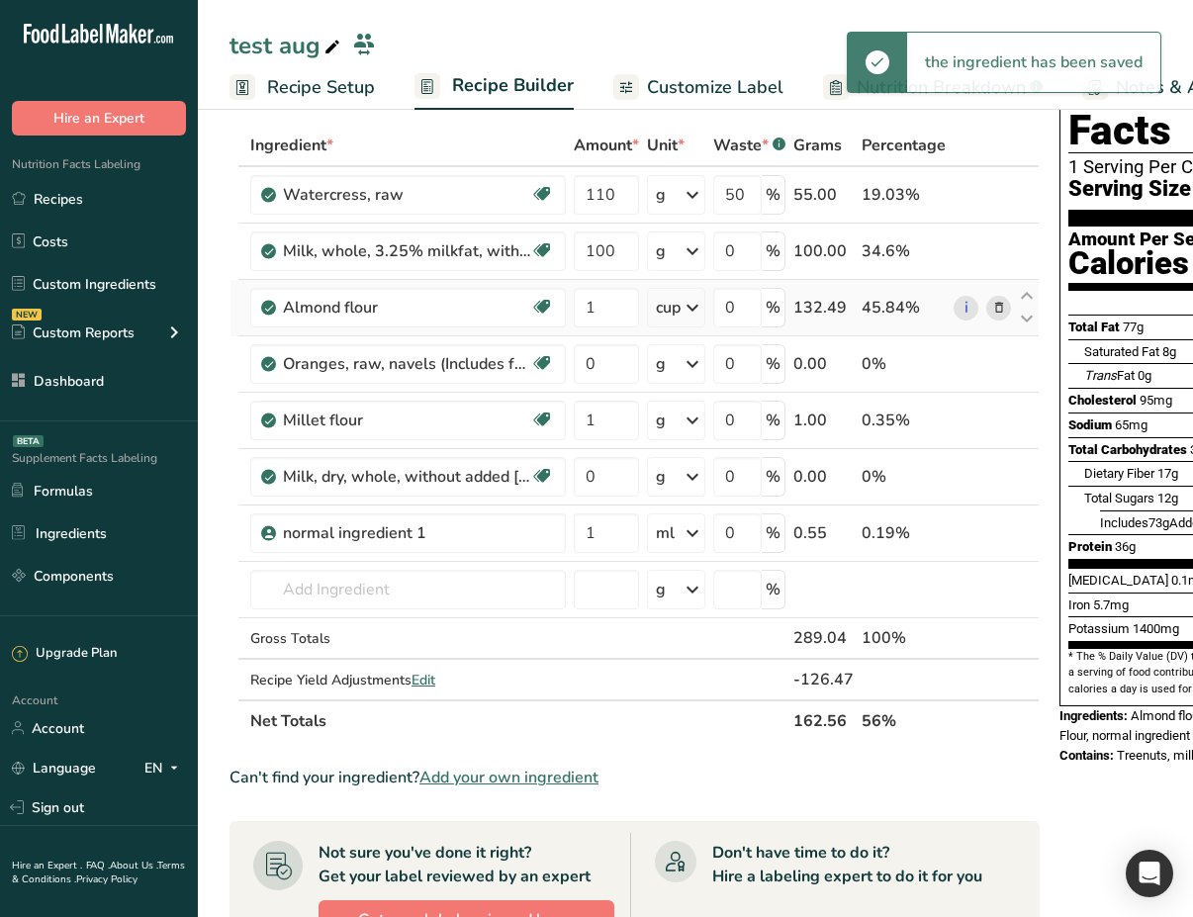
click at [806, 311] on div "132.49" at bounding box center [823, 308] width 60 height 24
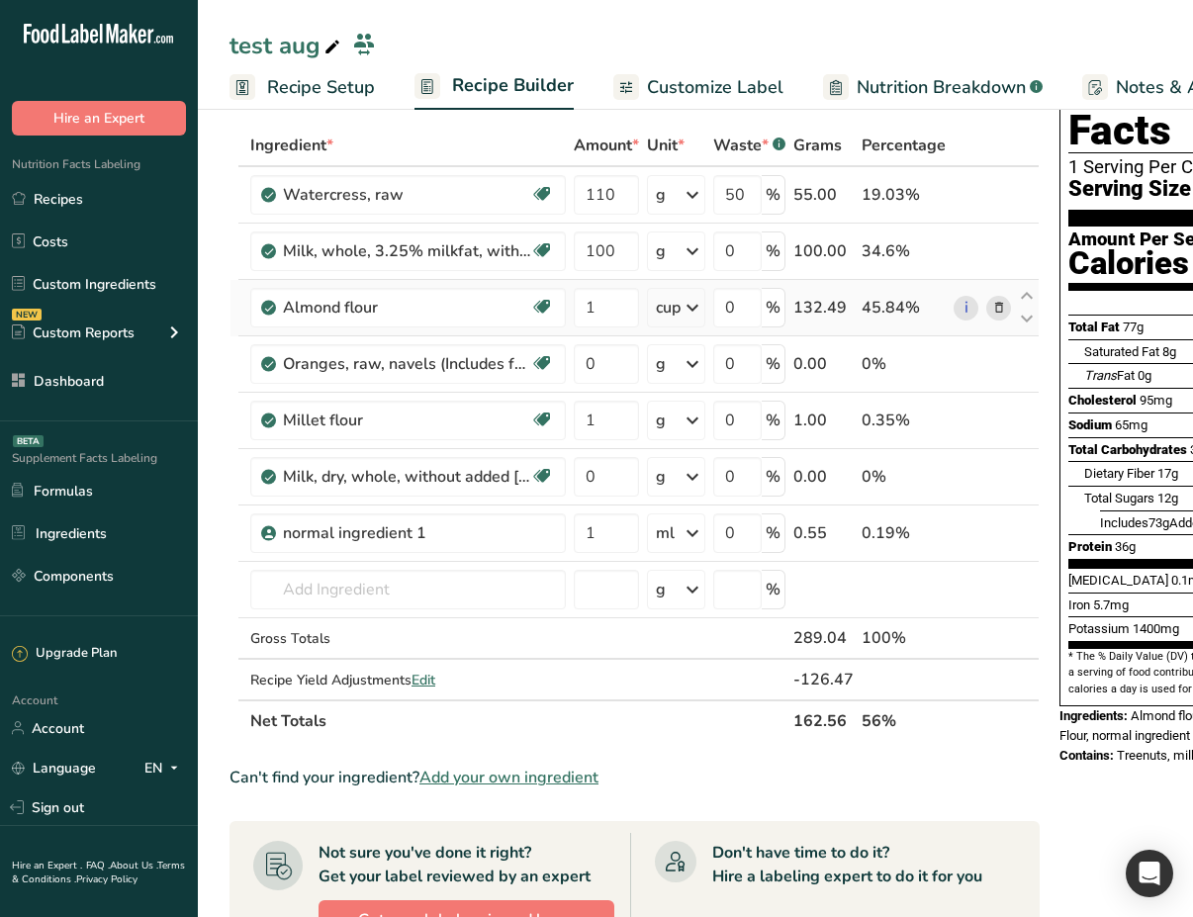
click at [659, 311] on div "cup" at bounding box center [668, 308] width 25 height 24
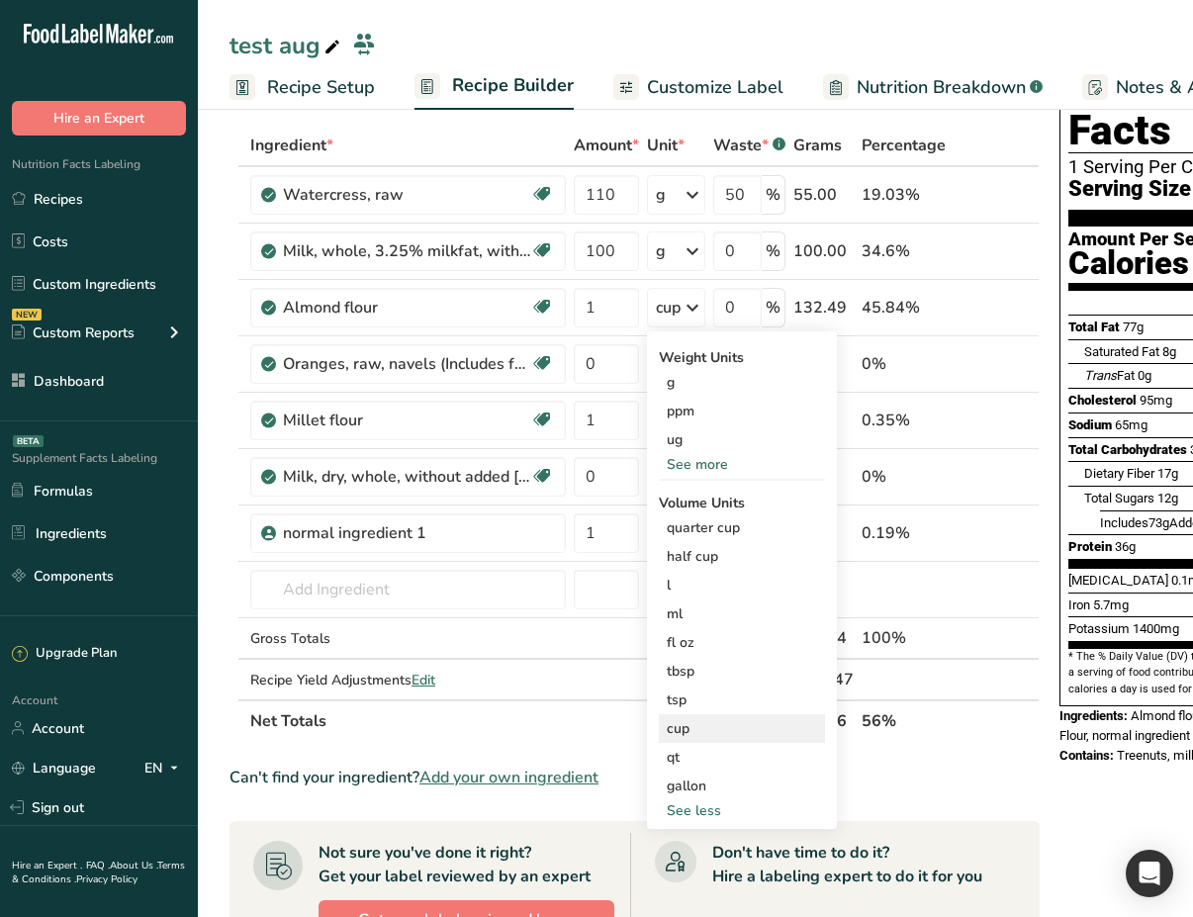
click at [731, 728] on div "cup" at bounding box center [742, 728] width 150 height 21
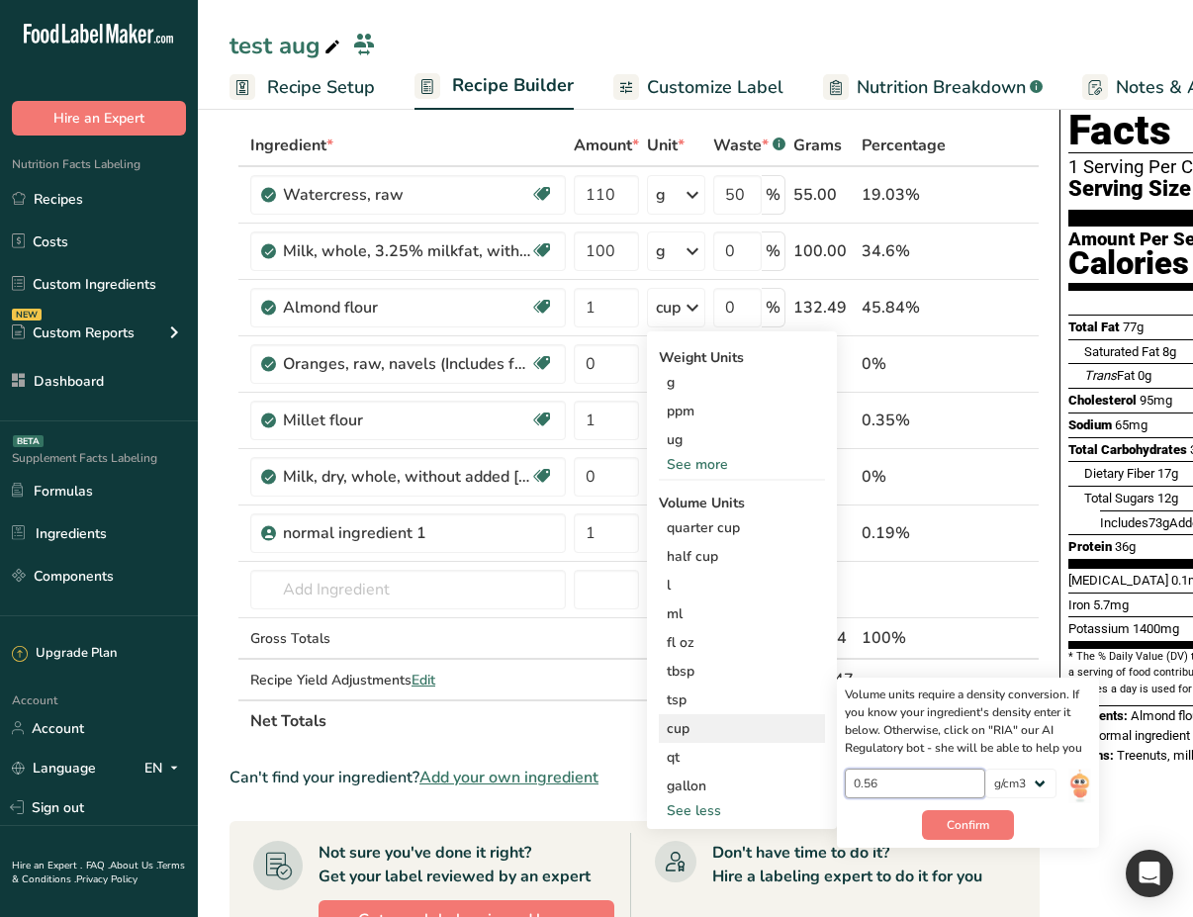
click at [903, 788] on input "0.56" at bounding box center [915, 784] width 141 height 30
click at [726, 699] on div "tsp" at bounding box center [742, 699] width 150 height 21
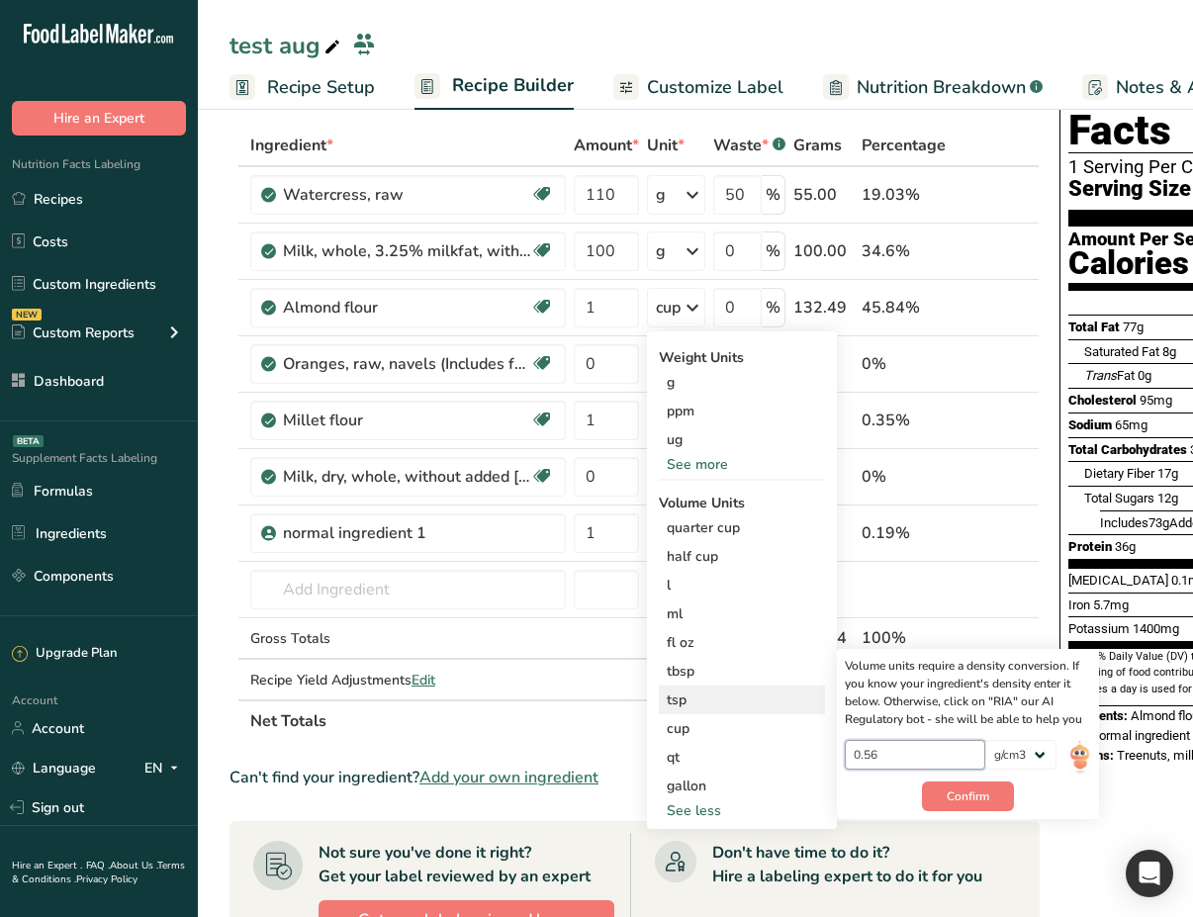
click at [885, 767] on input "0.56" at bounding box center [915, 755] width 141 height 30
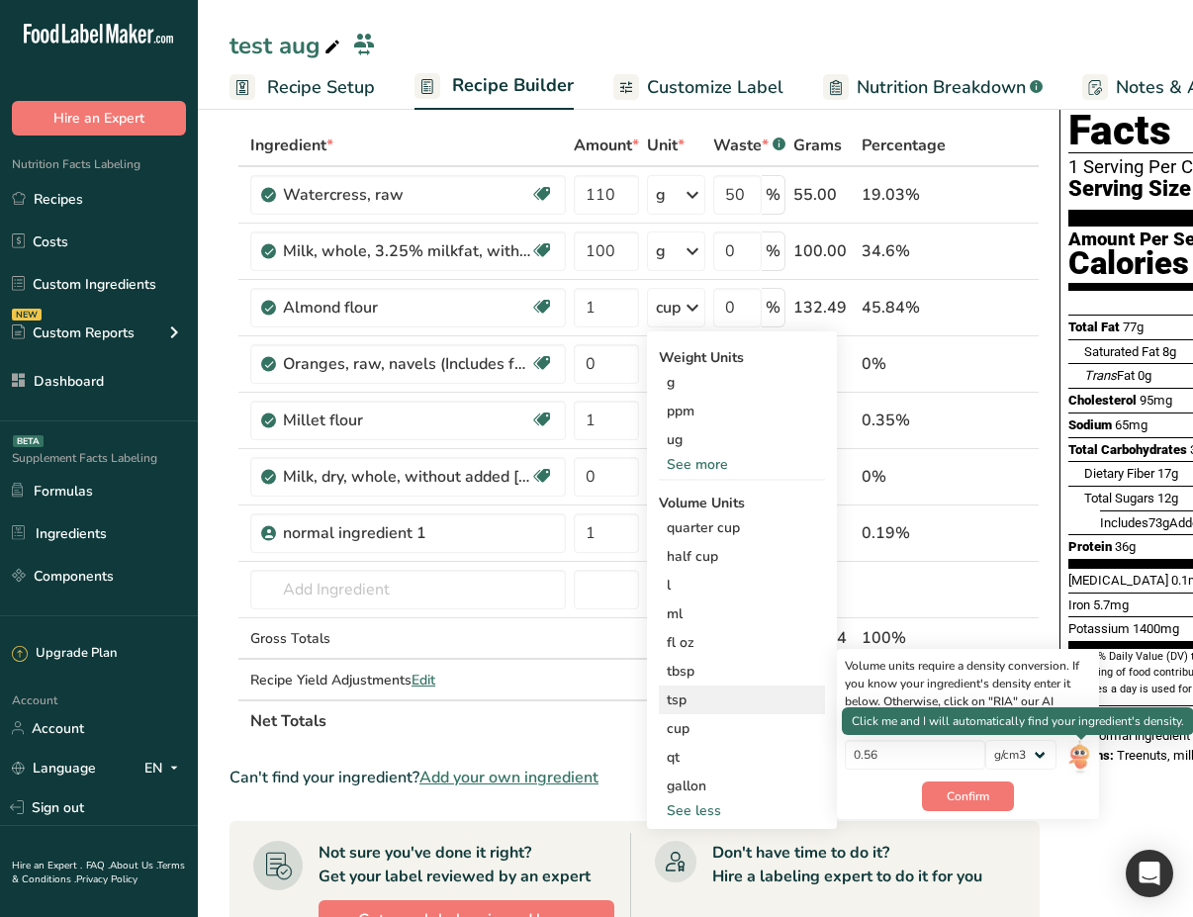
click at [1087, 764] on img at bounding box center [1079, 757] width 22 height 35
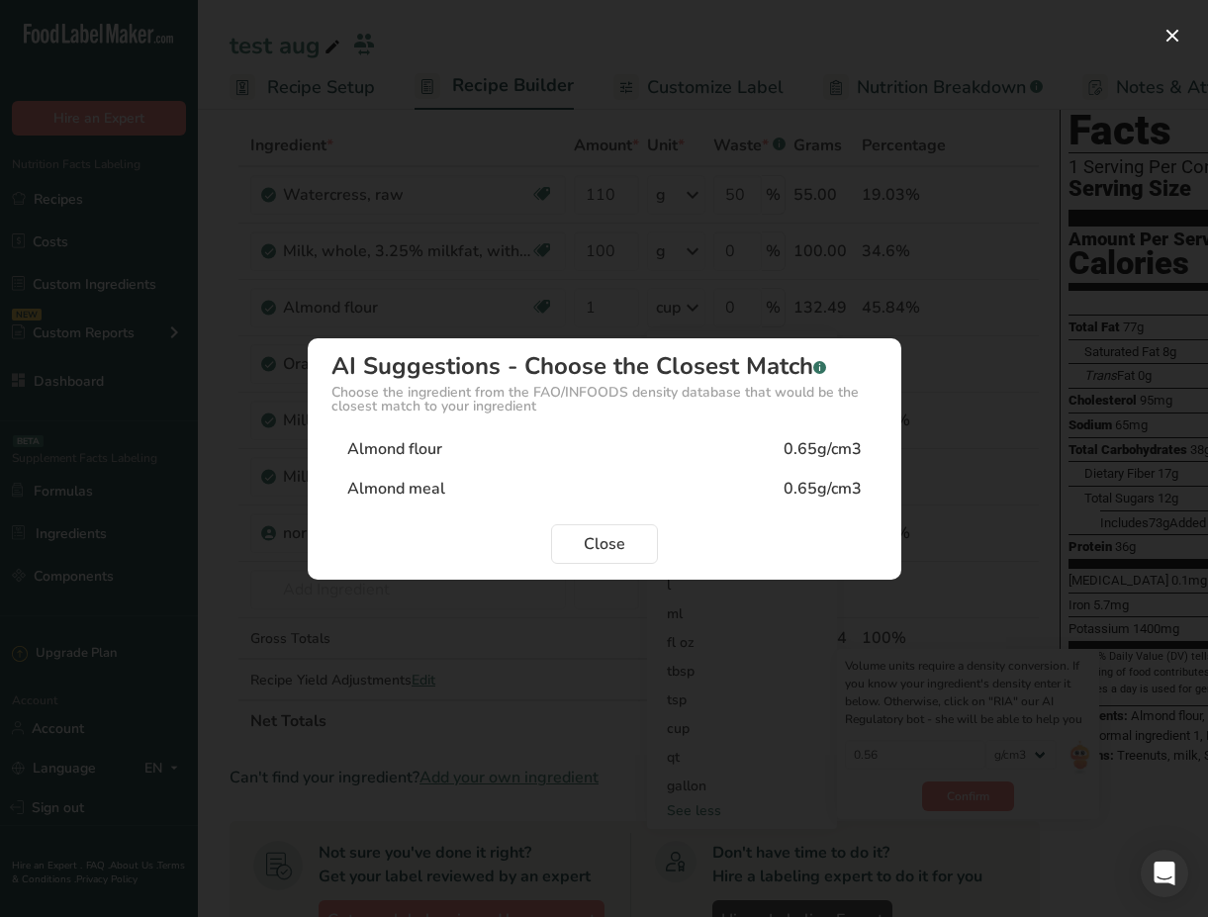
click at [733, 441] on div "Almond flour 0.65g/cm3" at bounding box center [604, 449] width 546 height 40
type input "0.65"
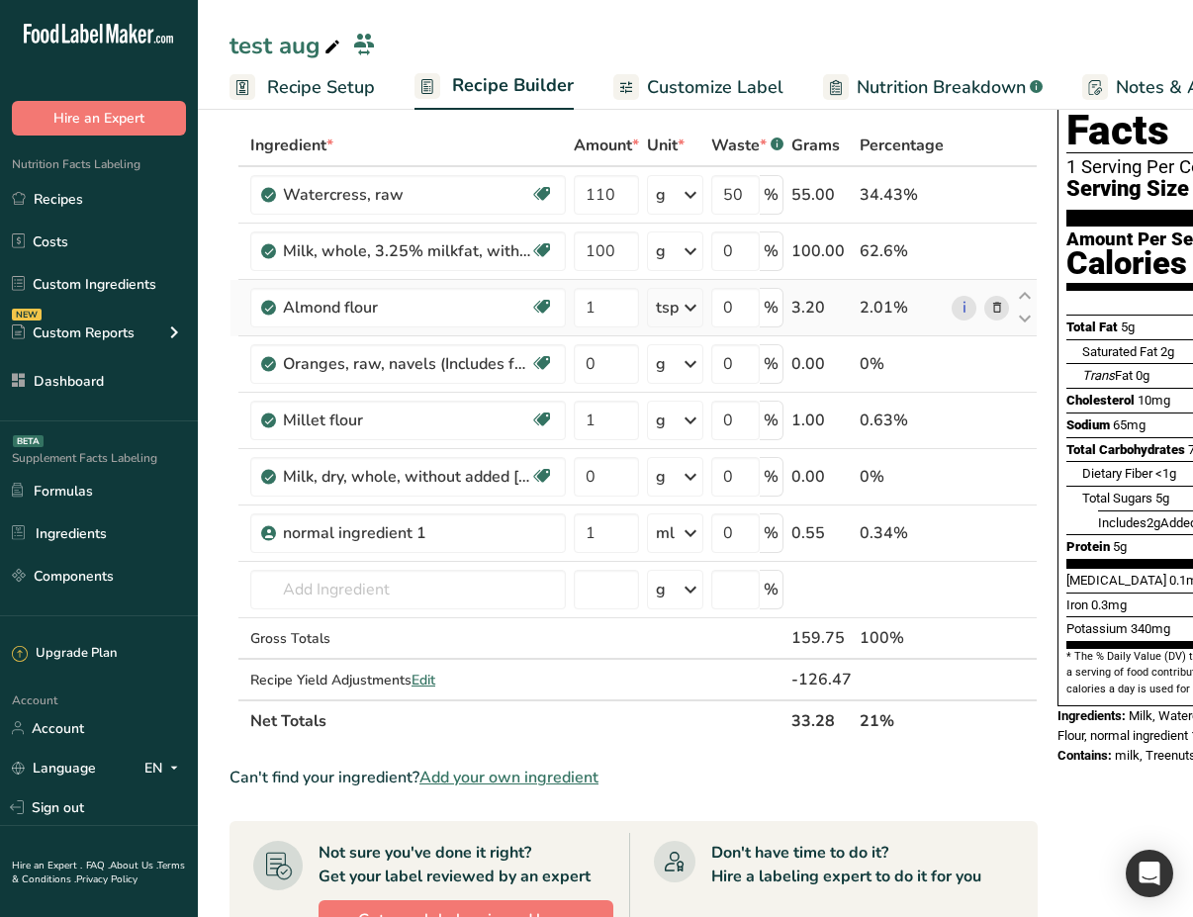
click at [691, 301] on icon at bounding box center [691, 308] width 24 height 36
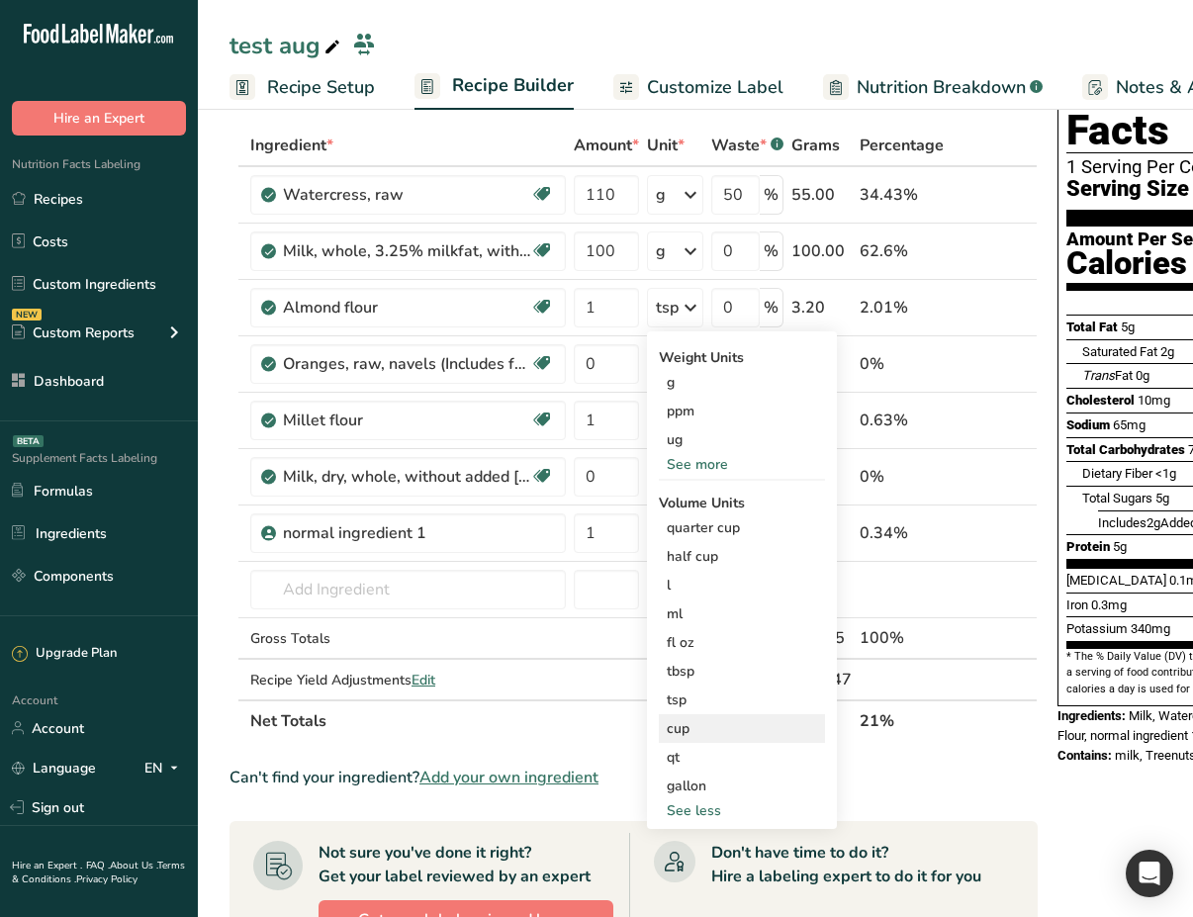
click at [714, 721] on div "cup" at bounding box center [742, 728] width 150 height 21
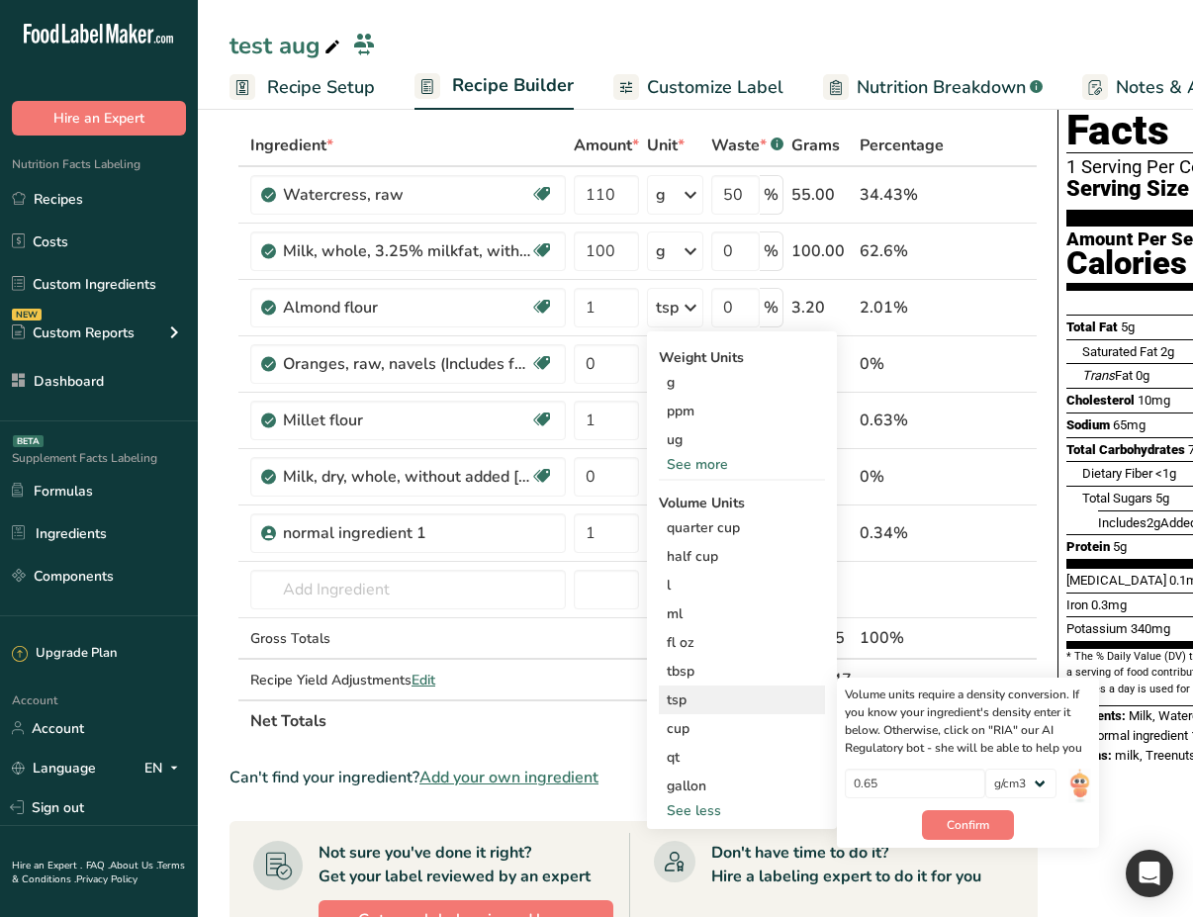
click at [714, 691] on div "tsp" at bounding box center [742, 699] width 150 height 21
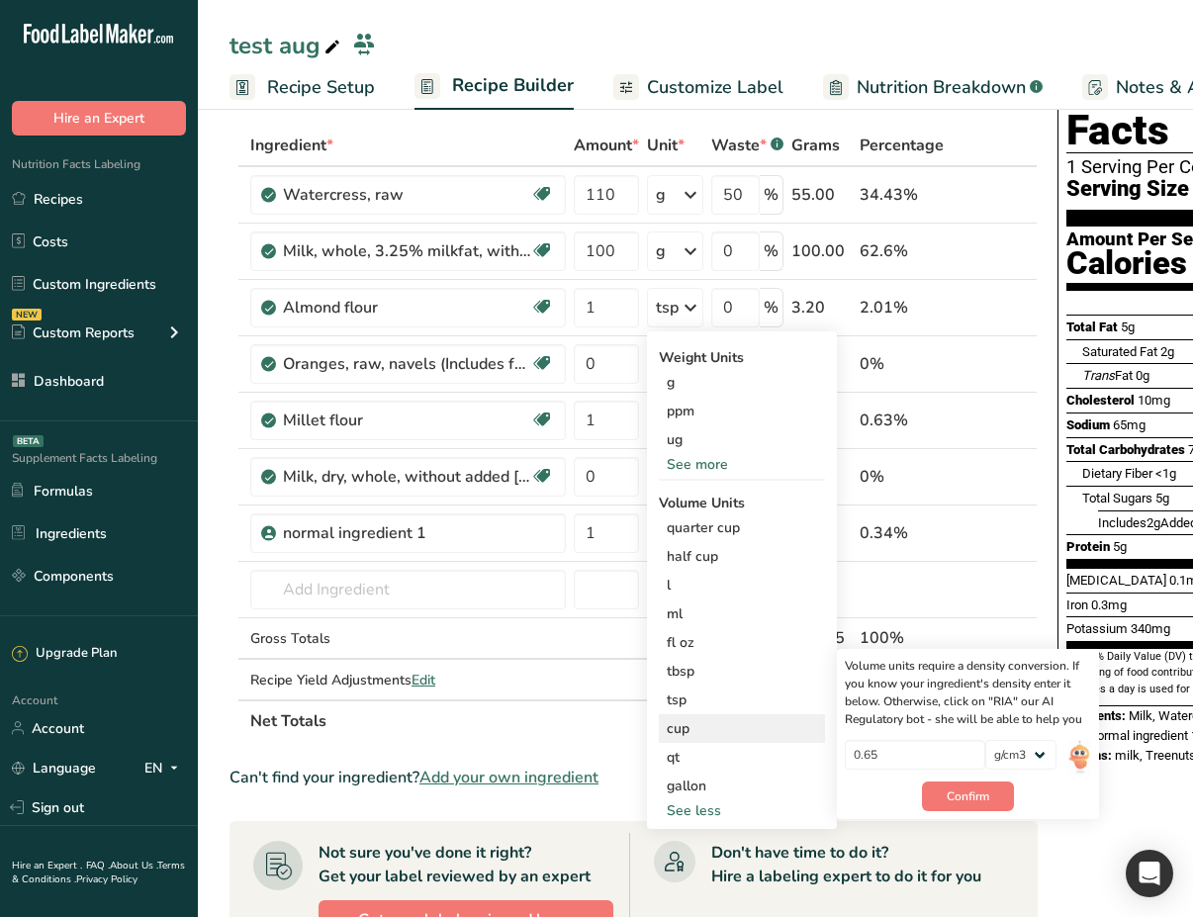
click at [703, 726] on div "cup" at bounding box center [742, 728] width 150 height 21
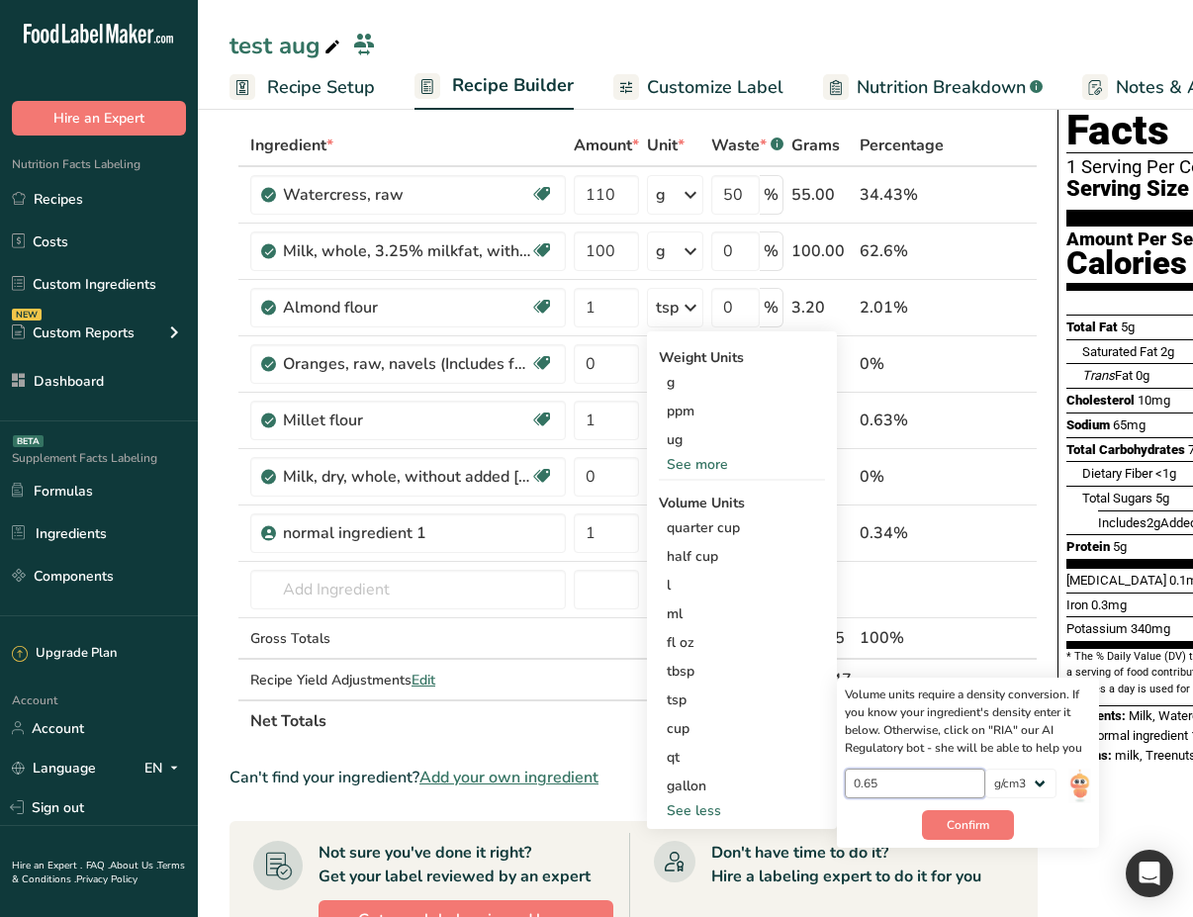
drag, startPoint x: 907, startPoint y: 785, endPoint x: 829, endPoint y: 779, distance: 78.5
click at [829, 779] on div "Weight Units g ppm ug See more Volume Units quarter cup Volume units require a …" at bounding box center [742, 580] width 190 height 498
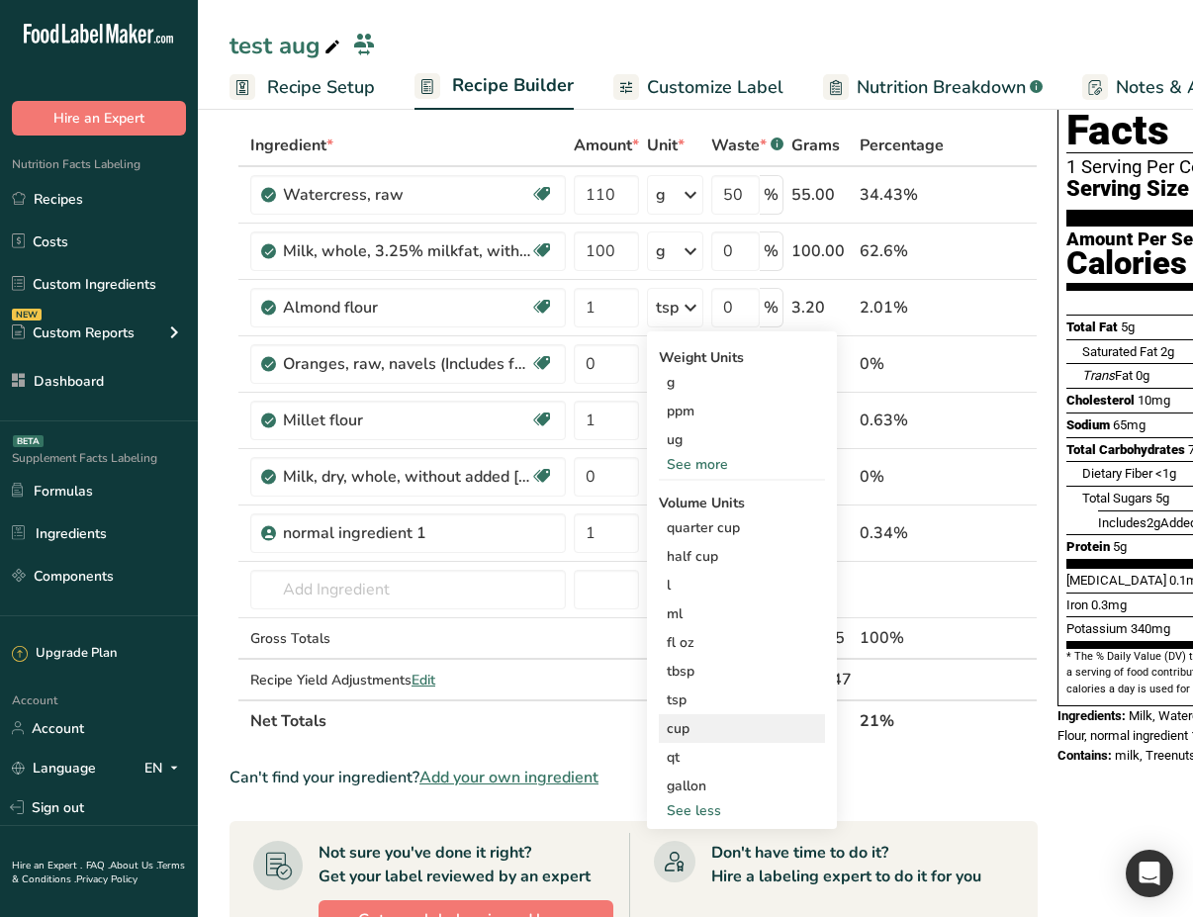
click at [734, 729] on div "cup" at bounding box center [742, 728] width 150 height 21
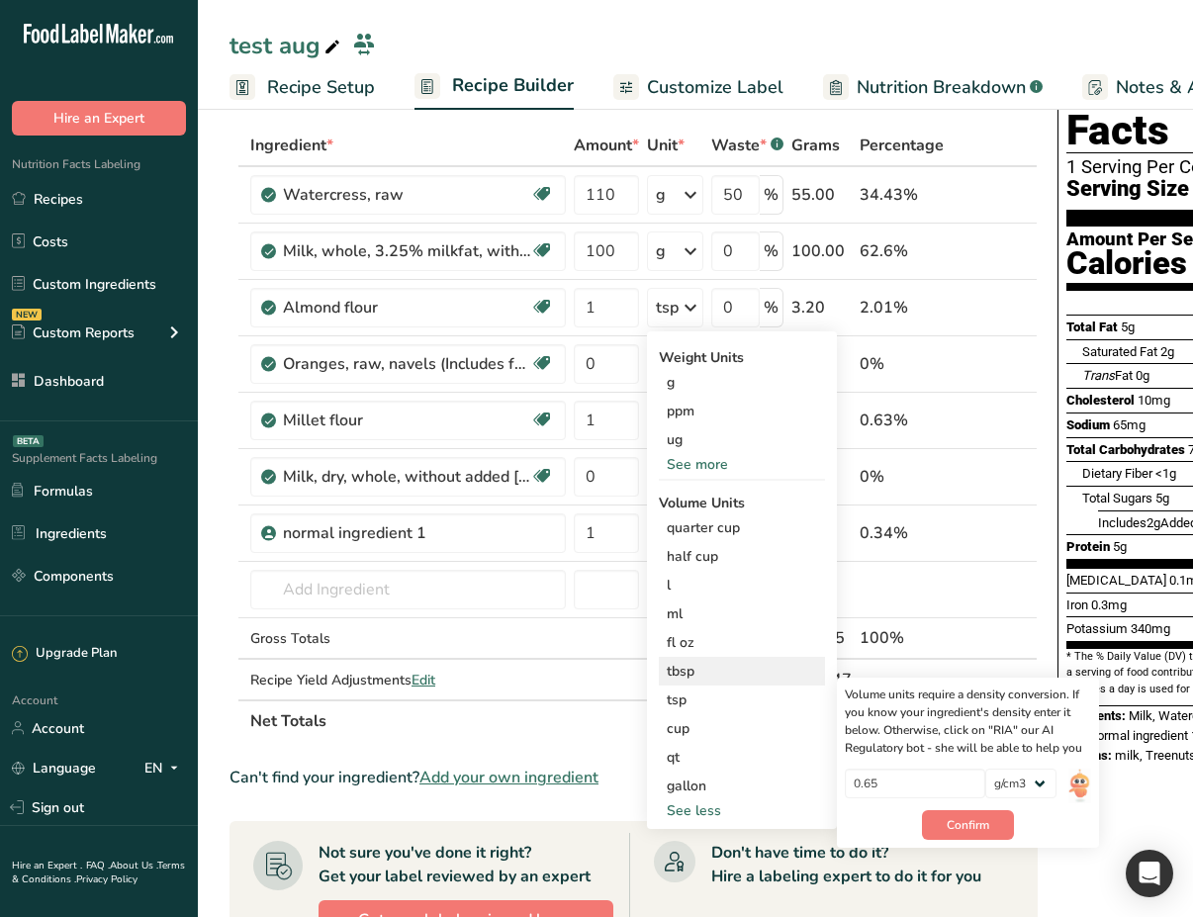
click at [751, 663] on div "tbsp" at bounding box center [742, 671] width 150 height 21
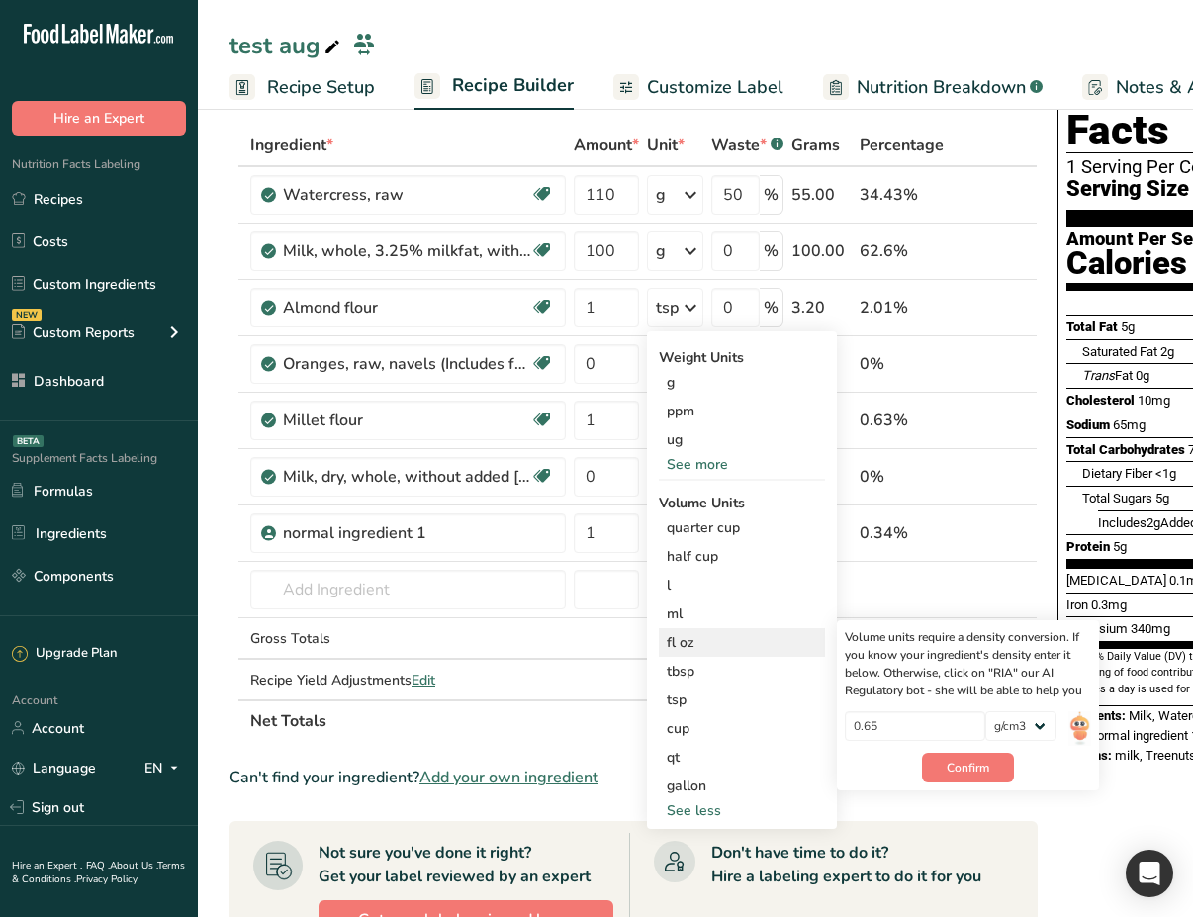
click at [768, 639] on div "fl oz" at bounding box center [742, 642] width 150 height 21
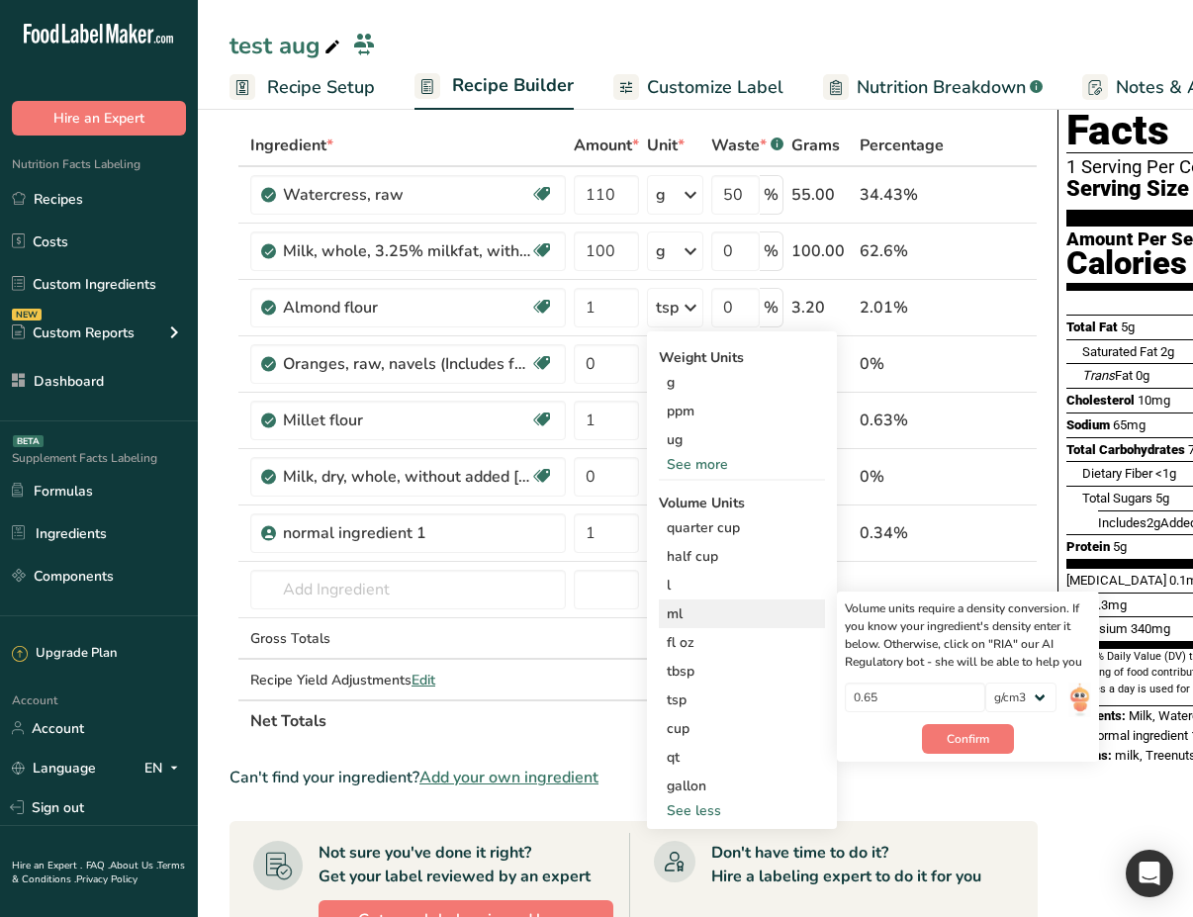
click at [768, 613] on div "ml" at bounding box center [742, 613] width 150 height 21
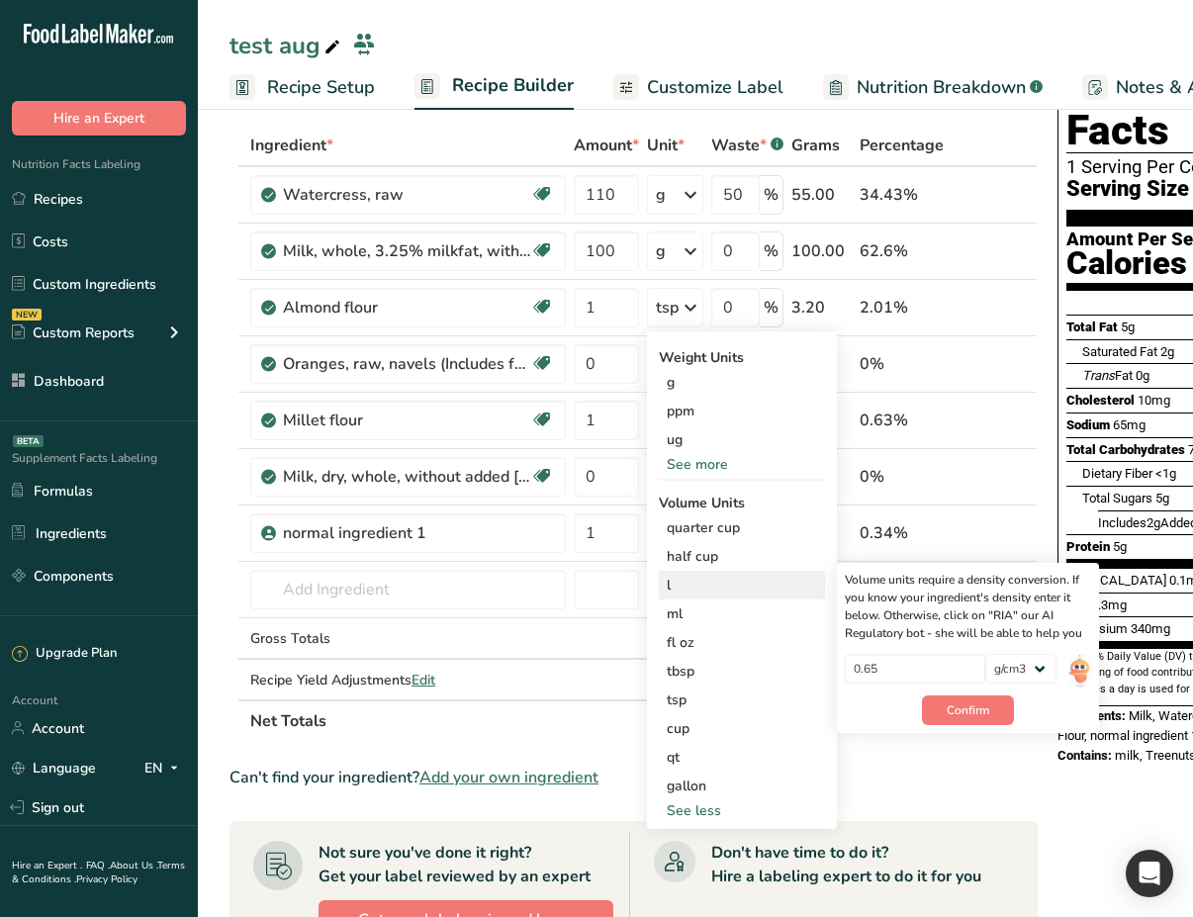
click at [754, 582] on div "l" at bounding box center [742, 585] width 150 height 21
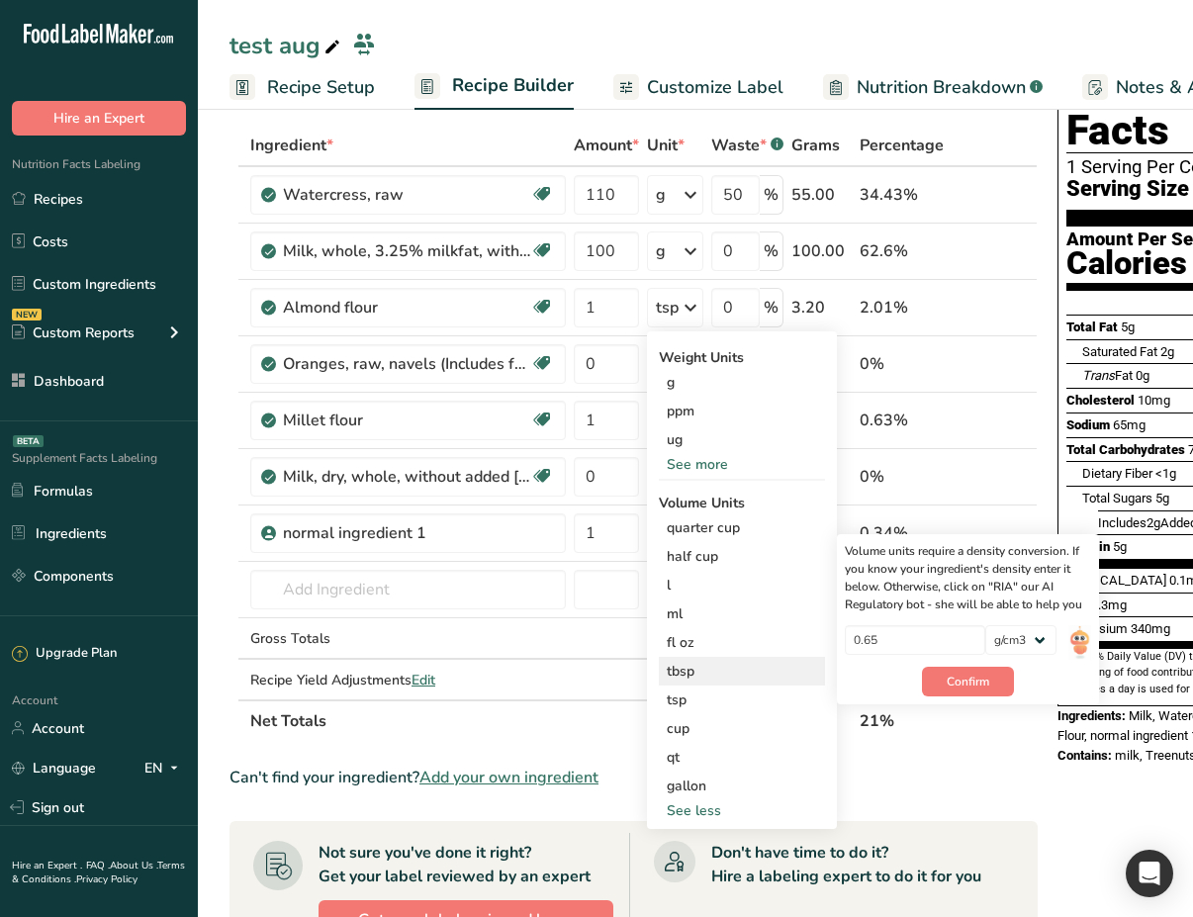
click at [749, 664] on div "tbsp" at bounding box center [742, 671] width 150 height 21
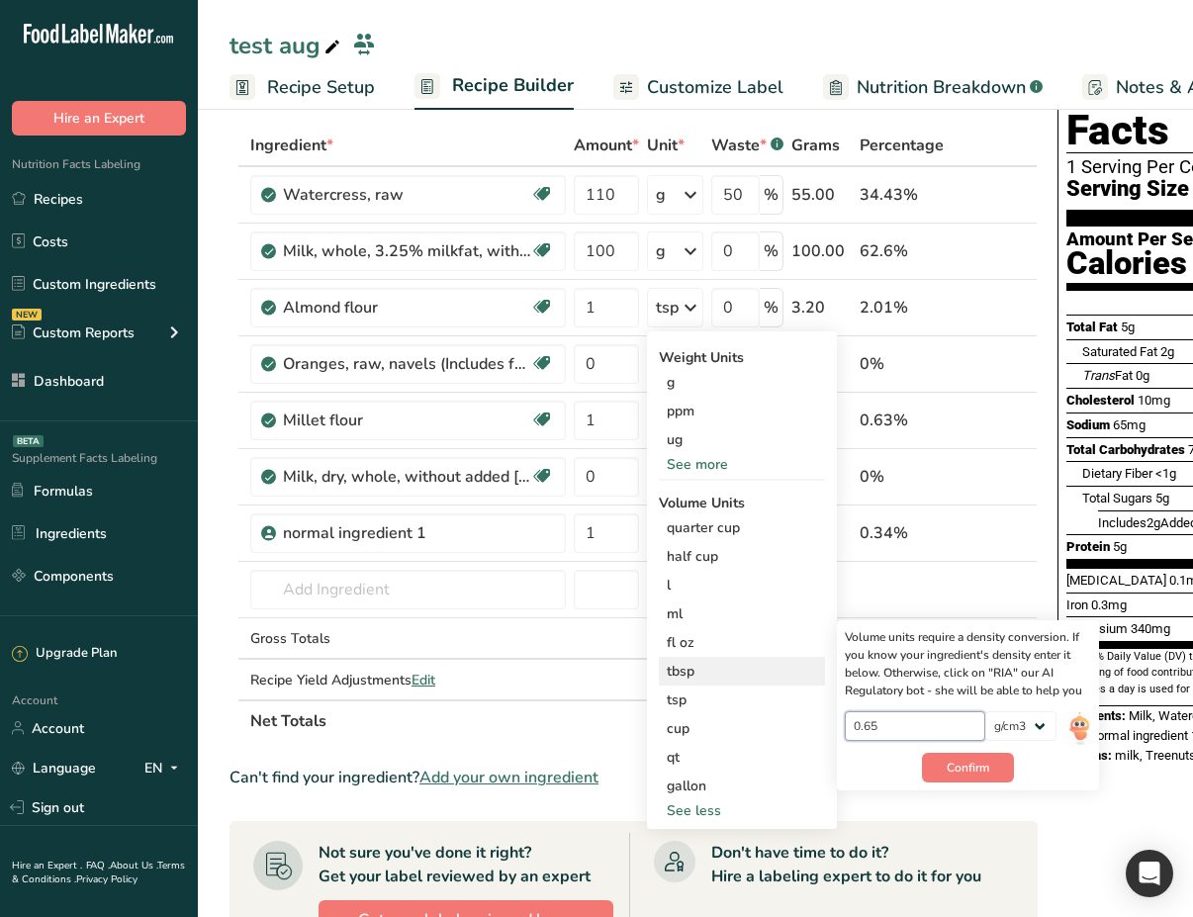
click at [898, 728] on input "0.65" at bounding box center [915, 726] width 141 height 30
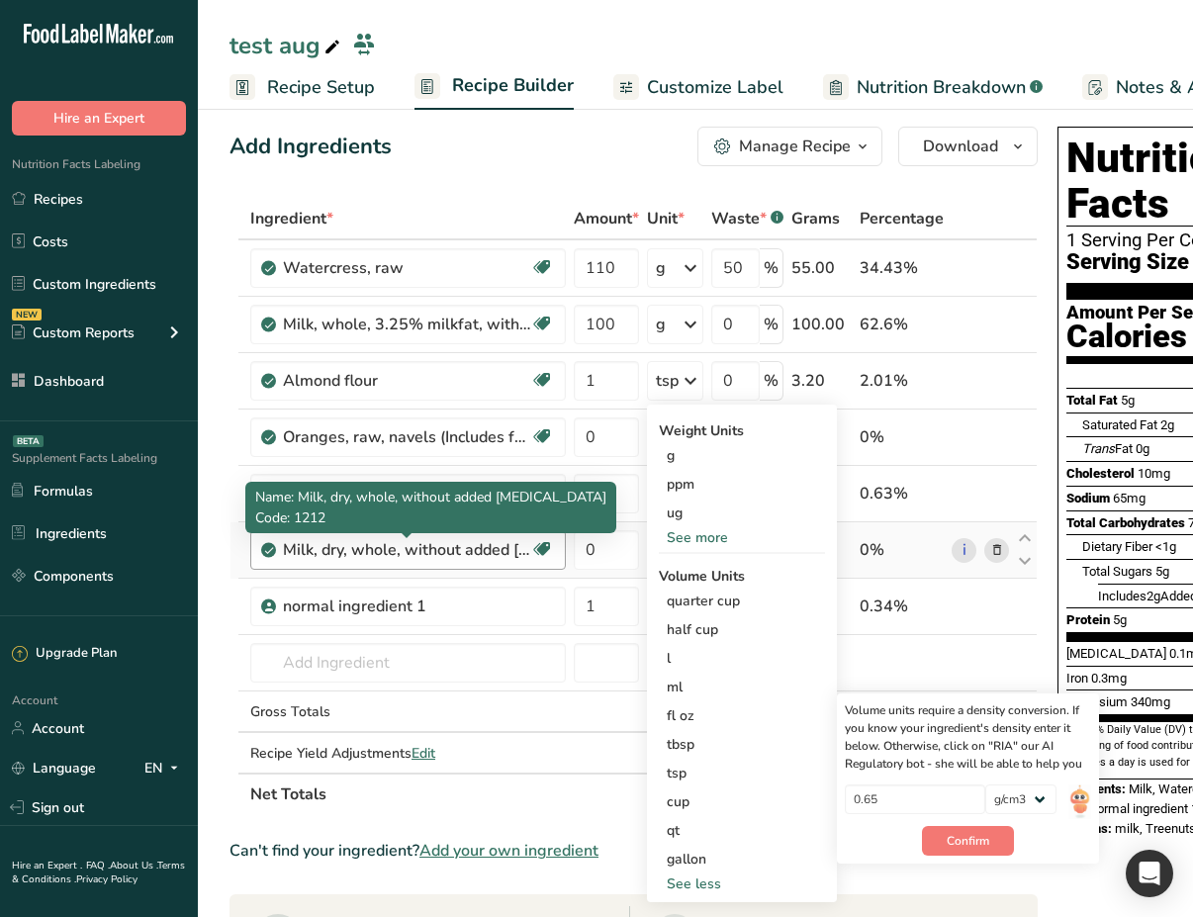
scroll to position [0, 0]
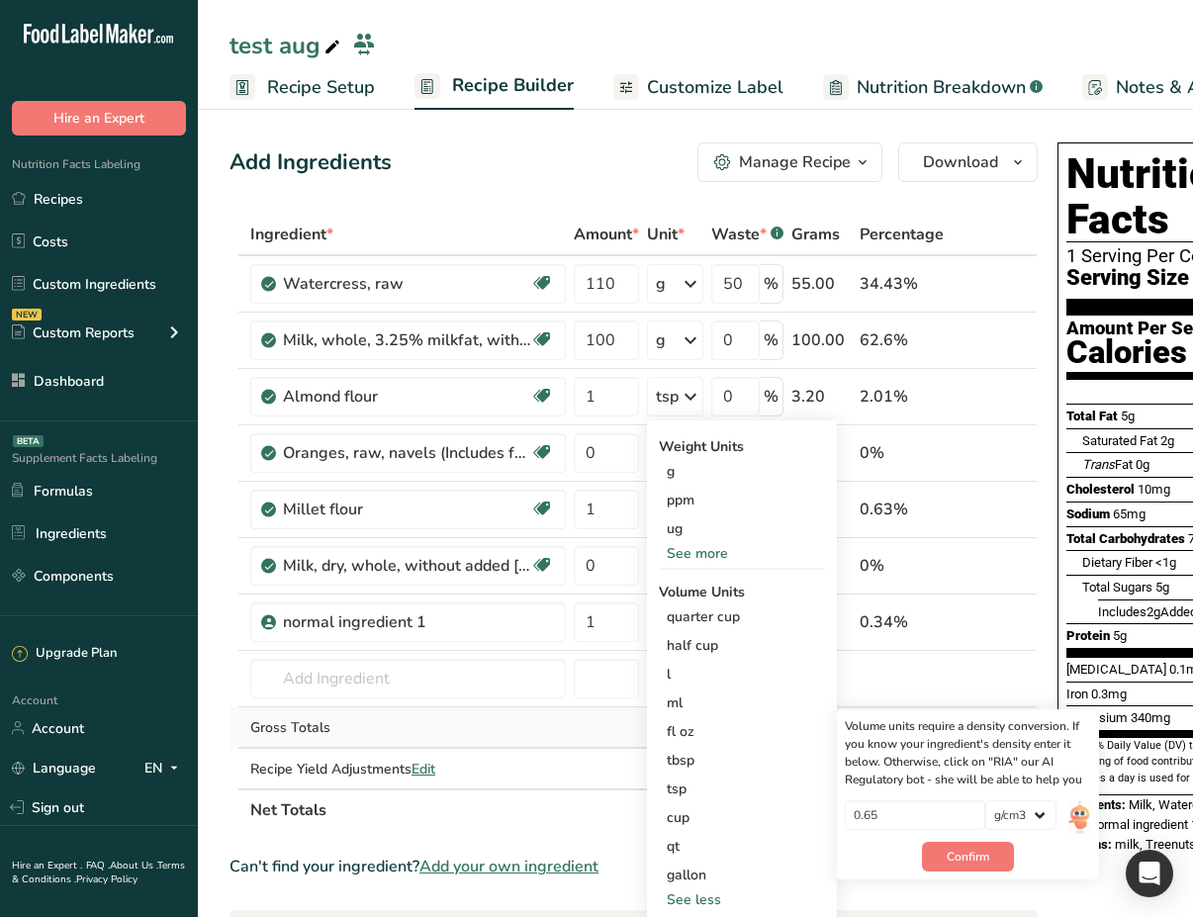
click at [599, 715] on td at bounding box center [606, 728] width 73 height 42
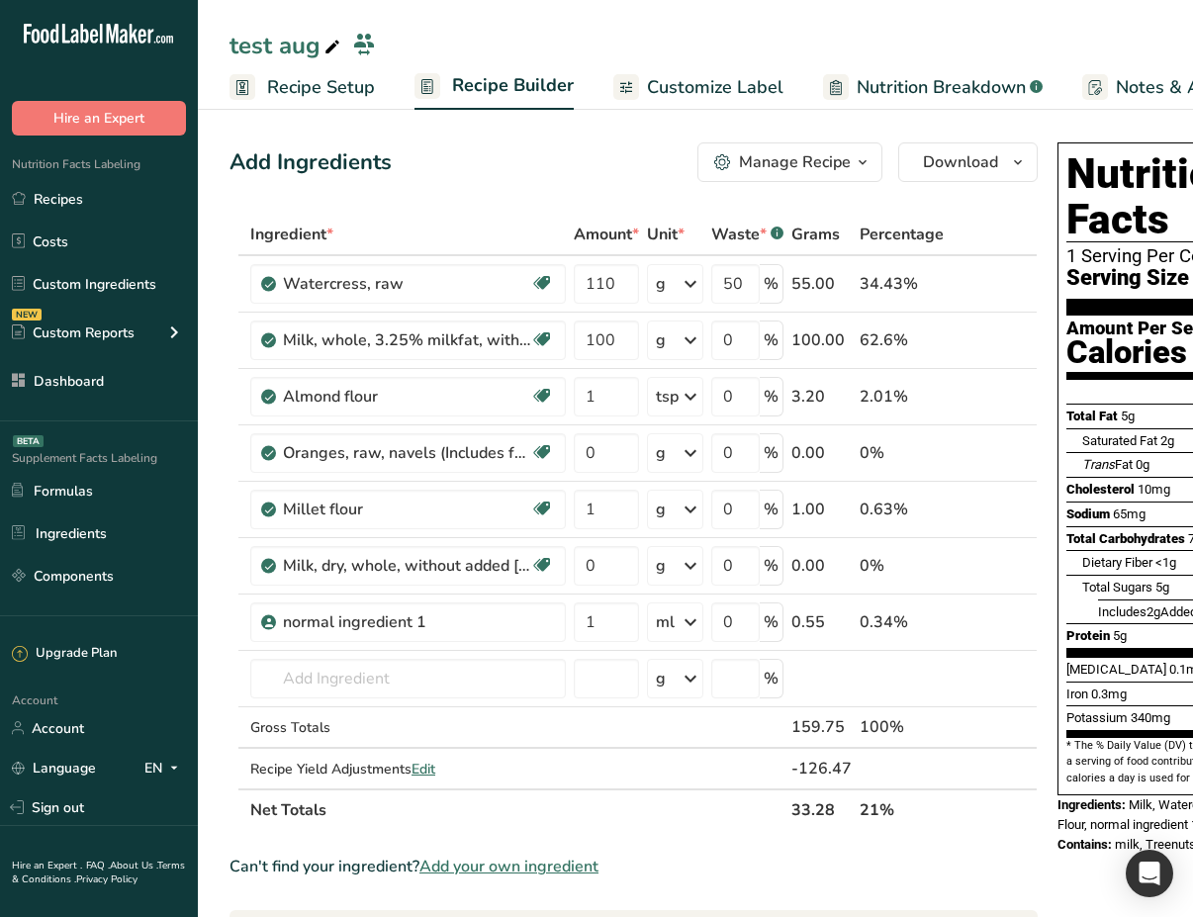
click at [349, 89] on span "Recipe Setup" at bounding box center [321, 87] width 108 height 27
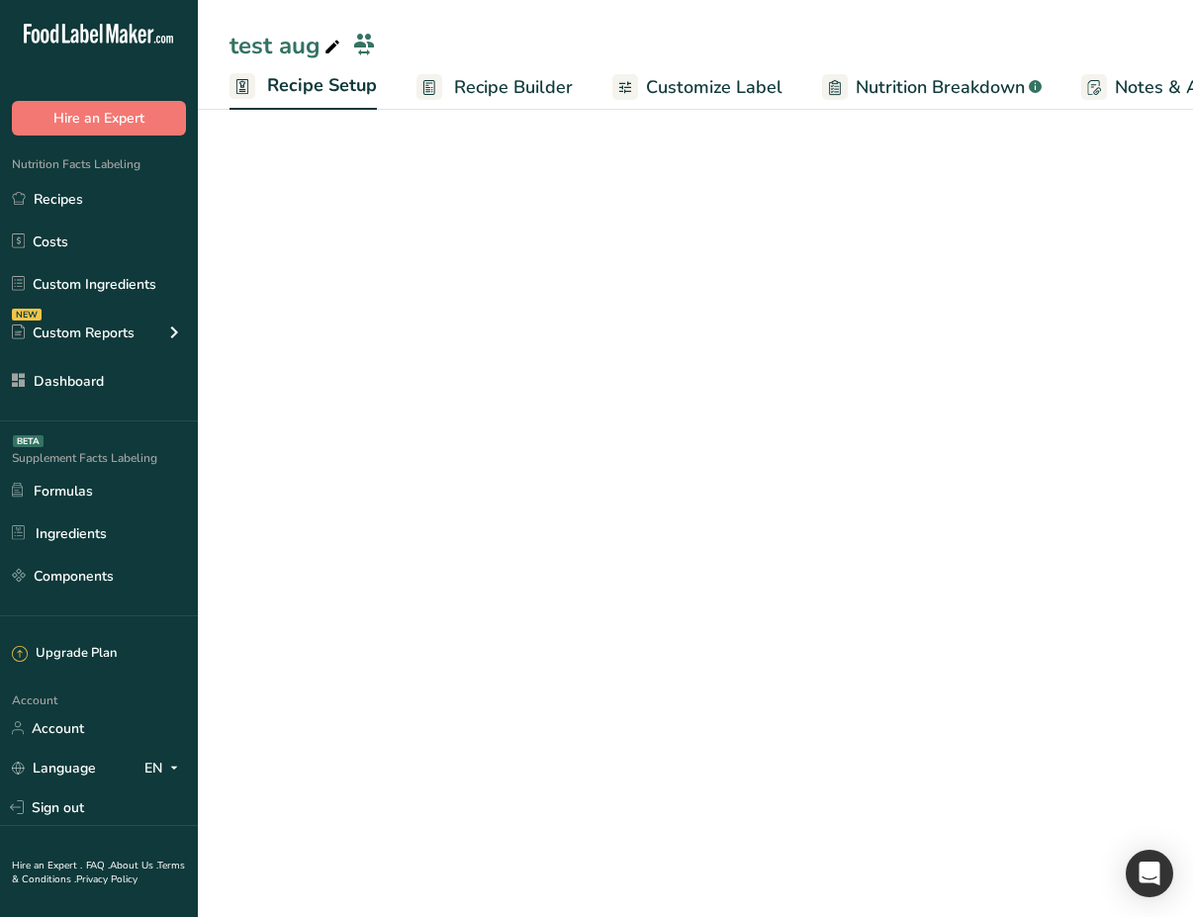
scroll to position [0, 7]
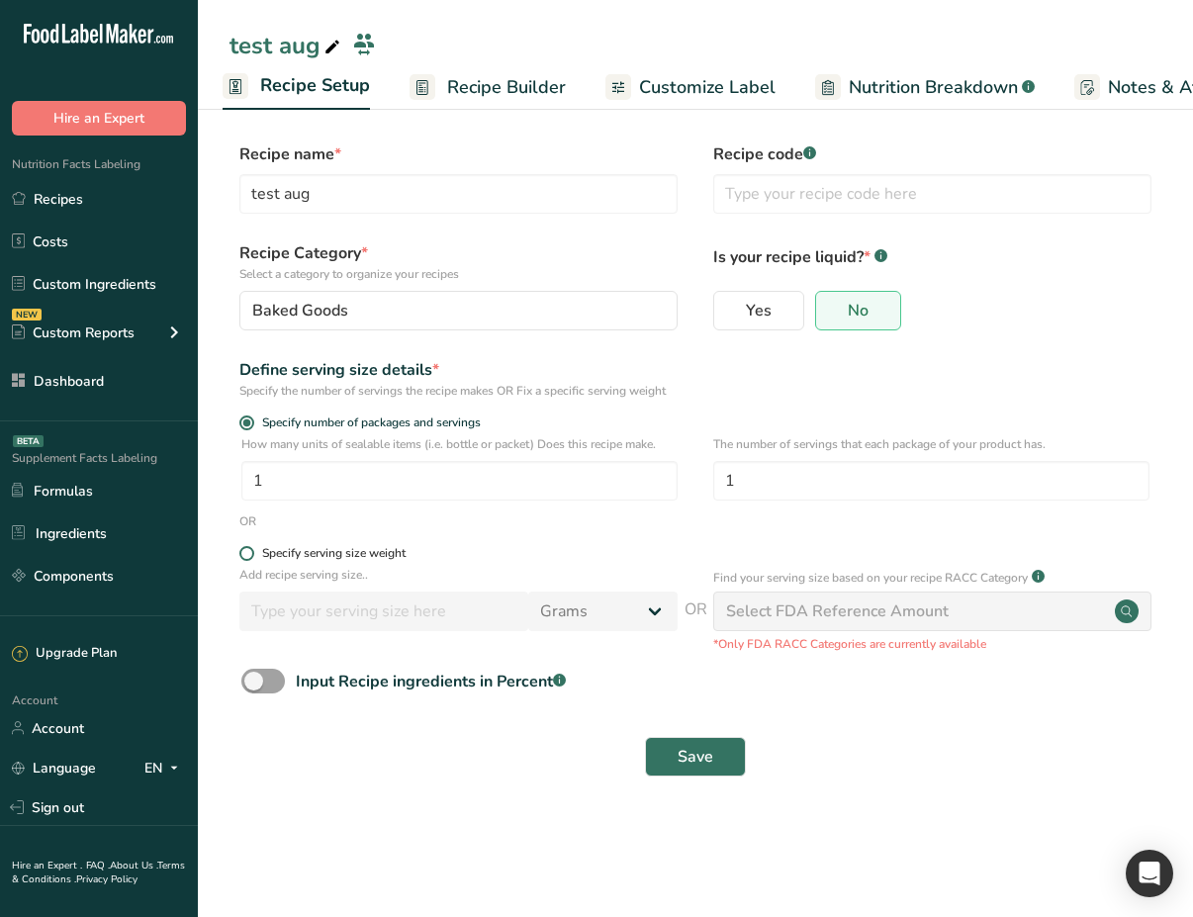
click at [246, 561] on span at bounding box center [246, 553] width 15 height 15
click at [246, 560] on input "Specify serving size weight" at bounding box center [245, 553] width 13 height 13
radio input "true"
radio input "false"
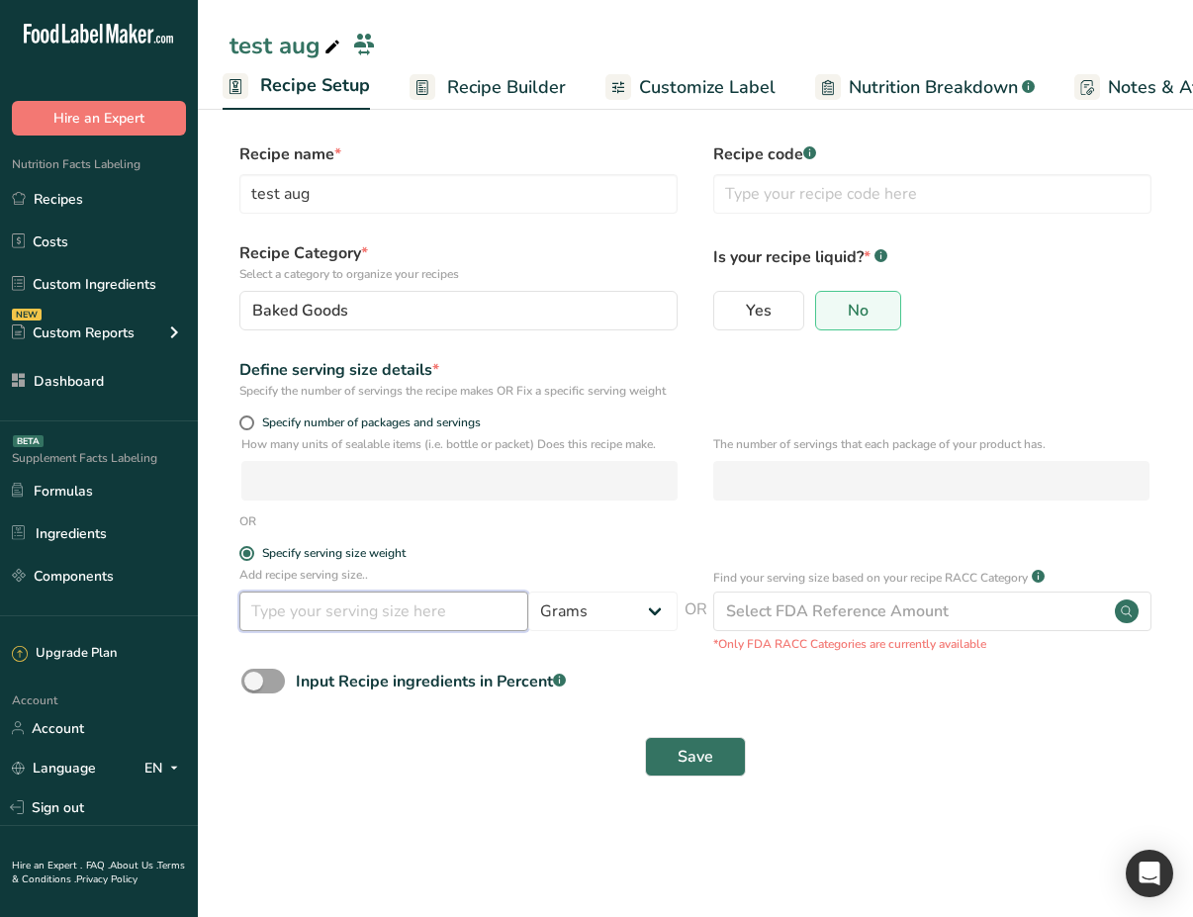
click at [431, 628] on input "number" at bounding box center [383, 612] width 289 height 40
type input "100"
select select "27"
click at [528, 609] on select "Grams ppm ug kg mg mcg lb oz quarter cup half cup l ml fl oz tbsp tsp cup qt ga…" at bounding box center [602, 612] width 149 height 40
select select "29"
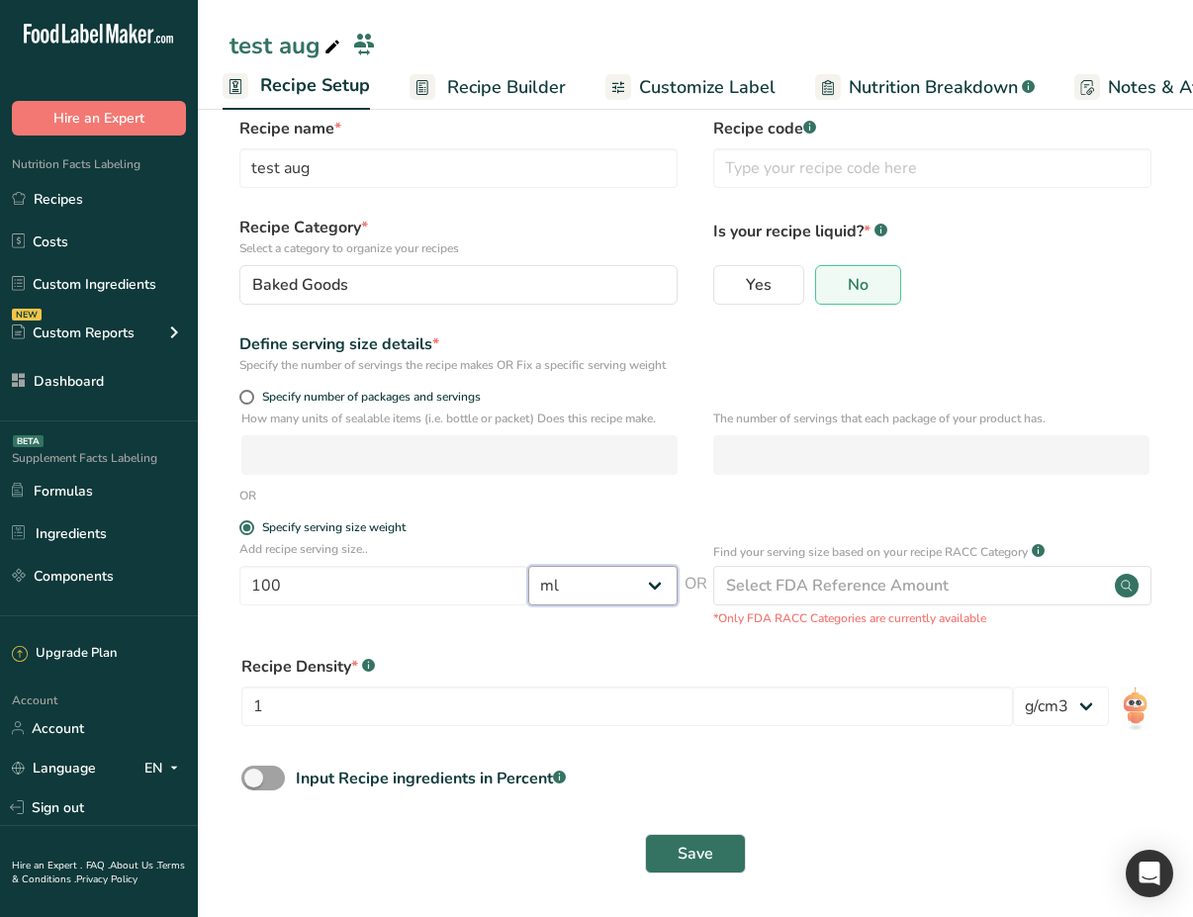
scroll to position [44, 0]
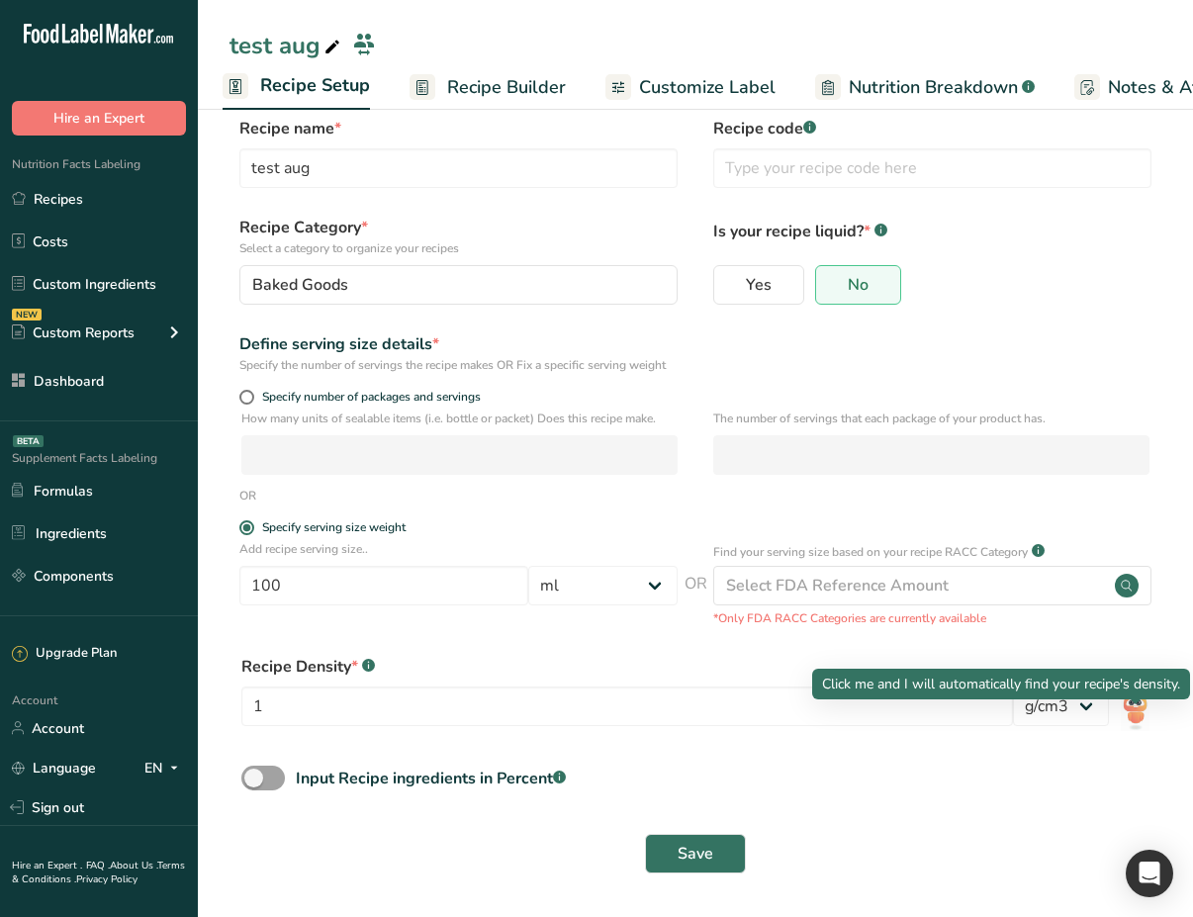
click at [1133, 709] on img at bounding box center [1135, 709] width 29 height 45
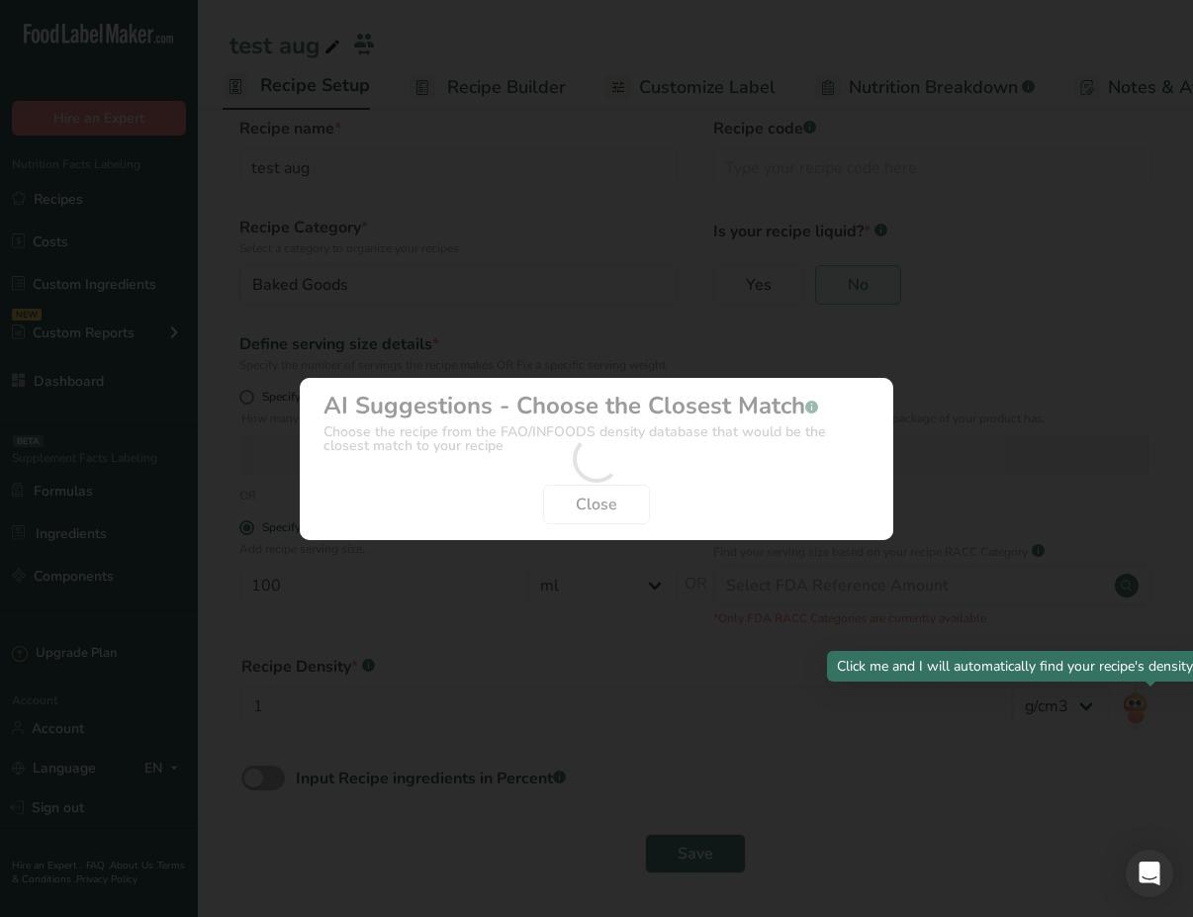
scroll to position [26, 0]
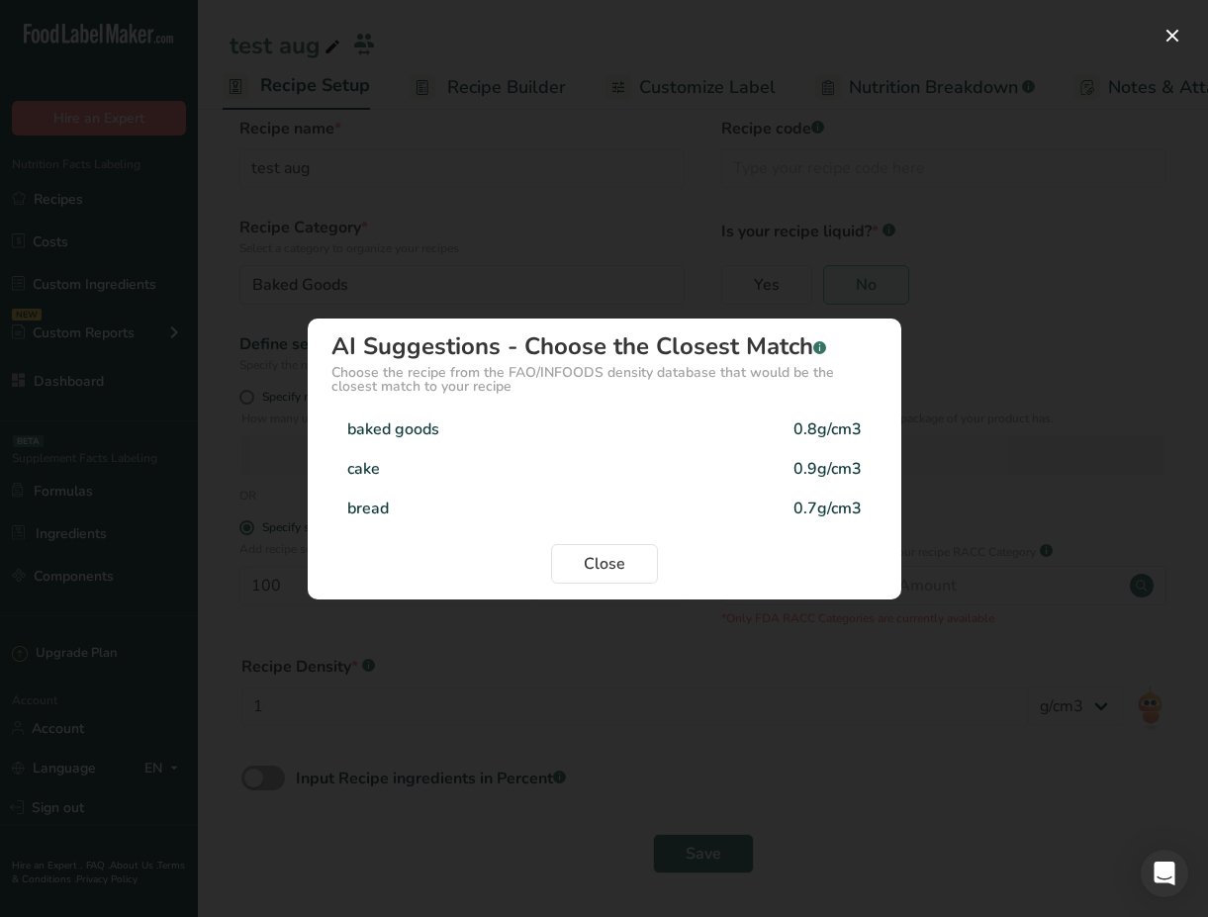
click at [773, 436] on div "baked goods 0.8g/cm3" at bounding box center [604, 430] width 546 height 40
type input "0.8"
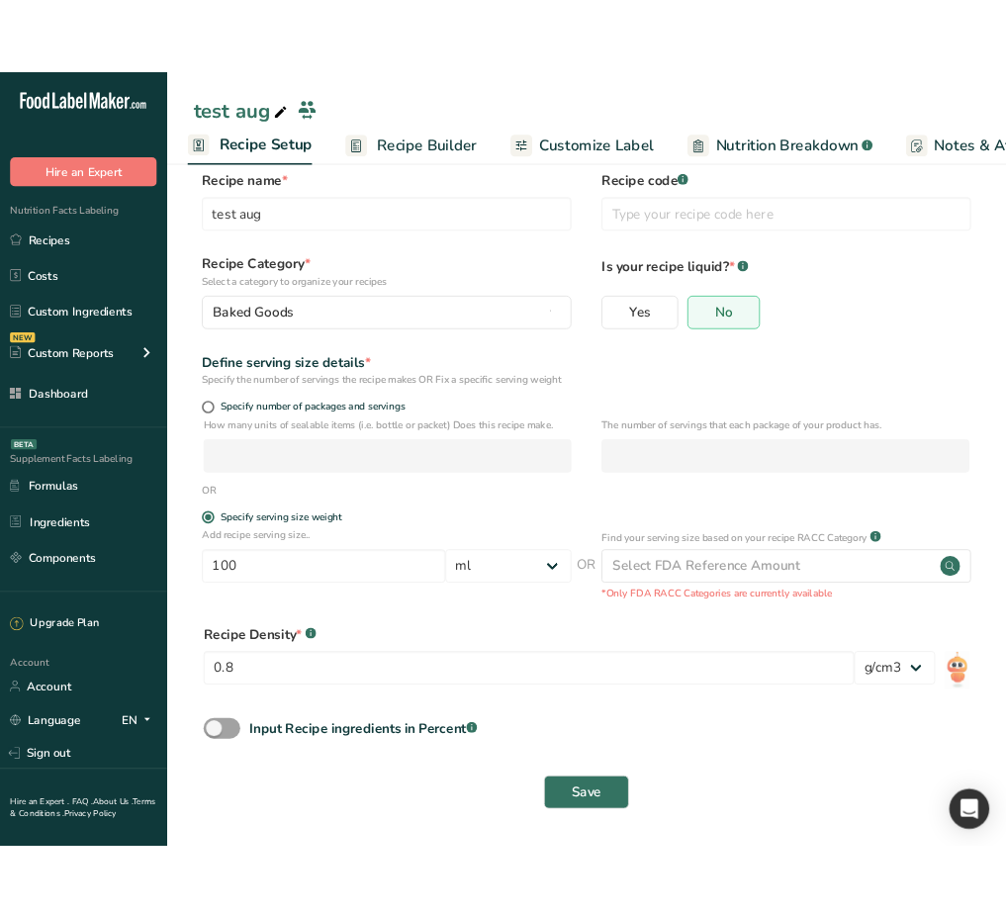
scroll to position [44, 0]
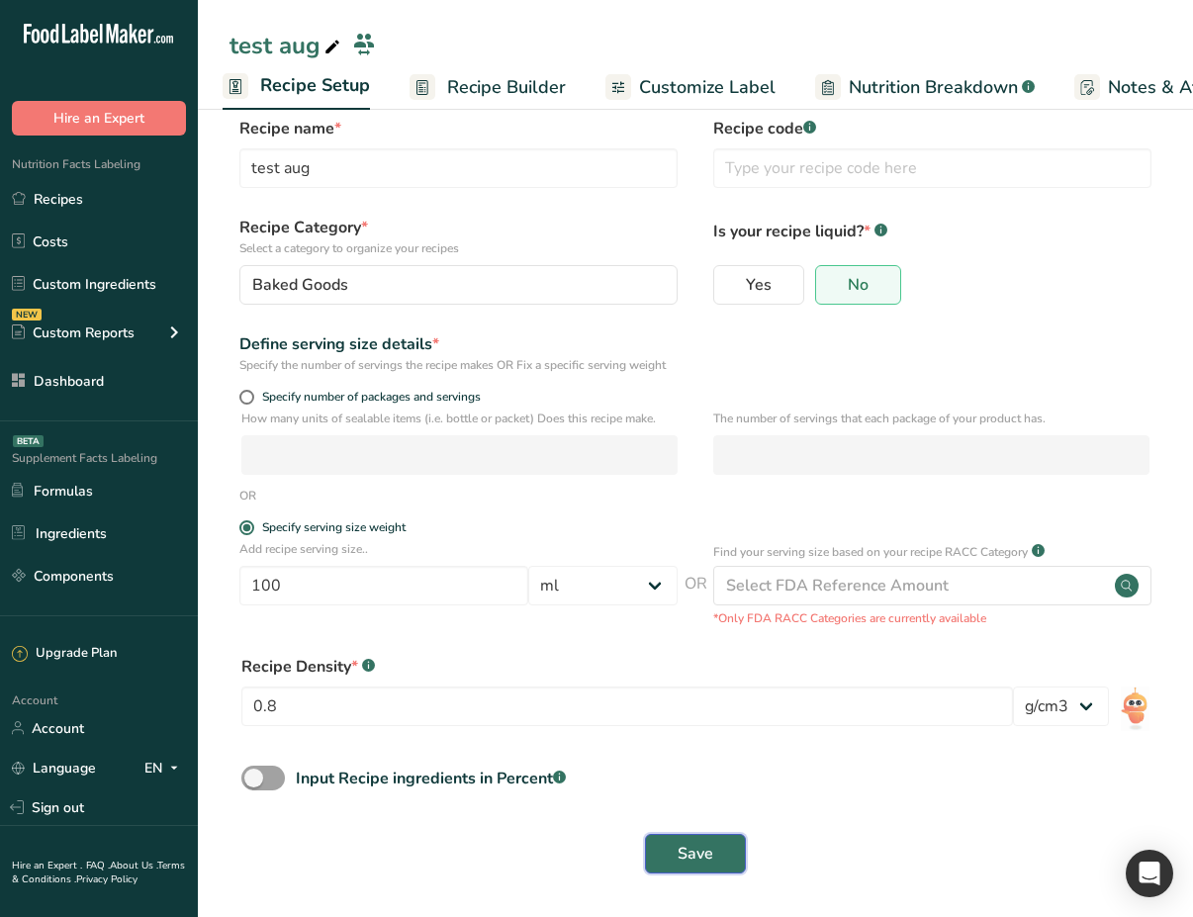
click at [694, 839] on button "Save" at bounding box center [695, 854] width 101 height 40
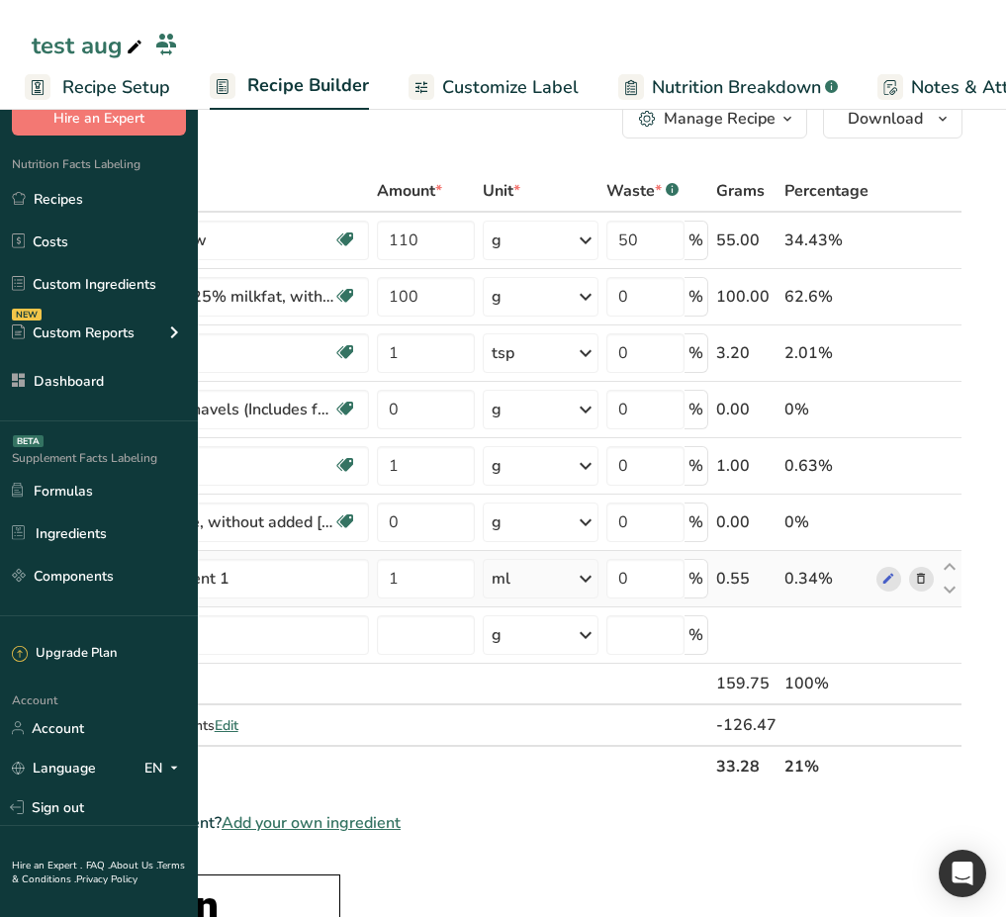
click at [597, 583] on icon at bounding box center [586, 579] width 24 height 36
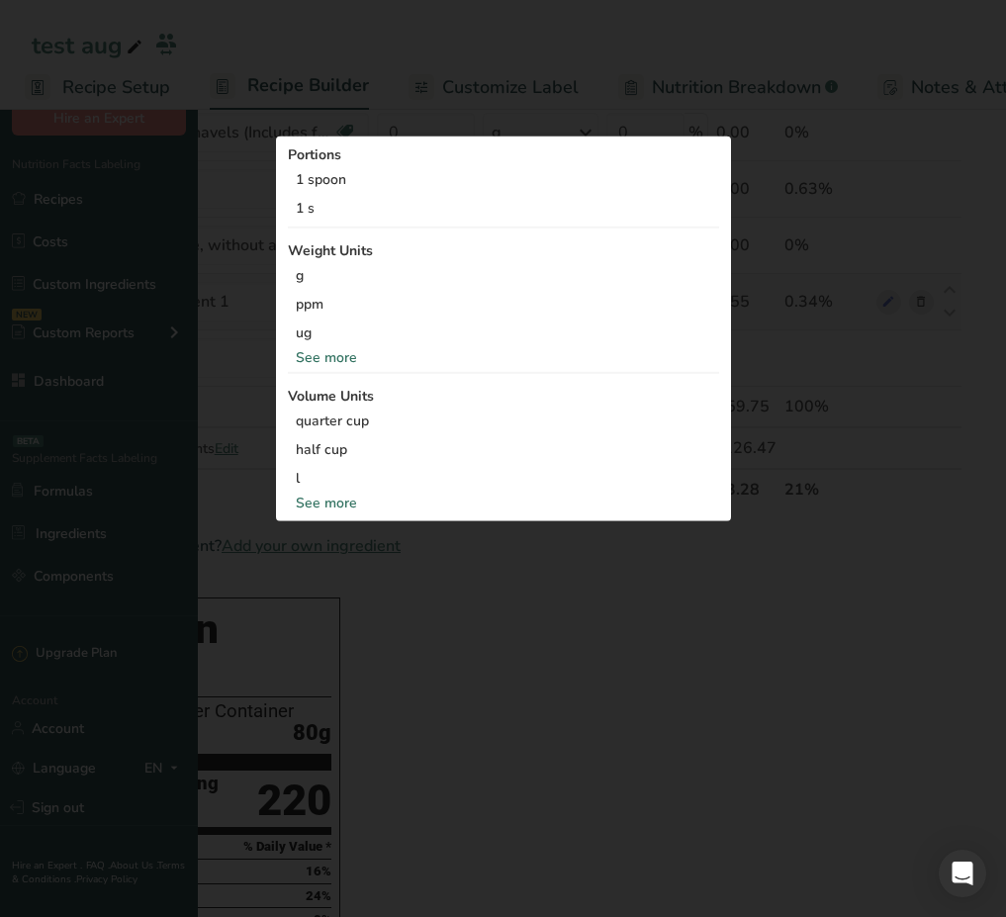
scroll to position [338, 0]
click at [719, 513] on div "See more" at bounding box center [503, 503] width 431 height 21
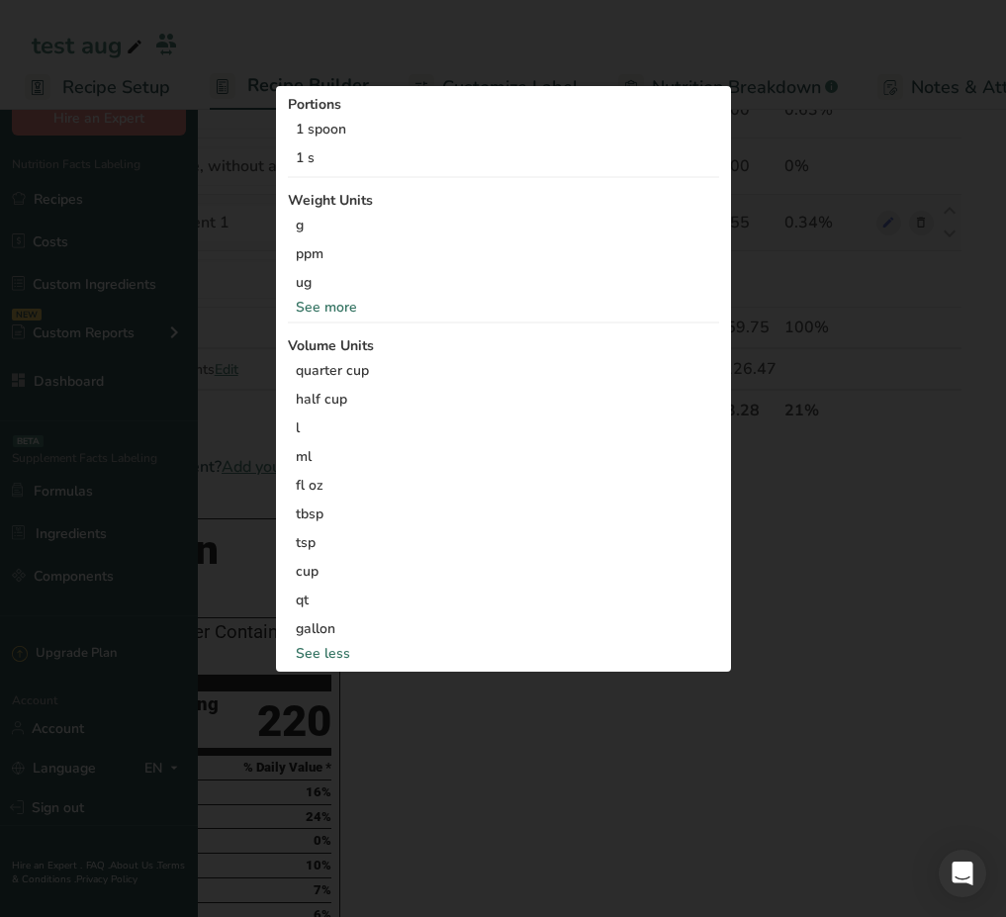
scroll to position [419, 0]
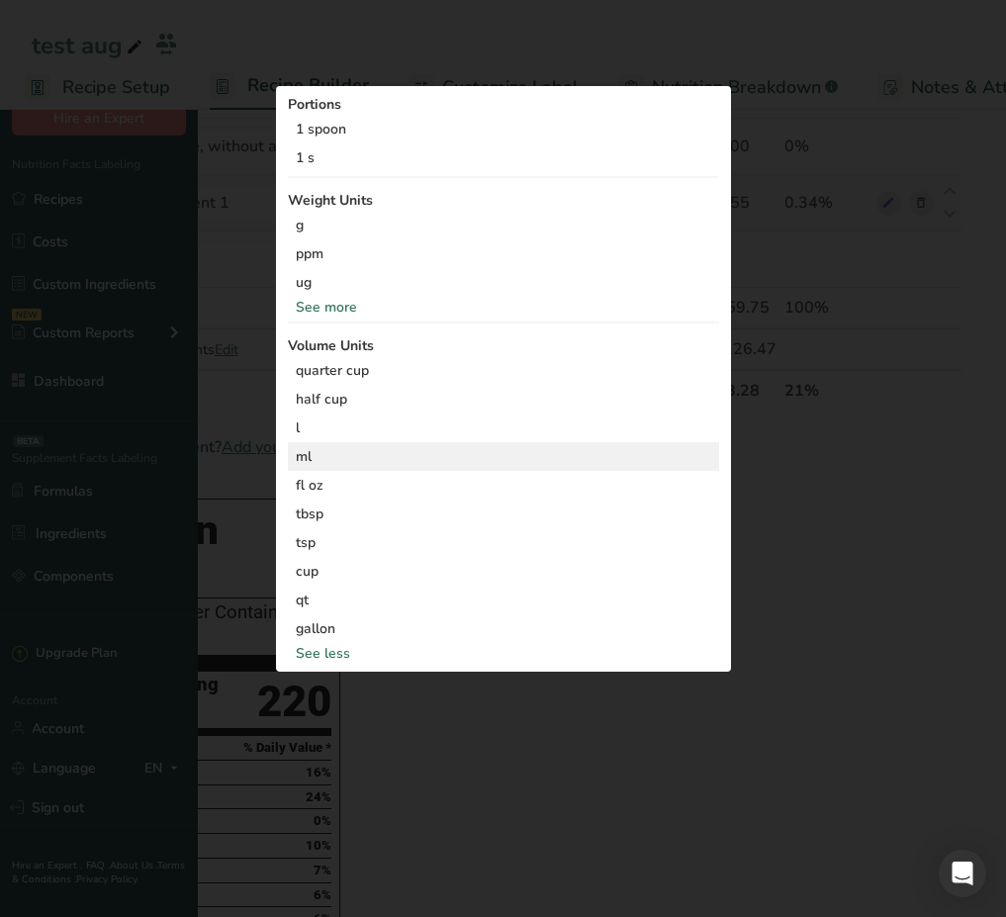
click at [711, 467] on div "ml" at bounding box center [503, 456] width 415 height 21
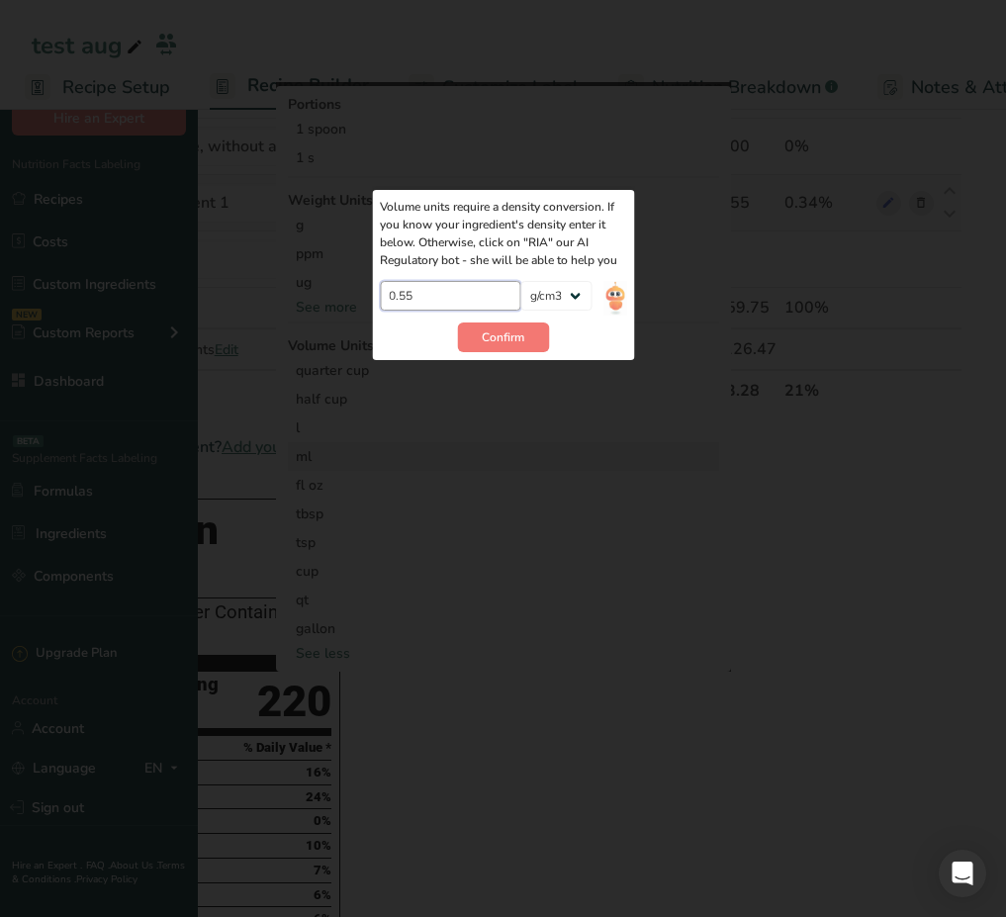
click at [521, 311] on input "0.55" at bounding box center [450, 296] width 141 height 30
click at [711, 496] on div "fl oz" at bounding box center [503, 485] width 415 height 21
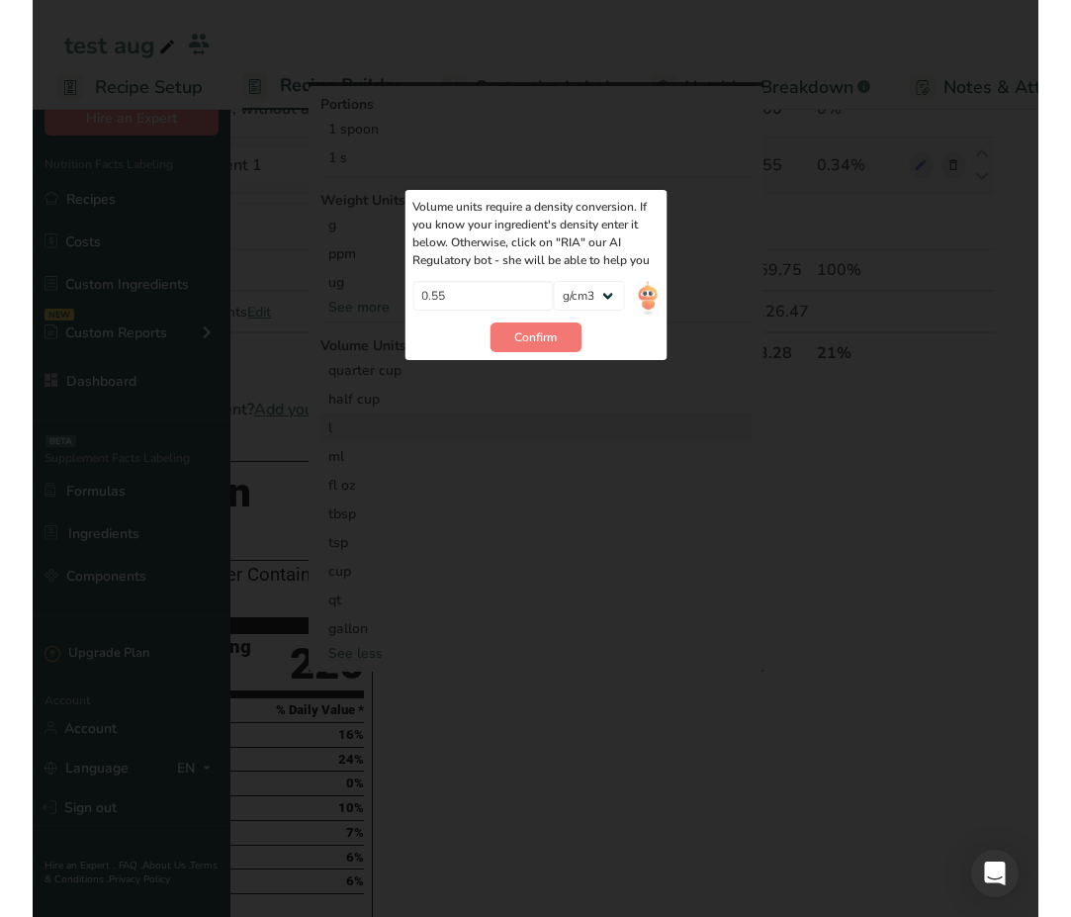
scroll to position [469, 0]
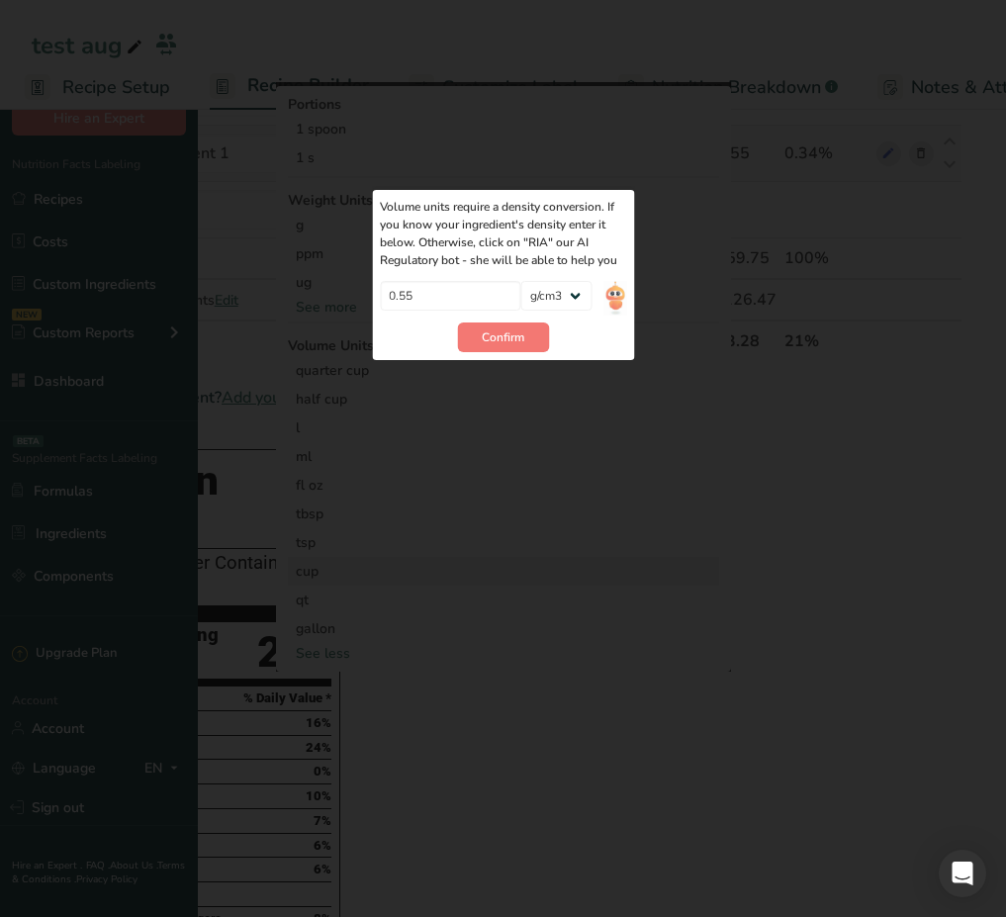
click at [701, 582] on div "cup" at bounding box center [503, 571] width 415 height 21
click at [521, 311] on input "0.55" at bounding box center [450, 296] width 141 height 30
